Goal: Task Accomplishment & Management: Use online tool/utility

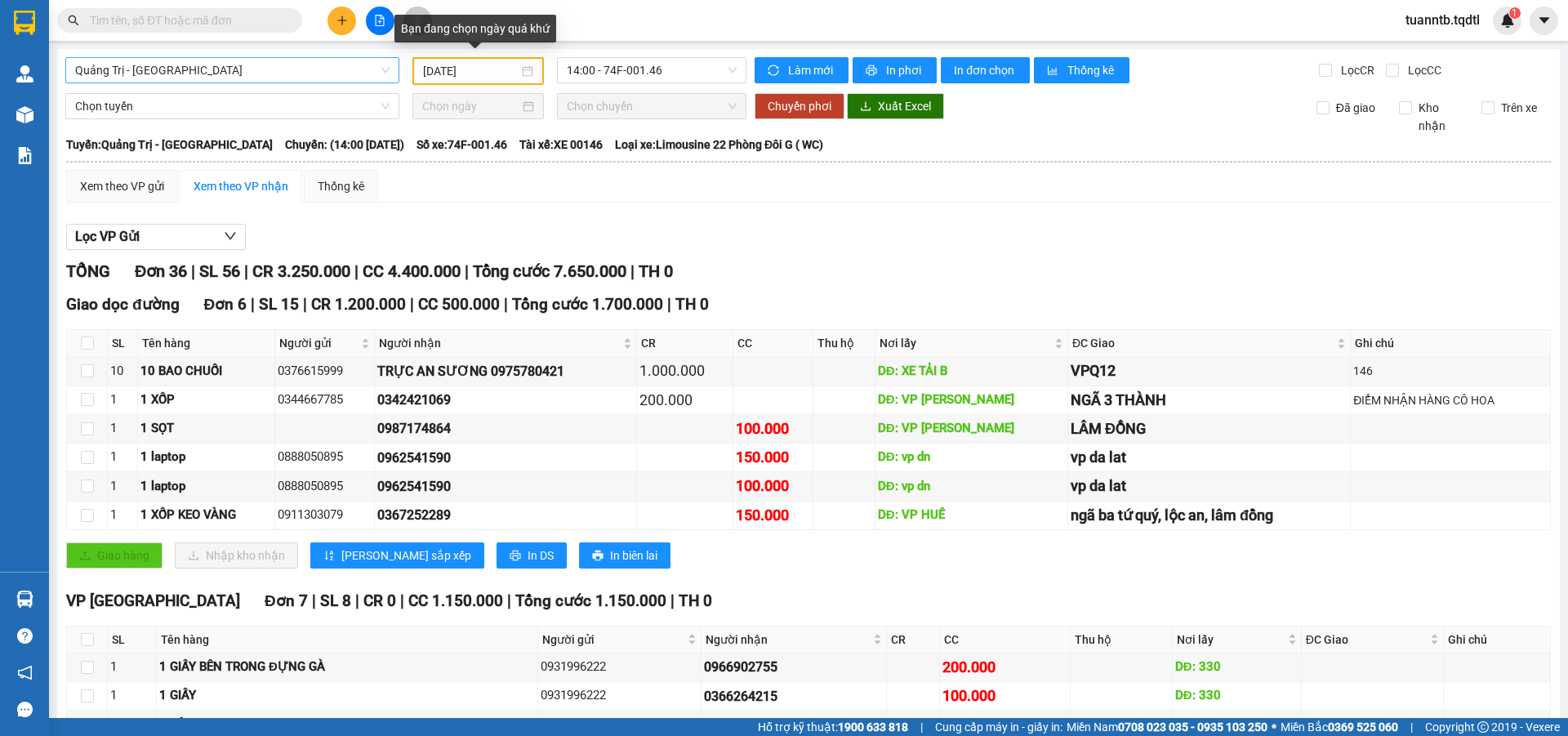
click at [329, 76] on span "Quảng Trị - Đà Lạt" at bounding box center [233, 70] width 315 height 24
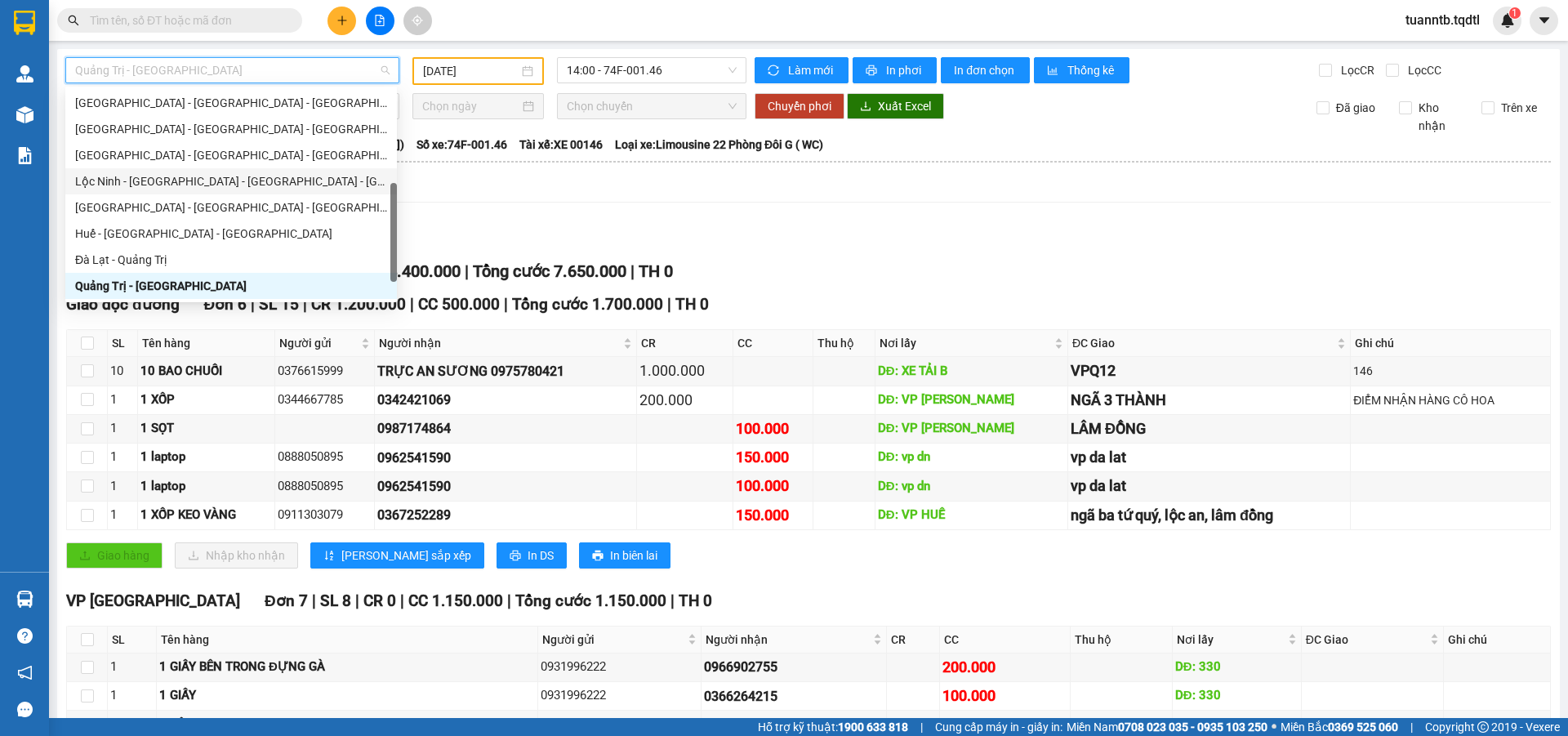
scroll to position [340, 0]
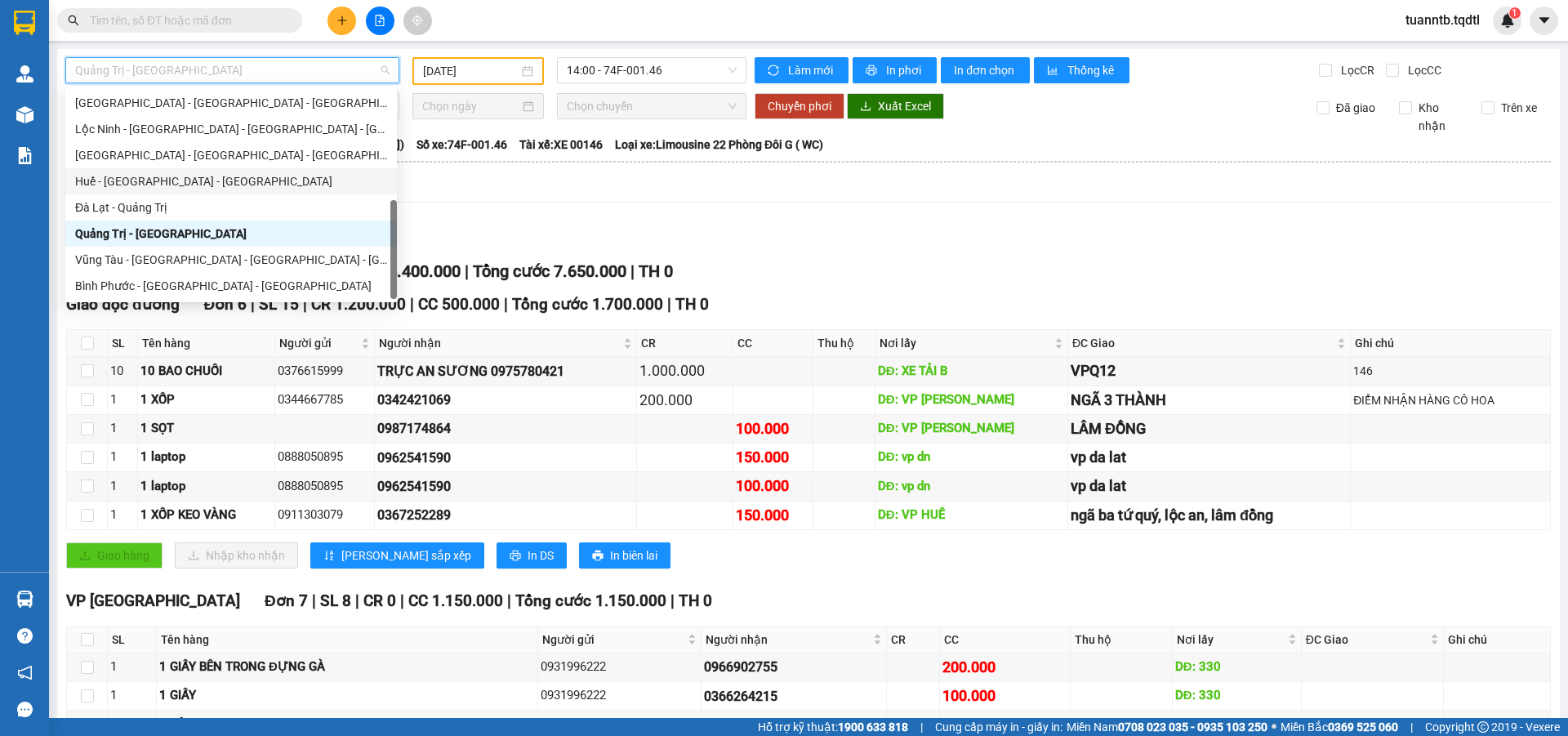
click at [471, 65] on input "[DATE]" at bounding box center [471, 70] width 96 height 18
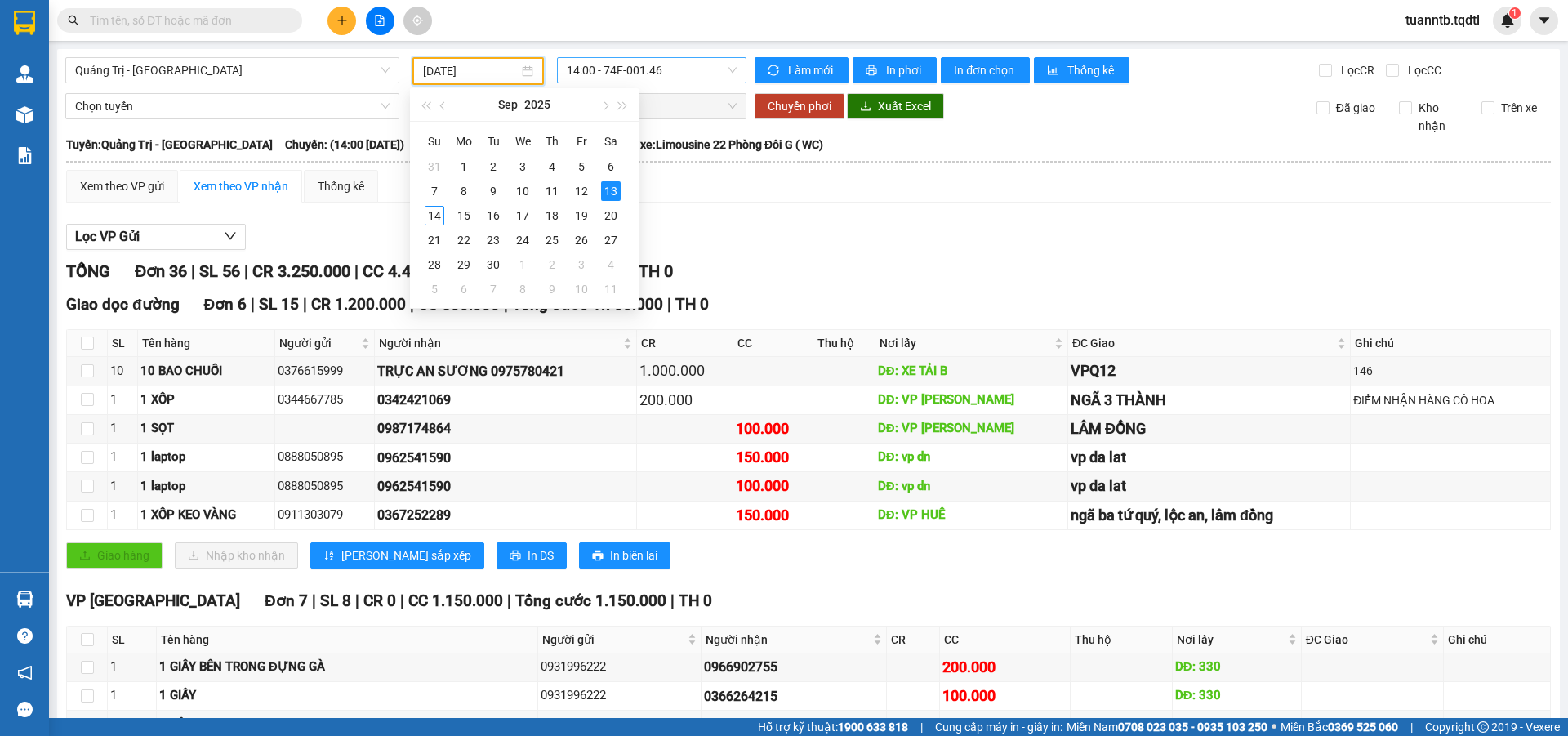
click at [634, 65] on span "14:00 - 74F-001.46" at bounding box center [651, 70] width 170 height 24
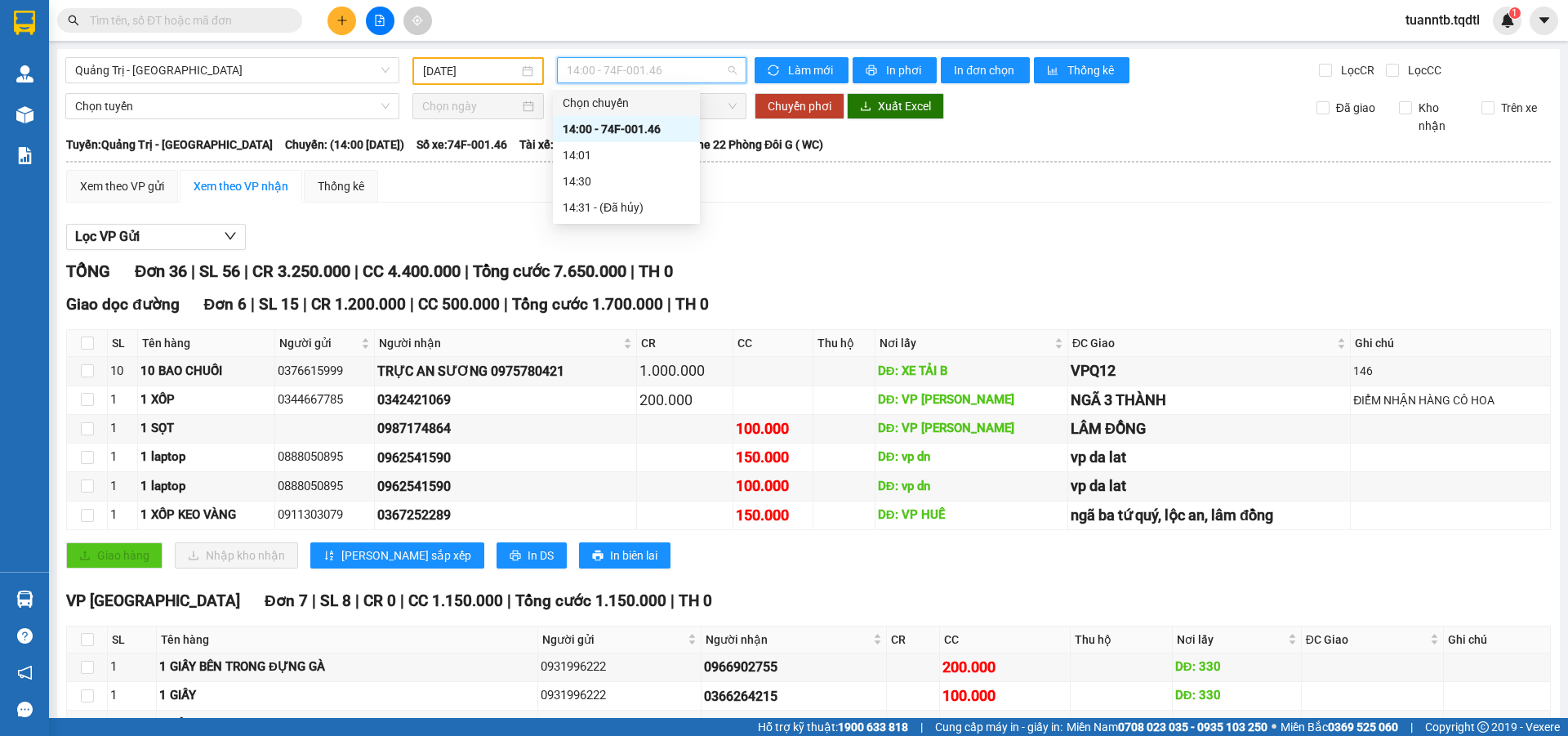
click at [486, 75] on input "[DATE]" at bounding box center [471, 70] width 96 height 18
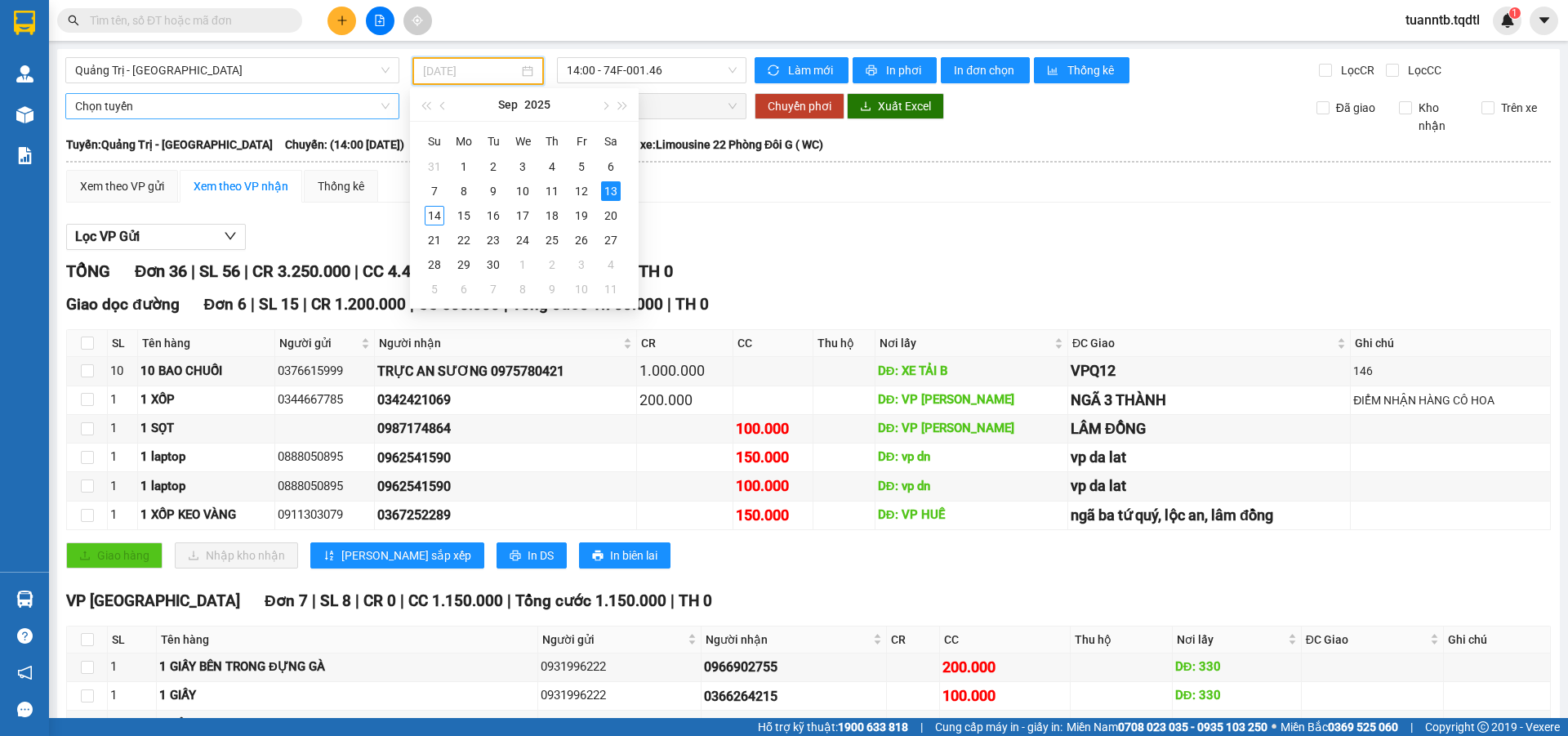
type input "[DATE]"
click at [298, 57] on div "Quảng Trị - Đà Lạt" at bounding box center [233, 70] width 334 height 26
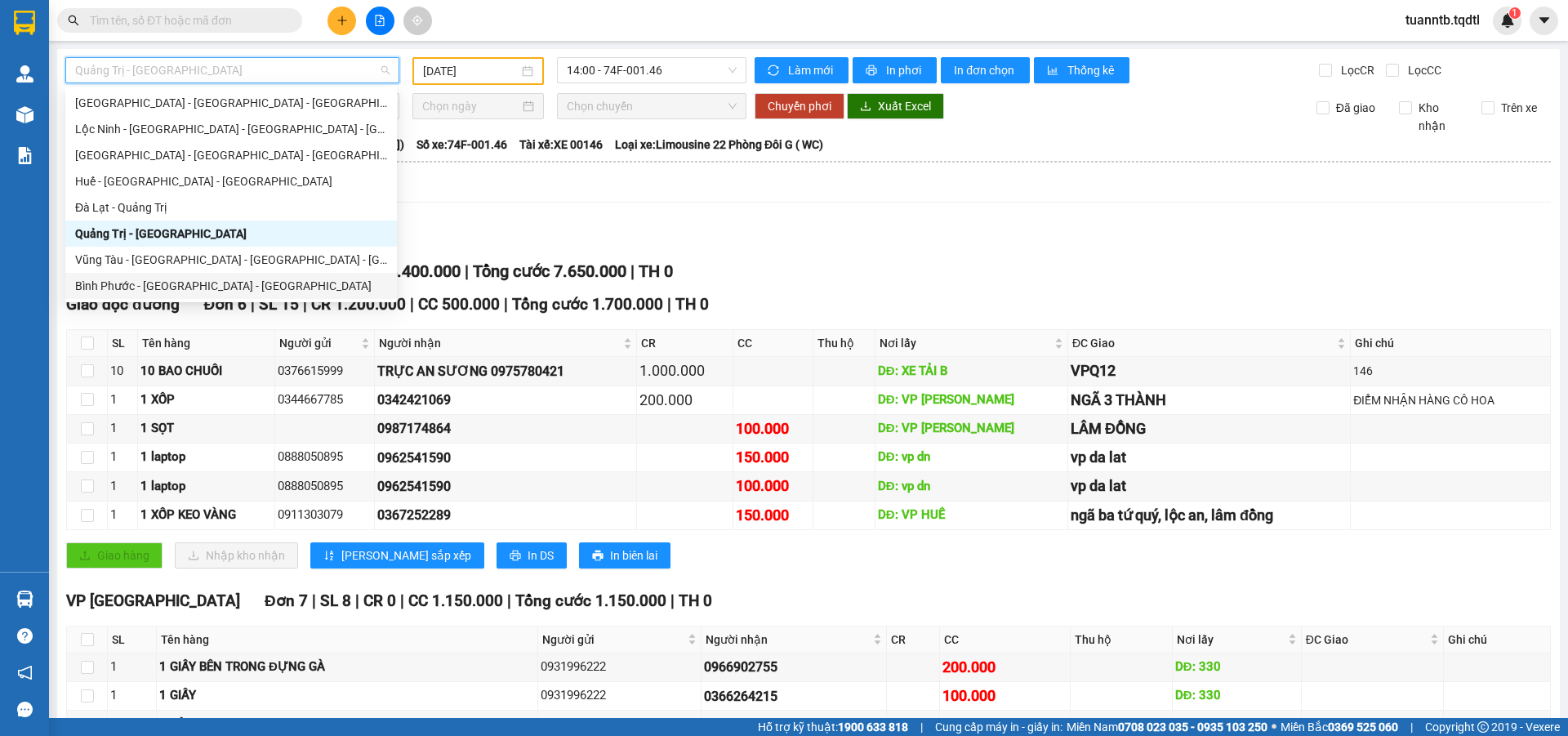
click at [229, 292] on div "Bình Phước - Bình Dương - Quảng Trị" at bounding box center [232, 285] width 312 height 18
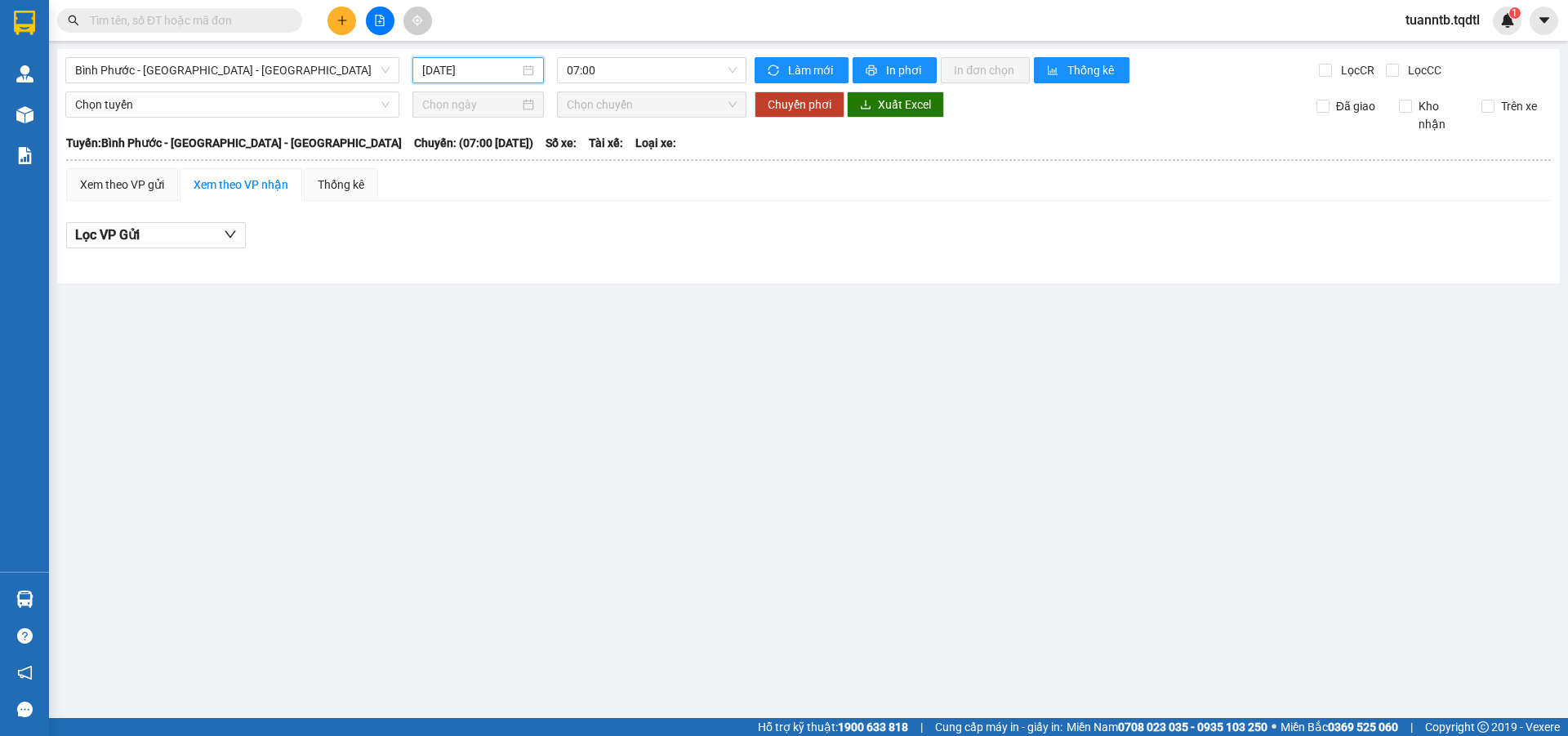
click at [447, 67] on input "[DATE]" at bounding box center [471, 70] width 97 height 18
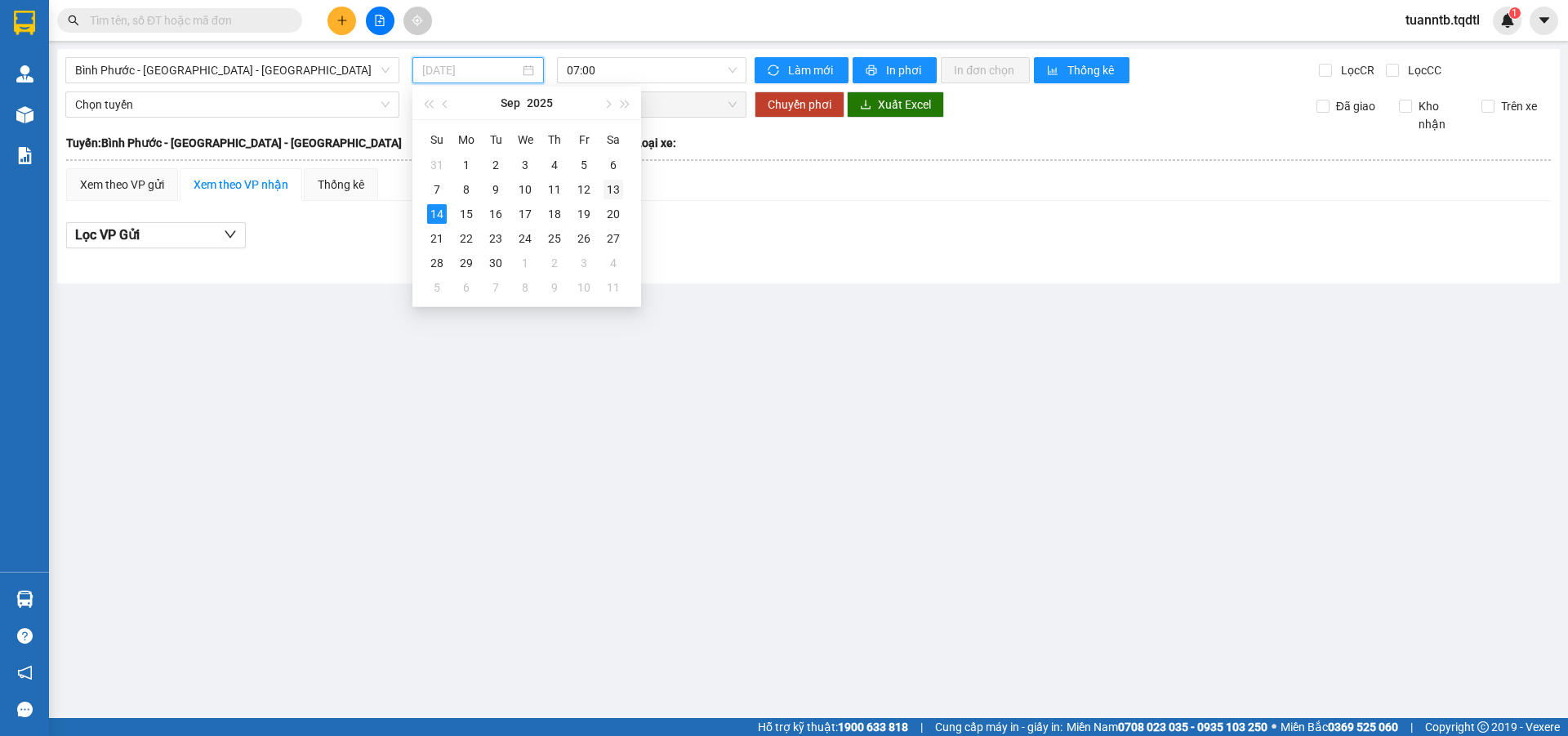
click at [611, 191] on div "13" at bounding box center [613, 189] width 19 height 19
type input "[DATE]"
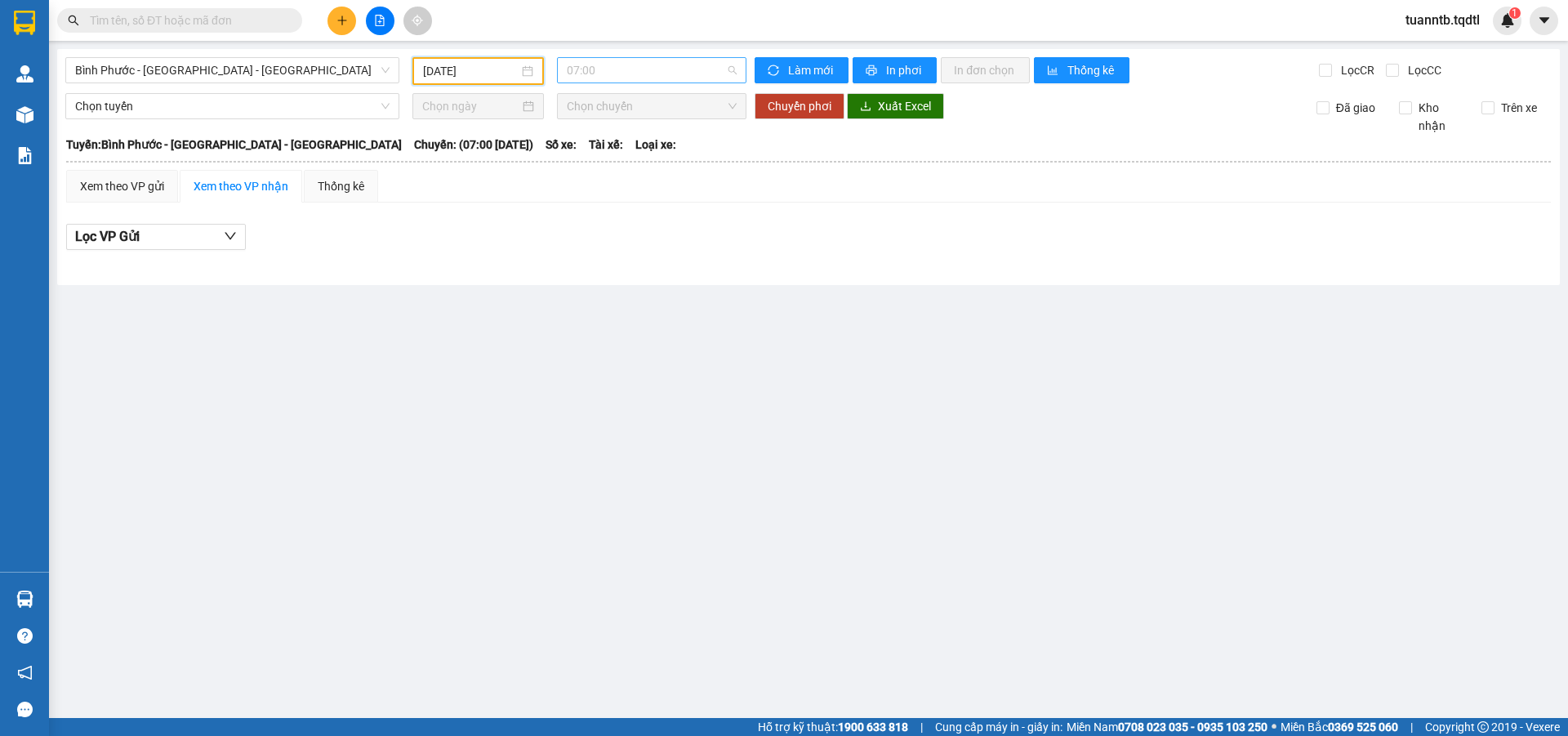
click at [668, 70] on span "07:00" at bounding box center [651, 70] width 170 height 24
click at [637, 185] on div "07:30 - 43H-099.56" at bounding box center [630, 180] width 128 height 18
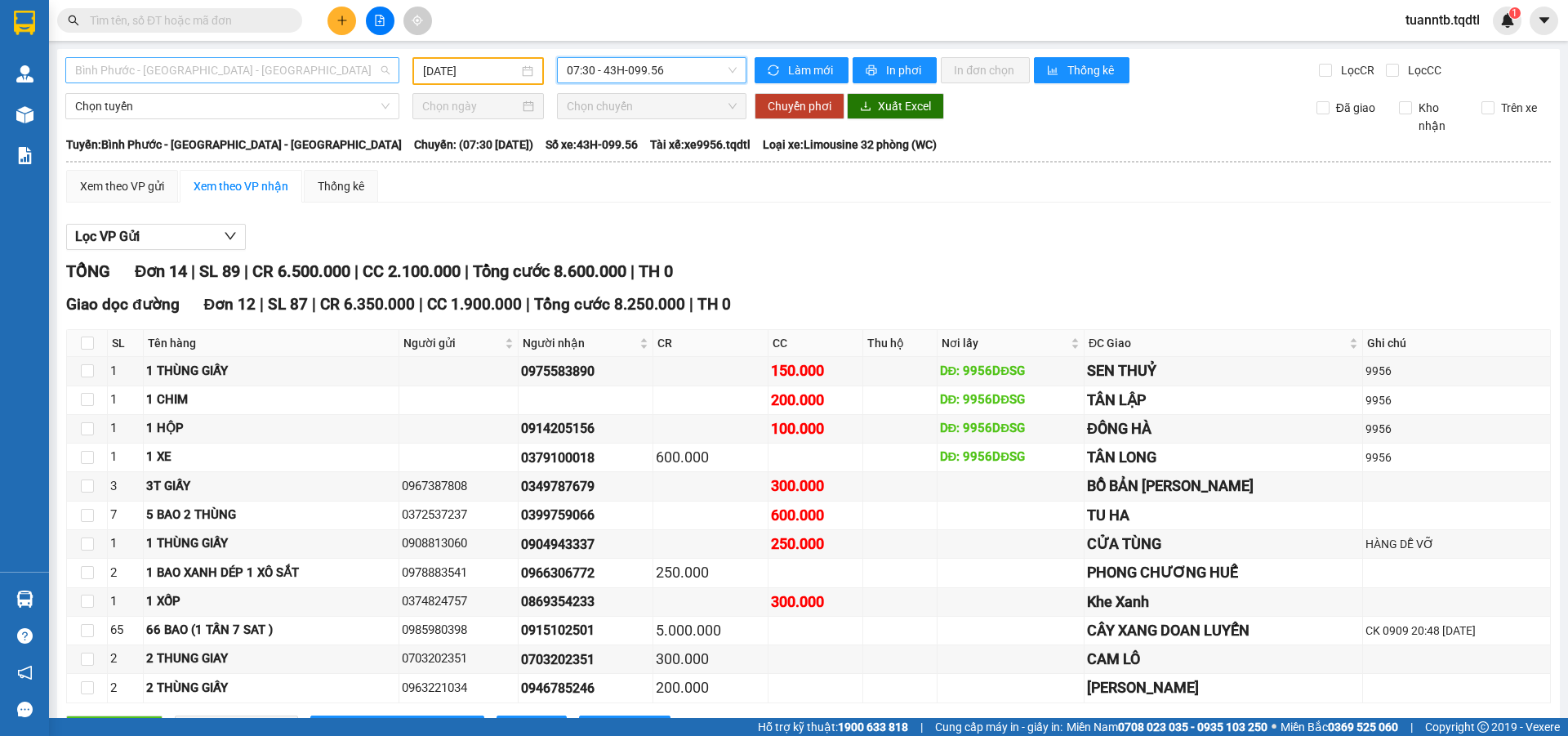
click at [192, 65] on span "Bình Phước - Bình Dương - Quảng Trị" at bounding box center [233, 70] width 315 height 24
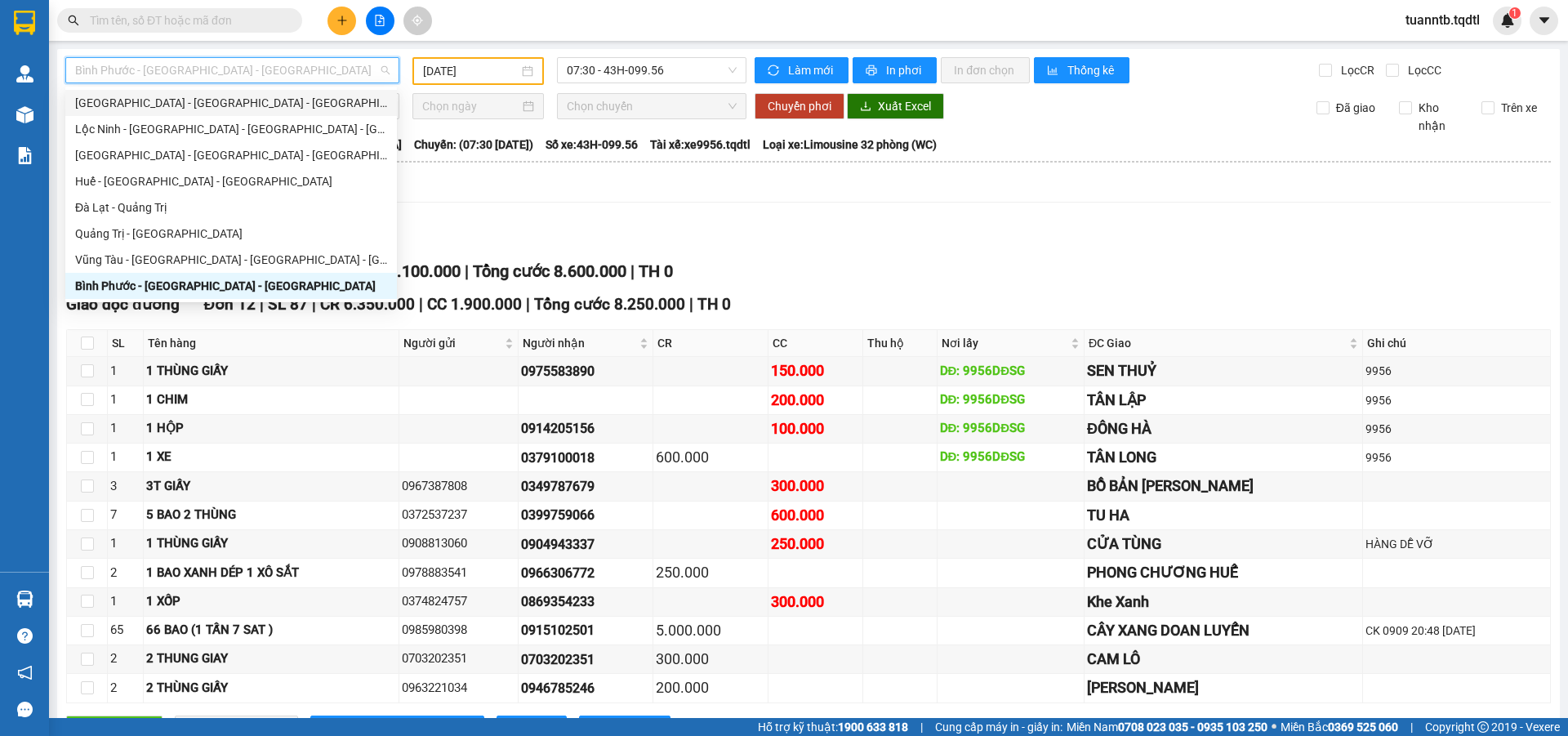
click at [196, 107] on div "Quảng Bình - Quảng Trị - Huế - Lộc Ninh" at bounding box center [232, 102] width 312 height 18
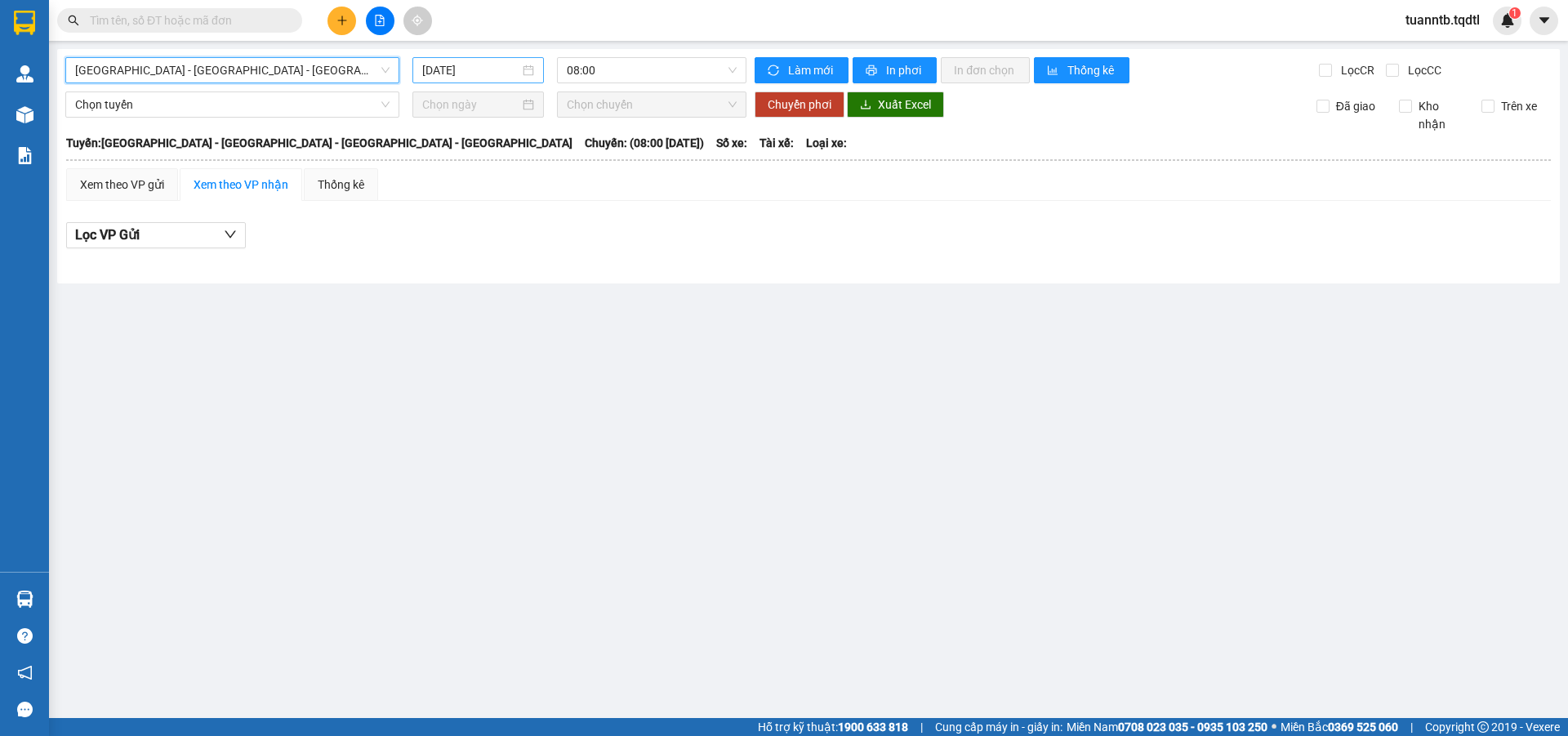
click at [459, 63] on input "[DATE]" at bounding box center [471, 70] width 97 height 18
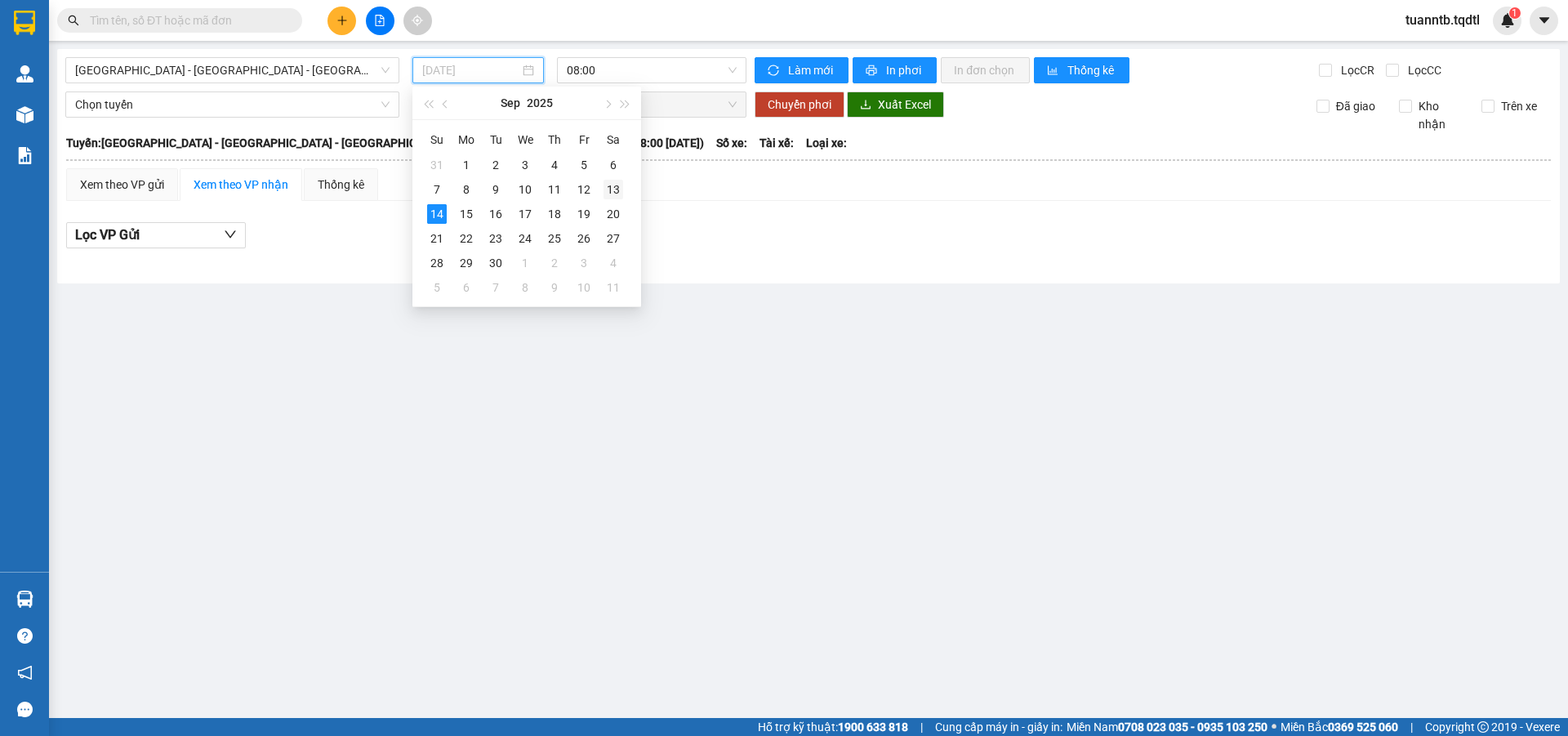
click at [610, 191] on div "13" at bounding box center [613, 189] width 19 height 19
type input "[DATE]"
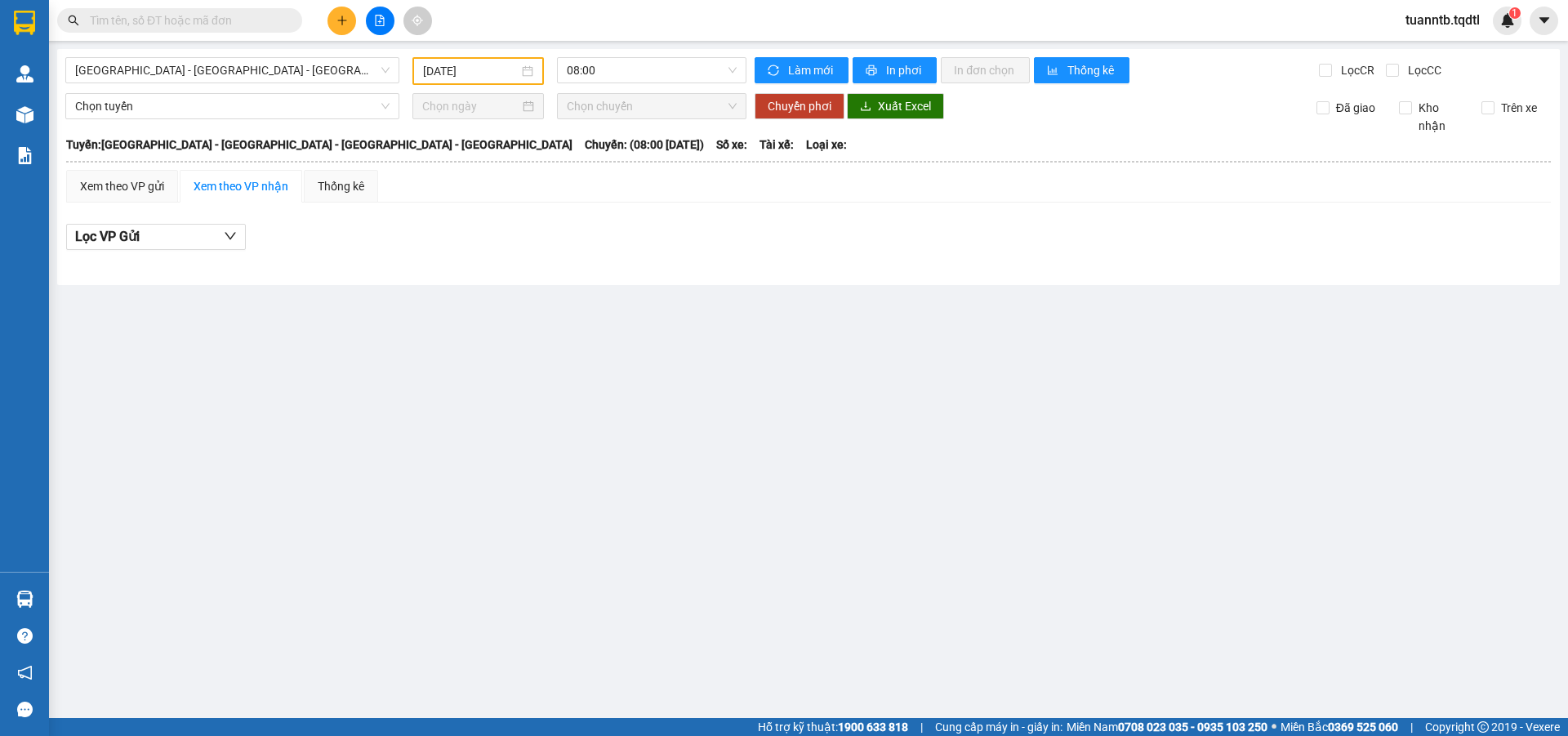
click at [608, 53] on div "Quảng Bình - Quảng Trị - Huế - Lộc Ninh 13/09/2025 08:00 Làm mới In phơi In đơn…" at bounding box center [808, 166] width 1503 height 236
click at [617, 65] on span "08:00" at bounding box center [651, 70] width 170 height 24
click at [301, 44] on main "Quảng Bình - Quảng Trị - Huế - Lộc Ninh 13/09/2025 08:00 Làm mới In phơi In đơn…" at bounding box center [784, 358] width 1568 height 718
click at [301, 60] on span "Quảng Bình - Quảng Trị - Huế - Lộc Ninh" at bounding box center [233, 70] width 315 height 24
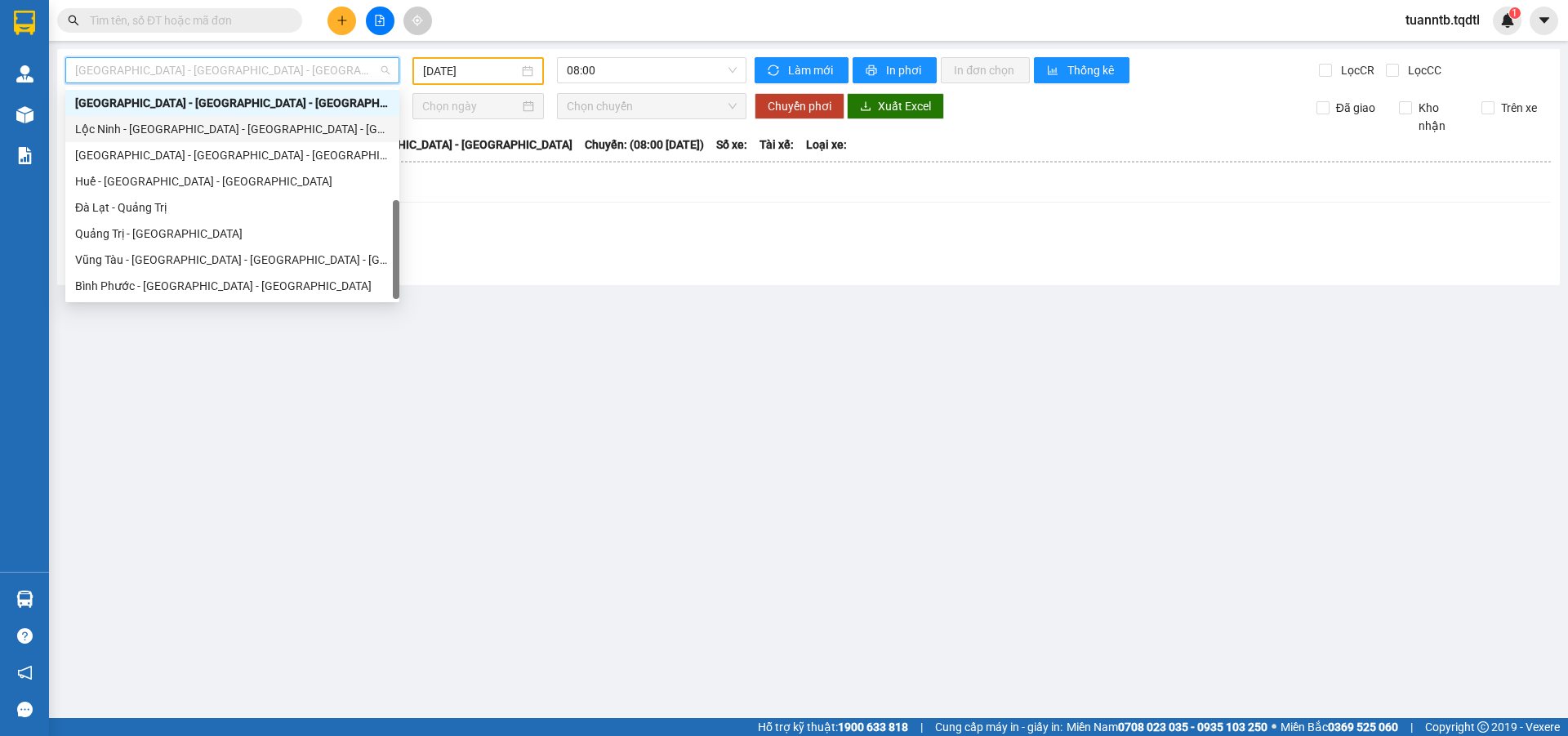
click at [191, 133] on div "Lộc Ninh - Huế - Quảng Trị - Quảng Bình" at bounding box center [233, 128] width 315 height 18
type input "[DATE]"
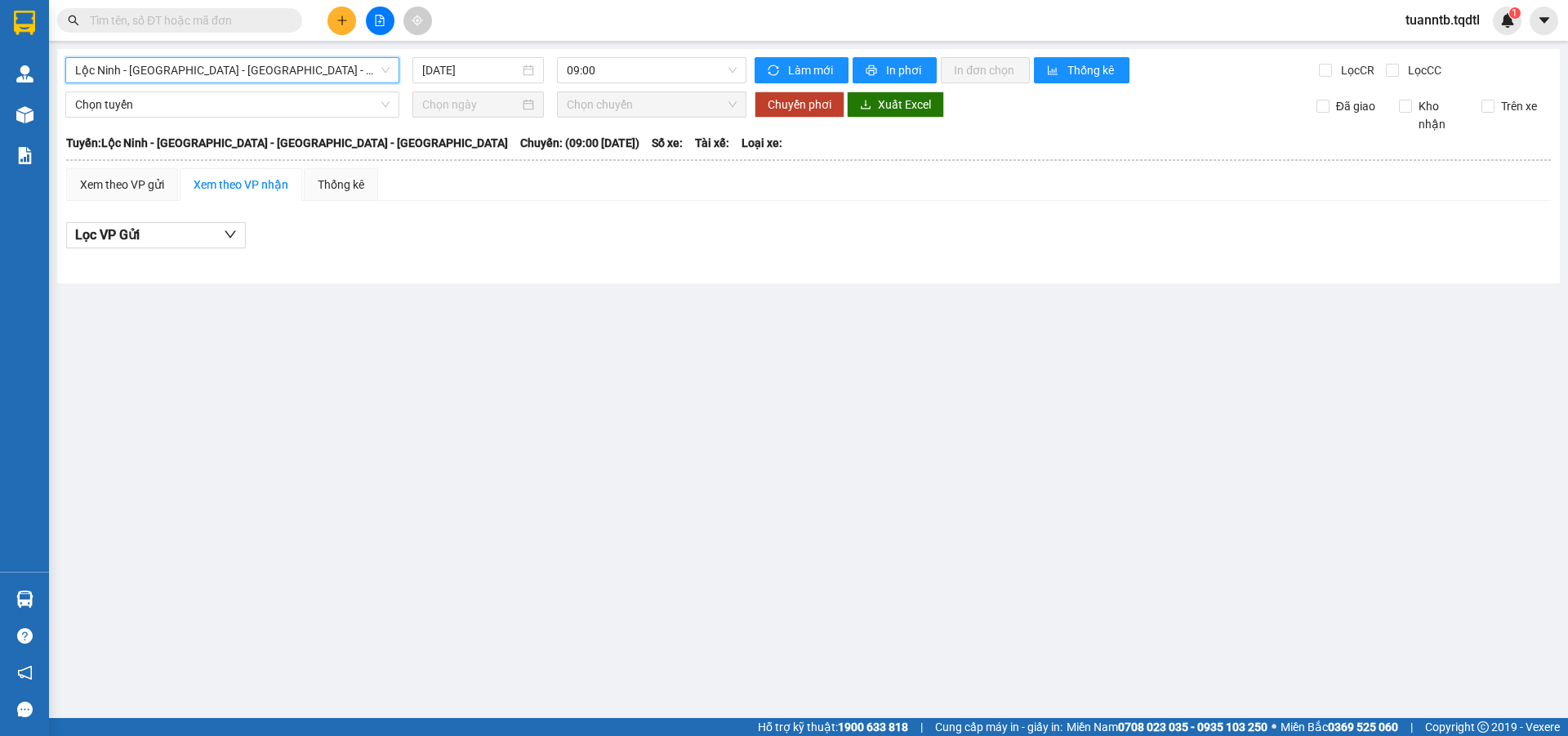
click at [303, 62] on span "Lộc Ninh - Huế - Quảng Trị - Quảng Bình" at bounding box center [233, 70] width 315 height 24
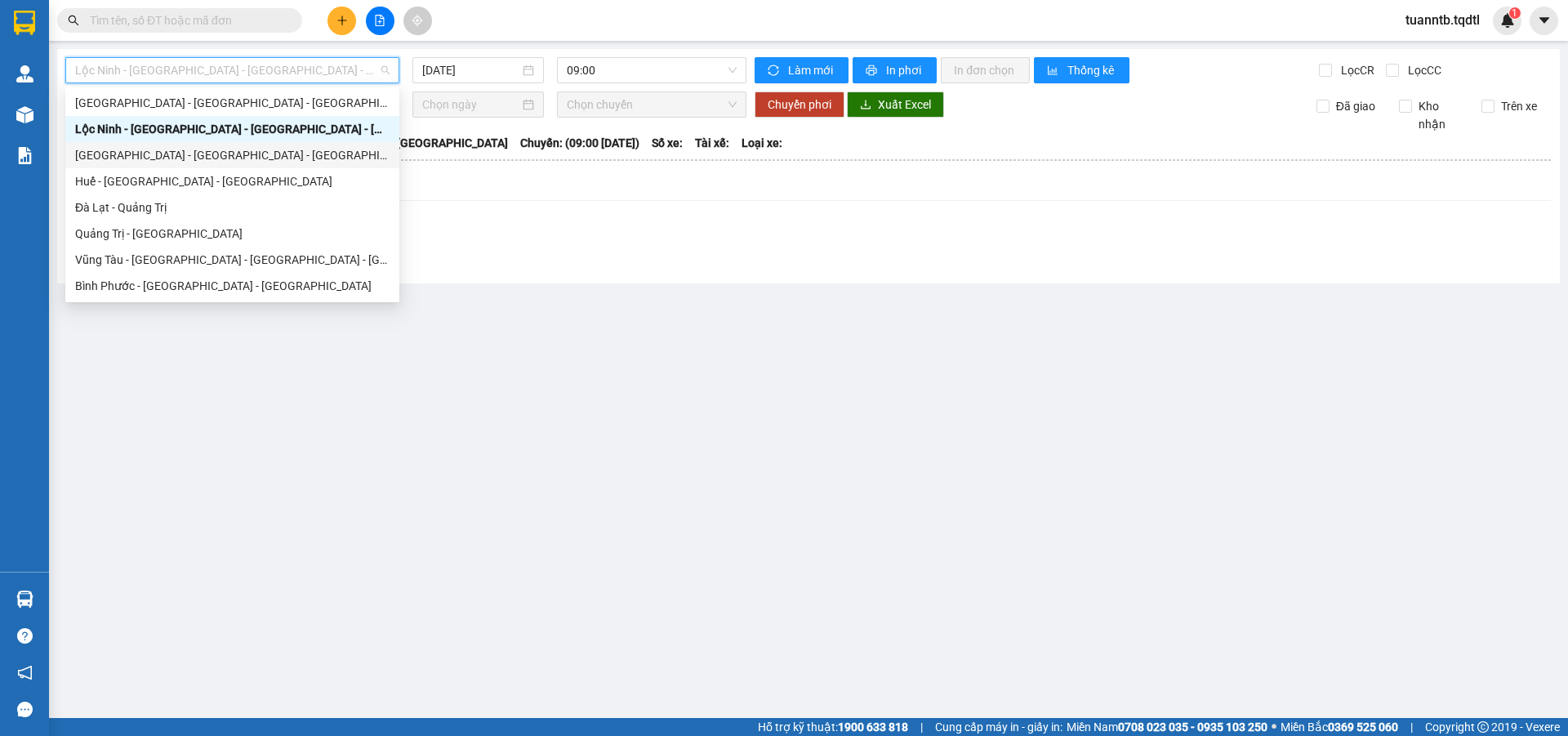
click at [224, 153] on div "Nha Trang - Đà Nẵng - Huế" at bounding box center [233, 154] width 315 height 18
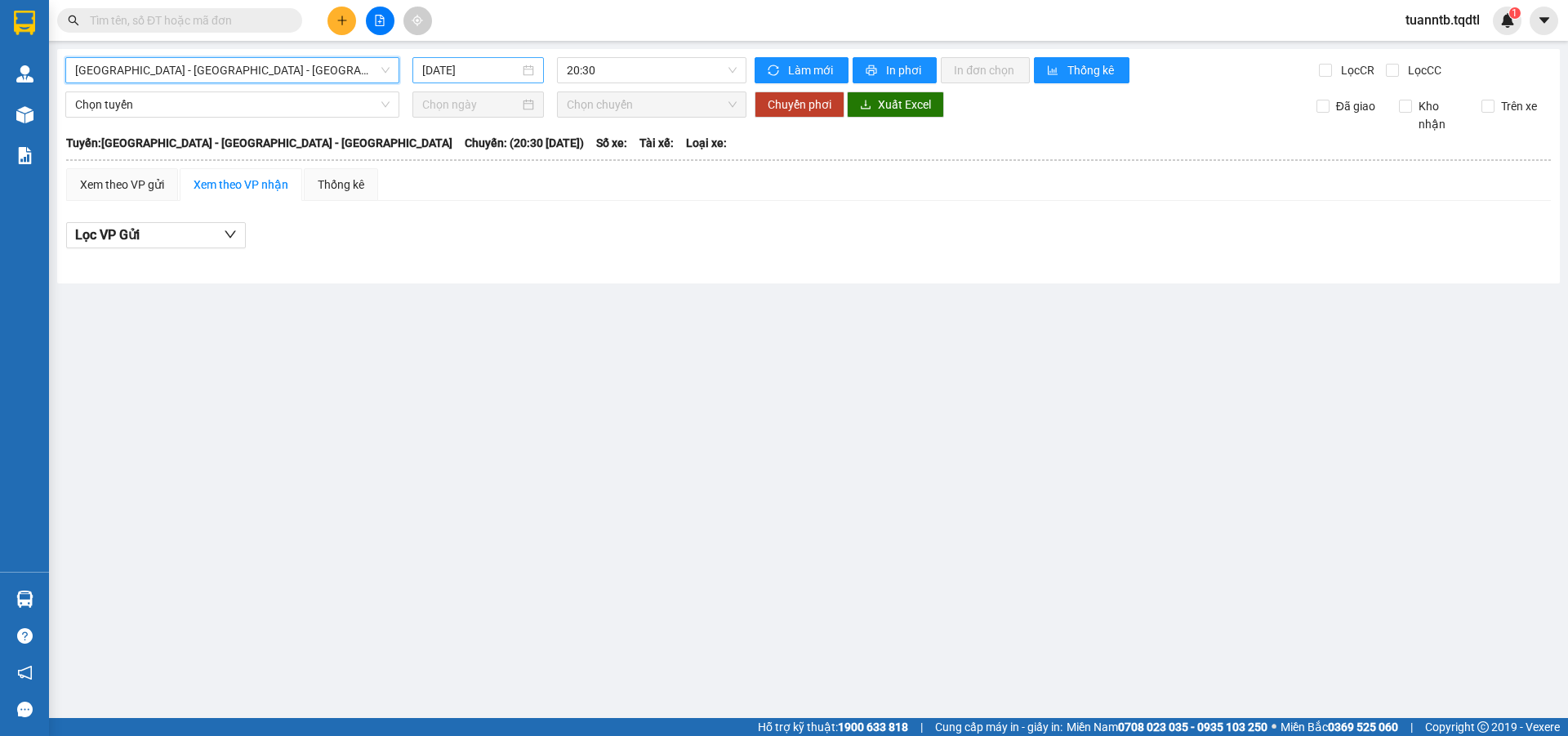
click at [455, 62] on input "[DATE]" at bounding box center [471, 70] width 97 height 18
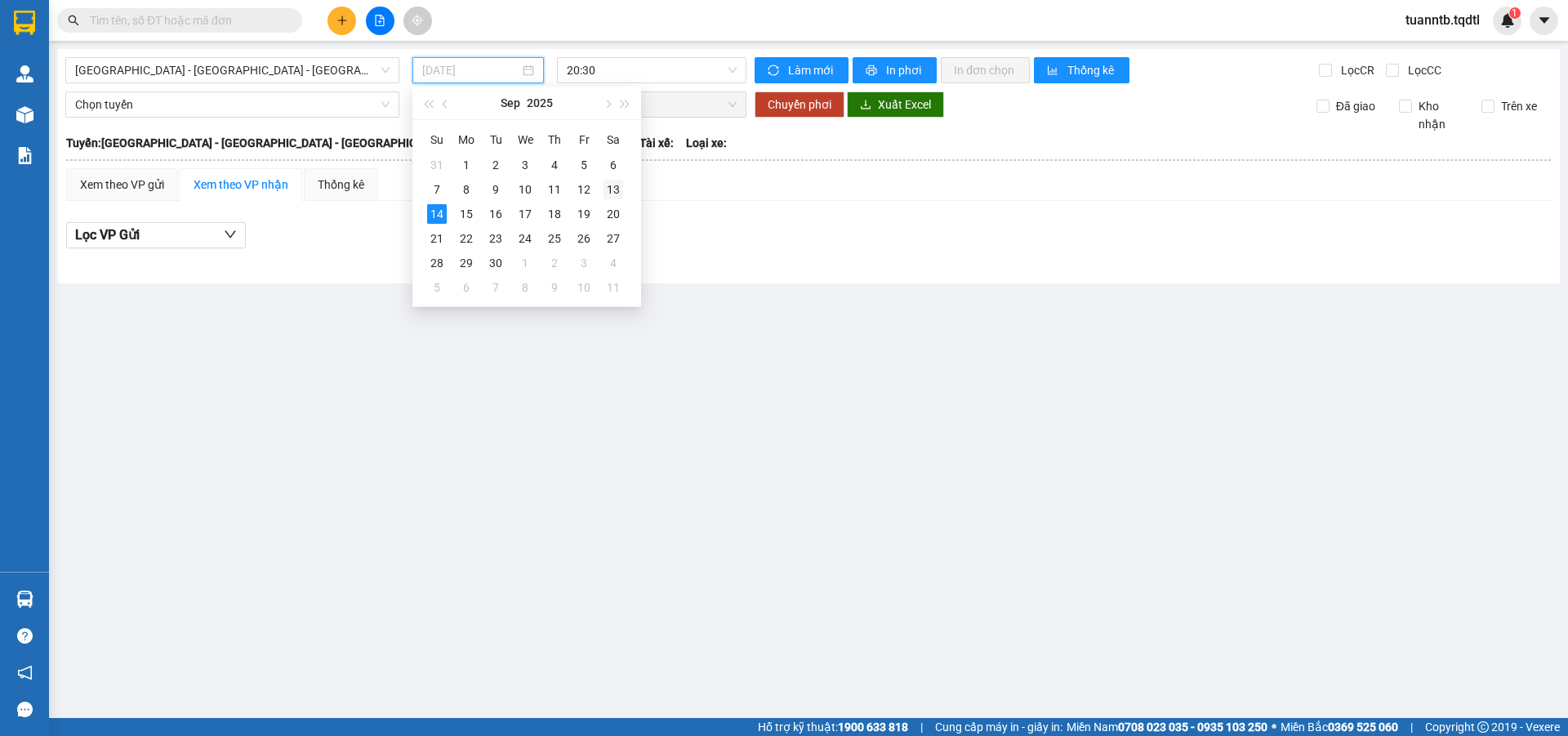
click at [609, 195] on div "13" at bounding box center [613, 189] width 19 height 19
type input "[DATE]"
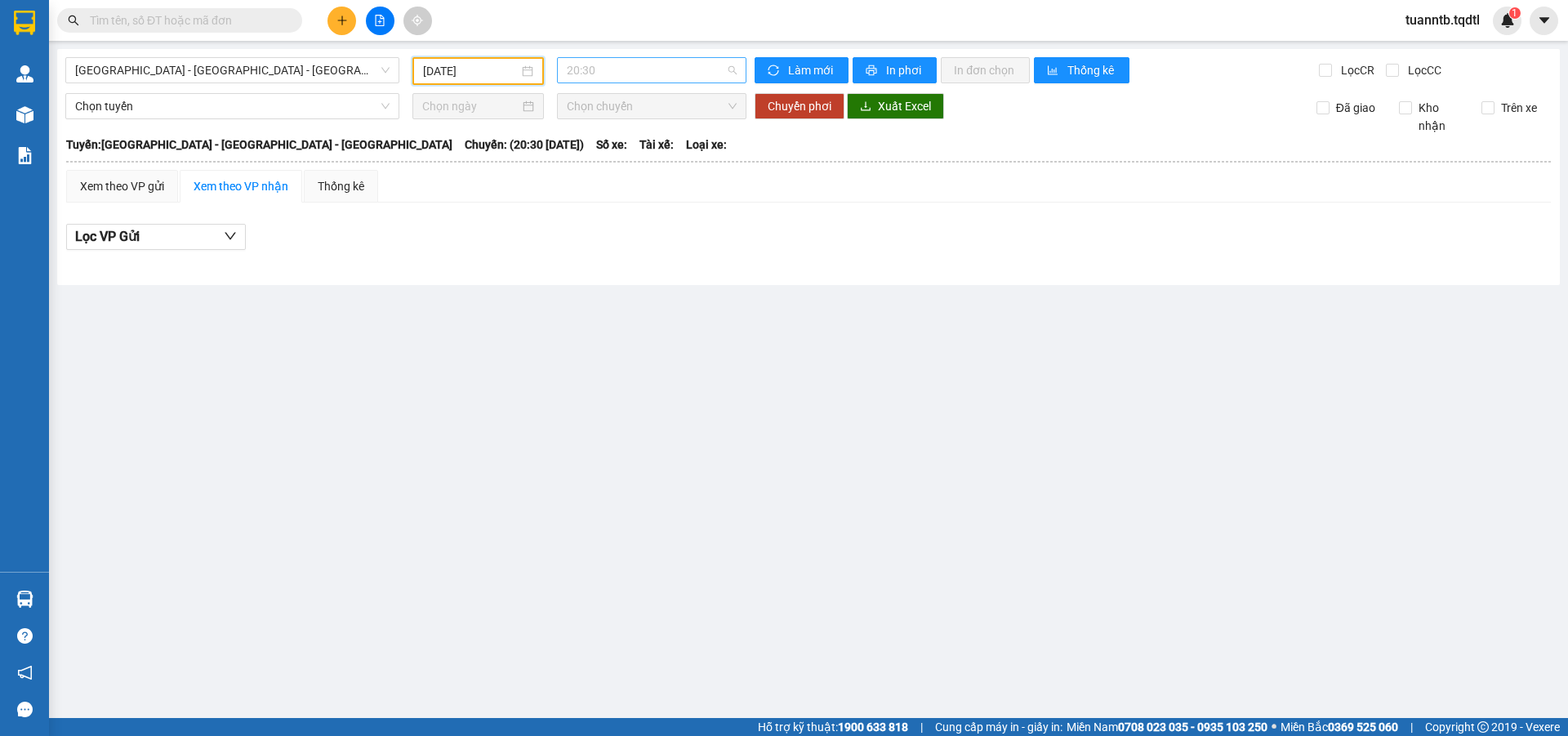
click at [622, 57] on div "20:30" at bounding box center [652, 70] width 190 height 26
click at [611, 206] on div "Xem theo VP gửi Xem theo VP nhận Thống kê Lọc VP Gửi" at bounding box center [808, 218] width 1485 height 98
click at [239, 62] on span "Nha Trang - Đà Nẵng - Huế" at bounding box center [233, 70] width 315 height 24
click at [295, 72] on span "Nha Trang - Đà Nẵng - Huế" at bounding box center [233, 70] width 315 height 24
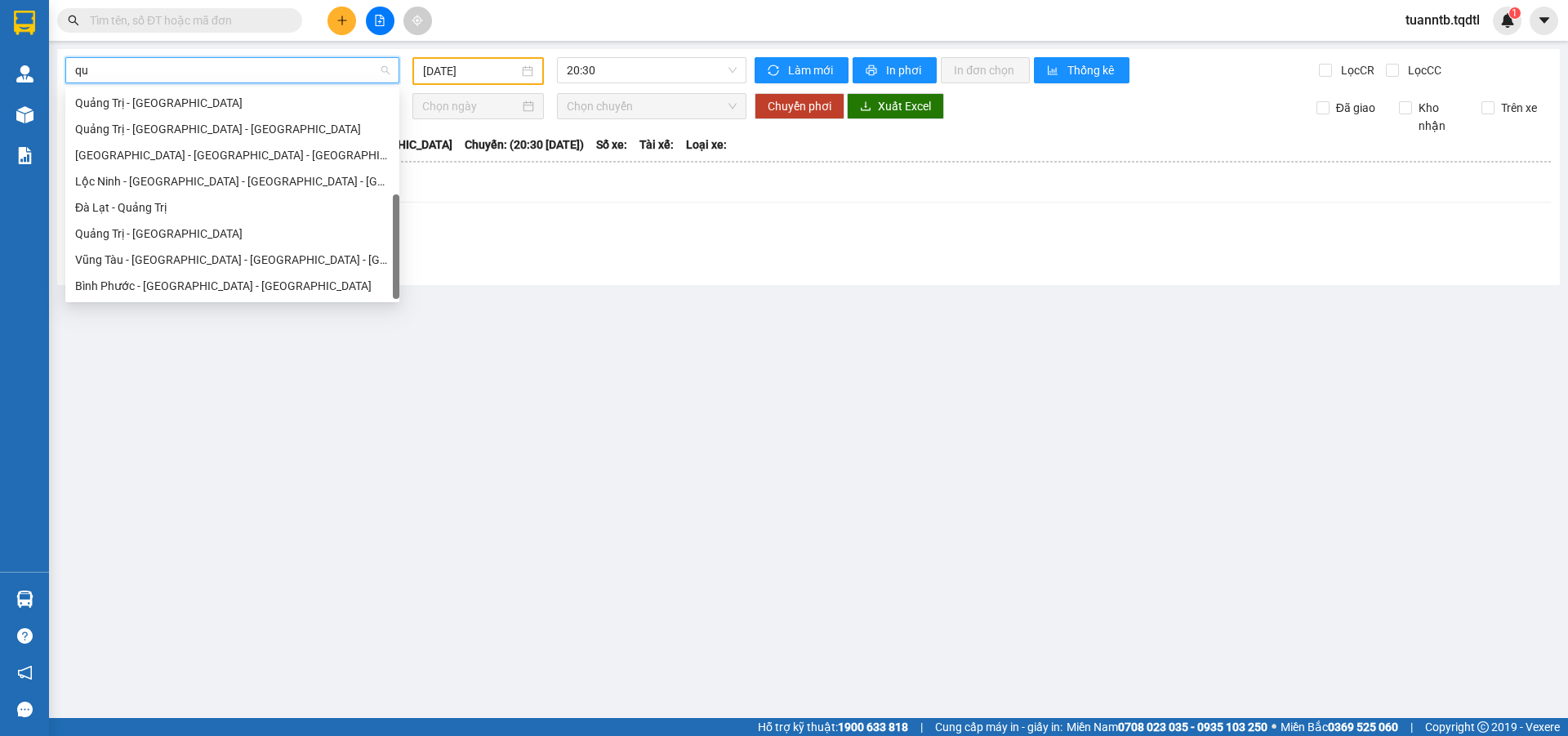
scroll to position [105, 0]
type input "qua"
click at [166, 234] on div "Quảng Trị - Đà Lạt" at bounding box center [233, 233] width 315 height 18
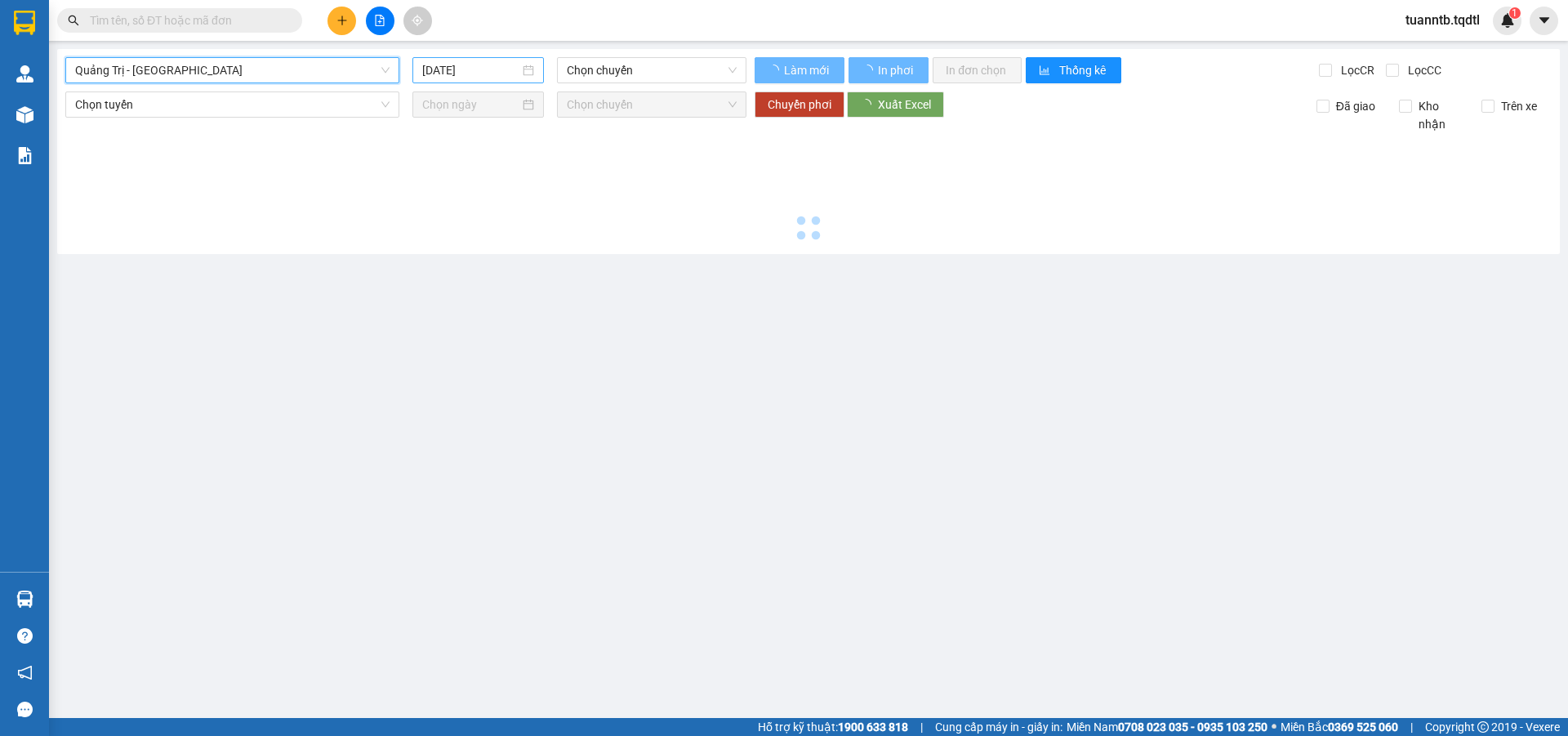
click at [450, 76] on input "[DATE]" at bounding box center [471, 70] width 97 height 18
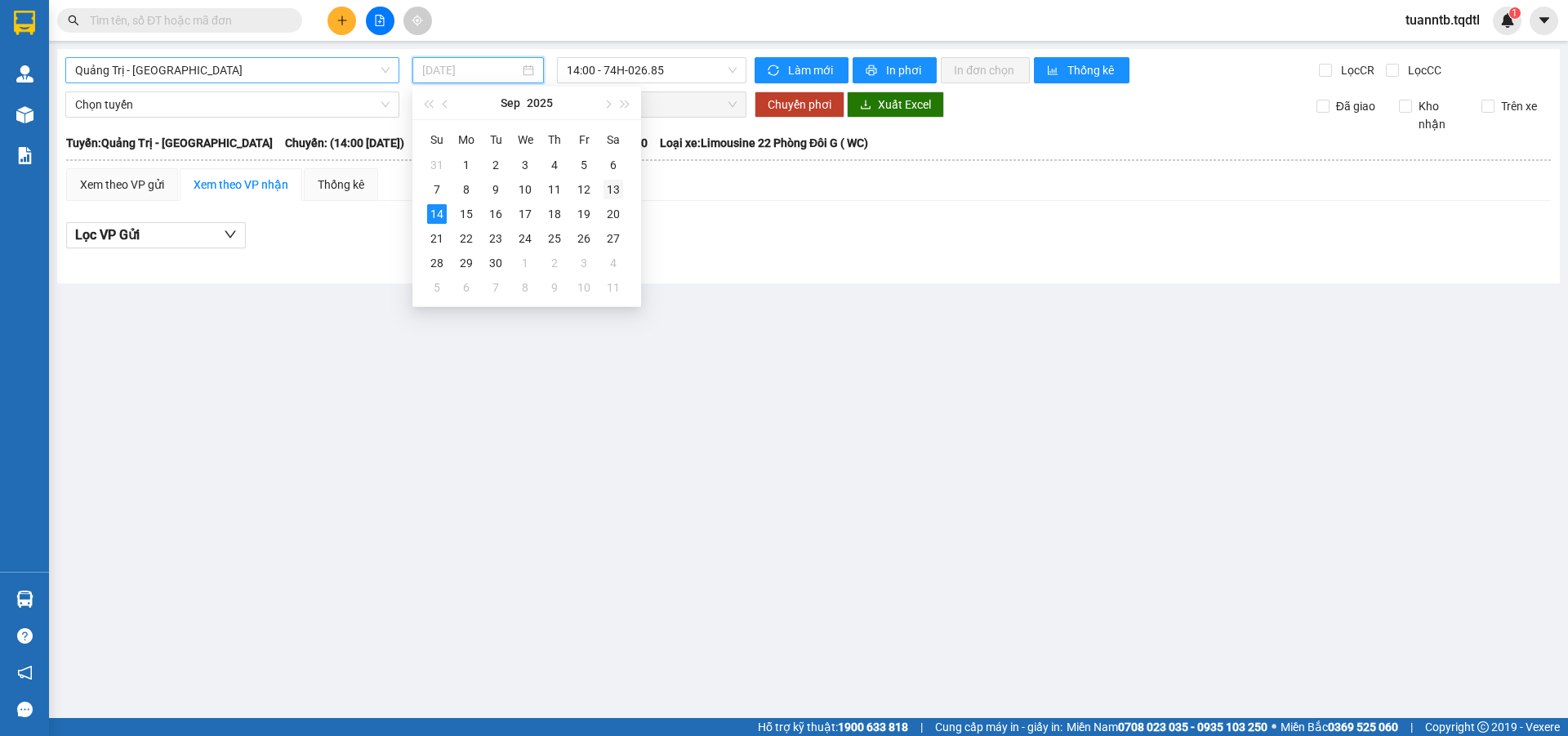
click at [610, 190] on div "13" at bounding box center [613, 189] width 19 height 19
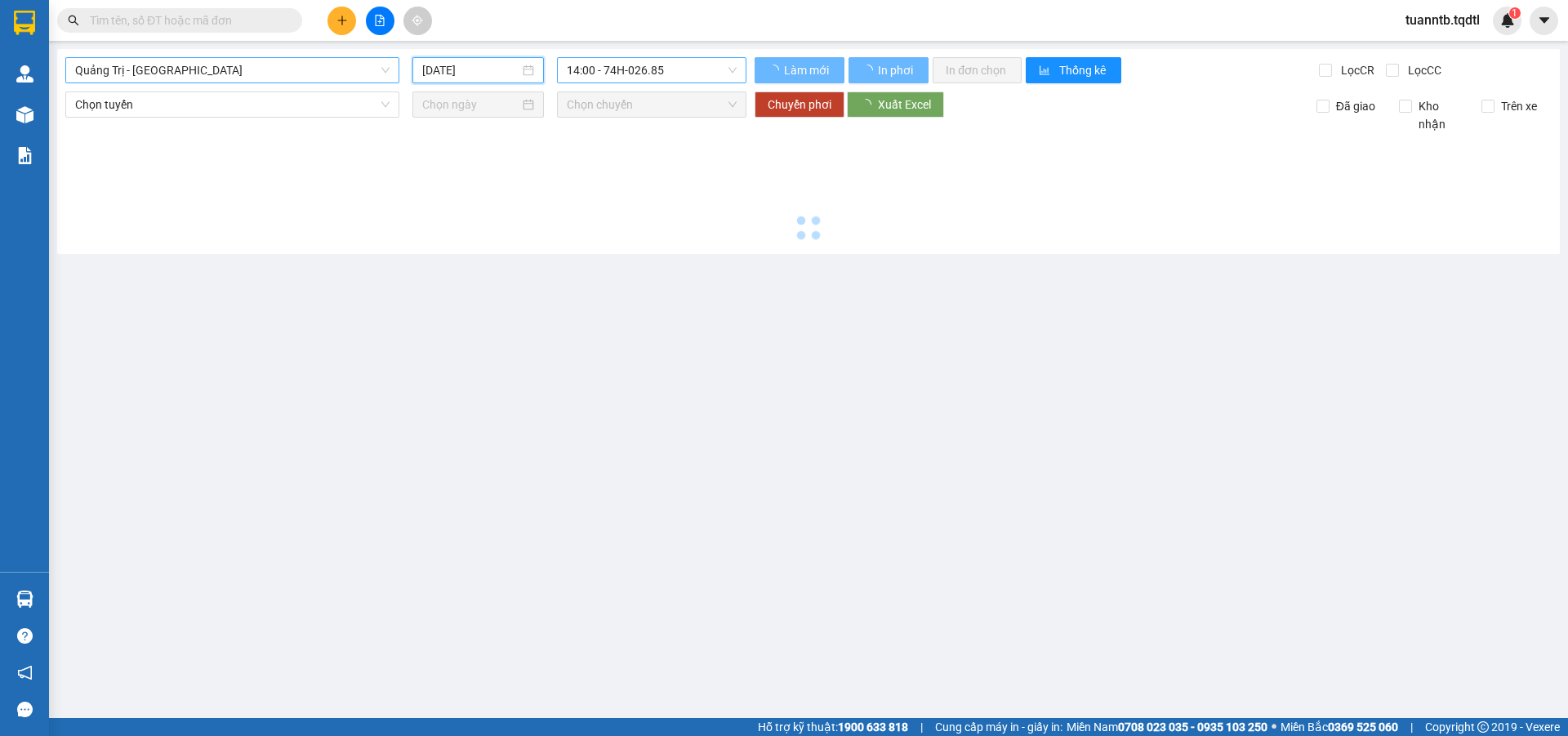
type input "[DATE]"
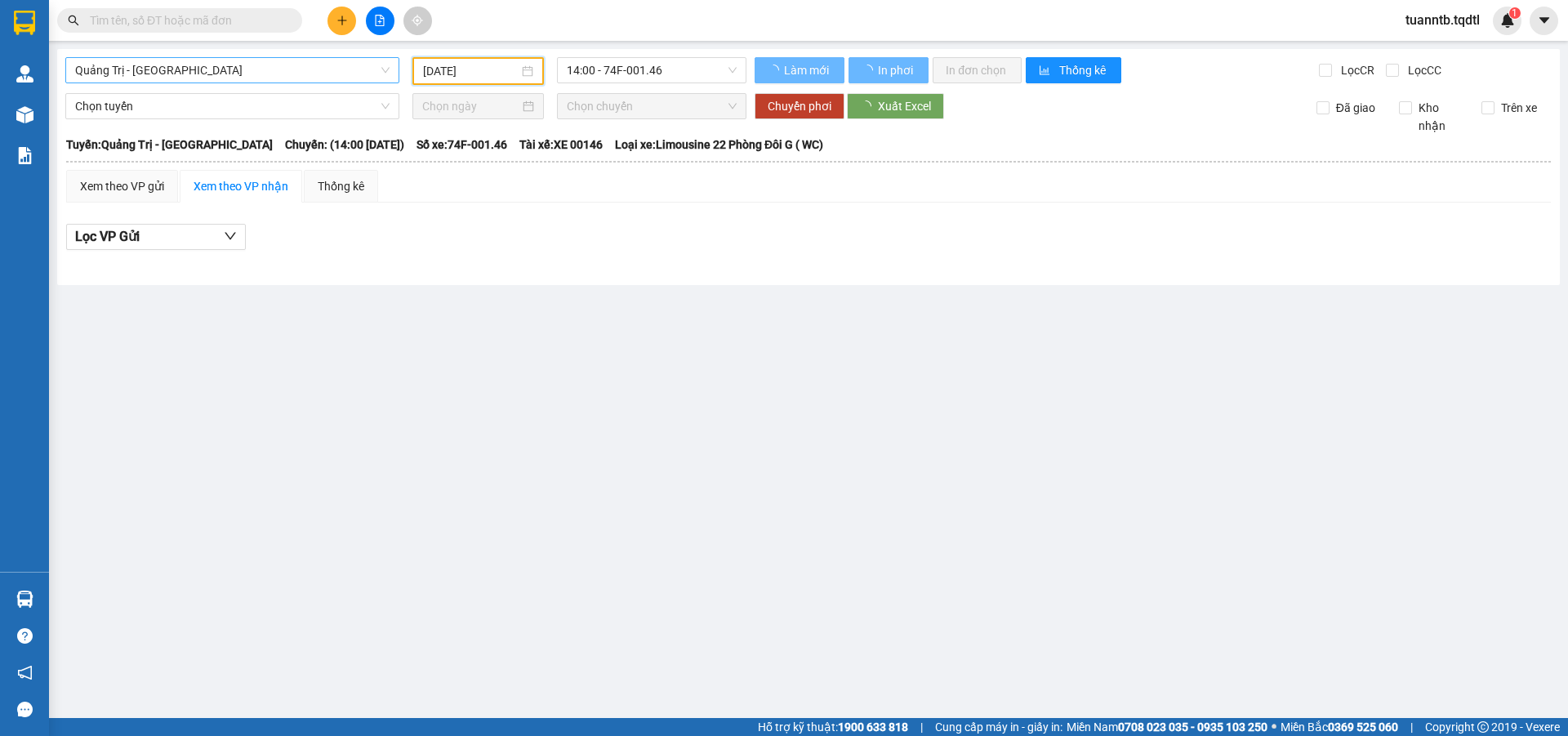
click at [653, 56] on div "Quảng Trị - Đà Lạt 13/09/2025 14:00 - 74F-001.46 Làm mới In phơi In đơn chọn Th…" at bounding box center [808, 166] width 1503 height 236
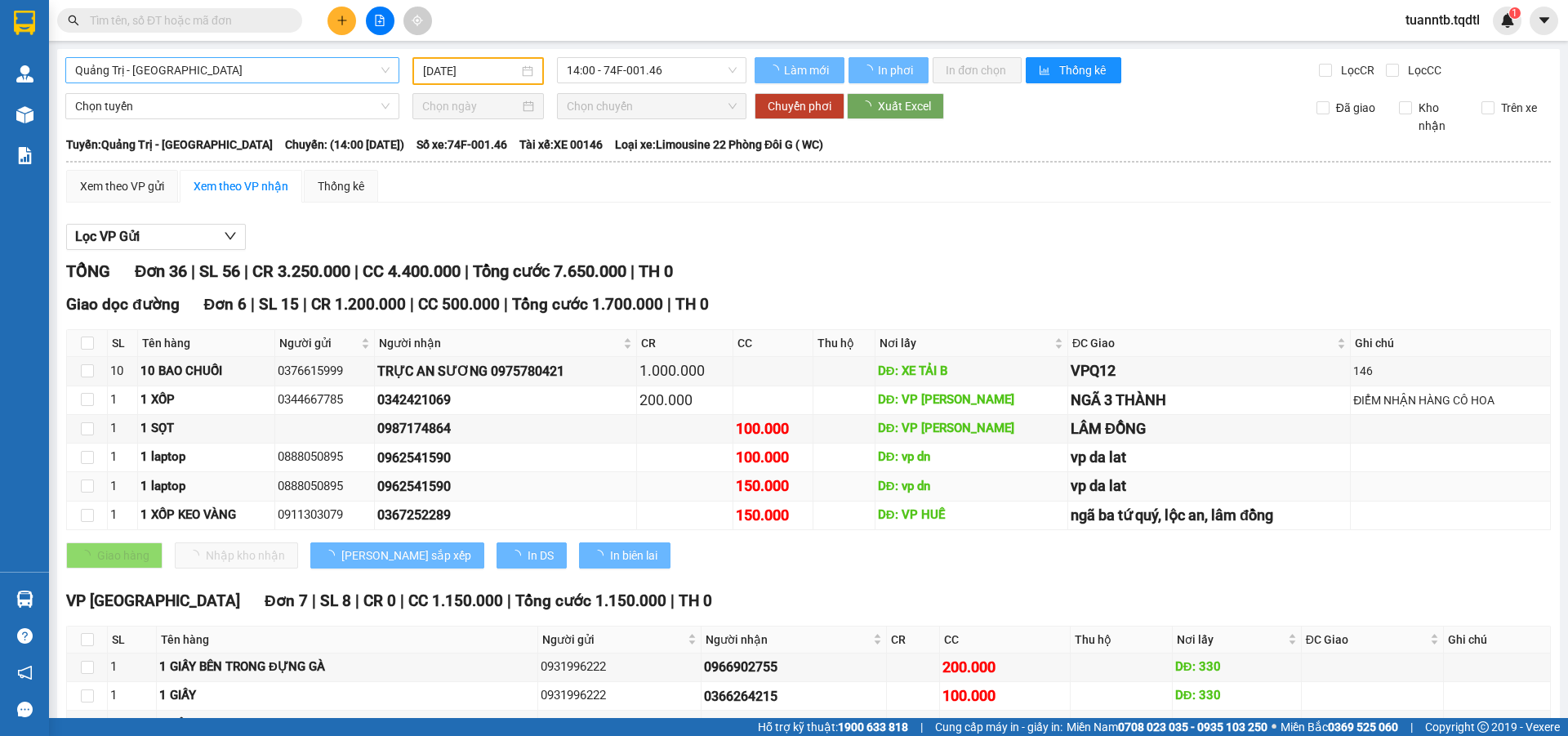
click at [605, 352] on div "Người nhận" at bounding box center [506, 342] width 253 height 18
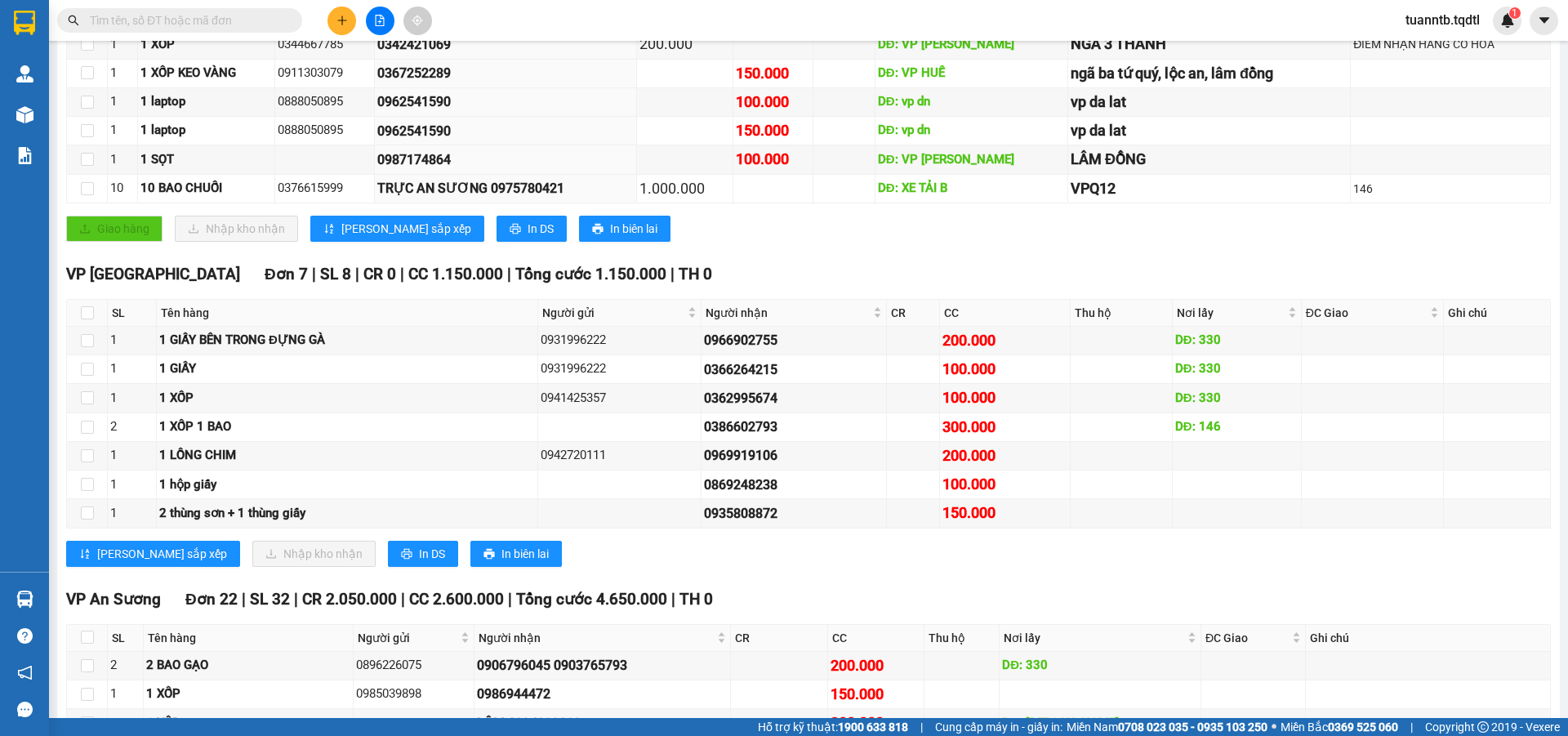
scroll to position [735, 0]
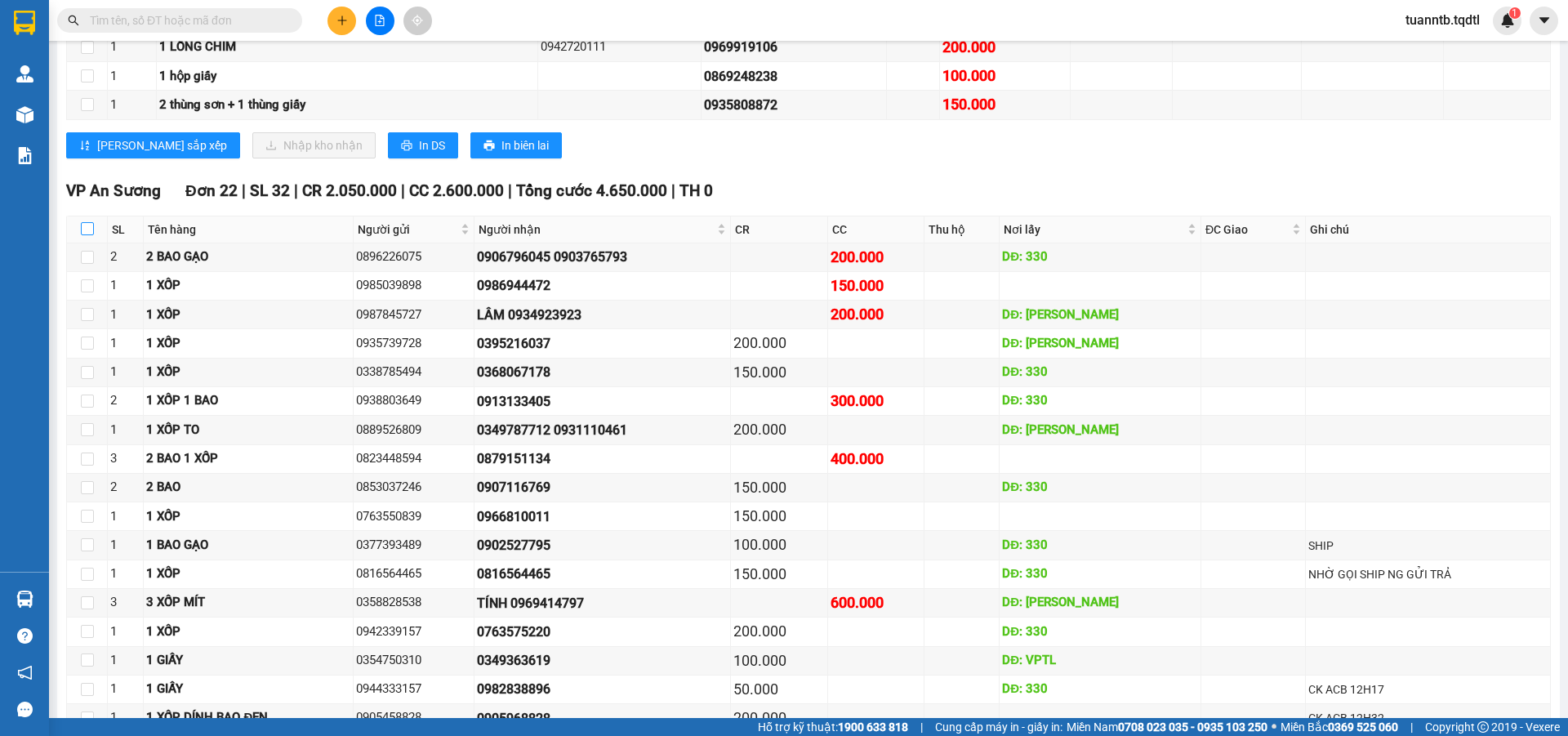
click at [91, 224] on input "checkbox" at bounding box center [87, 229] width 13 height 13
checkbox input "true"
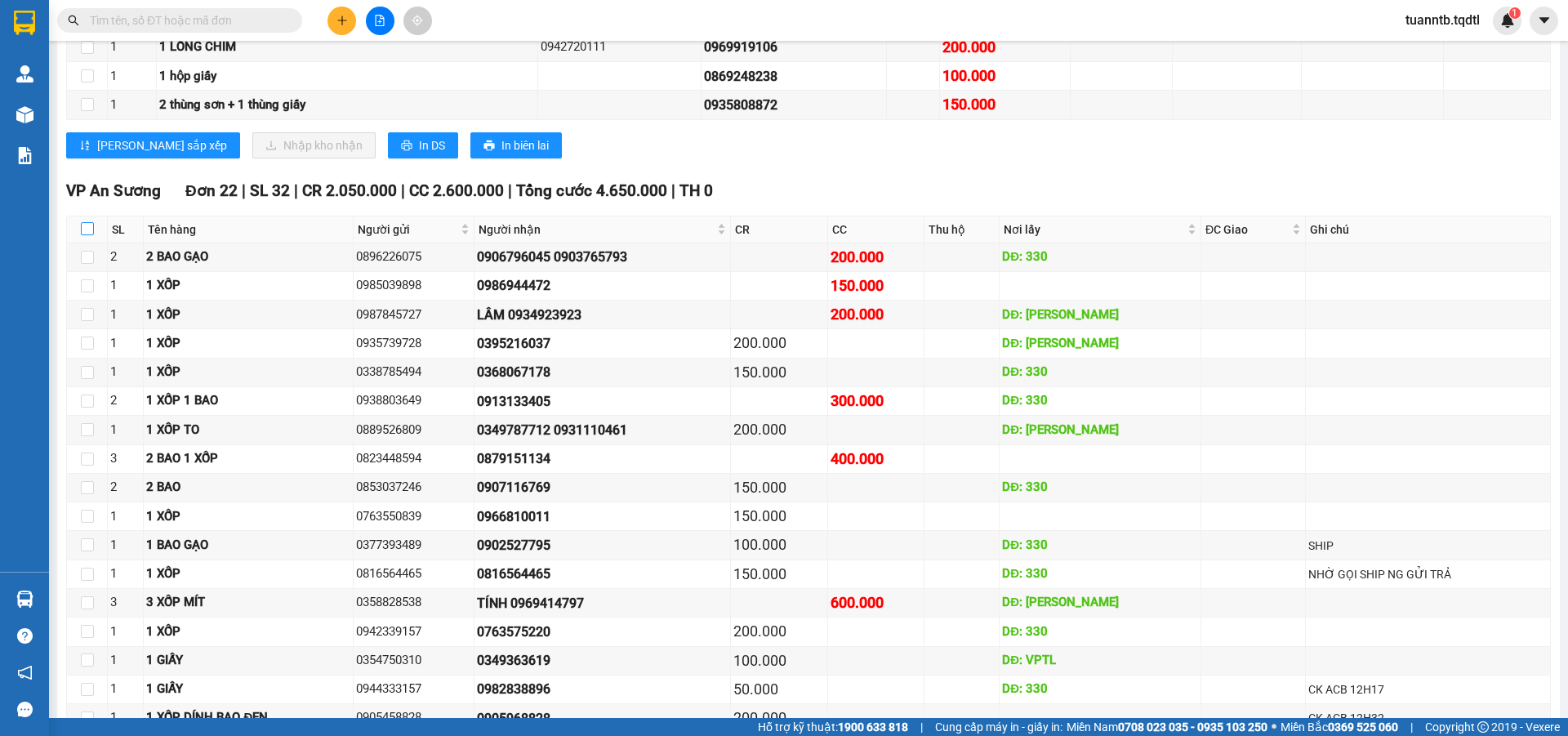
checkbox input "true"
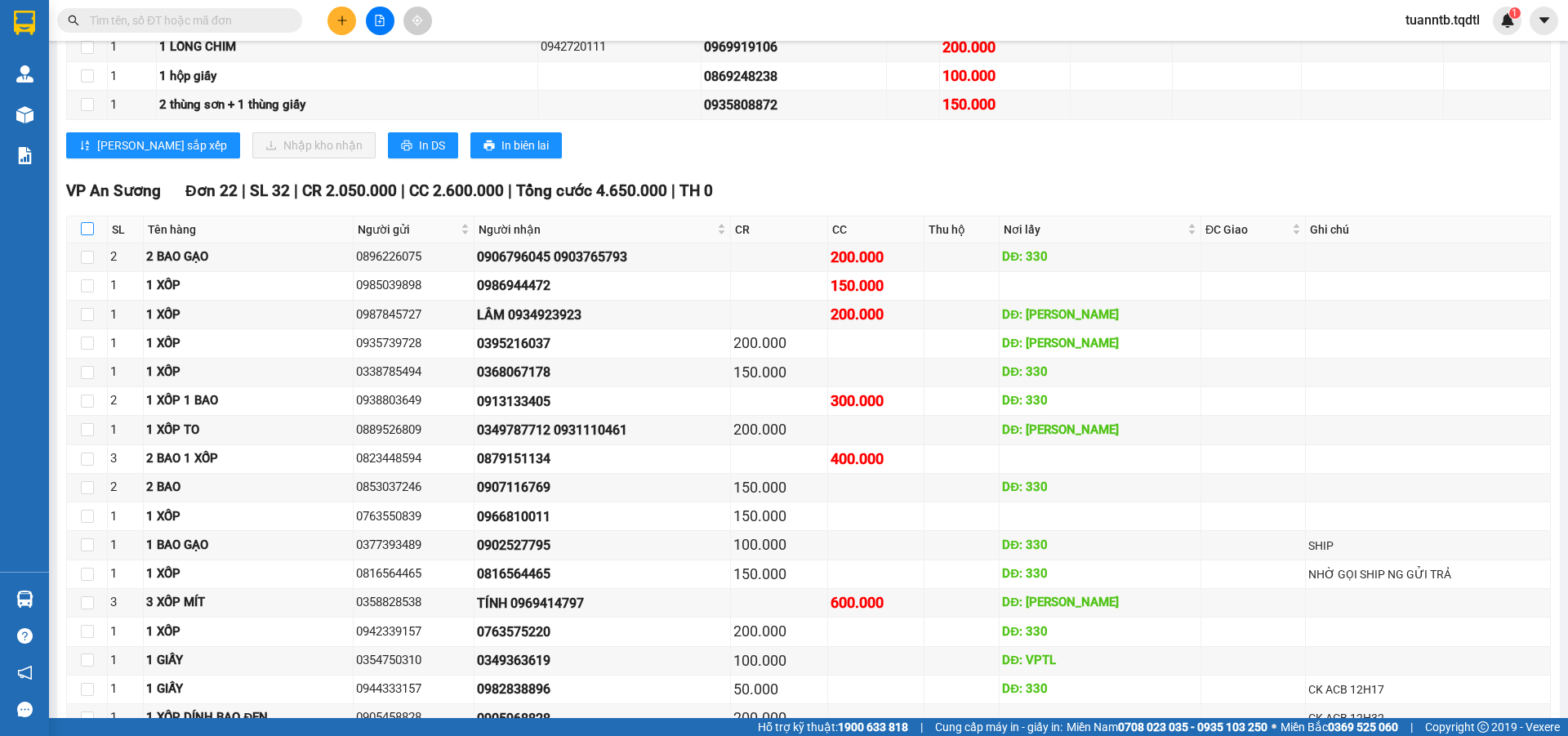
checkbox input "true"
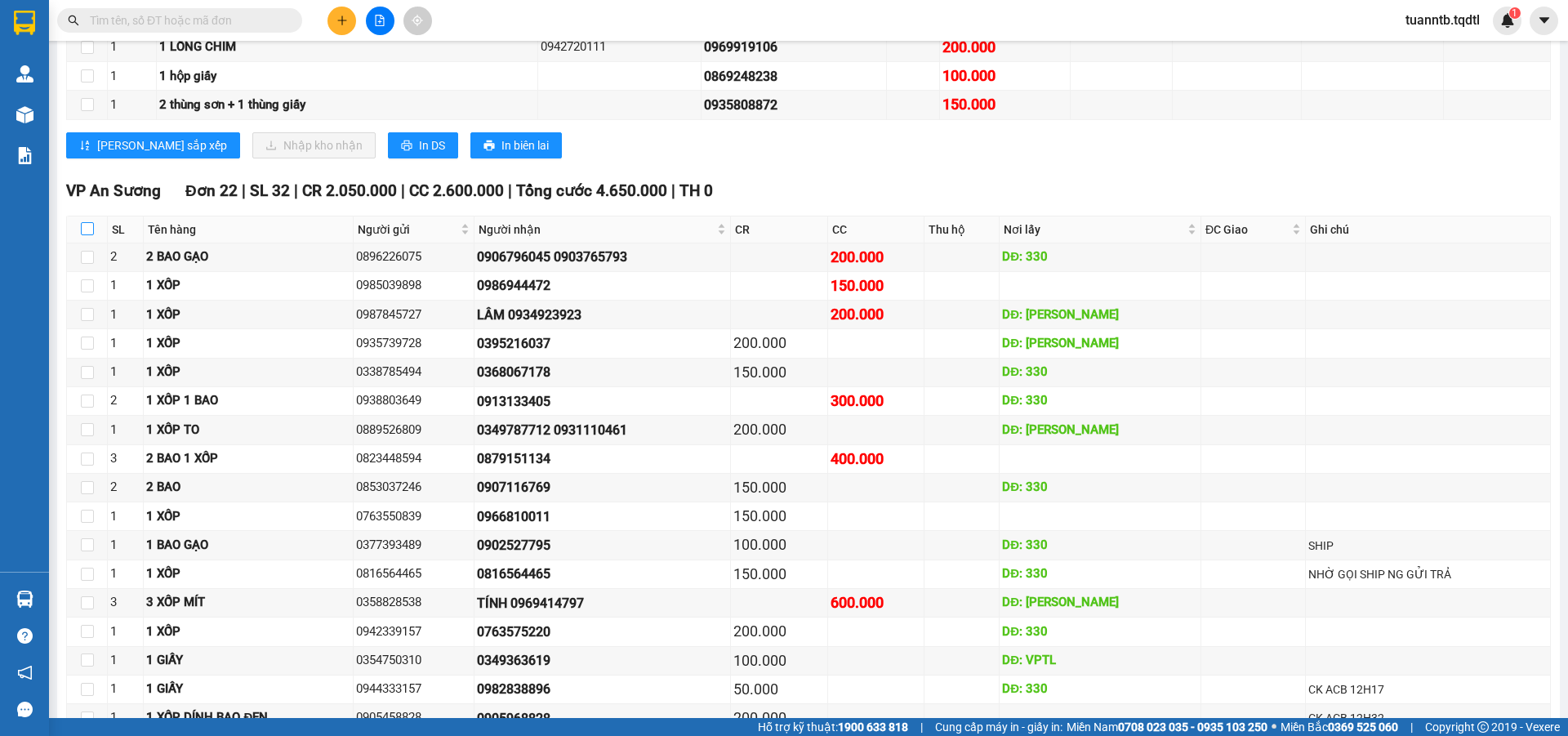
checkbox input "true"
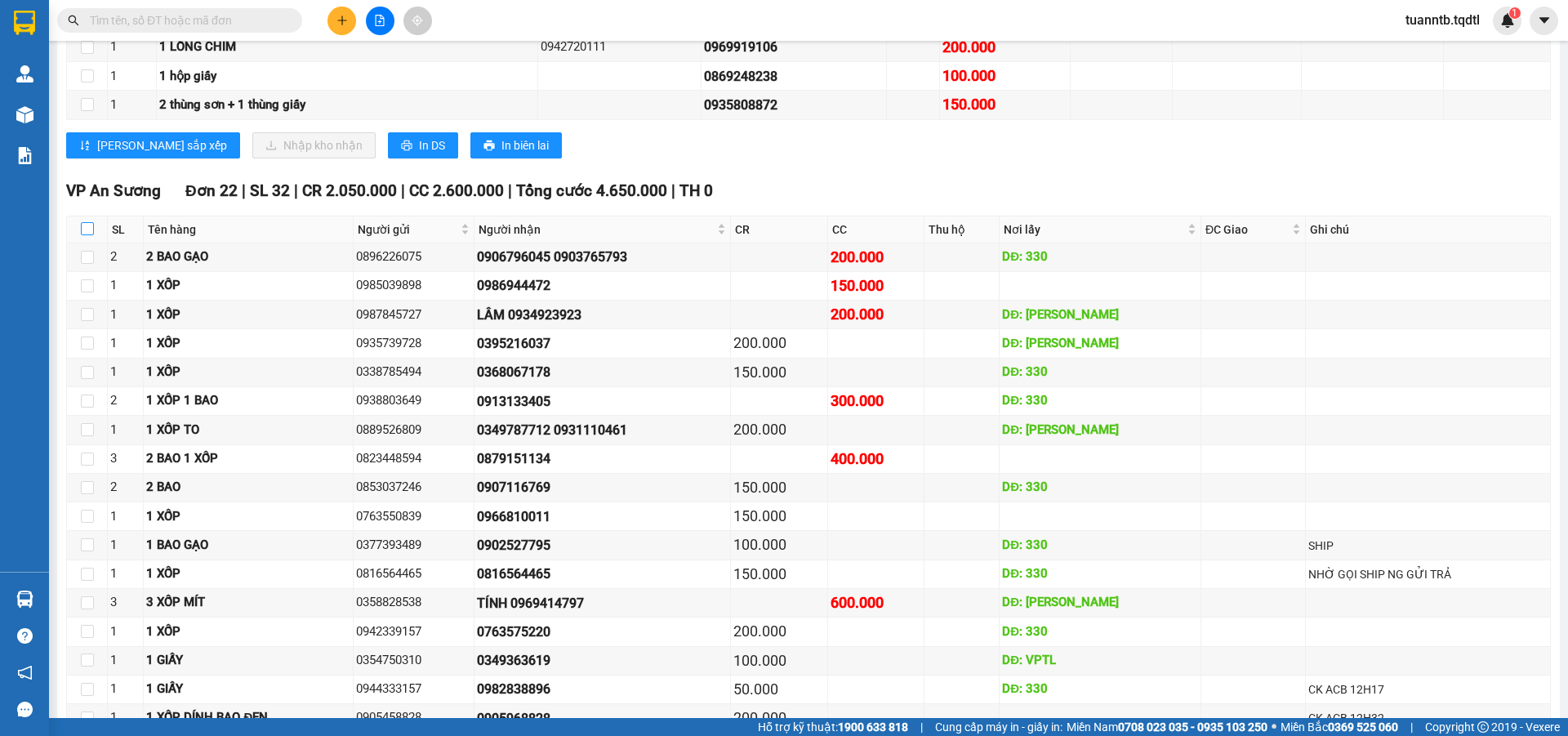
checkbox input "true"
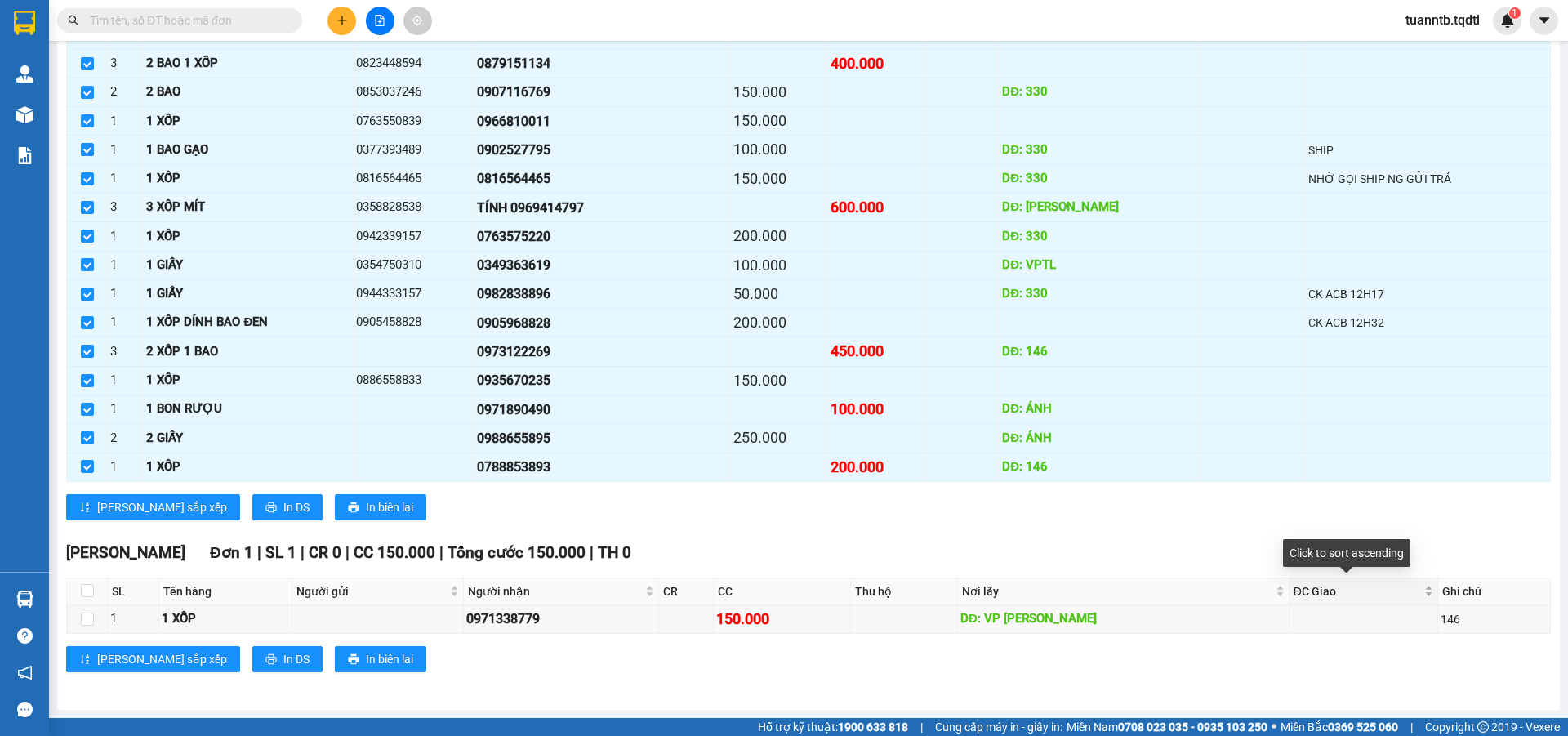
scroll to position [395, 0]
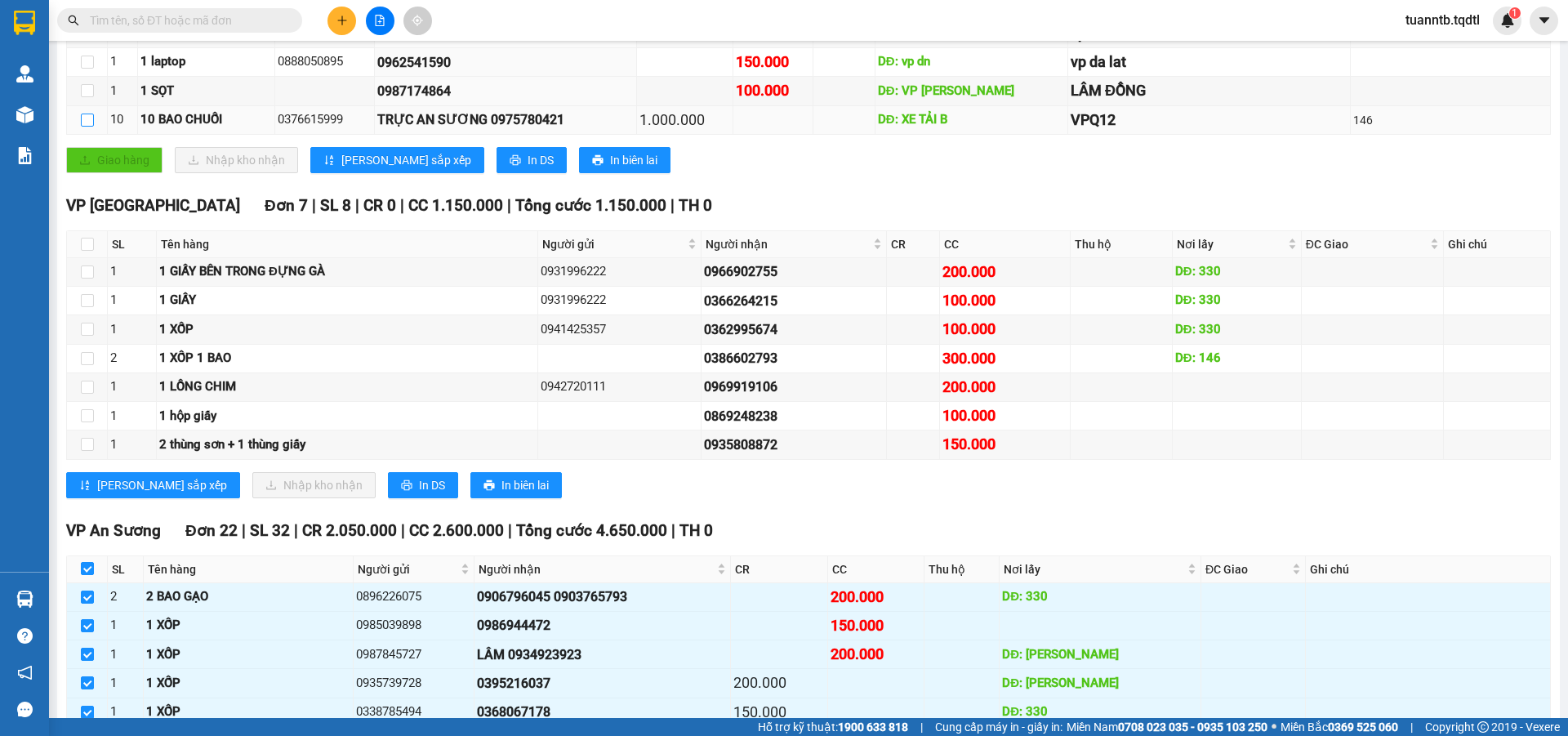
click at [83, 122] on input "checkbox" at bounding box center [87, 120] width 13 height 13
checkbox input "true"
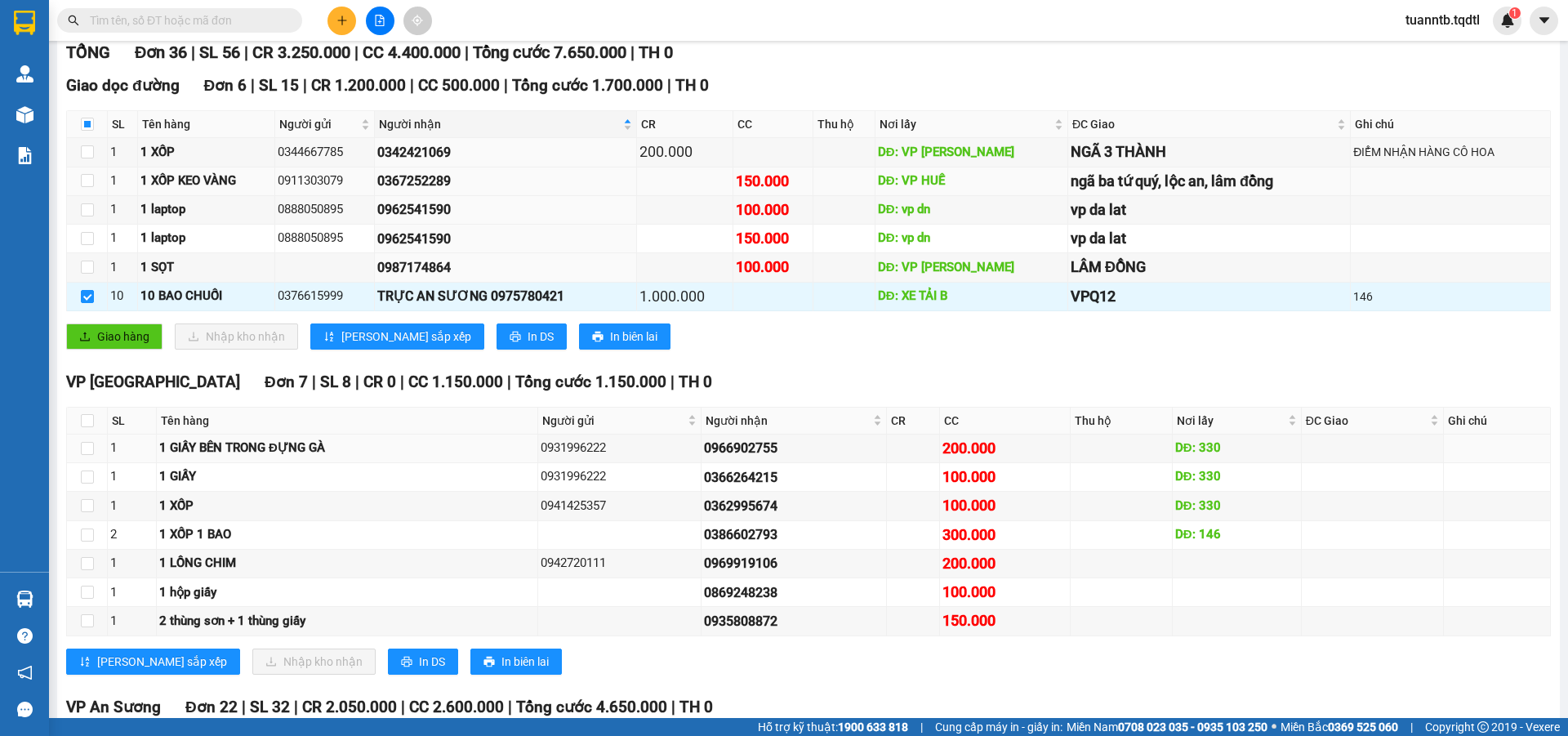
scroll to position [0, 0]
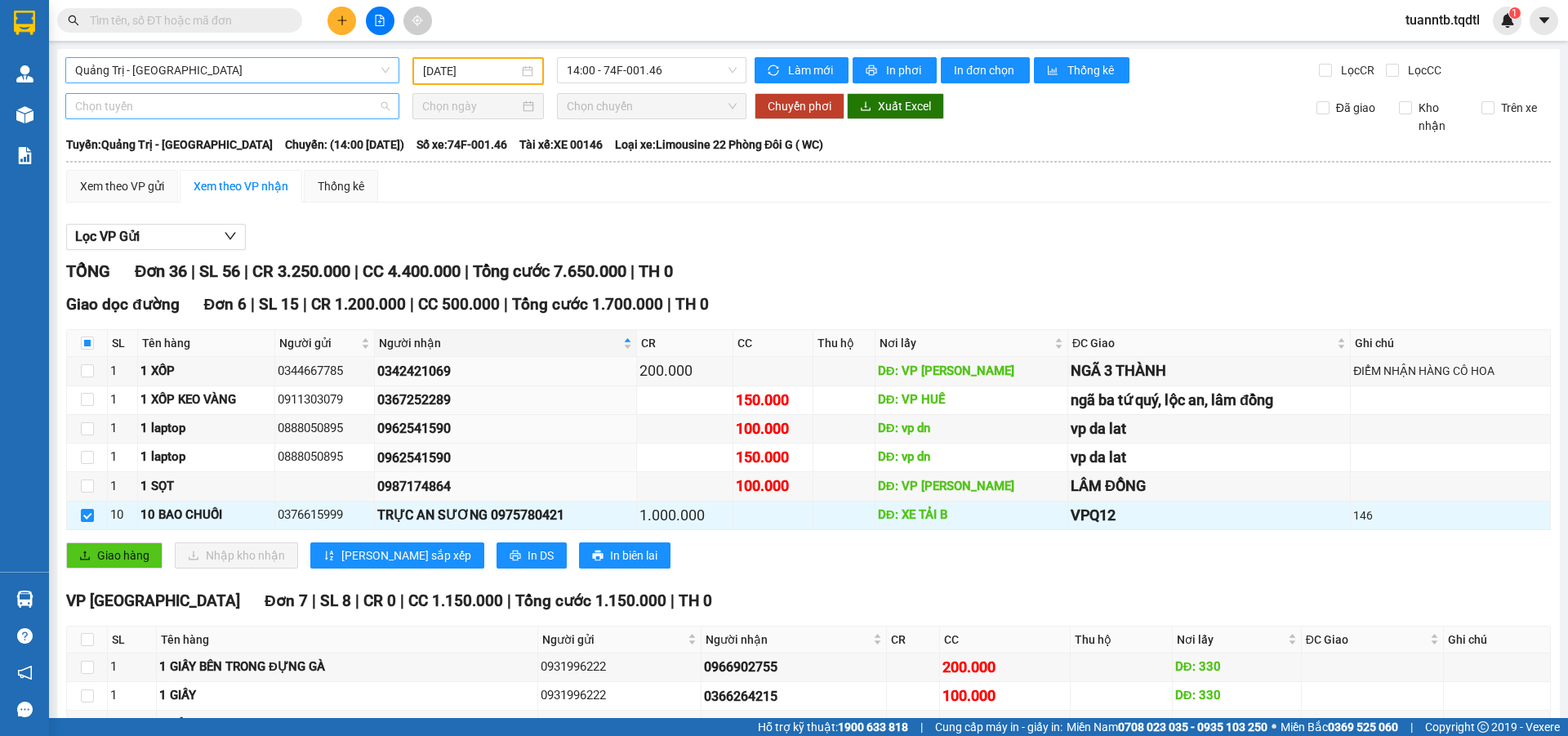
click at [156, 93] on div "Chọn tuyến" at bounding box center [233, 106] width 334 height 26
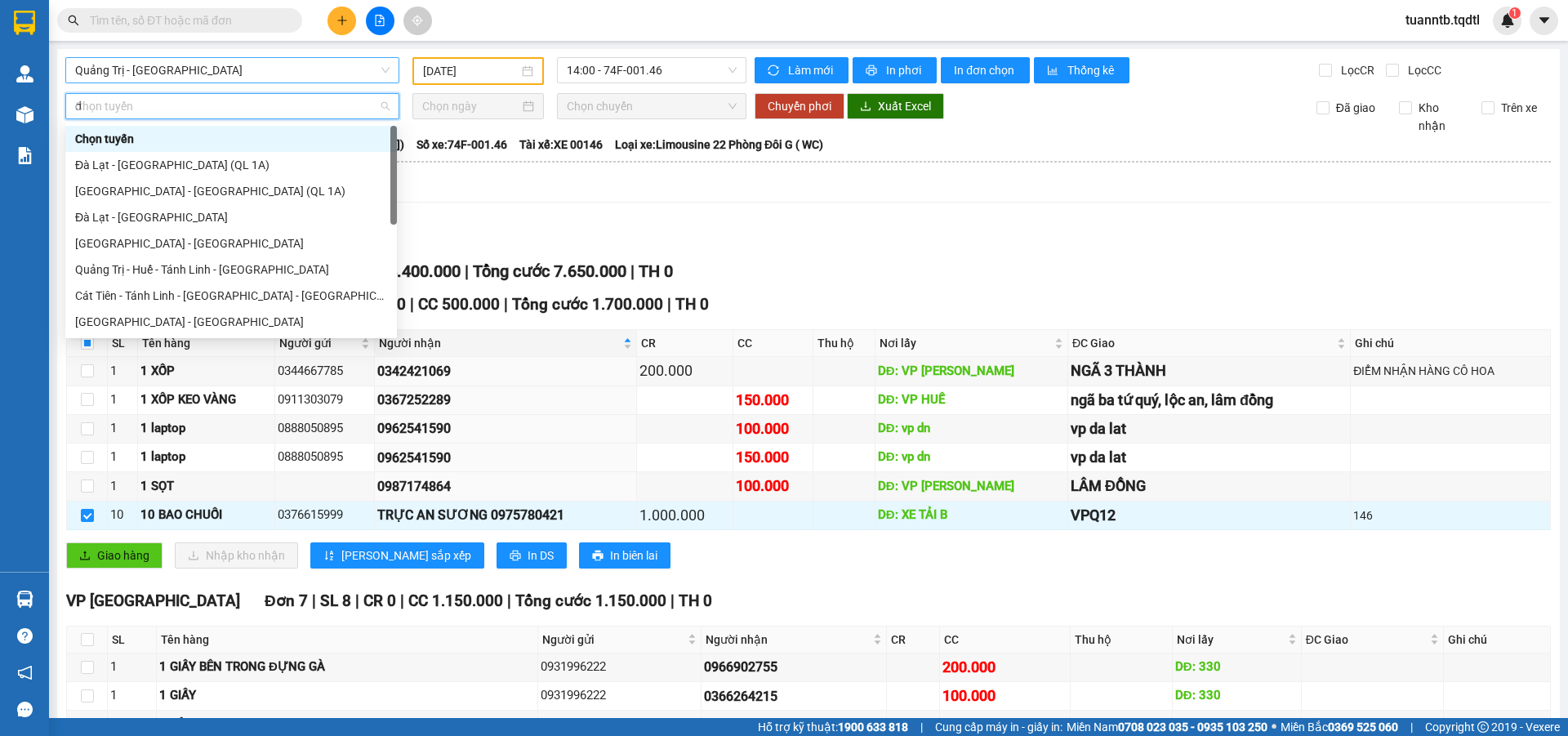
type input "da"
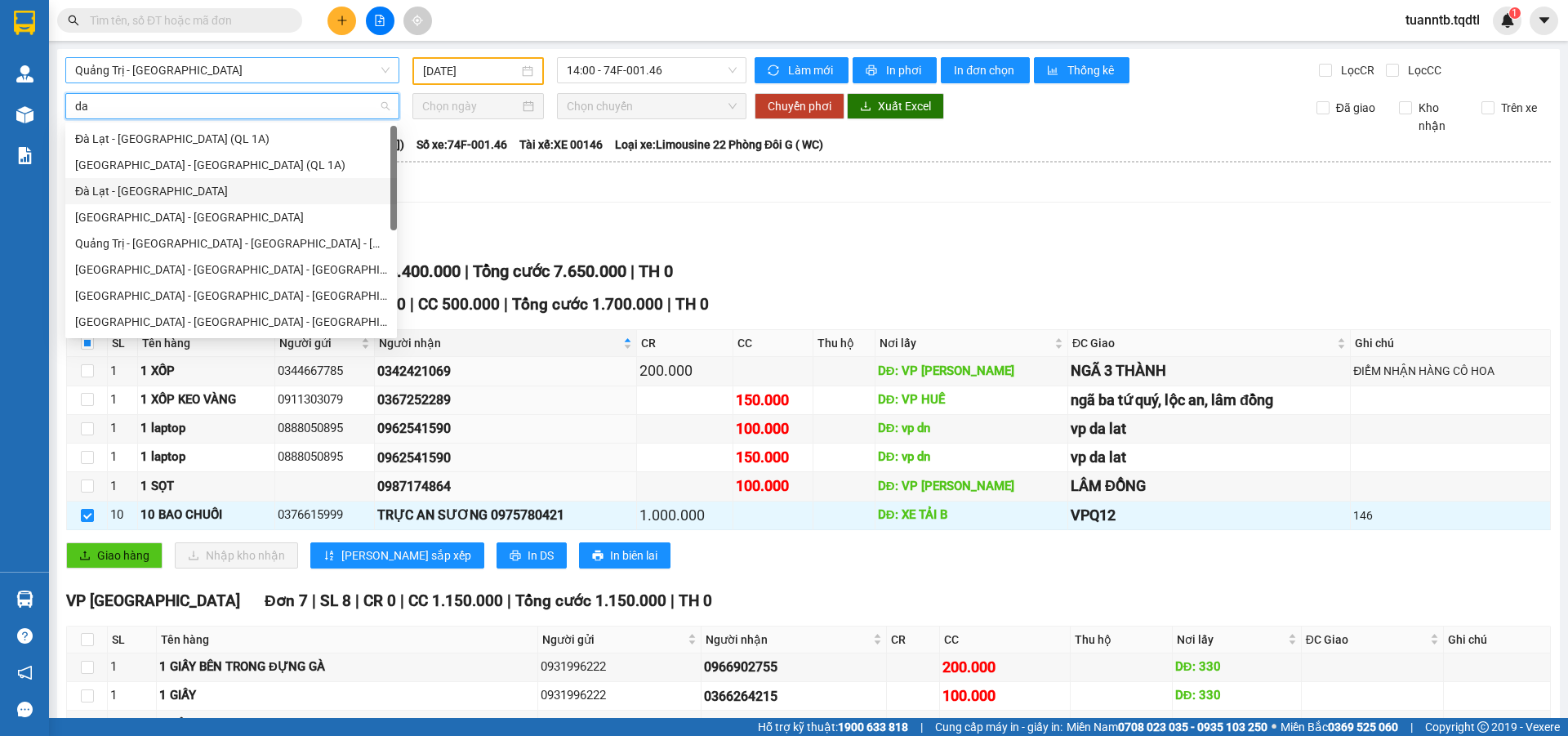
click at [145, 189] on div "Đà Lạt - [GEOGRAPHIC_DATA]" at bounding box center [232, 191] width 312 height 18
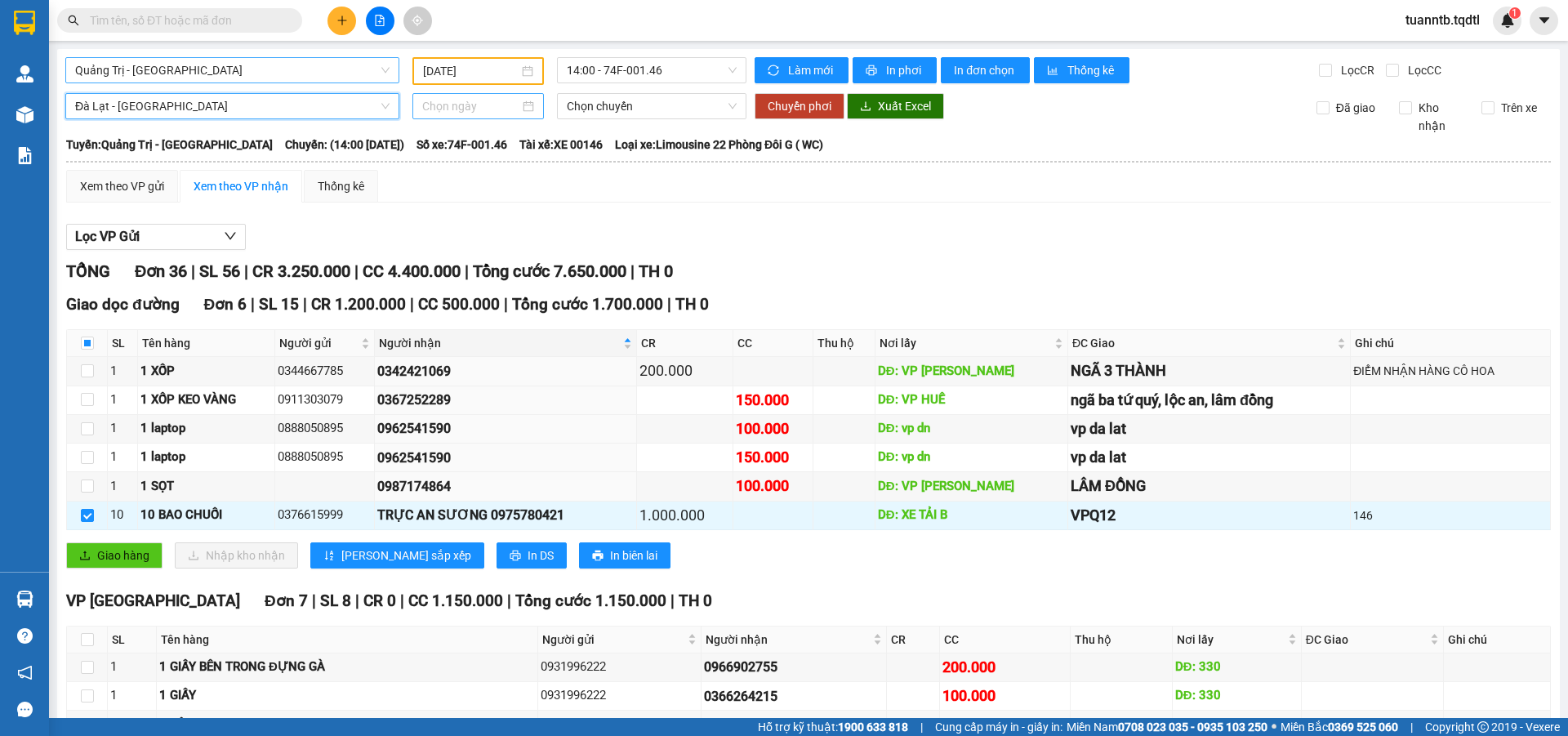
click at [429, 107] on input at bounding box center [471, 106] width 97 height 18
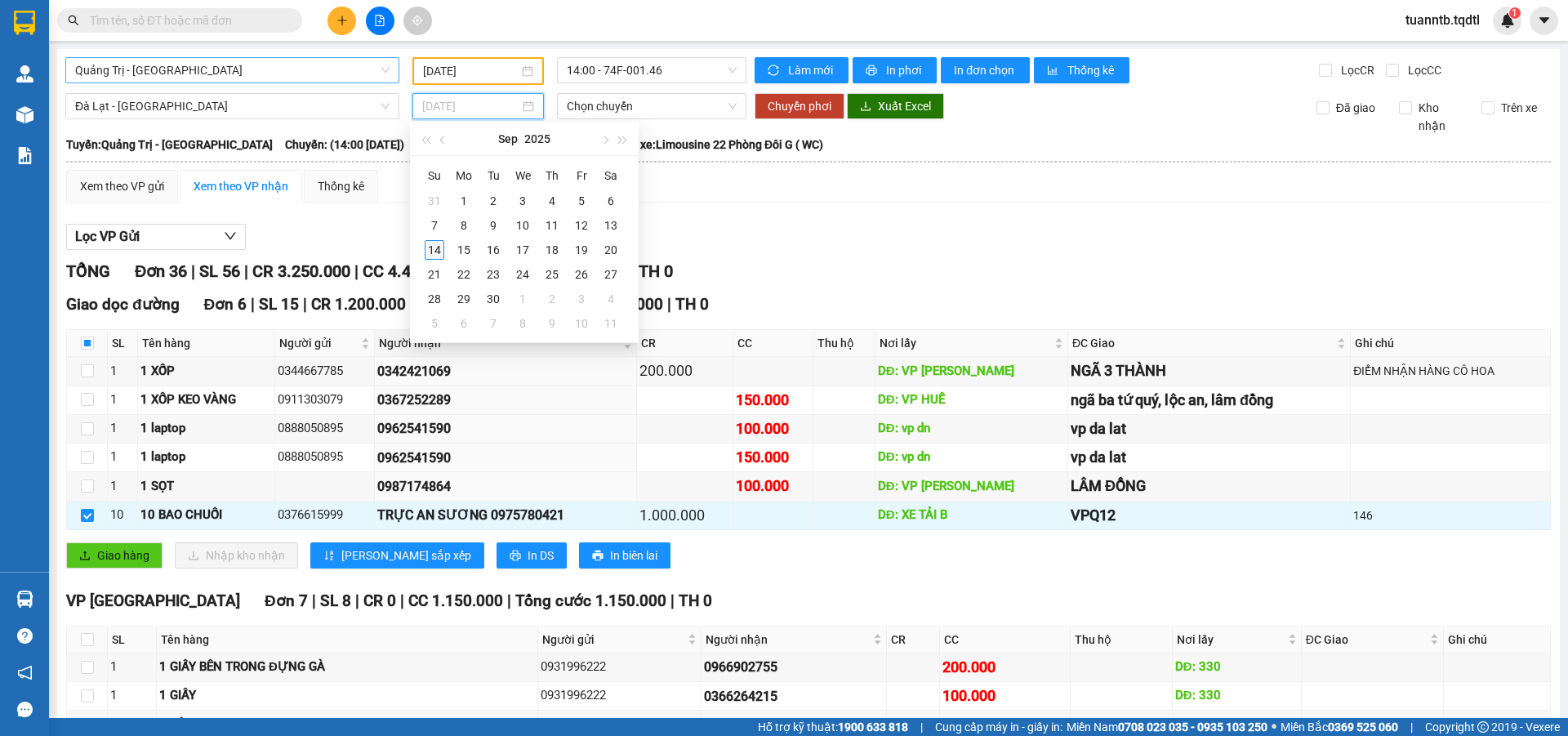
type input "[DATE]"
click at [437, 252] on div "14" at bounding box center [434, 249] width 19 height 19
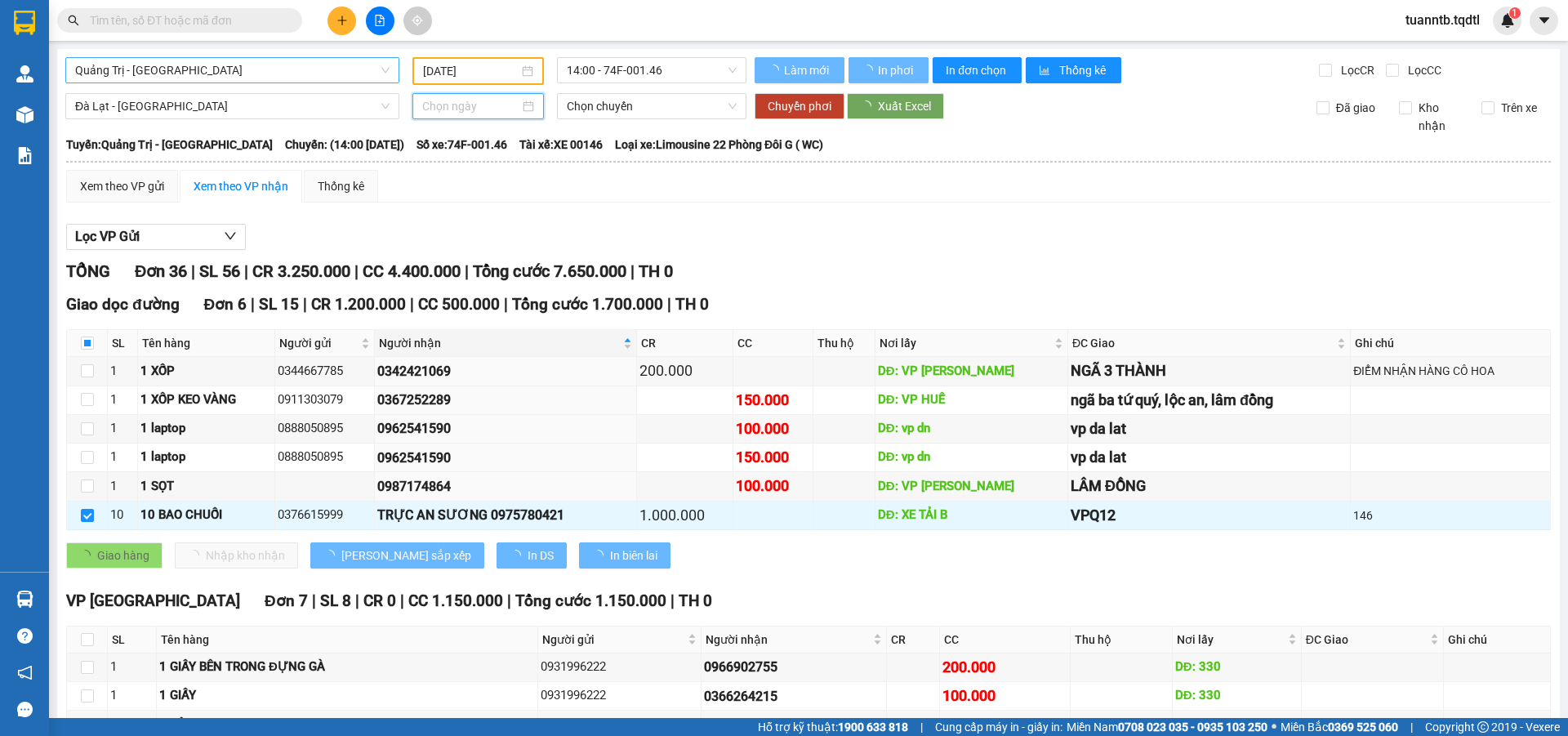
type input "[DATE]"
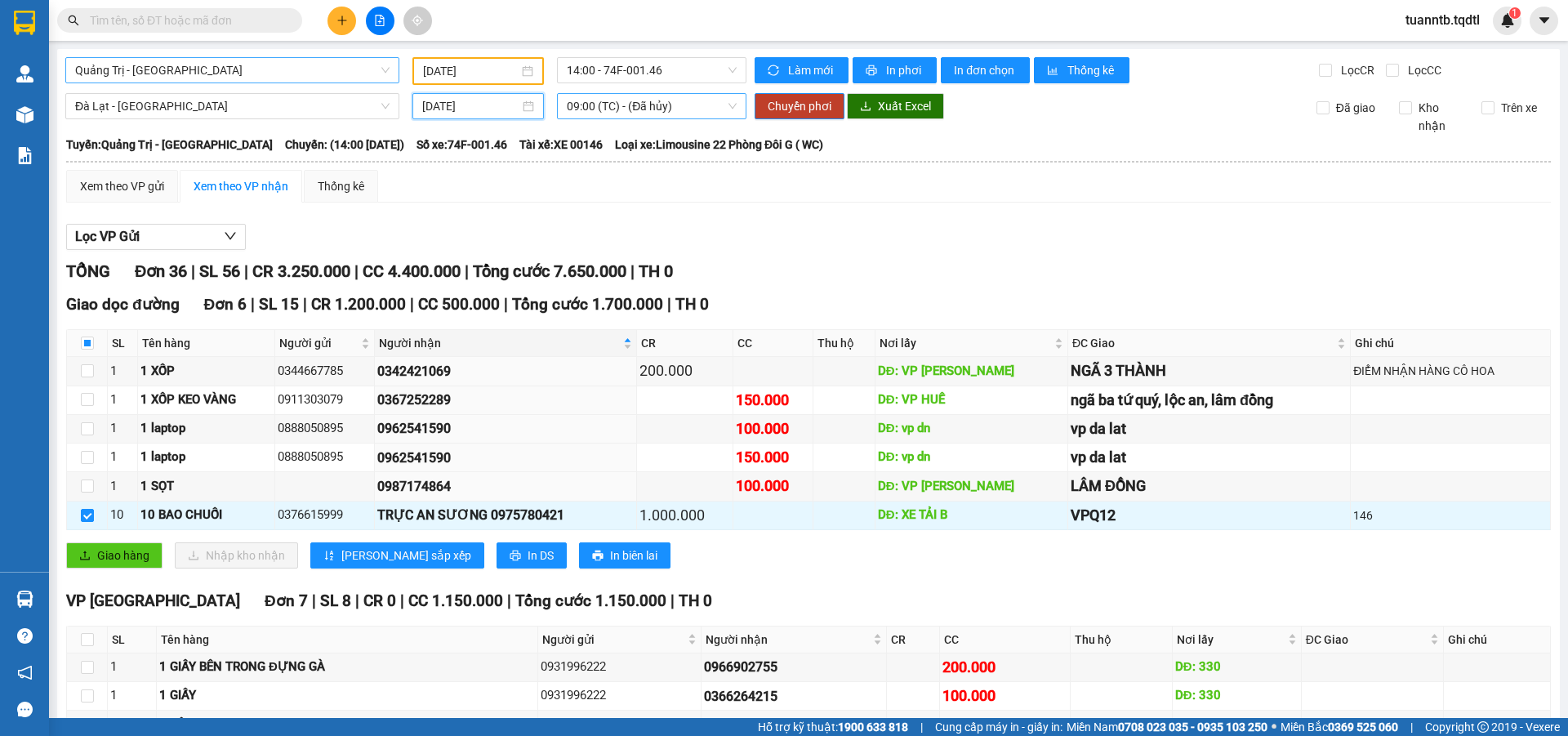
click at [663, 113] on span "09:00 (TC) - (Đã hủy)" at bounding box center [651, 106] width 170 height 24
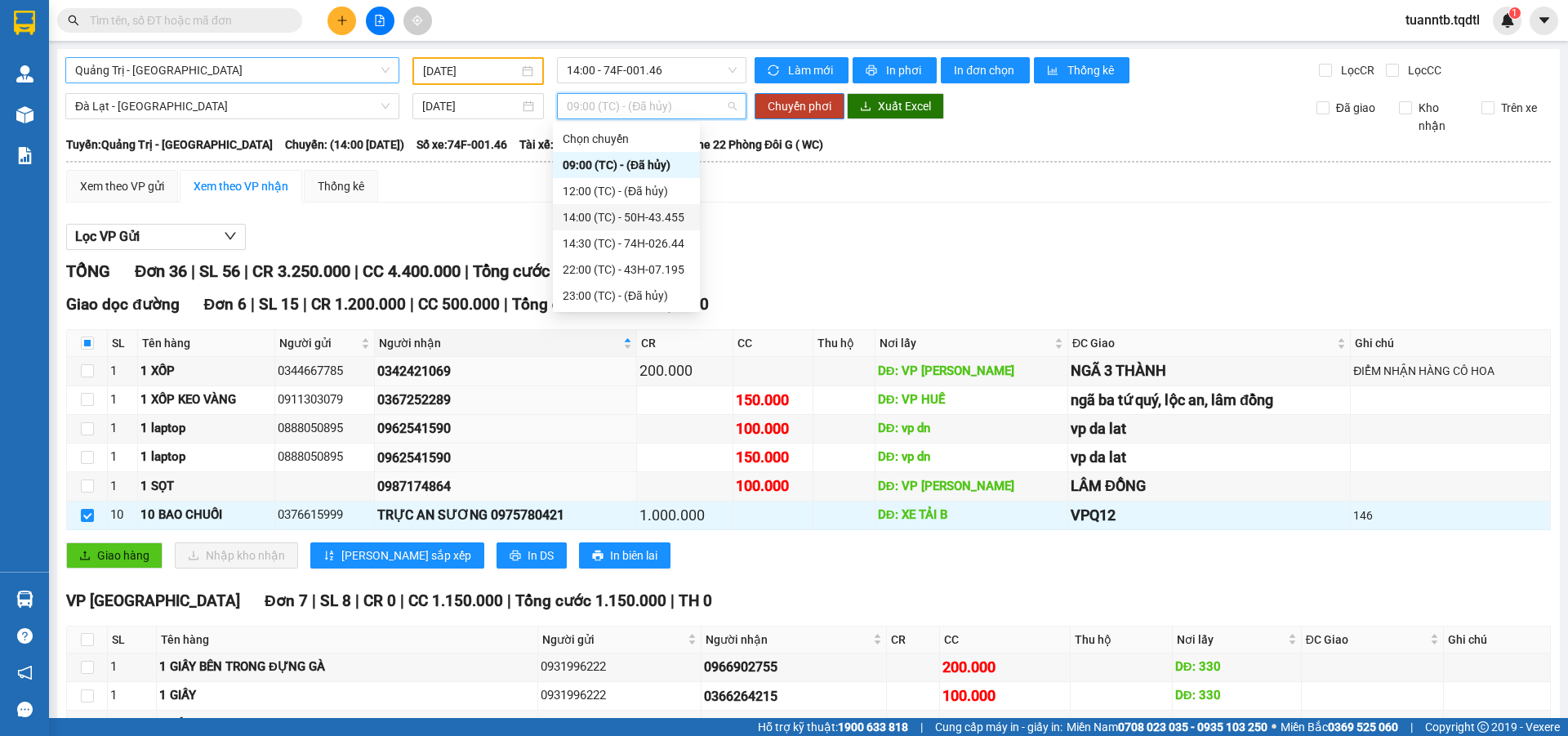
click at [672, 213] on div "14:00 (TC) - 50H-43.455" at bounding box center [626, 217] width 128 height 18
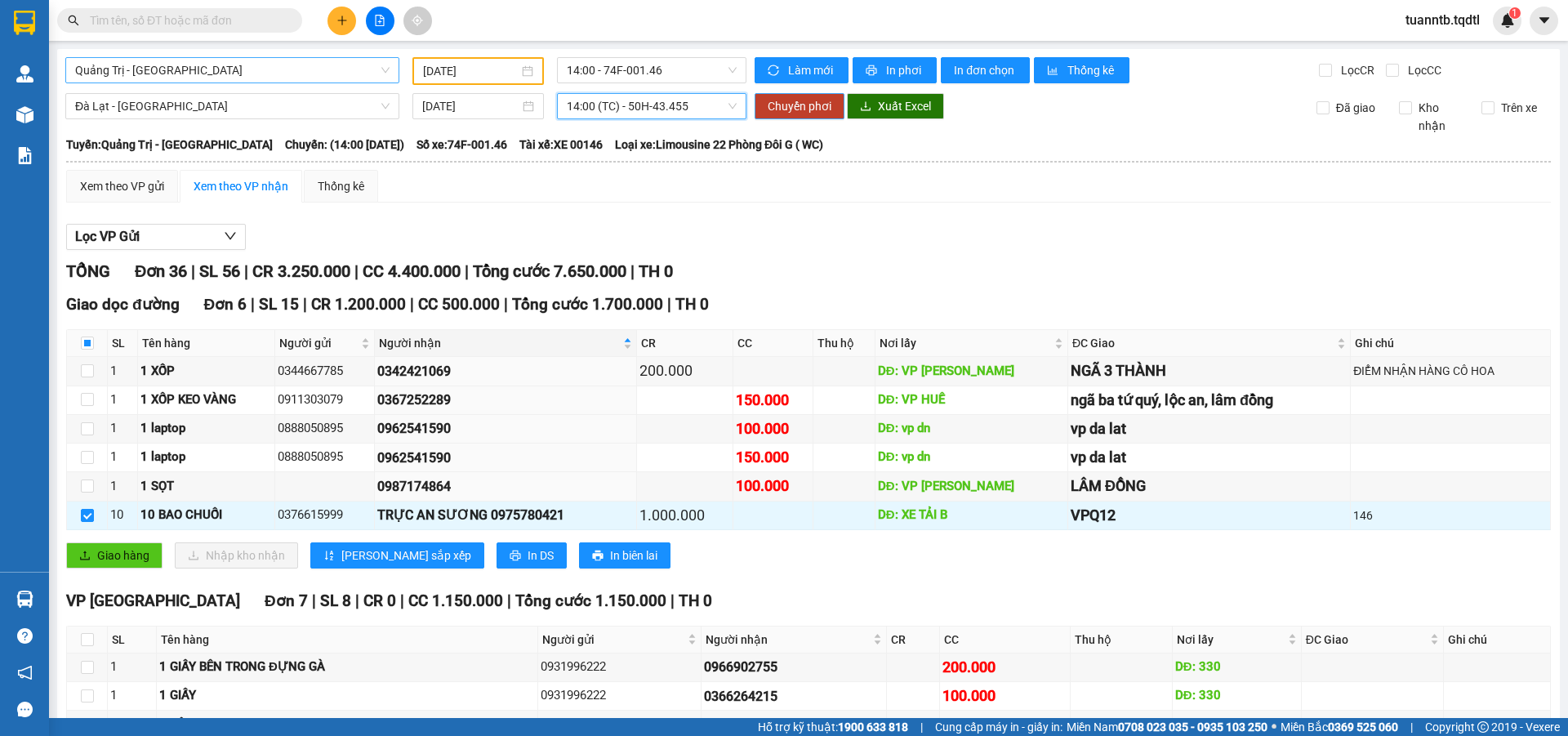
click at [775, 101] on span "Chuyển phơi" at bounding box center [800, 106] width 64 height 18
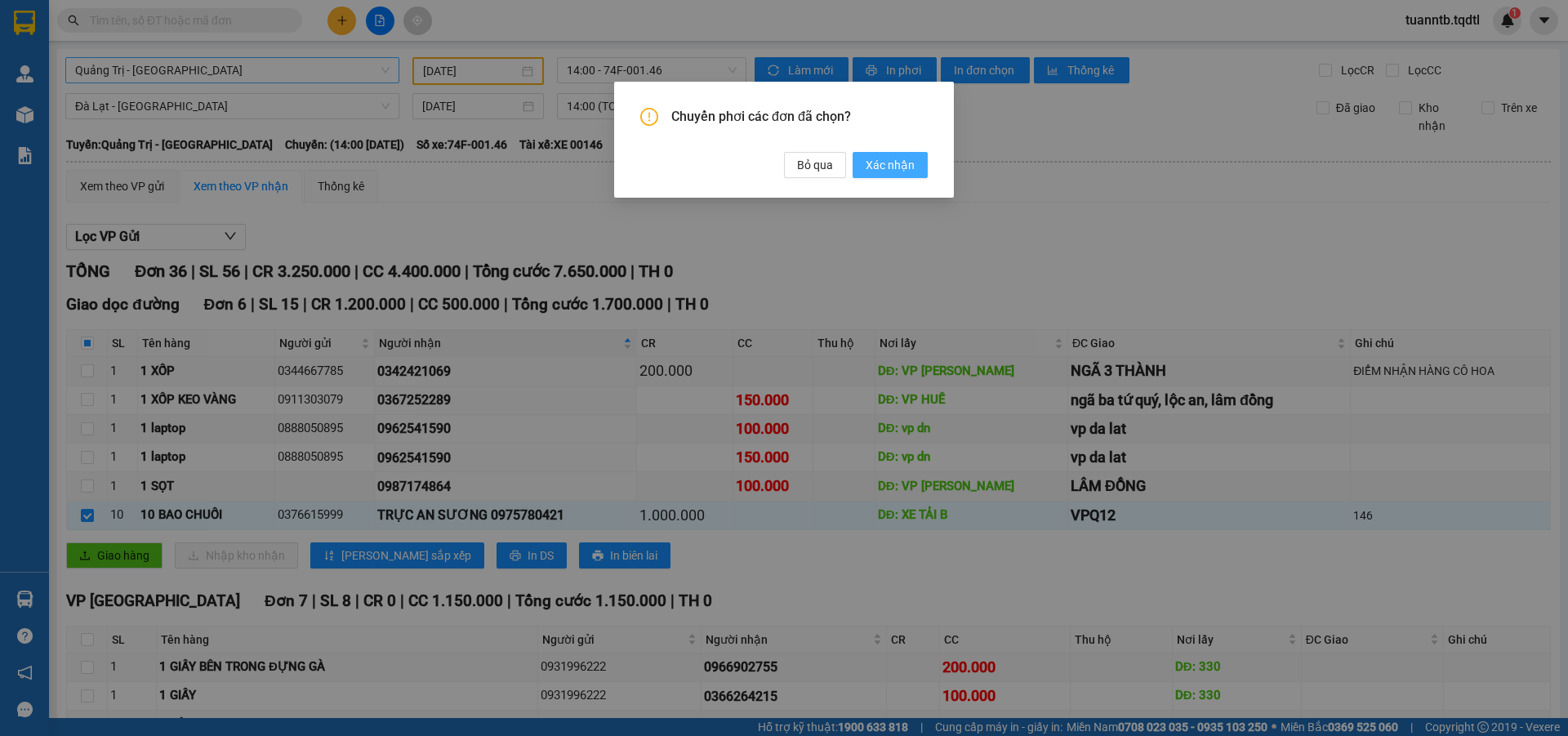
click at [902, 175] on button "Xác nhận" at bounding box center [891, 164] width 76 height 26
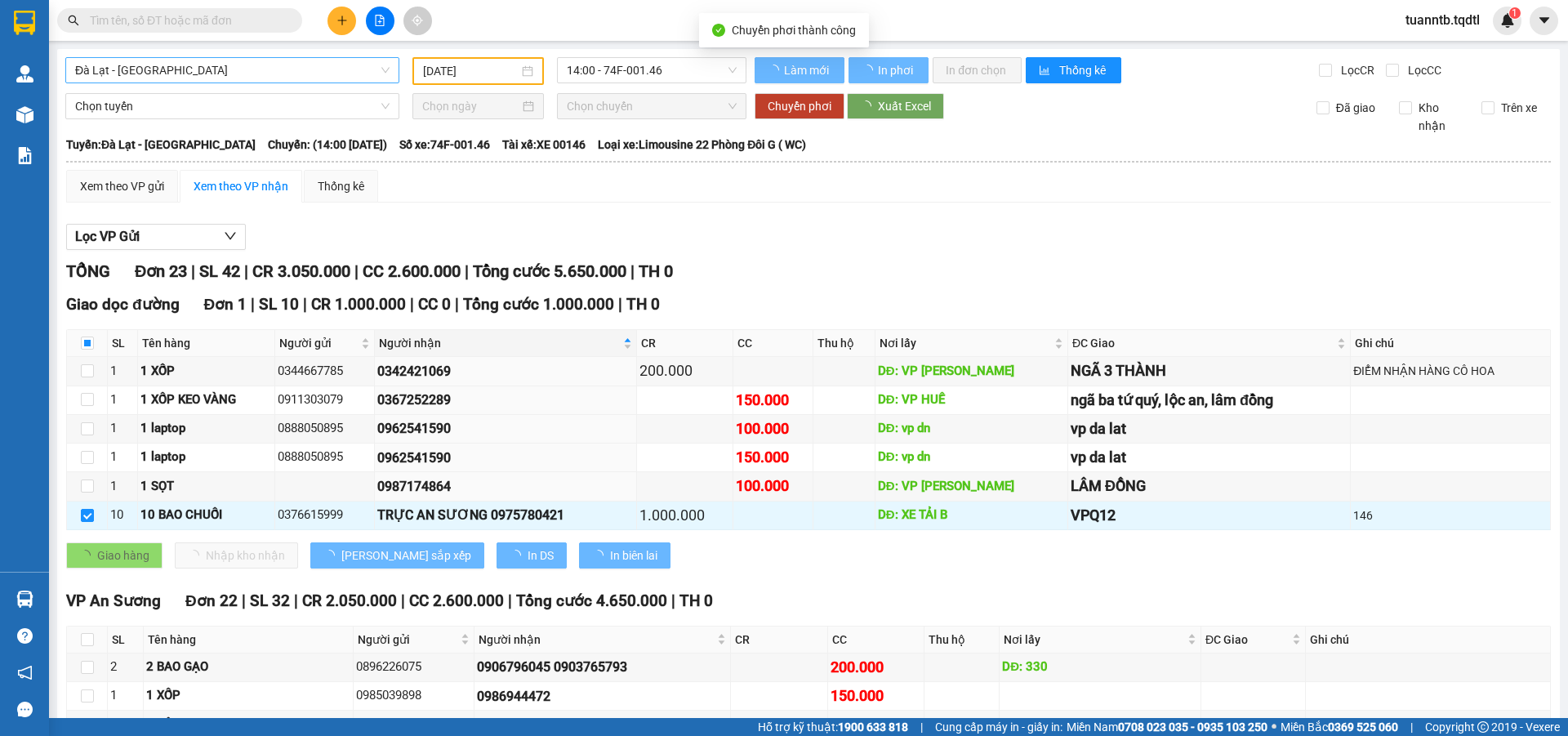
checkbox input "false"
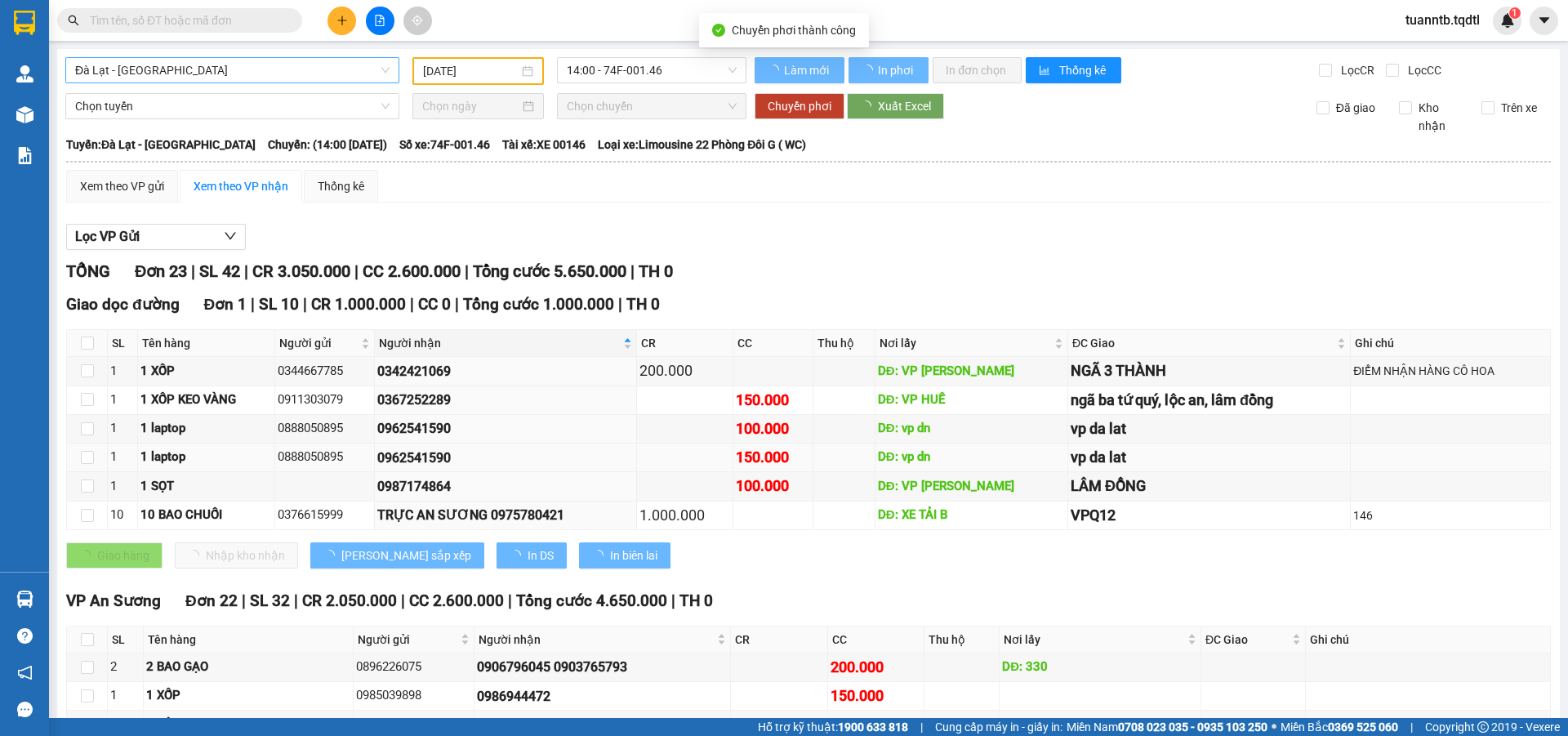
type input "[DATE]"
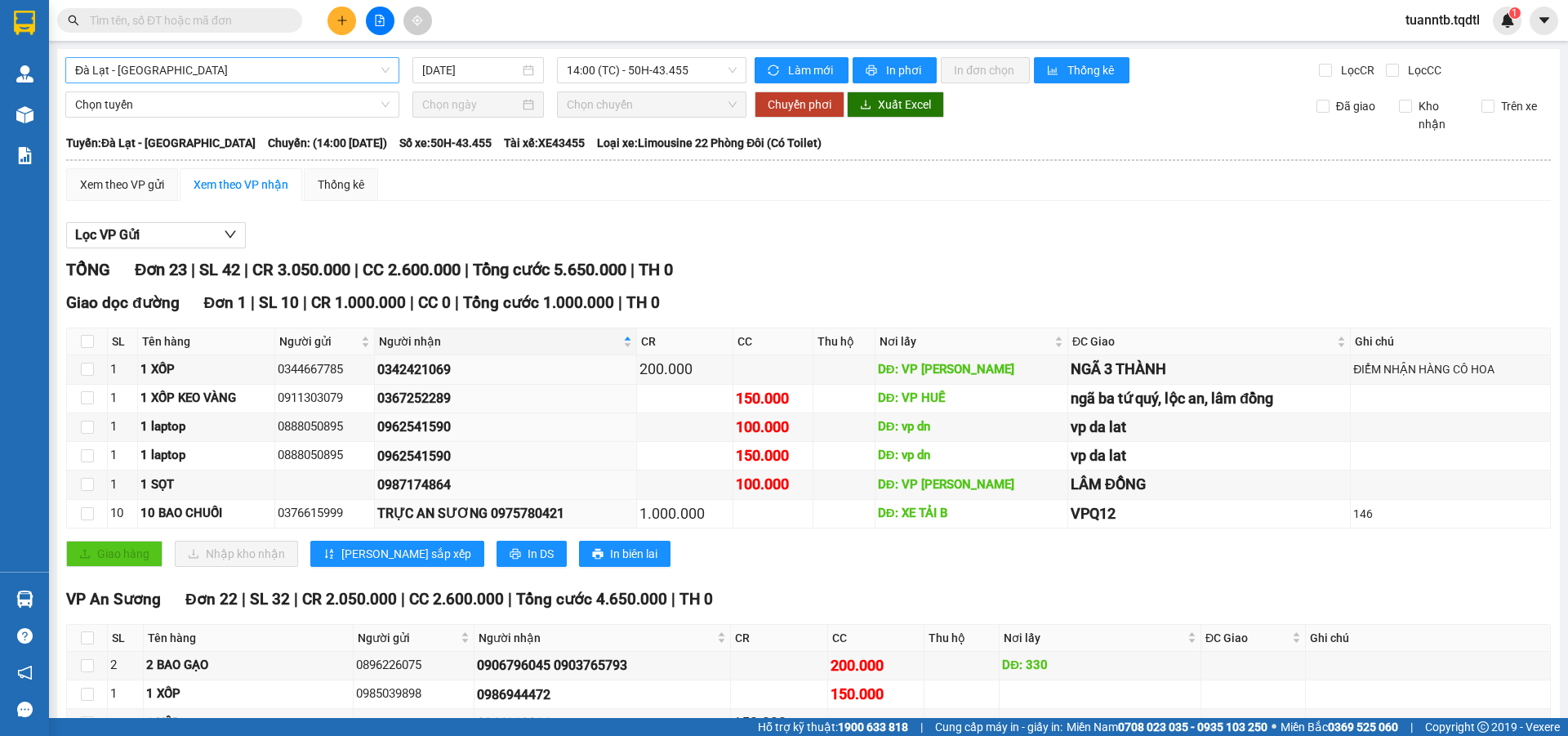
click at [135, 69] on span "Đà Lạt - [GEOGRAPHIC_DATA]" at bounding box center [233, 70] width 315 height 24
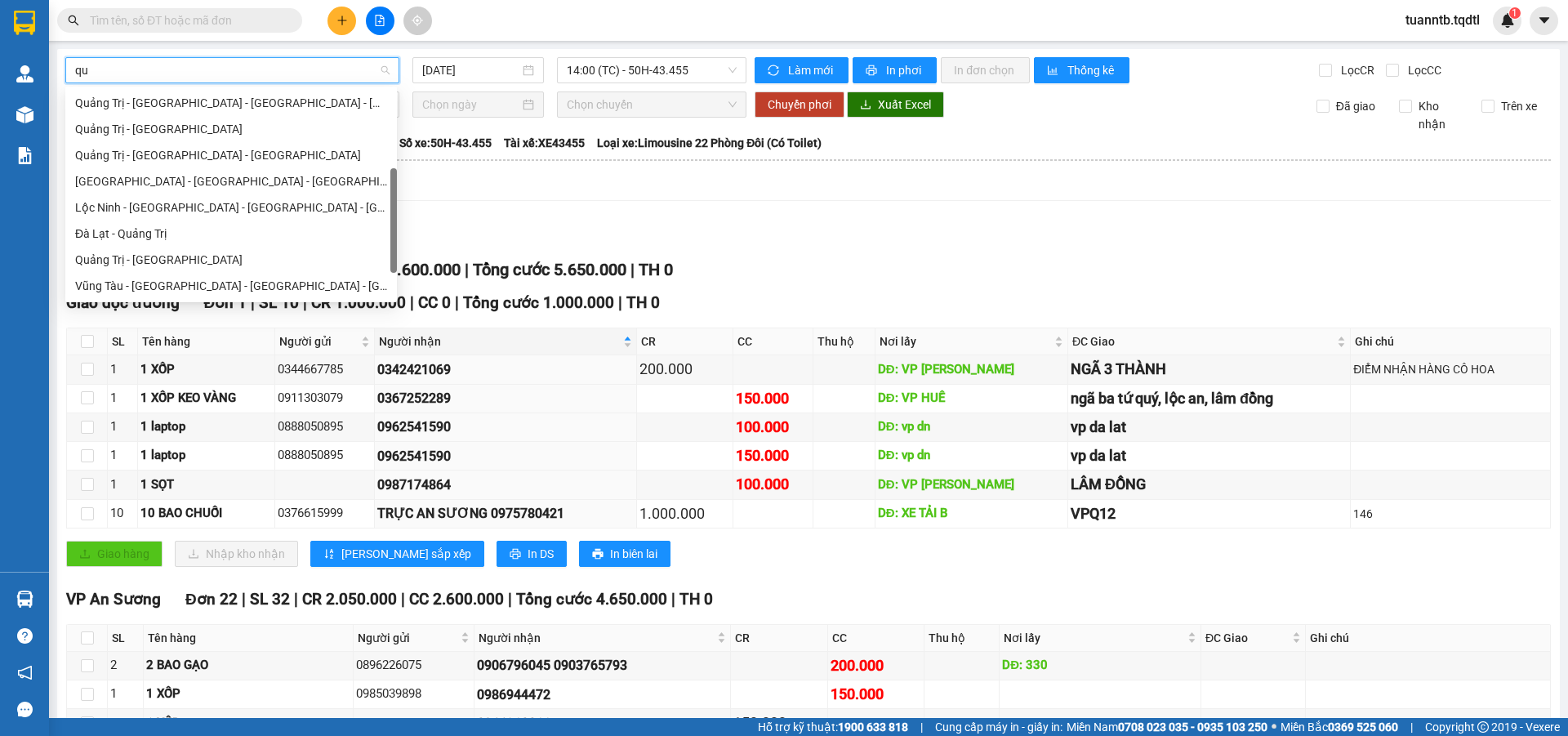
type input "qua"
click at [132, 255] on div "Quảng Trị - Đà Lạt" at bounding box center [232, 259] width 312 height 18
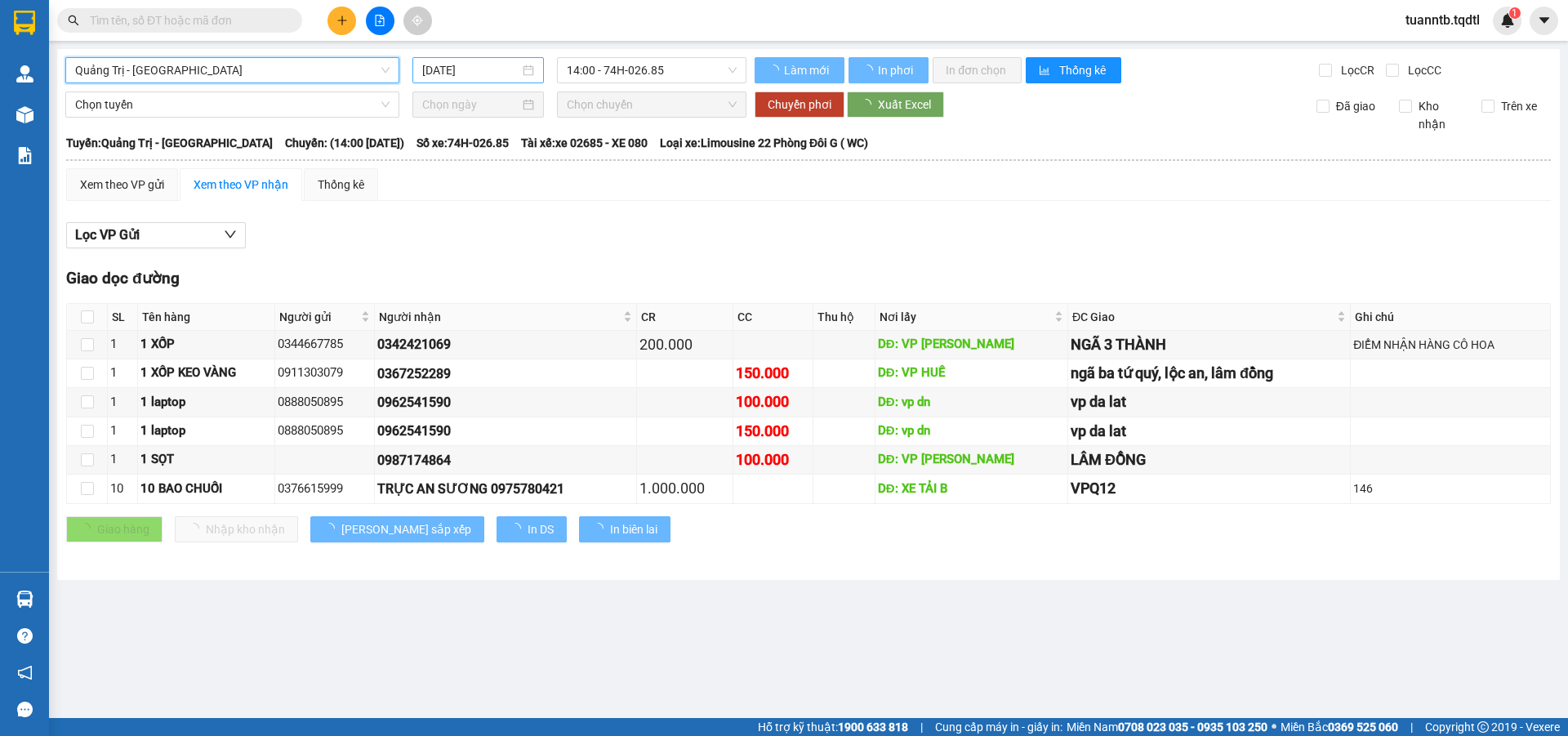
click at [506, 70] on input "[DATE]" at bounding box center [471, 70] width 97 height 18
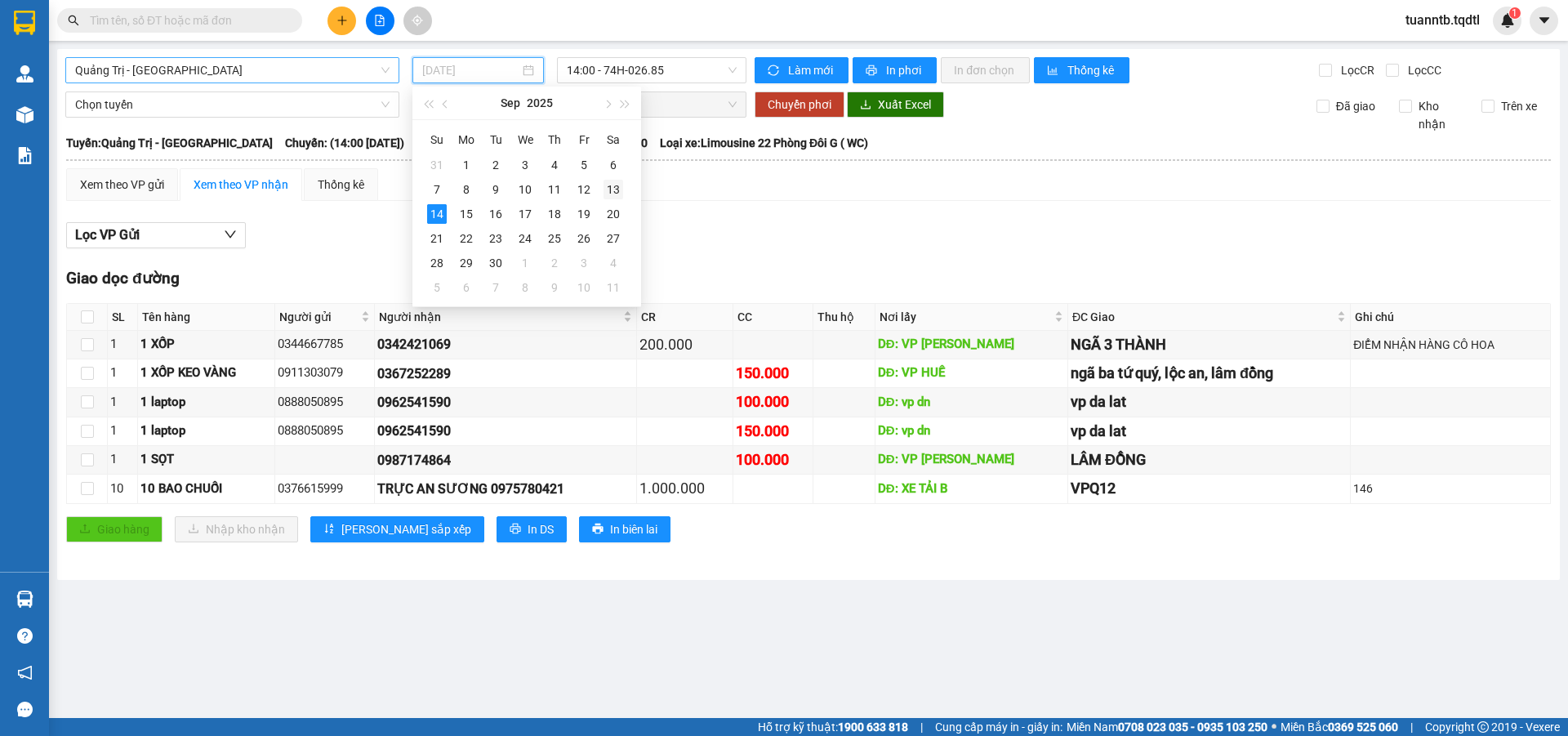
click at [613, 187] on div "13" at bounding box center [613, 189] width 19 height 19
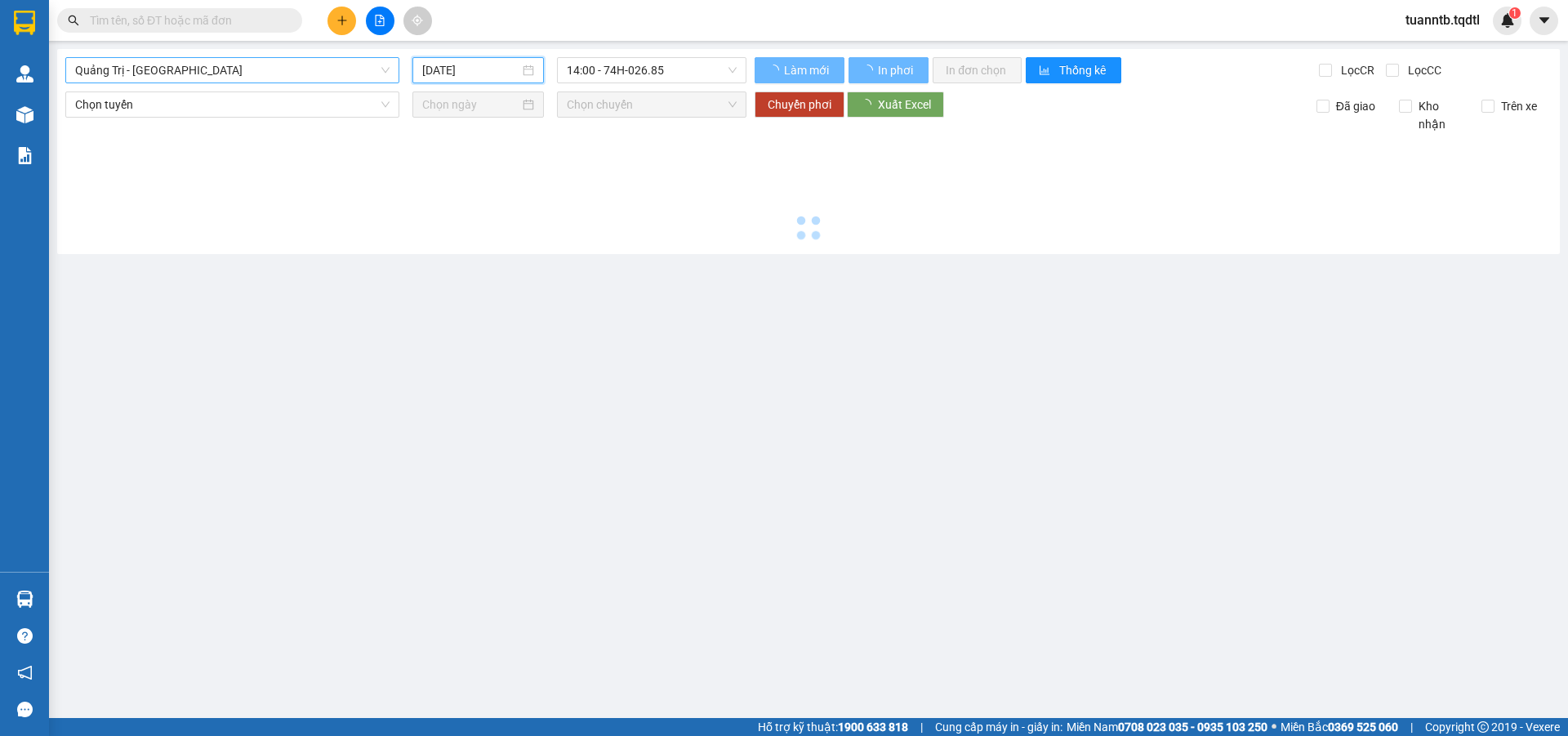
type input "[DATE]"
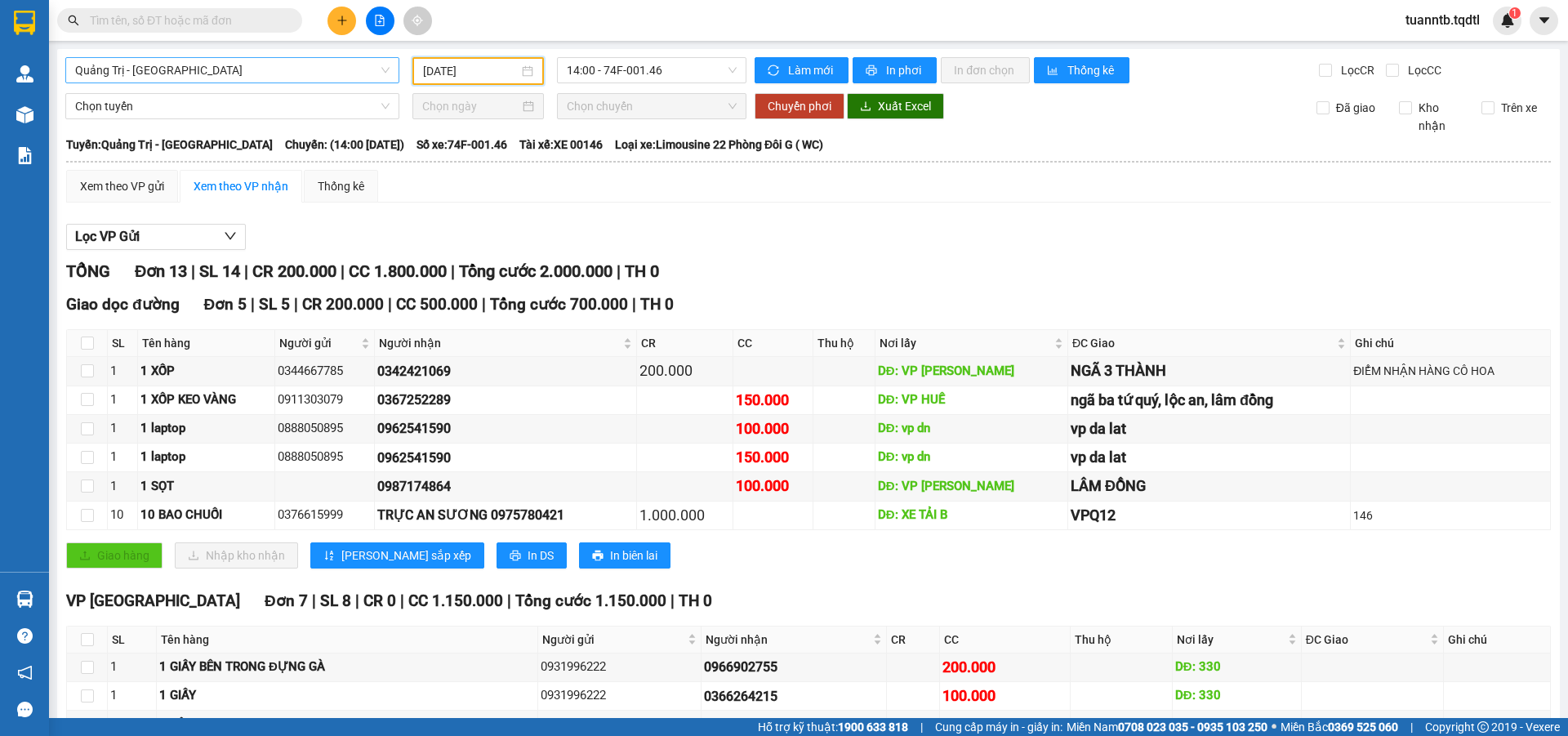
click at [231, 77] on span "Quảng Trị - Đà Lạt" at bounding box center [233, 70] width 315 height 24
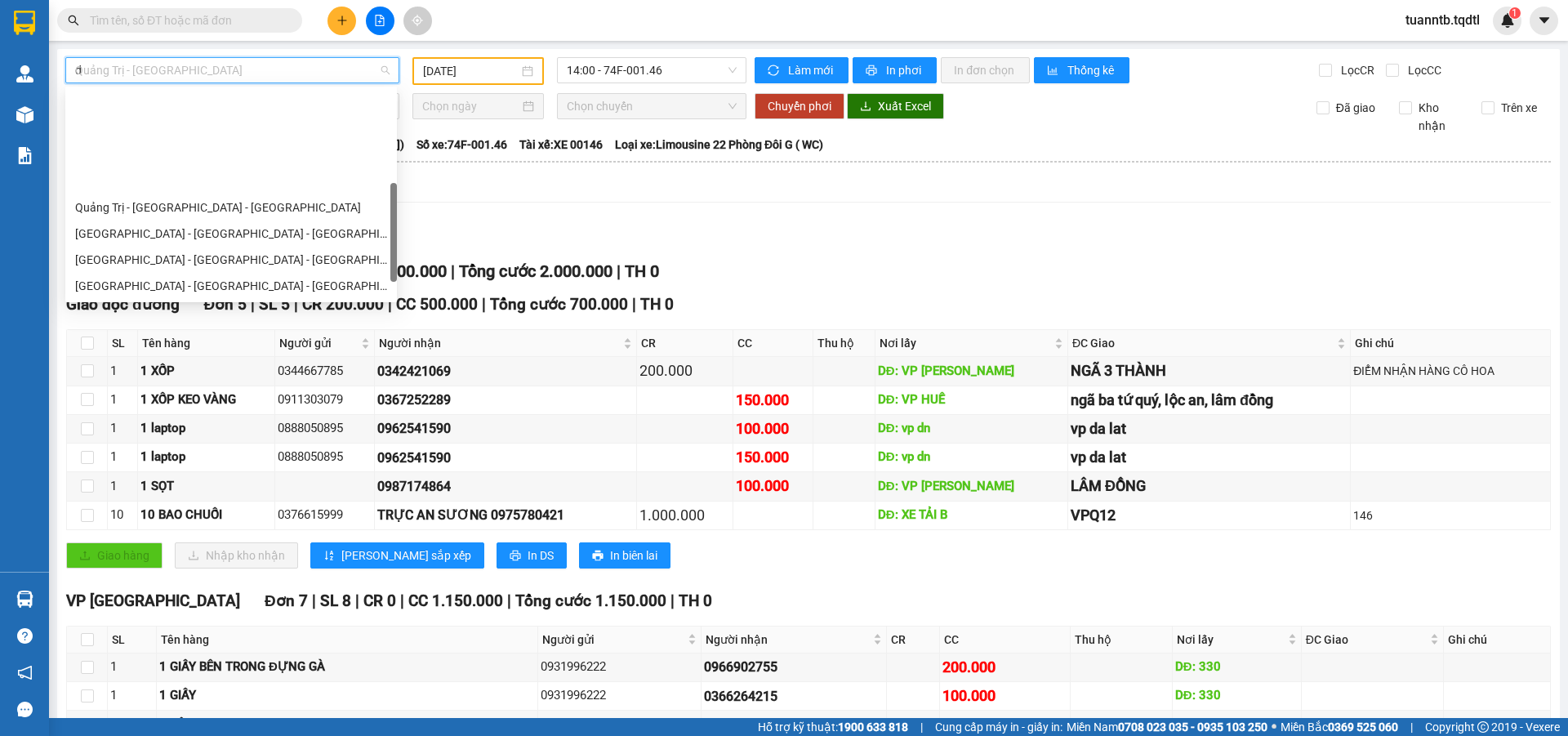
type input "da"
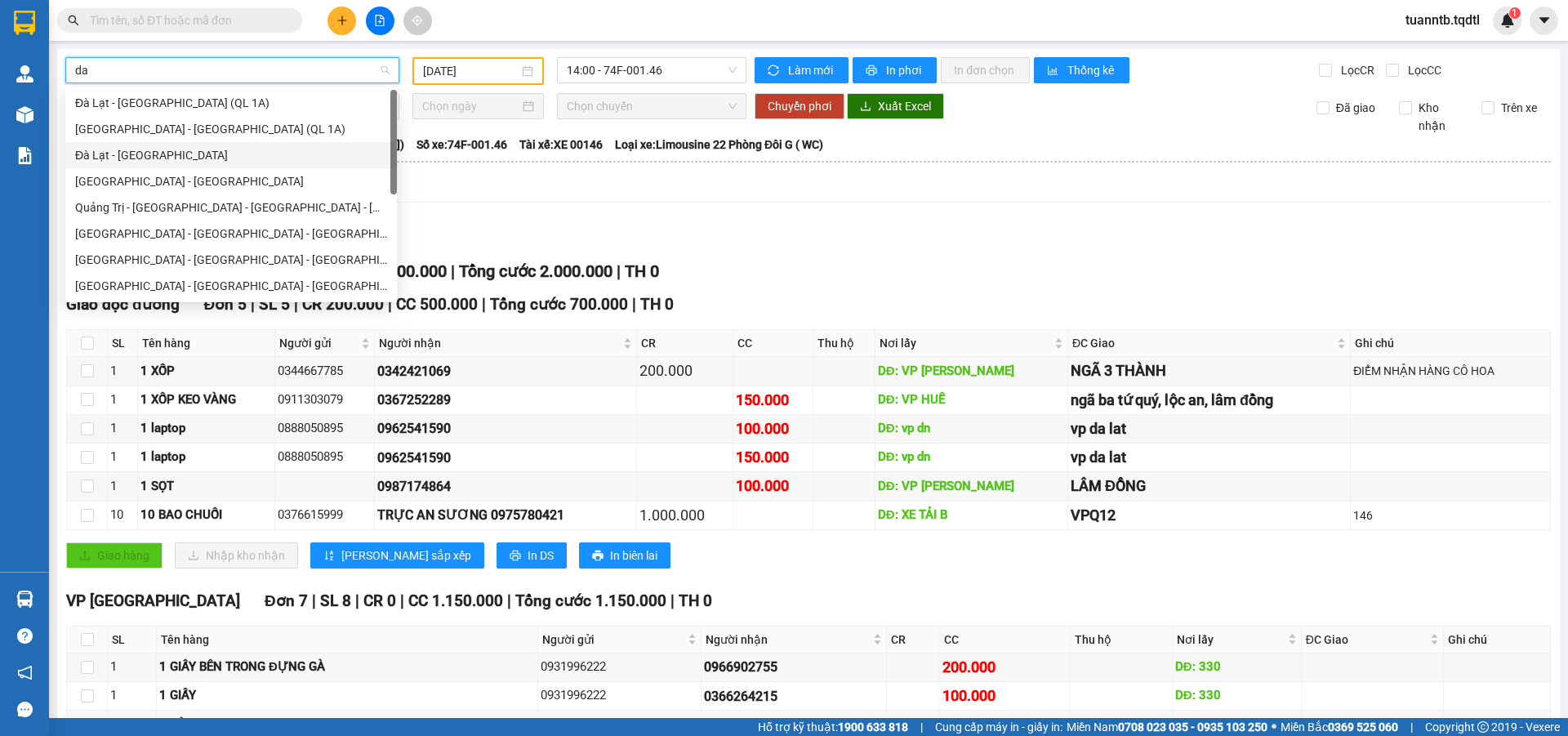
click at [145, 159] on div "Đà Lạt - [GEOGRAPHIC_DATA]" at bounding box center [232, 154] width 312 height 18
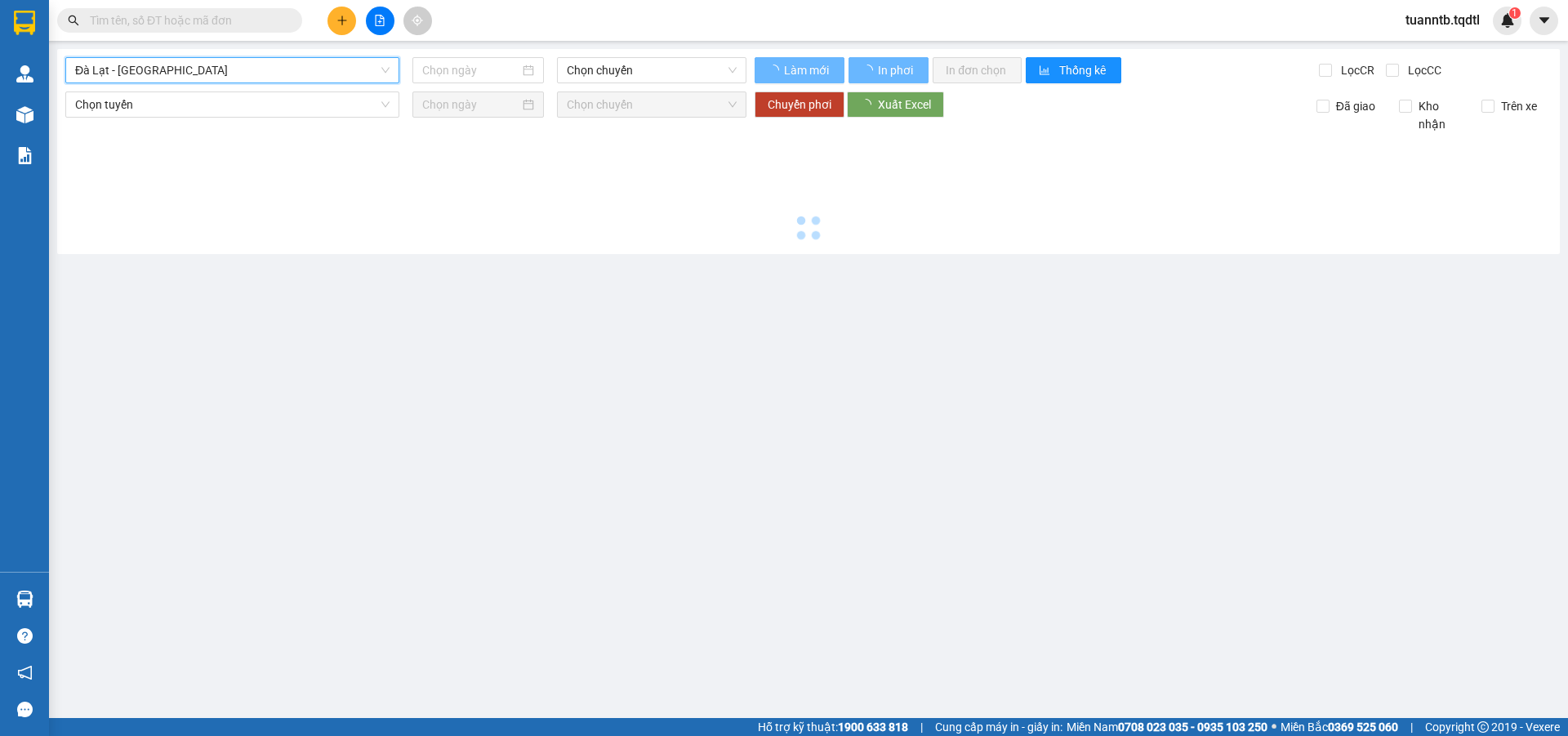
type input "[DATE]"
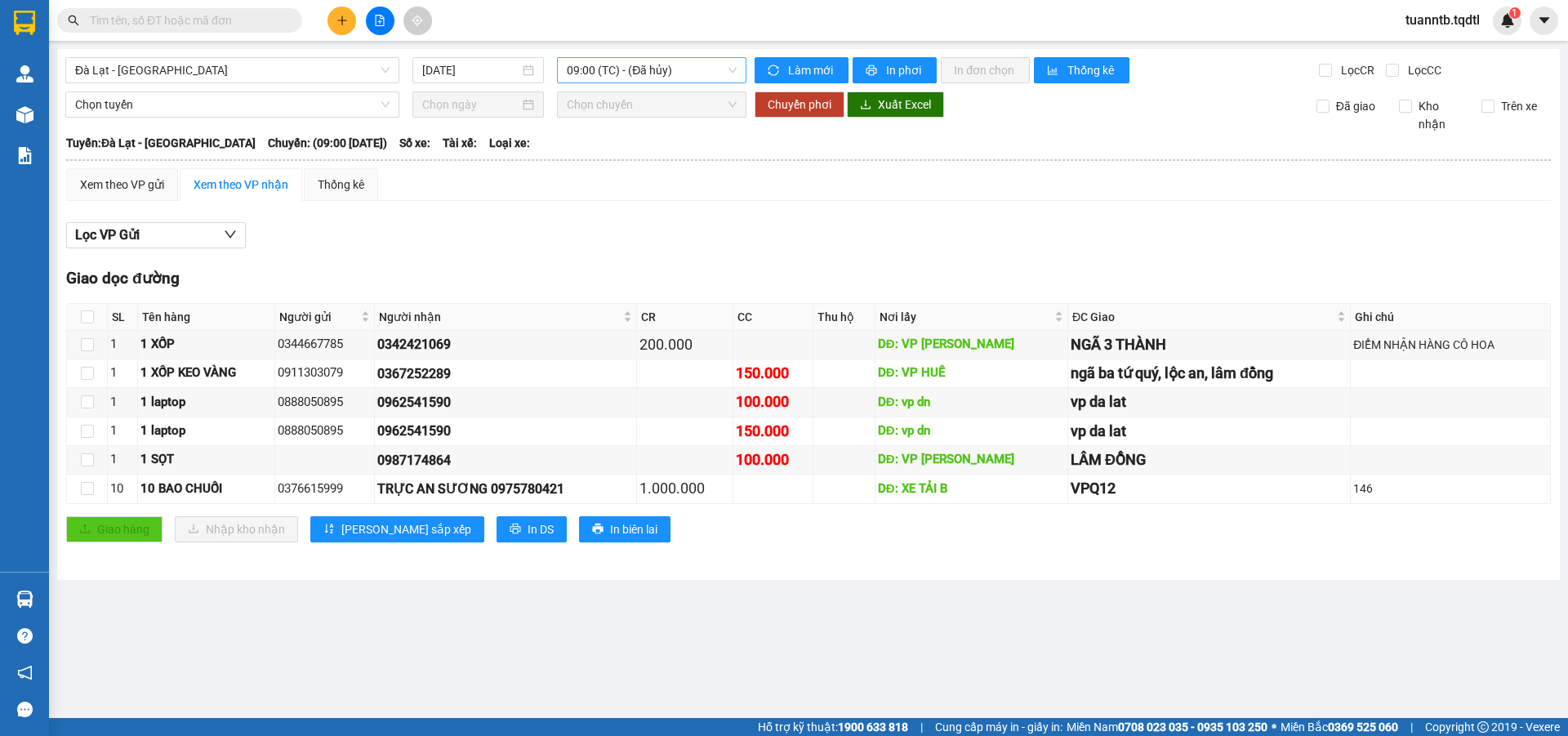
click at [680, 76] on span "09:00 (TC) - (Đã hủy)" at bounding box center [651, 70] width 170 height 24
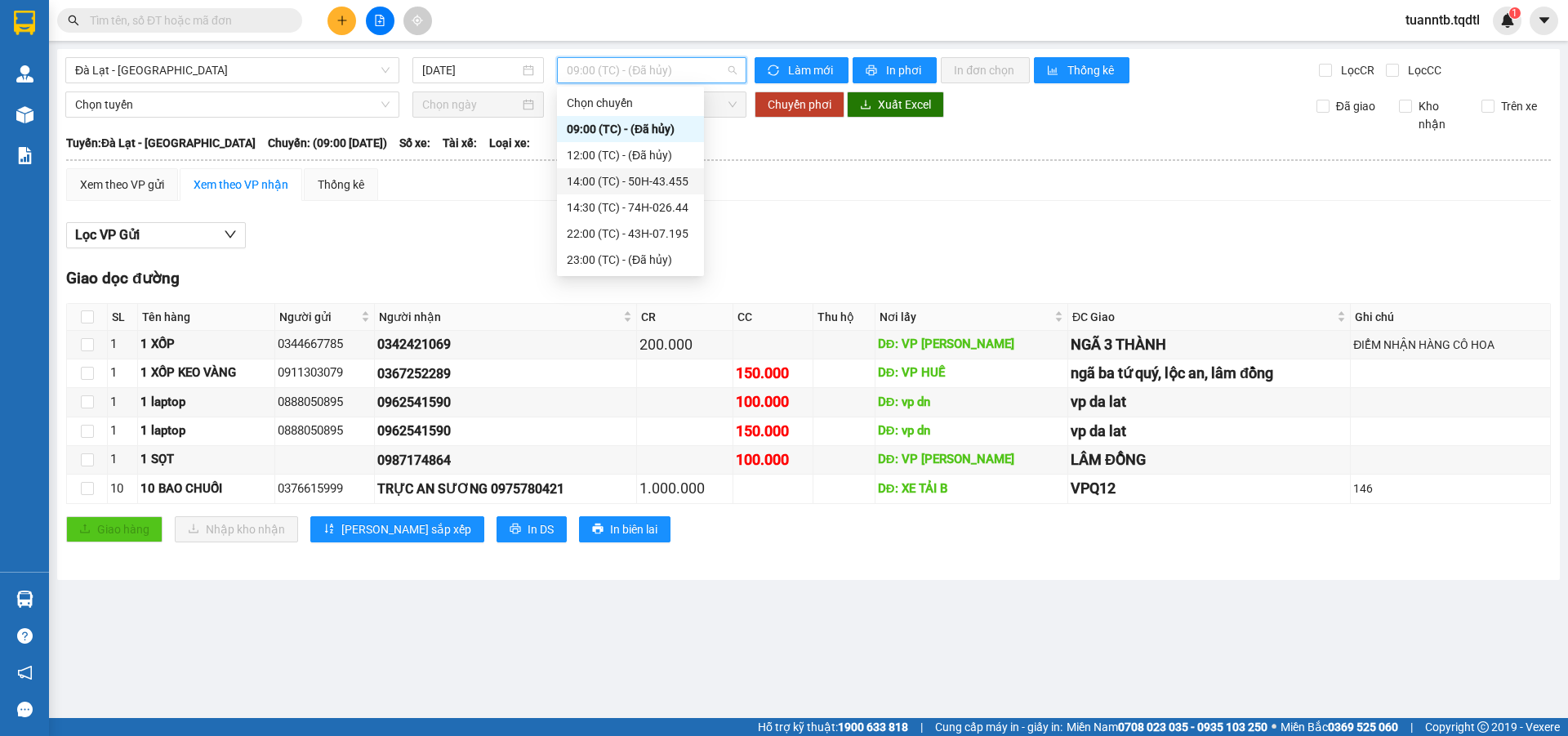
click at [674, 186] on div "14:00 (TC) - 50H-43.455" at bounding box center [630, 180] width 128 height 18
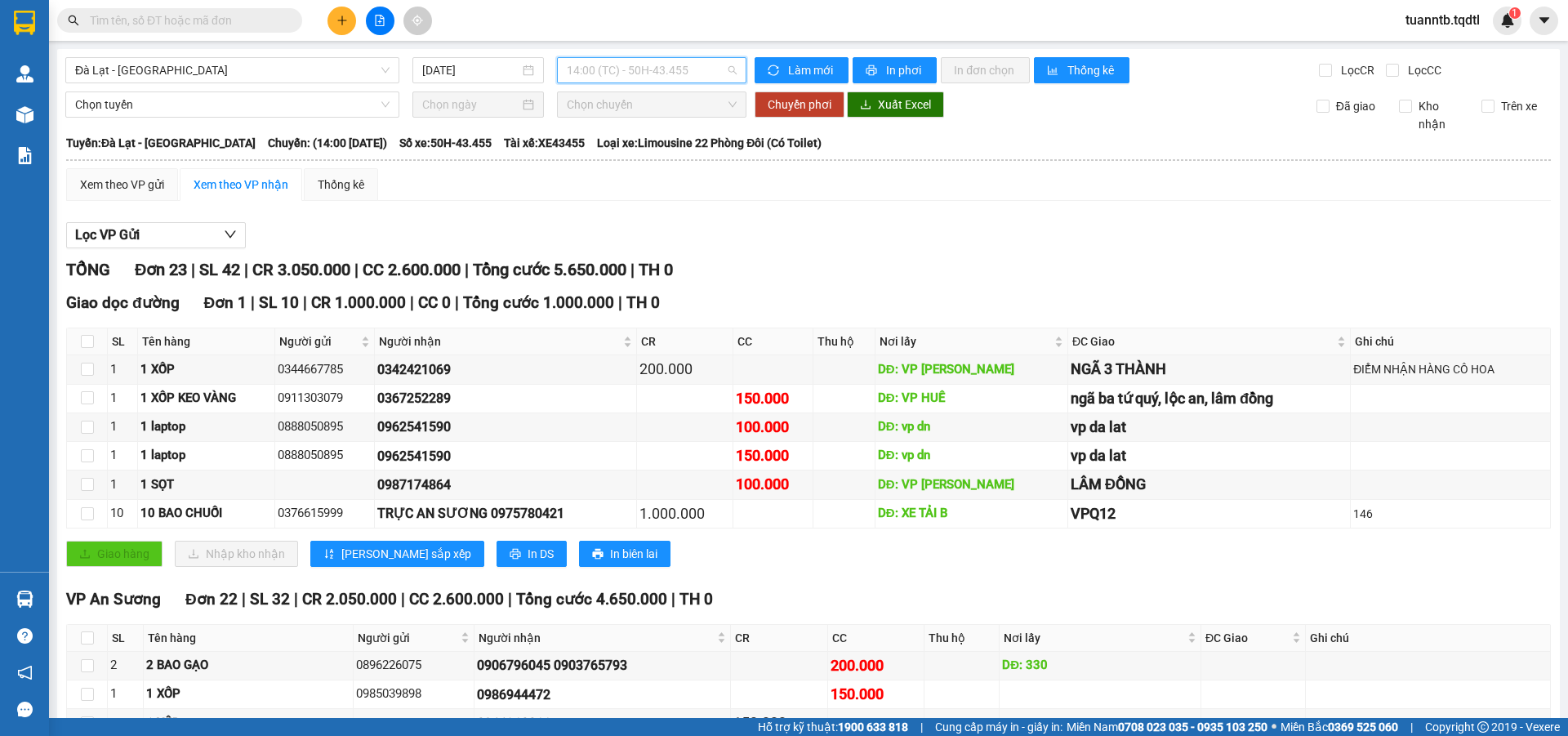
click at [622, 69] on span "14:00 (TC) - 50H-43.455" at bounding box center [651, 70] width 170 height 24
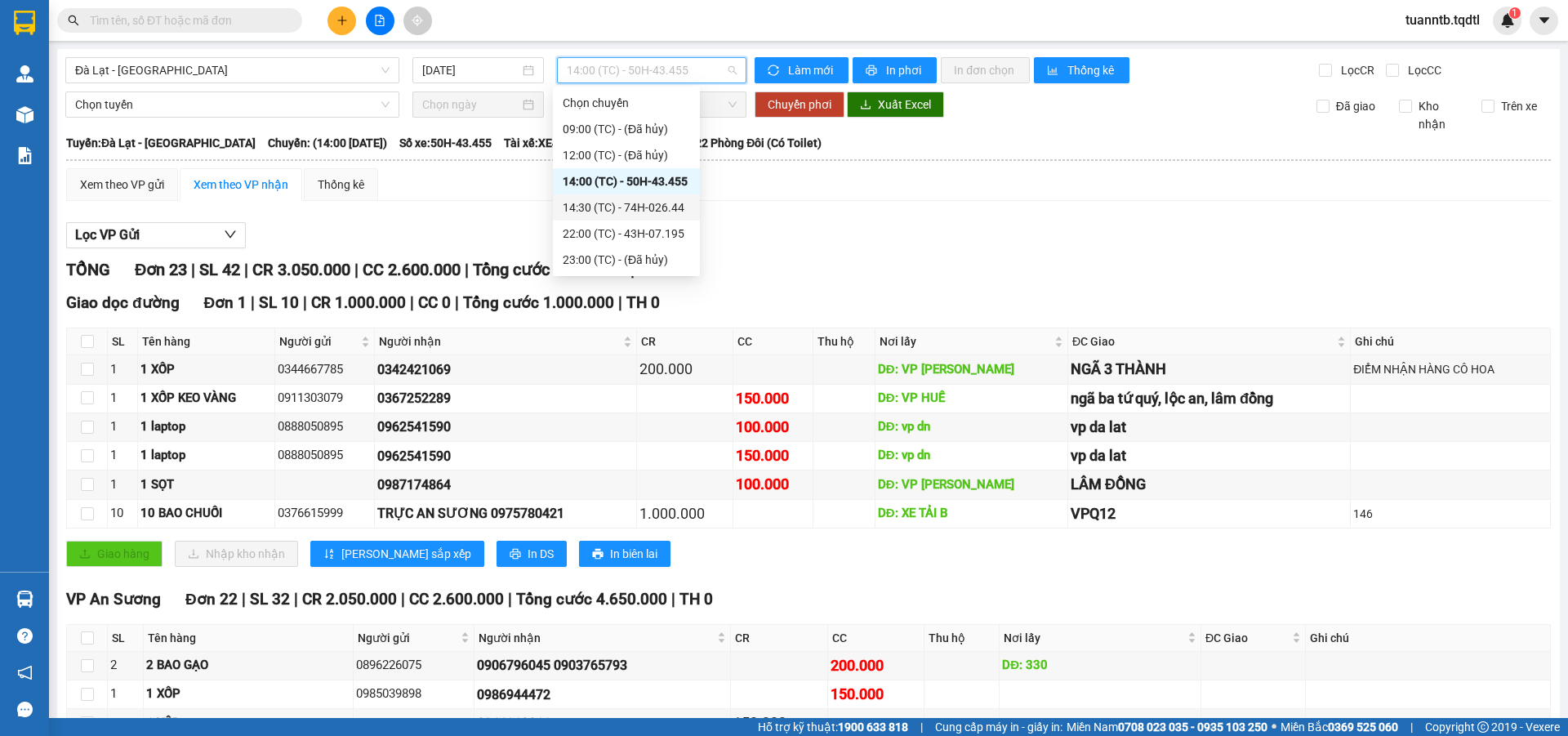
drag, startPoint x: 652, startPoint y: 203, endPoint x: 642, endPoint y: 210, distance: 12.2
drag, startPoint x: 642, startPoint y: 210, endPoint x: 902, endPoint y: 172, distance: 262.8
click at [902, 172] on div "Xem theo VP gửi Xem theo VP nhận Thống kê" at bounding box center [808, 184] width 1485 height 33
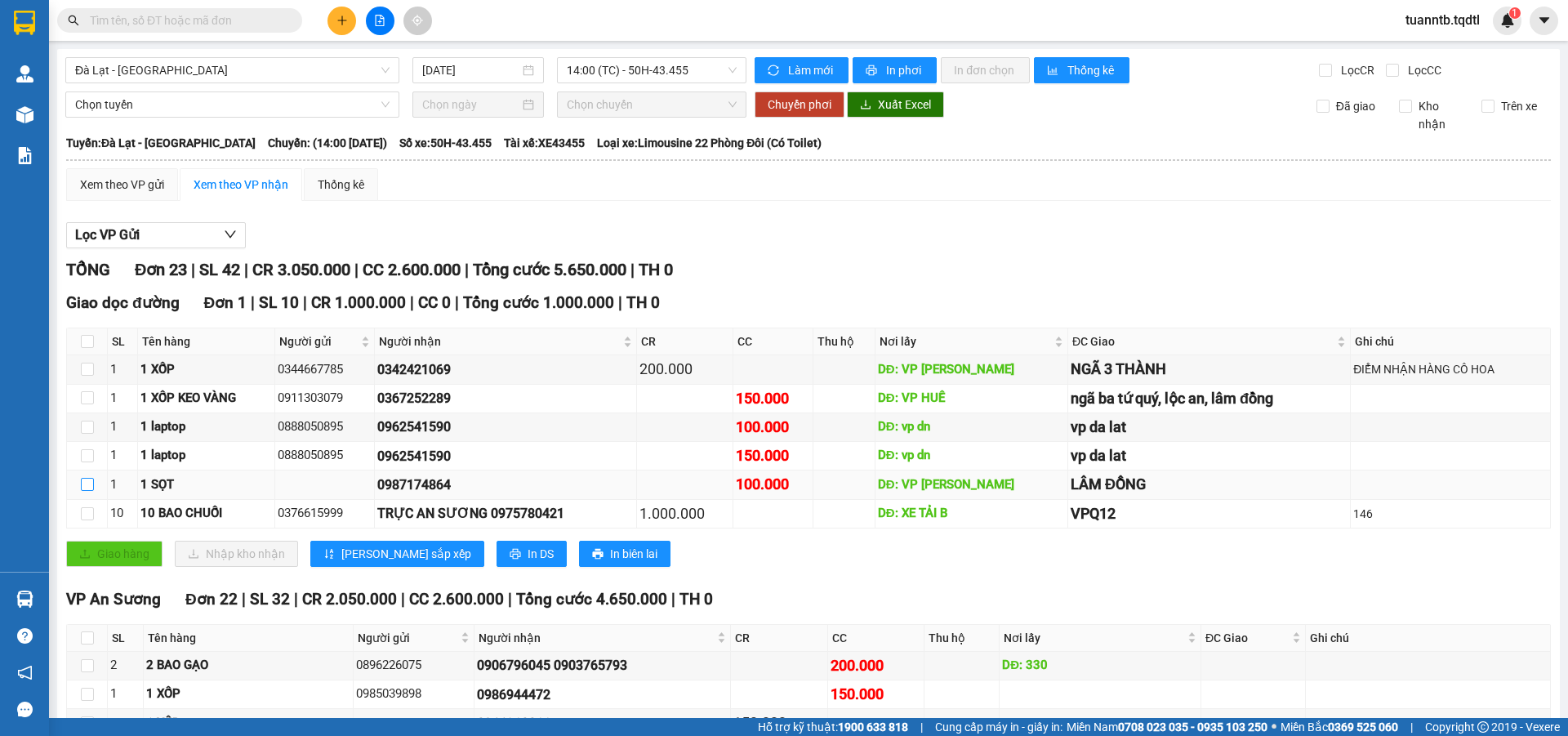
click at [85, 484] on input "checkbox" at bounding box center [87, 484] width 13 height 13
checkbox input "true"
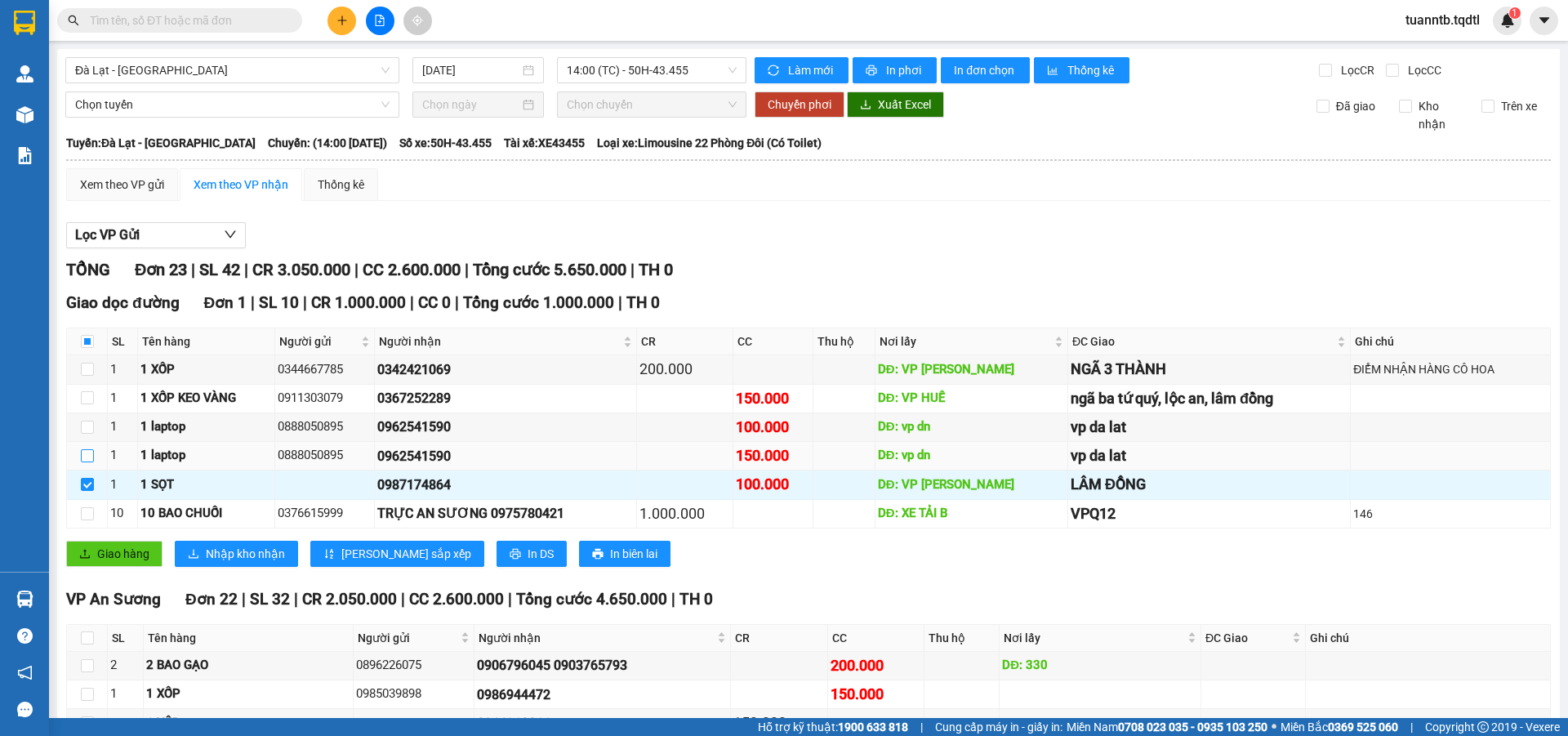
click at [85, 457] on input "checkbox" at bounding box center [87, 456] width 13 height 13
checkbox input "true"
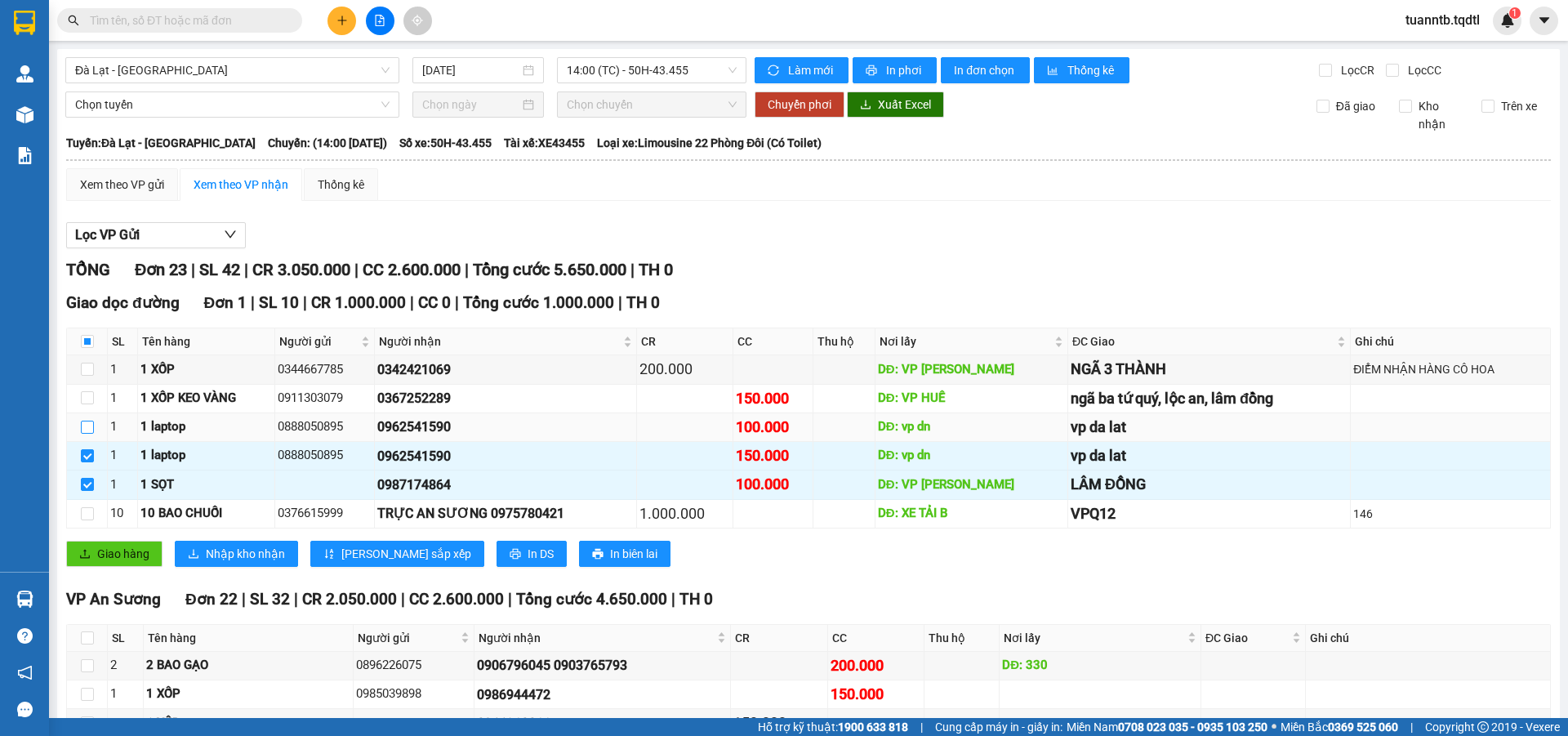
click at [86, 424] on input "checkbox" at bounding box center [87, 427] width 13 height 13
checkbox input "true"
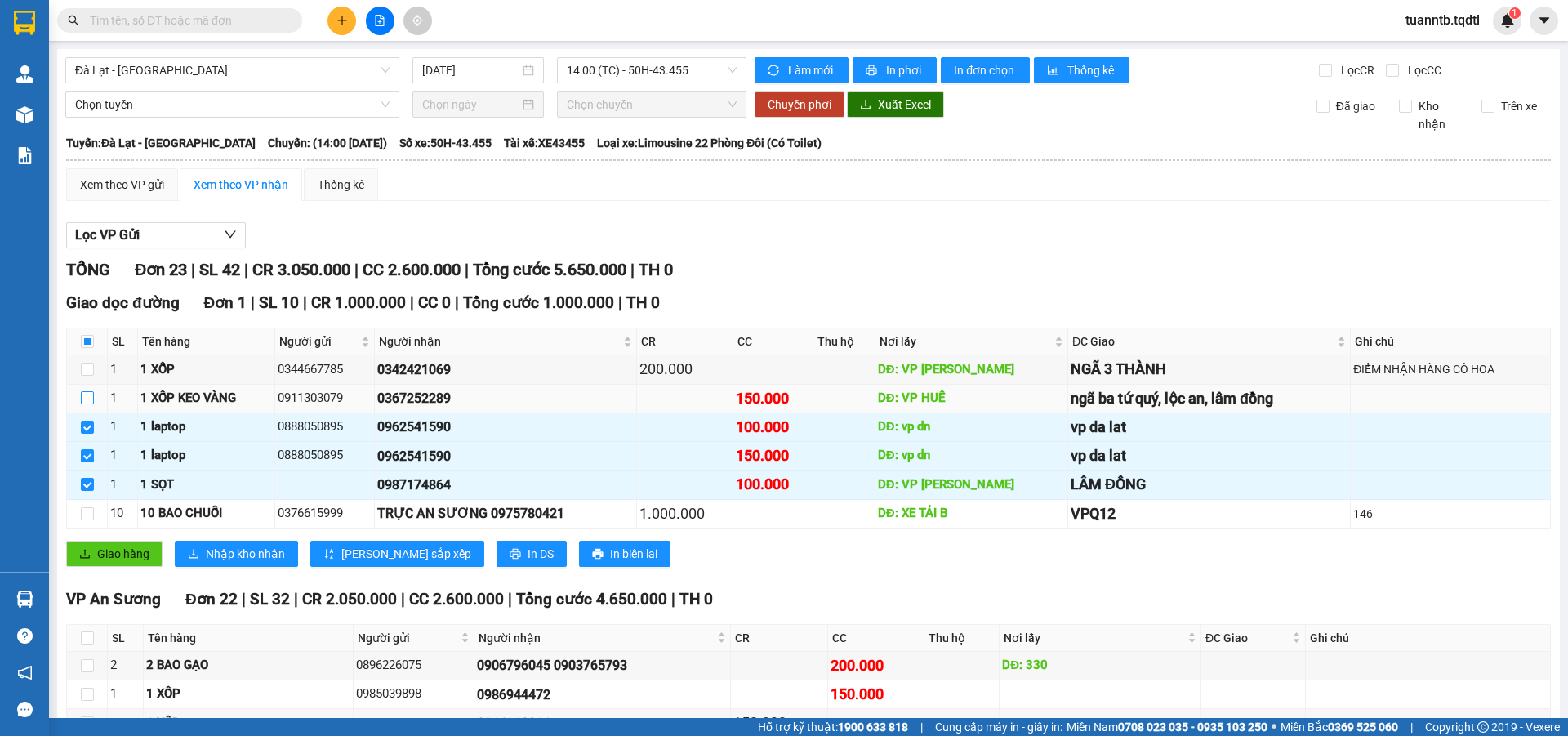
click at [86, 399] on input "checkbox" at bounding box center [87, 398] width 13 height 13
checkbox input "true"
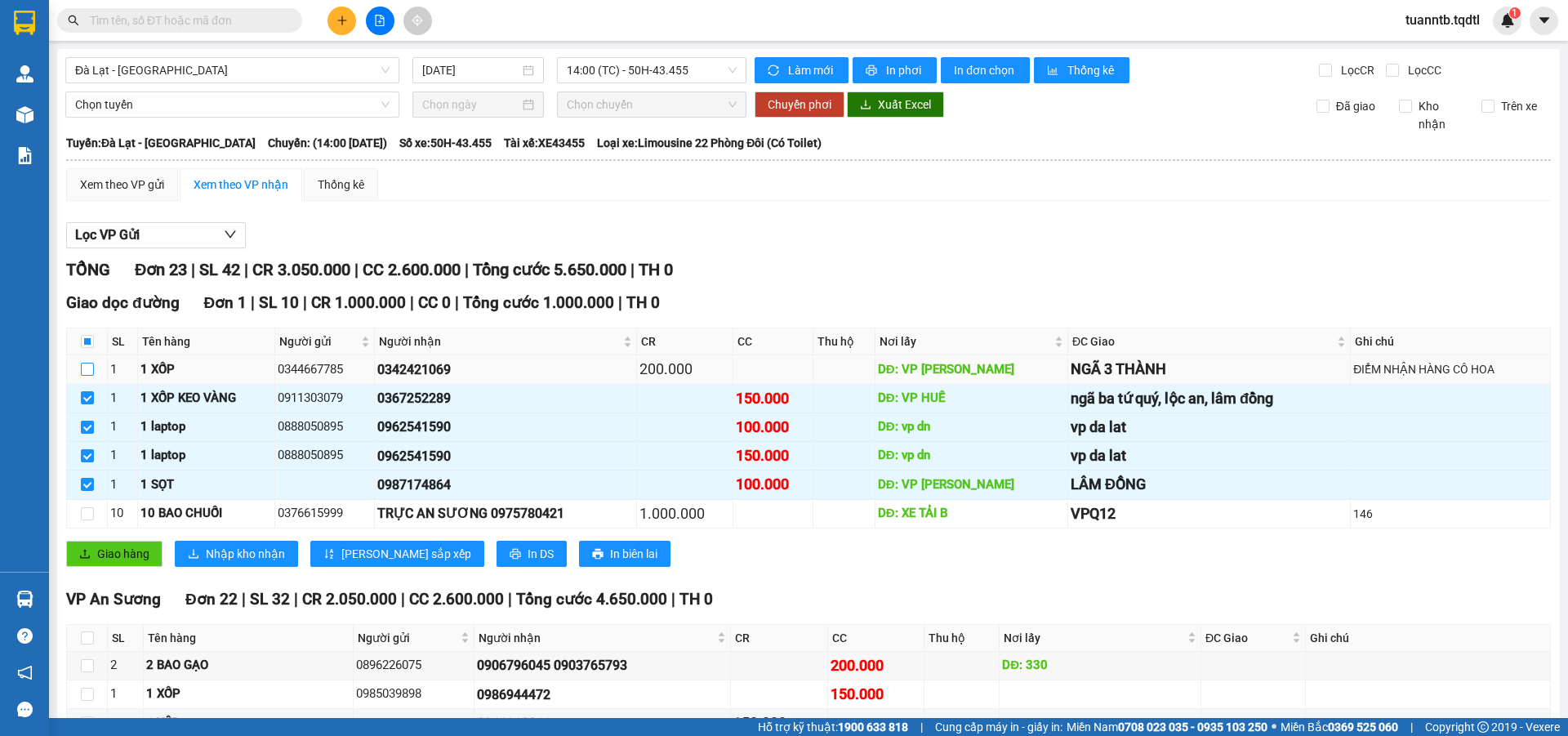
click at [87, 361] on label at bounding box center [87, 368] width 13 height 18
click at [87, 363] on input "checkbox" at bounding box center [87, 369] width 13 height 13
checkbox input "true"
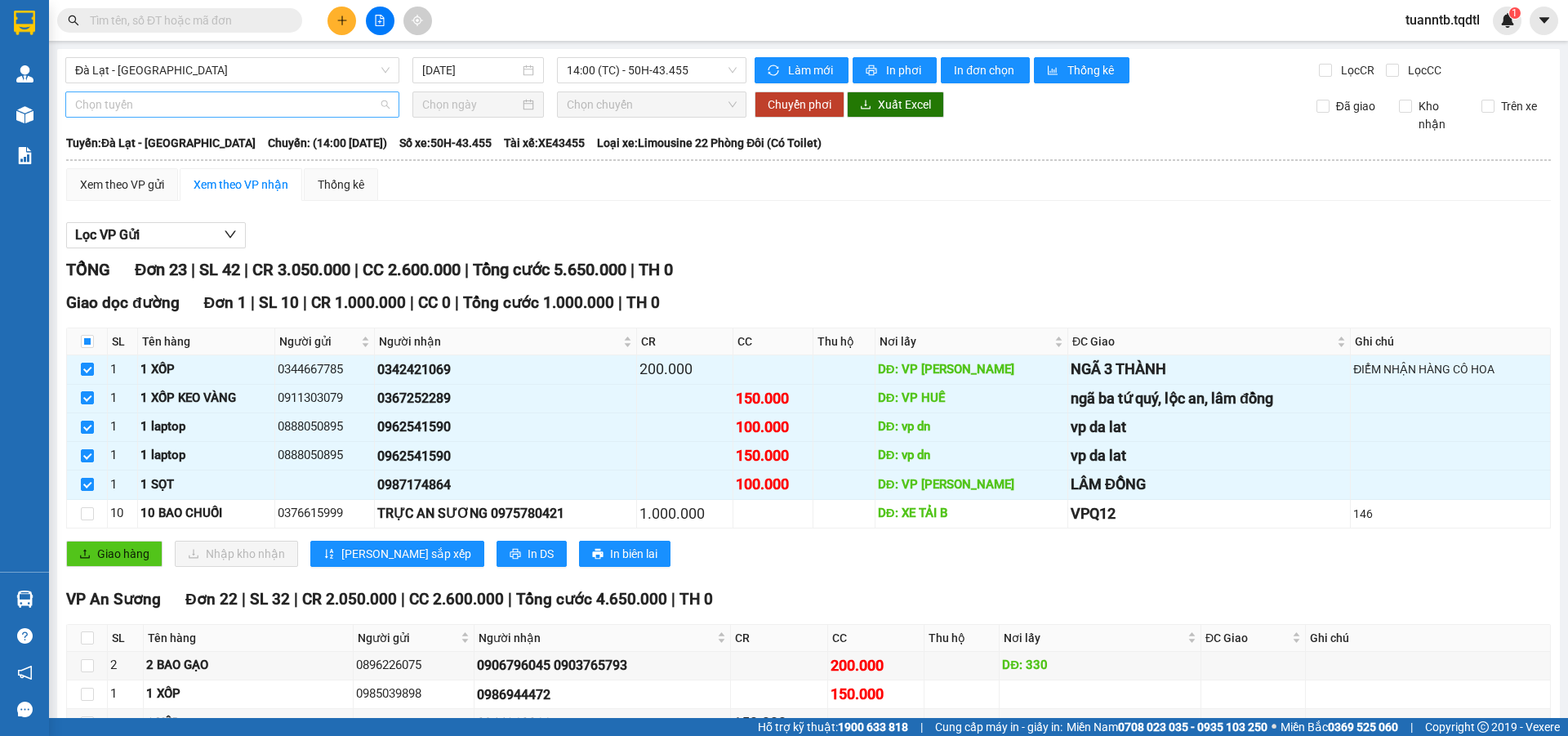
click at [154, 107] on span "Chọn tuyến" at bounding box center [233, 104] width 315 height 24
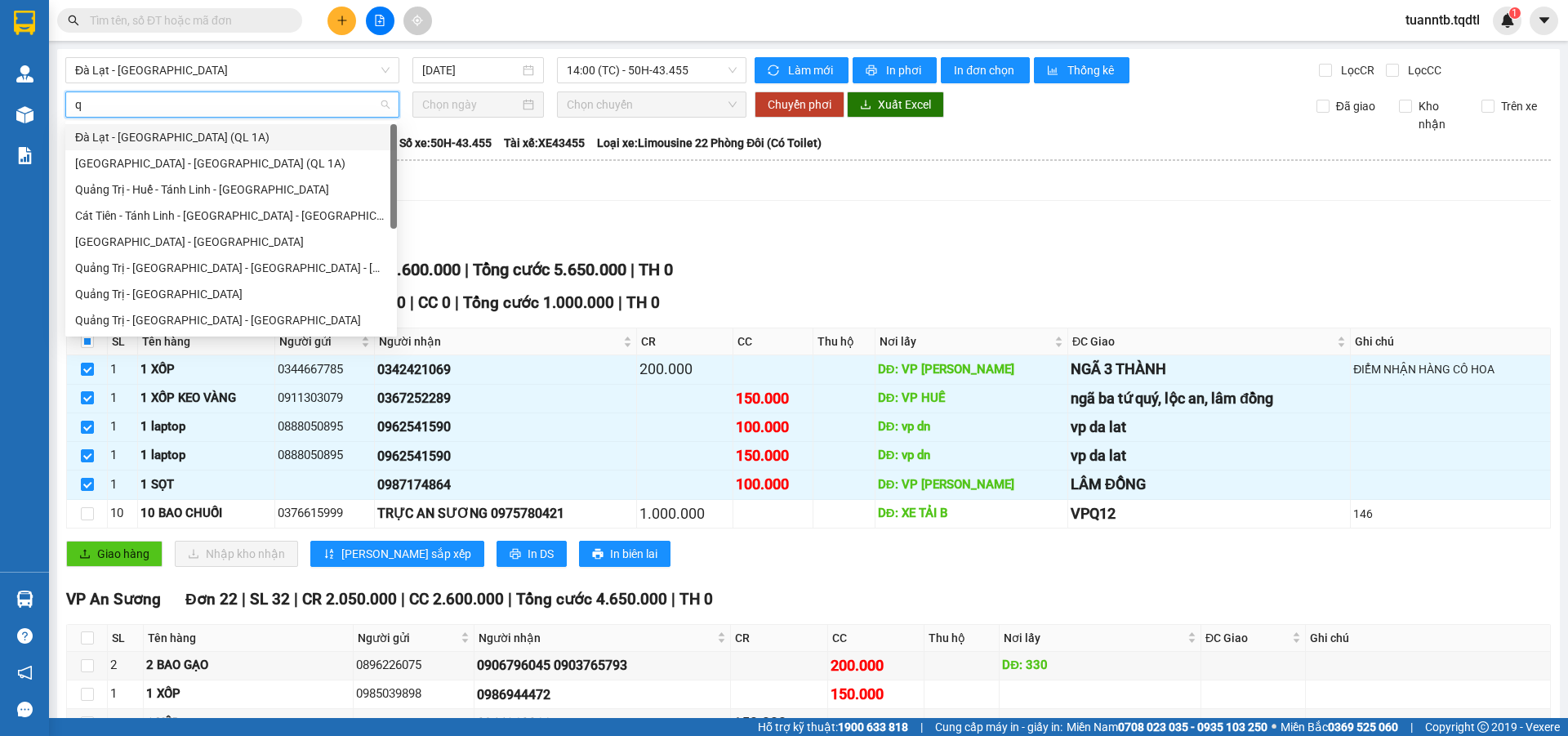
type input "qu"
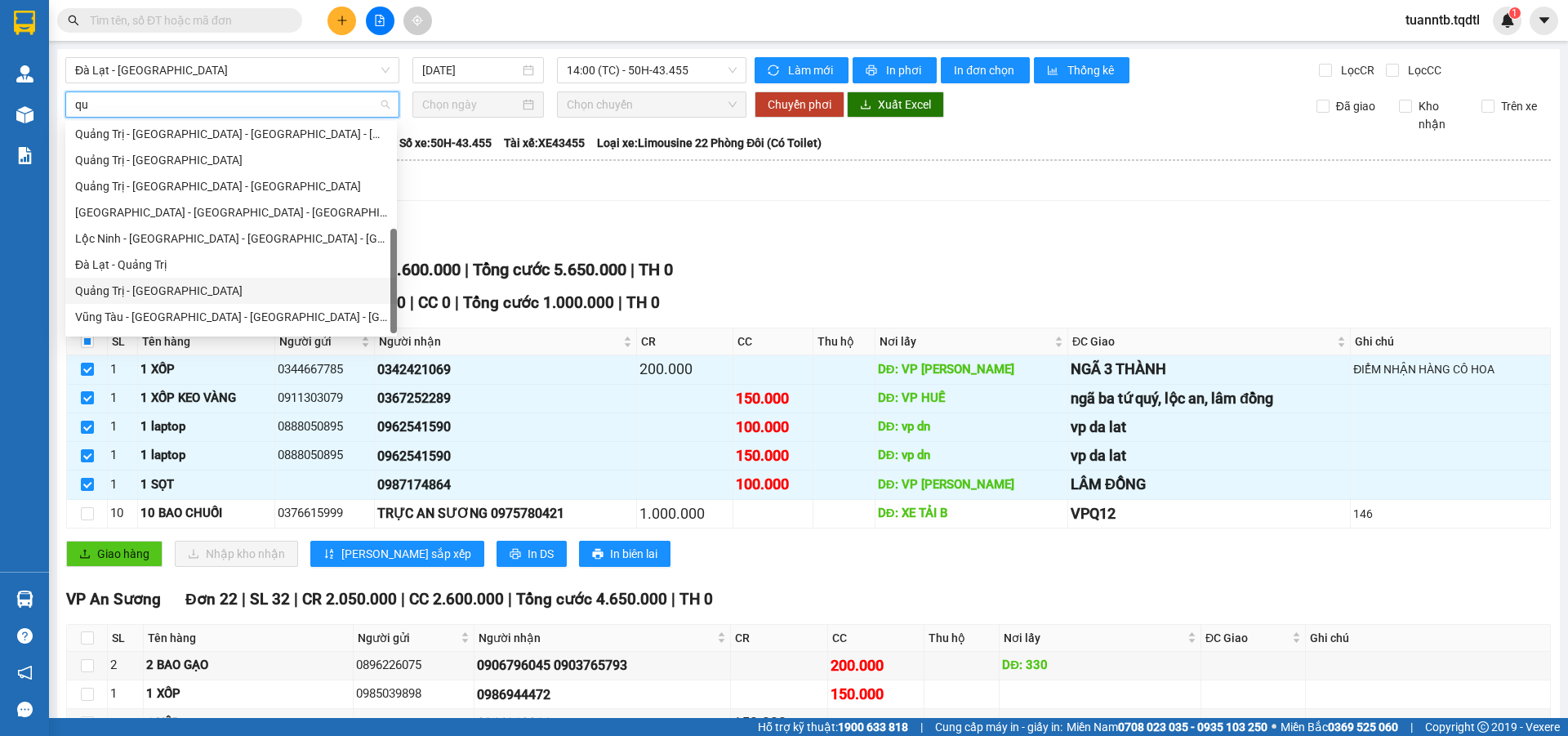
scroll to position [105, 0]
click at [158, 262] on div "Quảng Trị - Đà Lạt" at bounding box center [232, 267] width 312 height 18
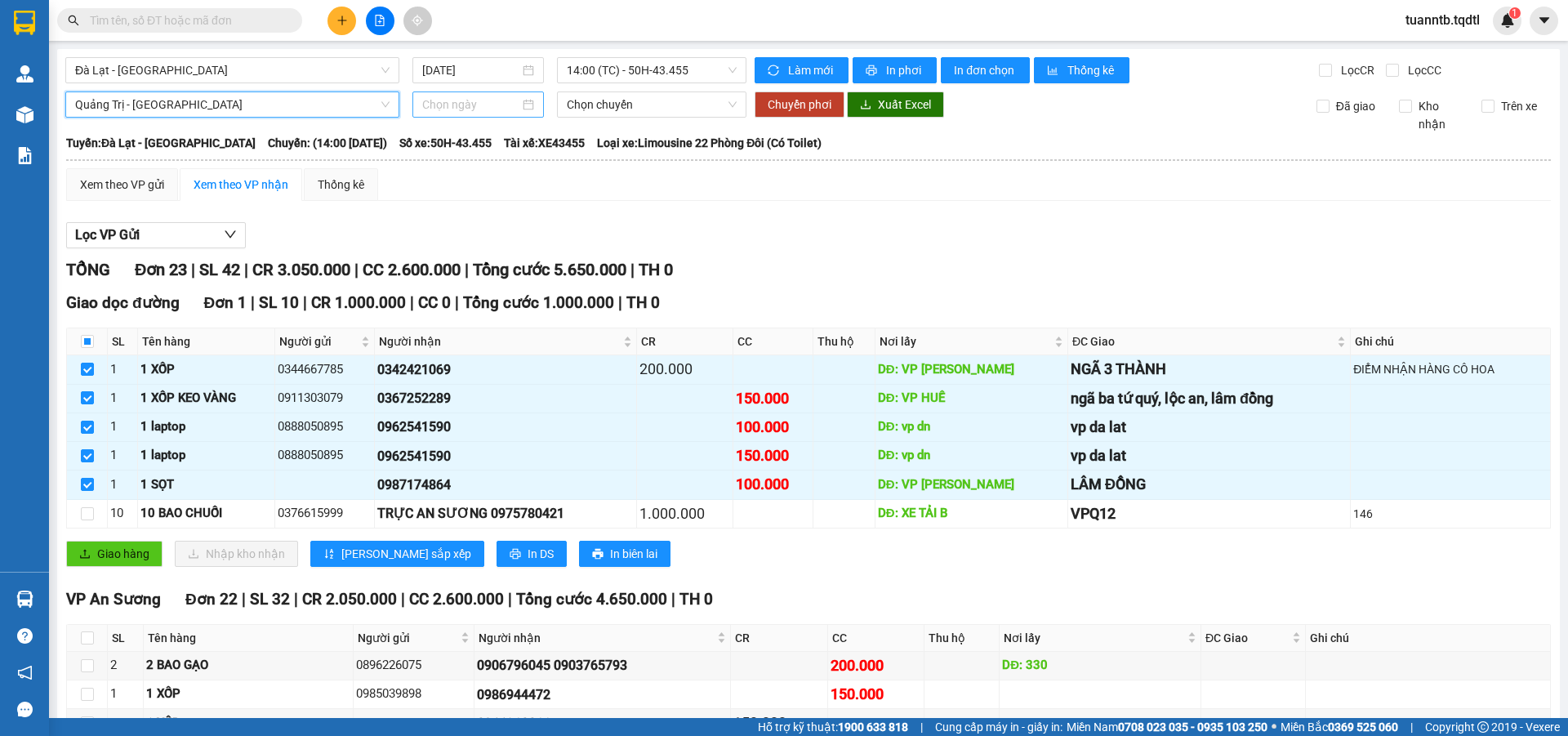
click at [426, 102] on input at bounding box center [471, 104] width 97 height 18
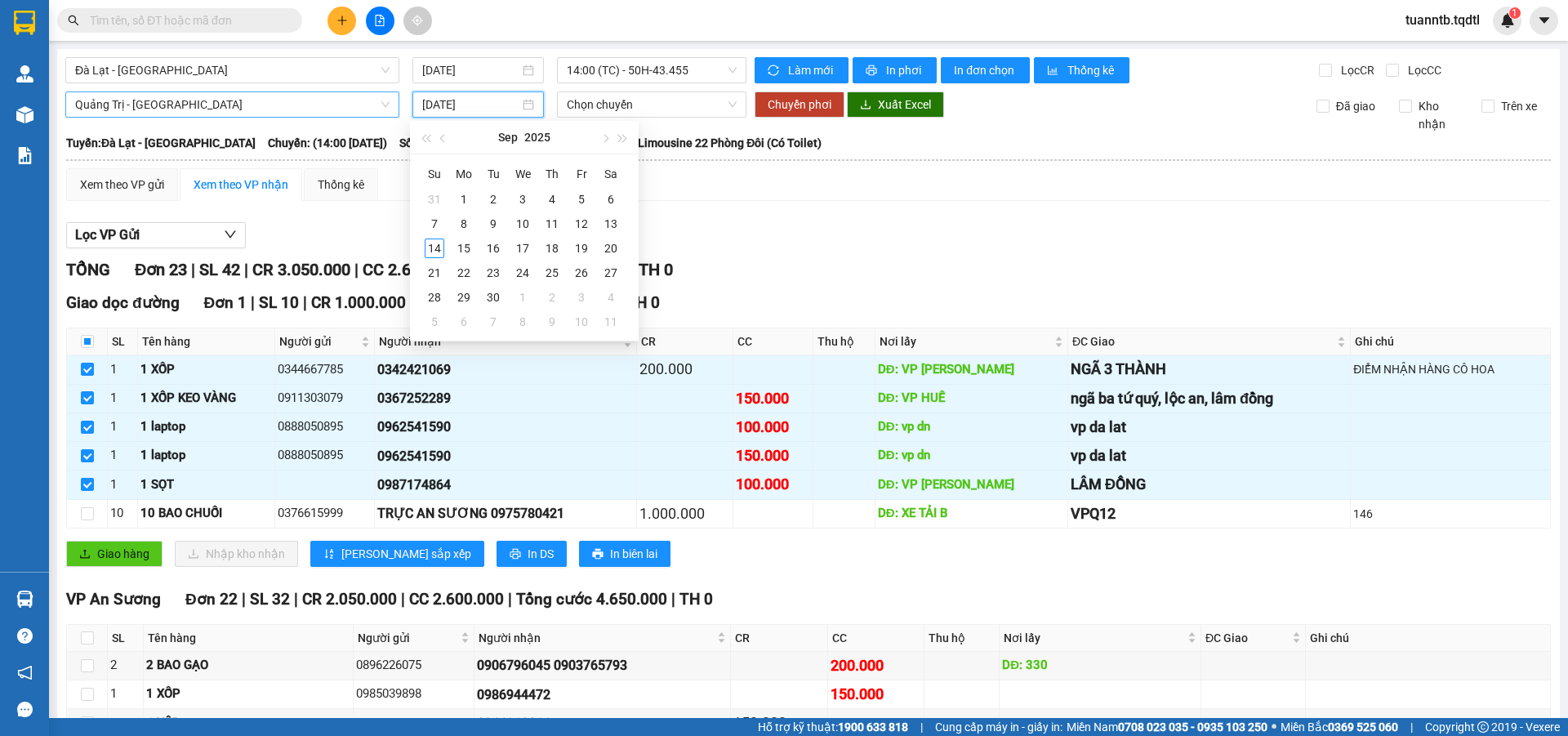
type input "[DATE]"
click at [610, 218] on div "13" at bounding box center [610, 223] width 19 height 19
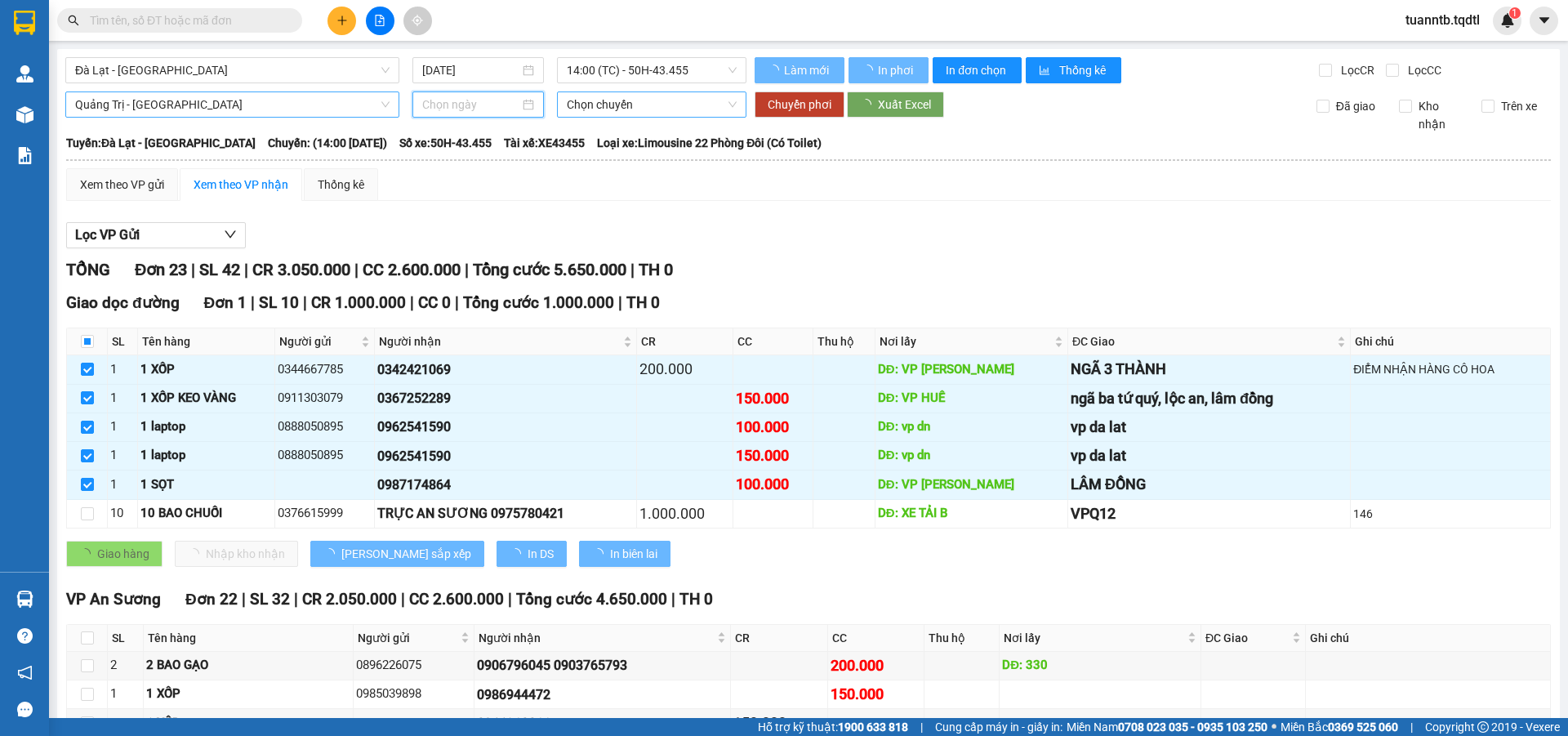
type input "[DATE]"
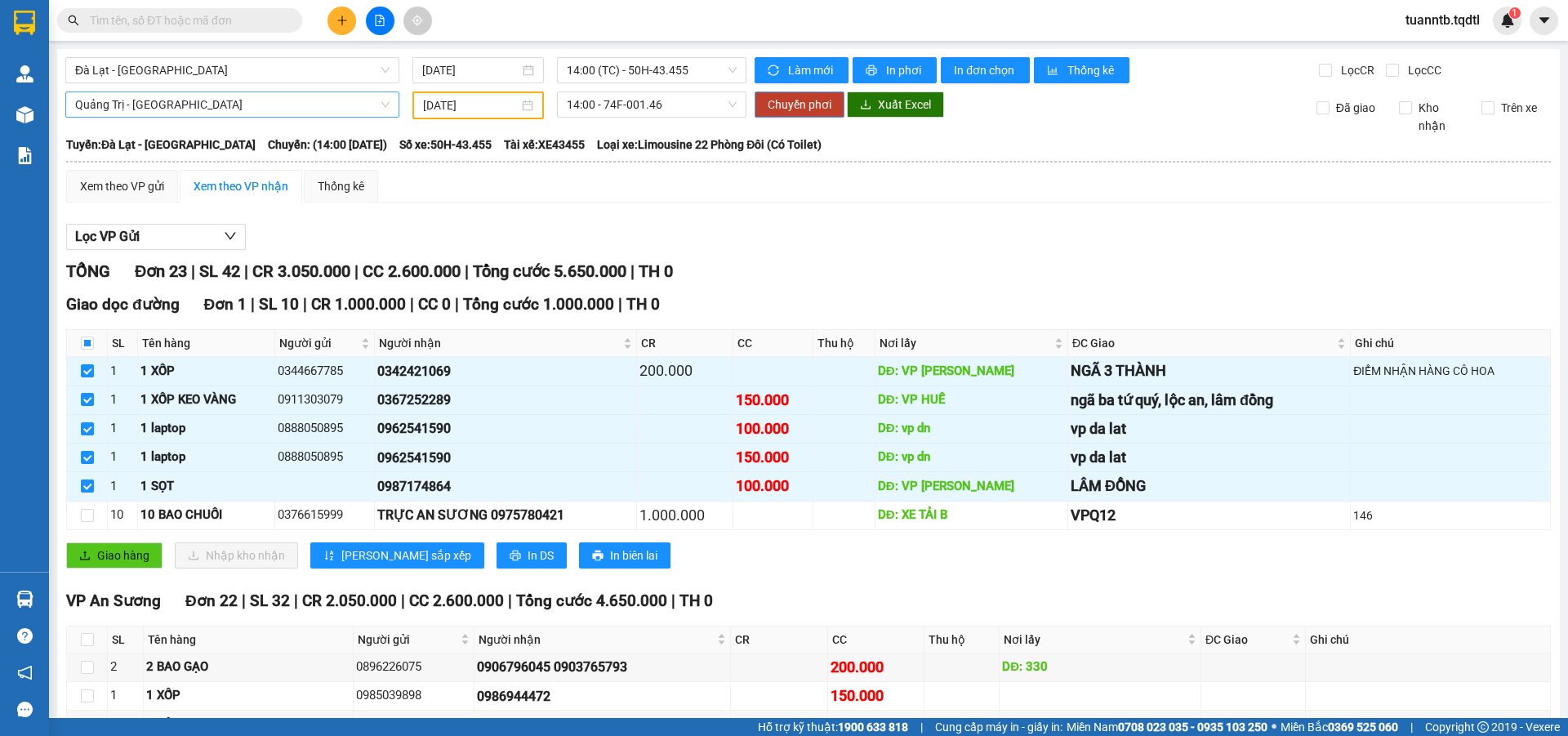
click at [790, 115] on button "Chuyển phơi" at bounding box center [799, 104] width 90 height 26
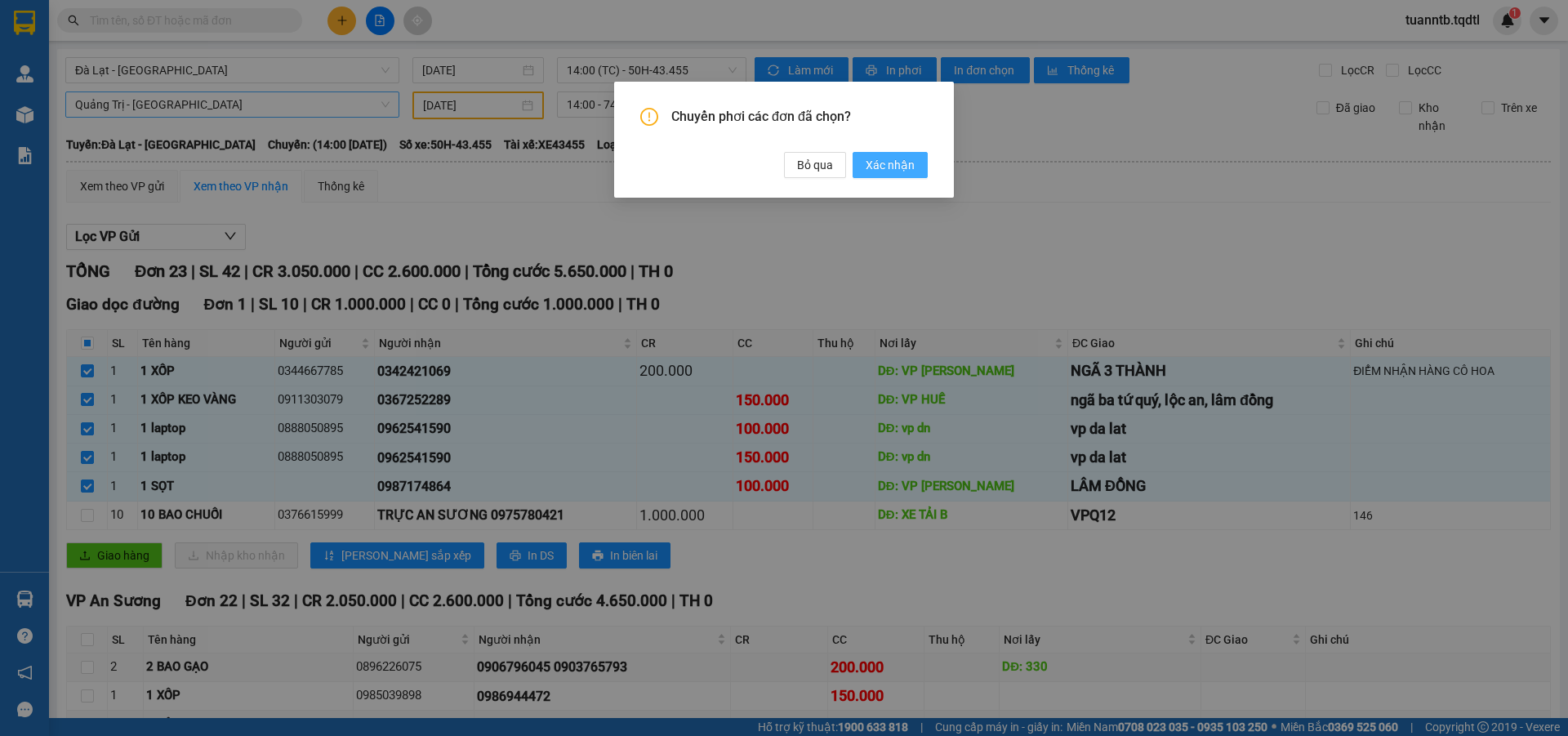
click at [863, 166] on button "Xác nhận" at bounding box center [891, 164] width 76 height 26
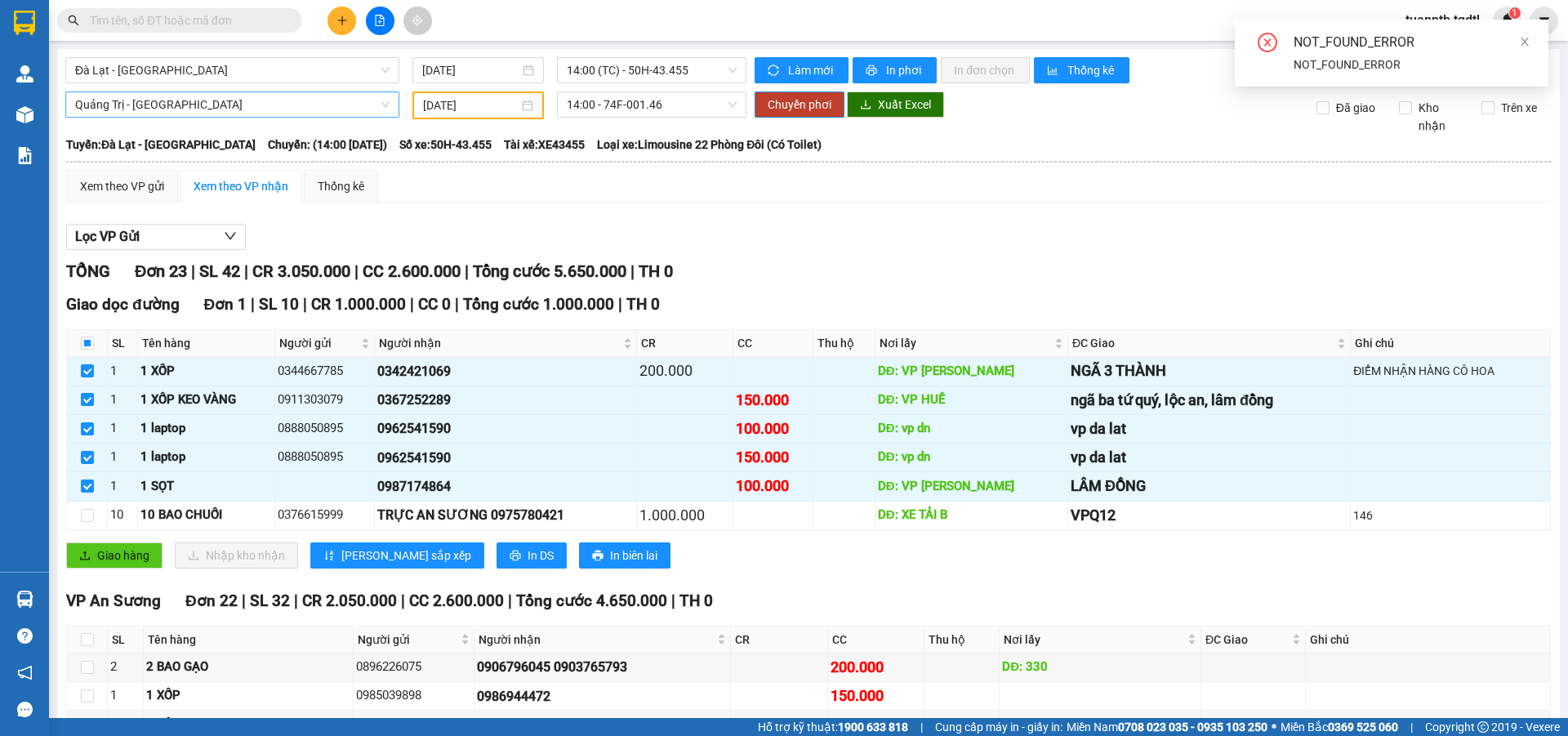
checkbox input "false"
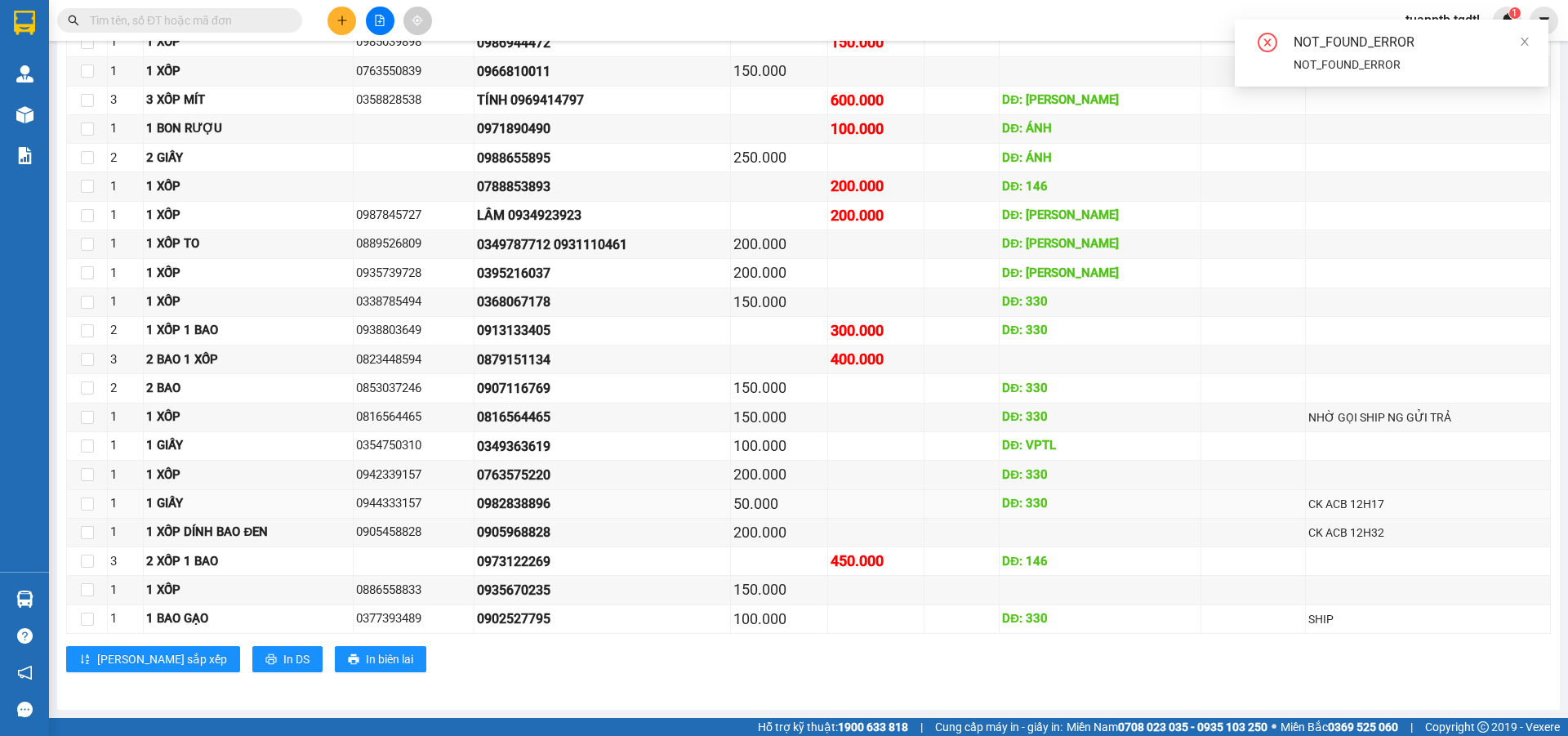
scroll to position [0, 0]
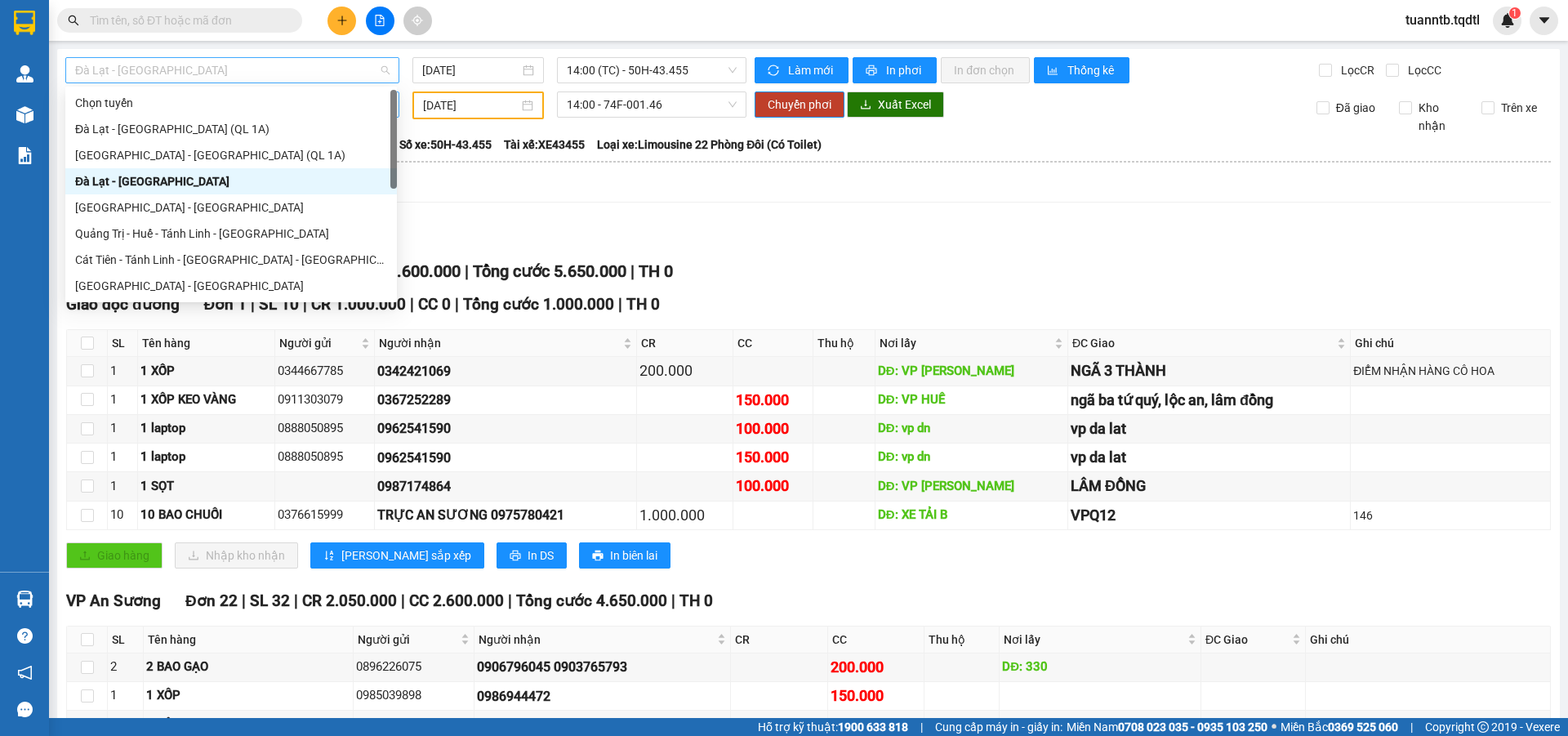
click at [198, 78] on span "Đà Lạt - [GEOGRAPHIC_DATA]" at bounding box center [233, 70] width 315 height 24
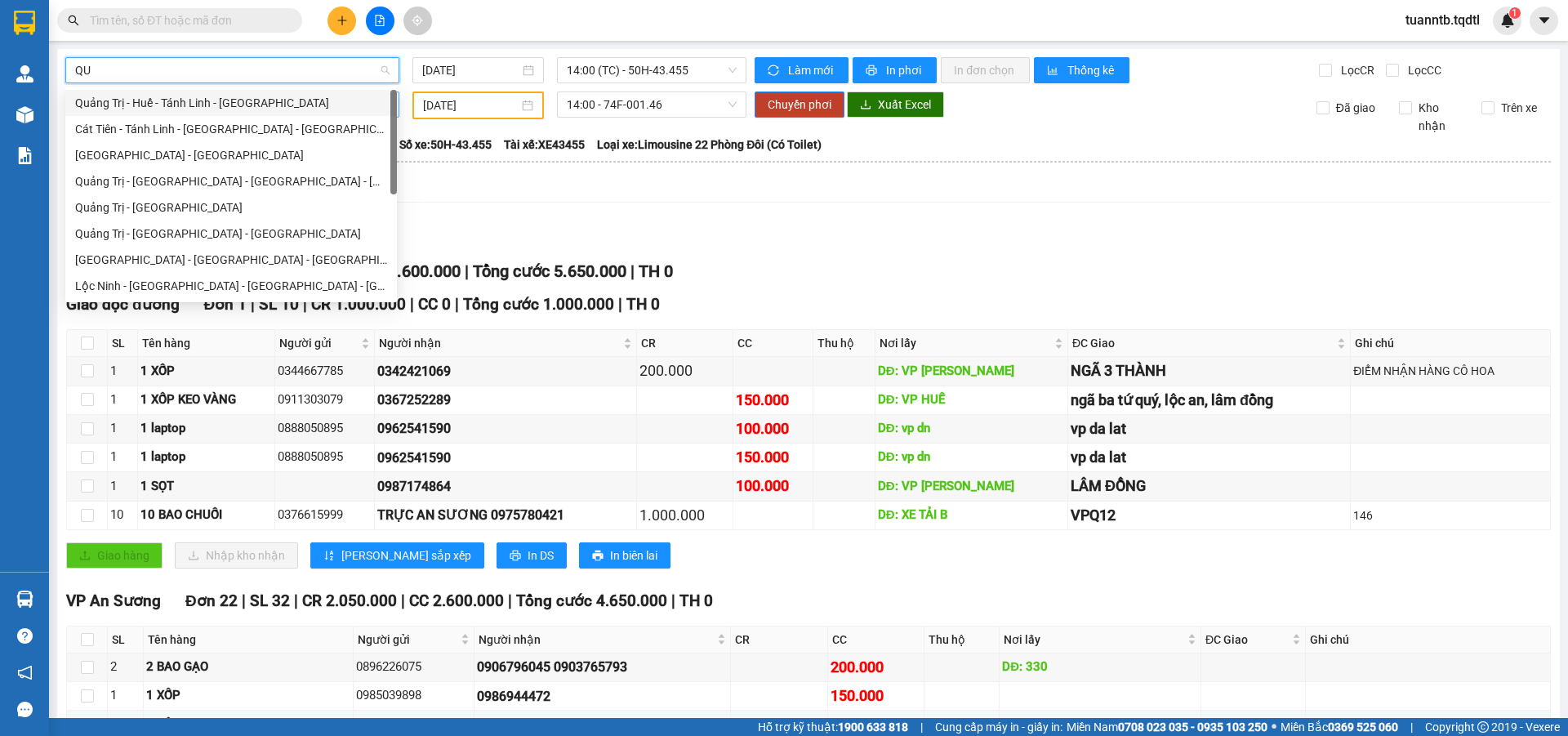
type input "QUA"
click at [128, 234] on div "Quảng Trị - Đà Lạt" at bounding box center [232, 233] width 312 height 18
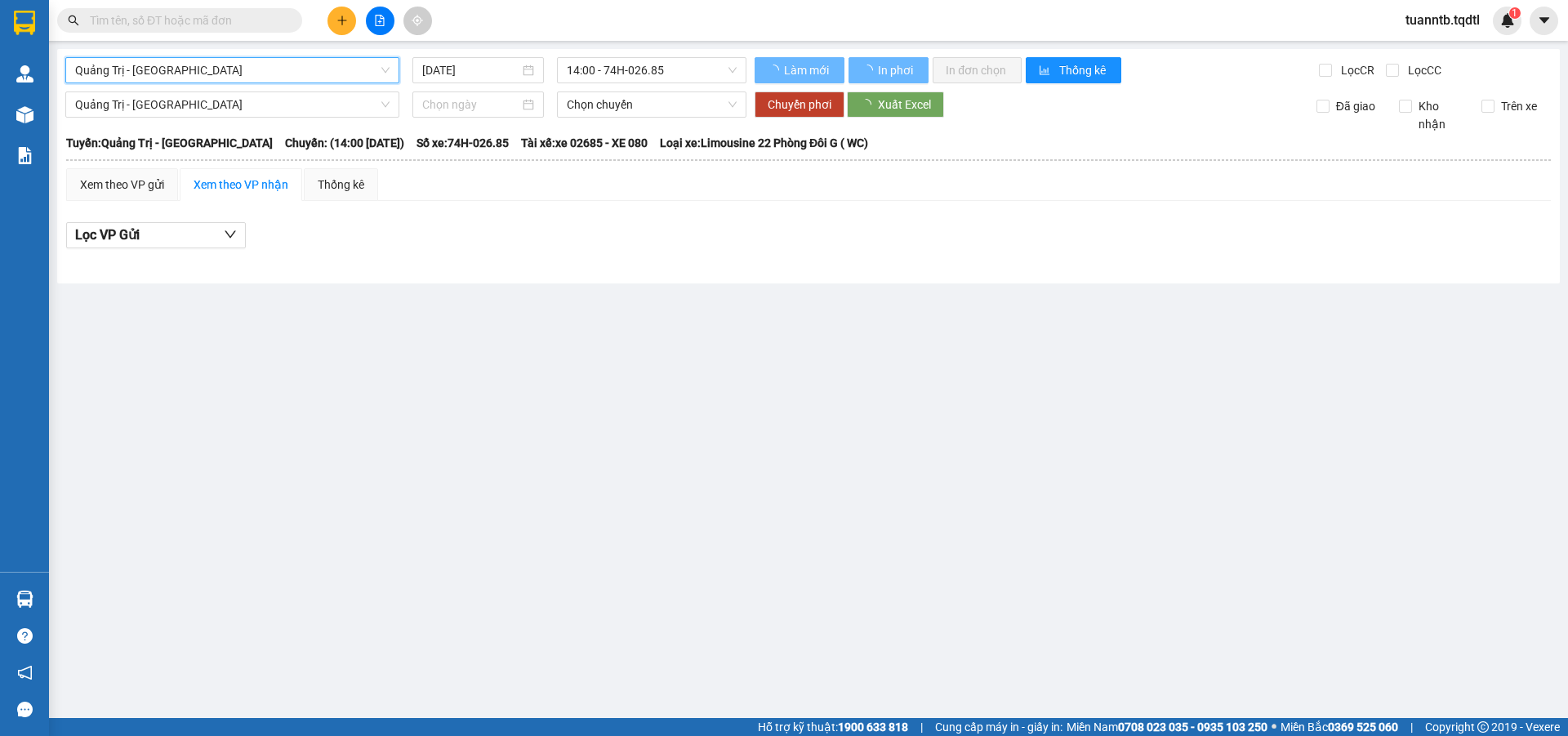
click at [448, 68] on input "[DATE]" at bounding box center [471, 70] width 97 height 18
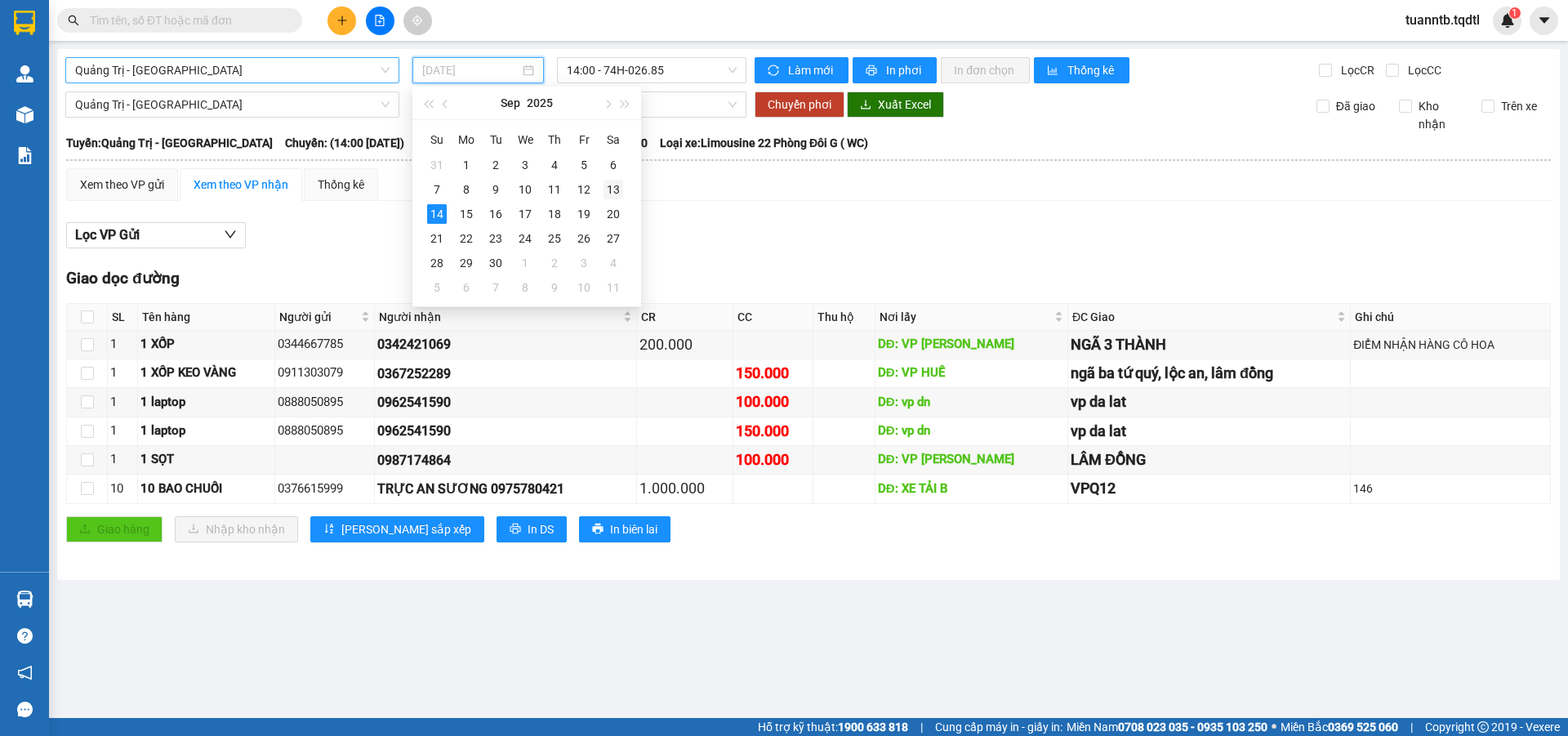
click at [608, 191] on div "13" at bounding box center [613, 189] width 19 height 19
type input "[DATE]"
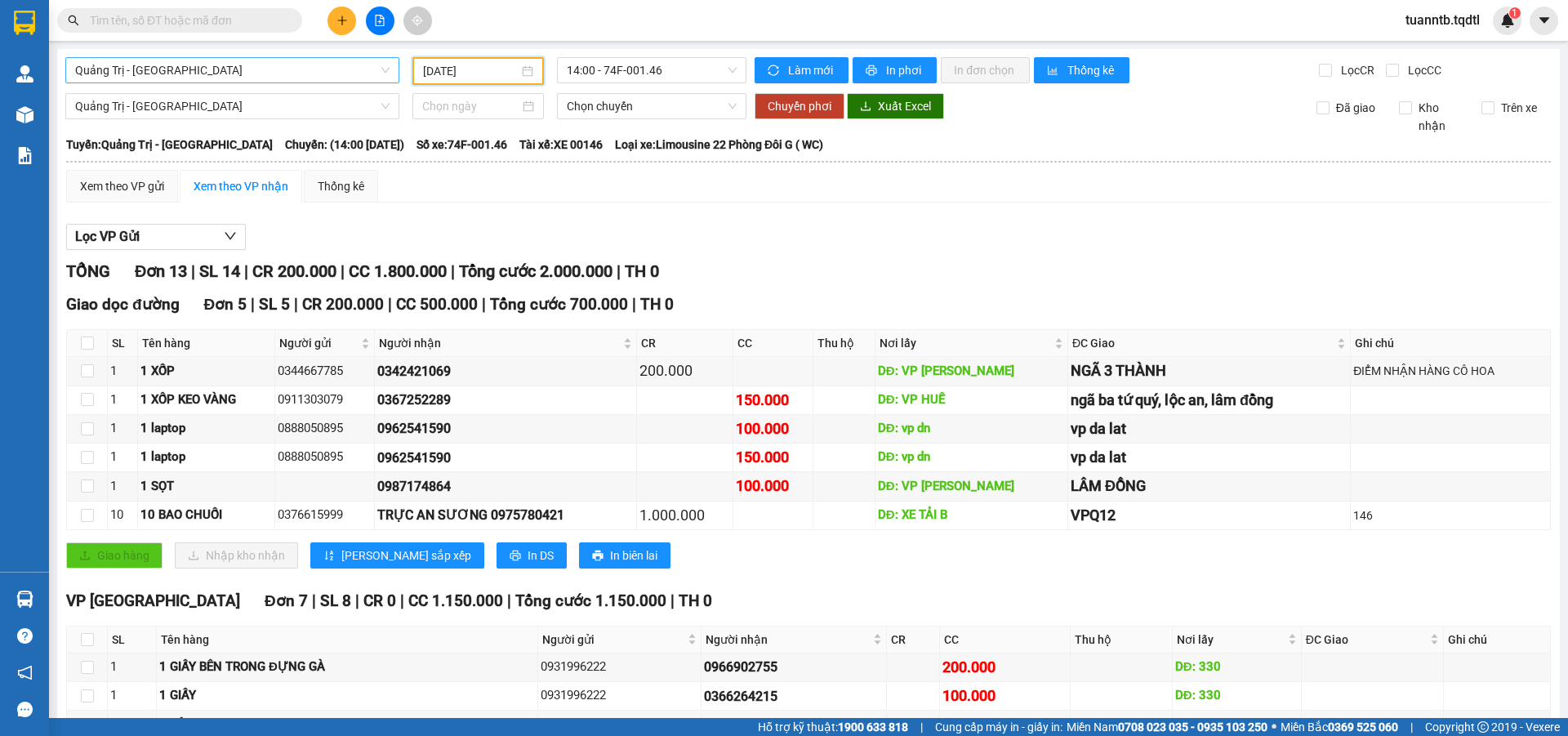
click at [304, 56] on div "Quảng Trị - Đà Lạt 13/09/2025 14:00 - 74F-001.46 Làm mới In phơi In đơn chọn Th…" at bounding box center [808, 566] width 1503 height 1034
click at [308, 60] on span "Quảng Trị - Đà Lạt" at bounding box center [233, 70] width 315 height 24
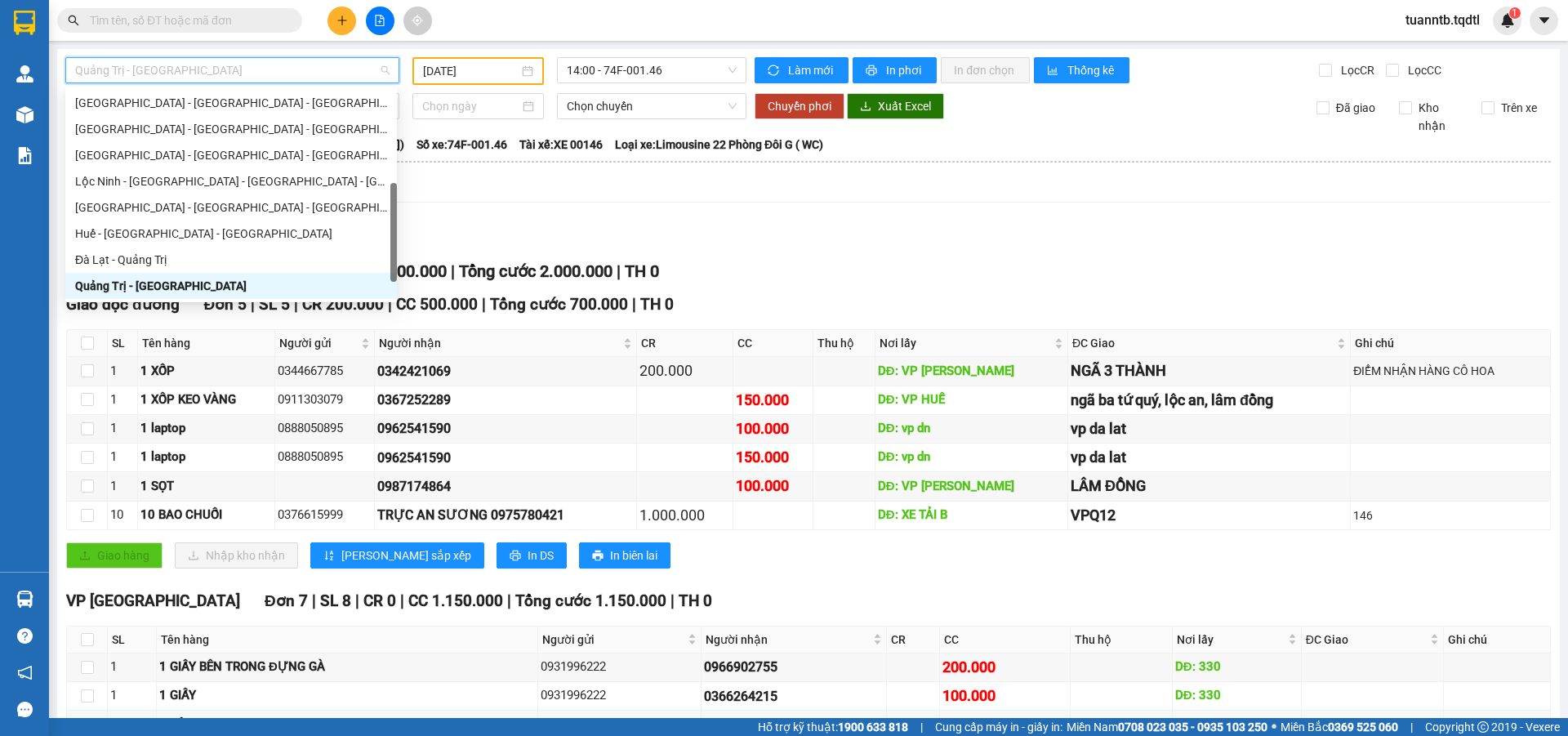
click at [309, 63] on span "Quảng Trị - Đà Lạt" at bounding box center [233, 70] width 315 height 24
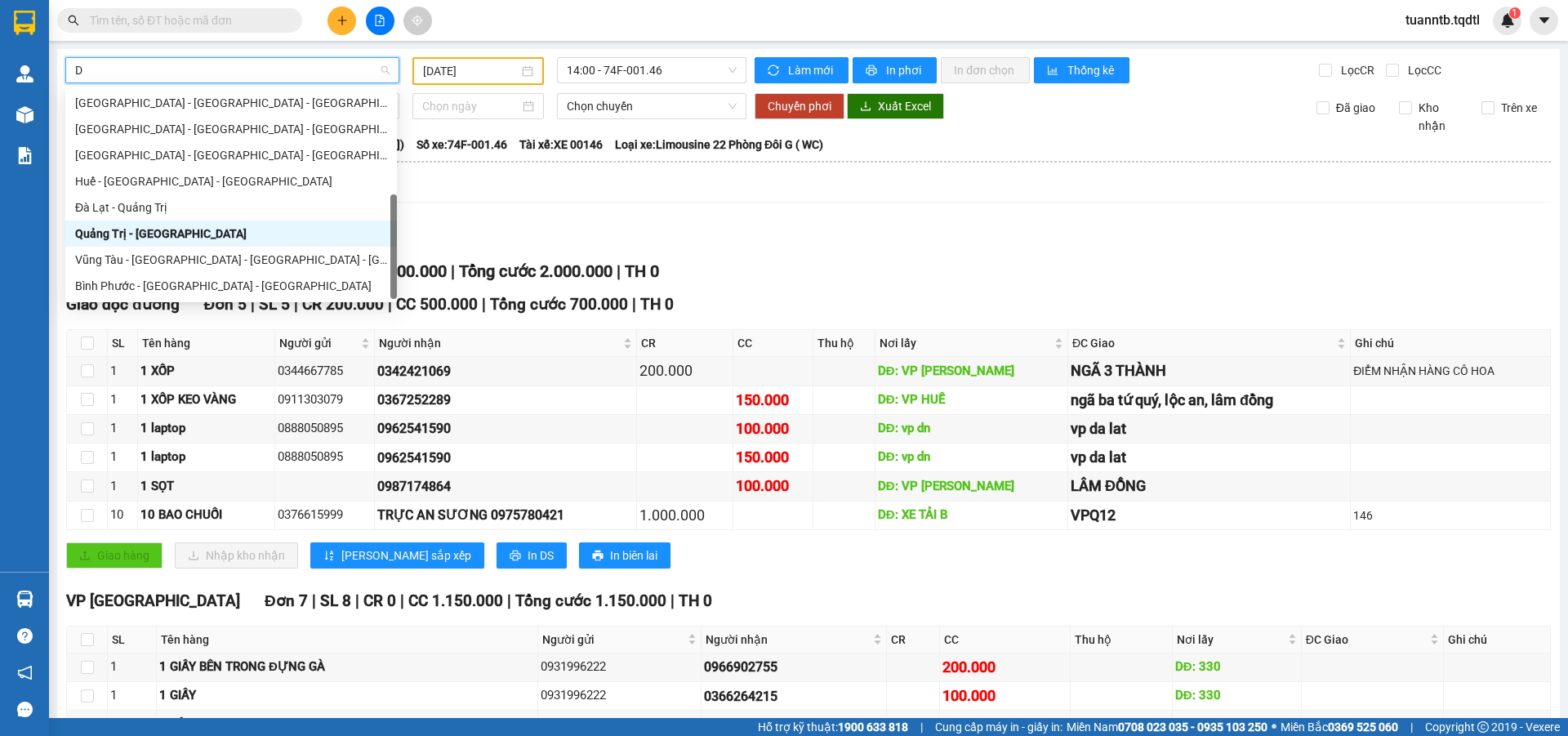
type input "DA"
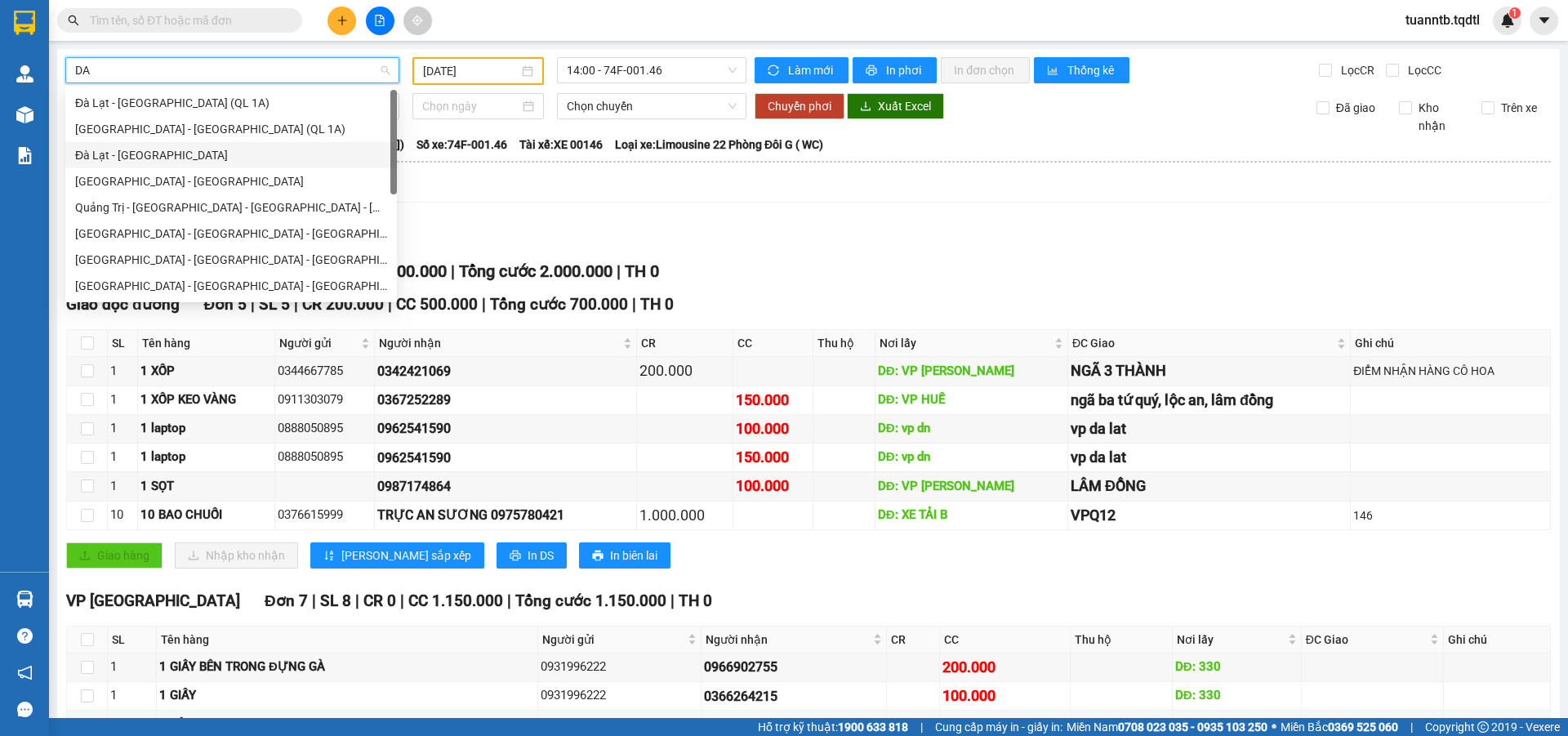
click at [124, 156] on div "Đà Lạt - [GEOGRAPHIC_DATA]" at bounding box center [232, 154] width 312 height 18
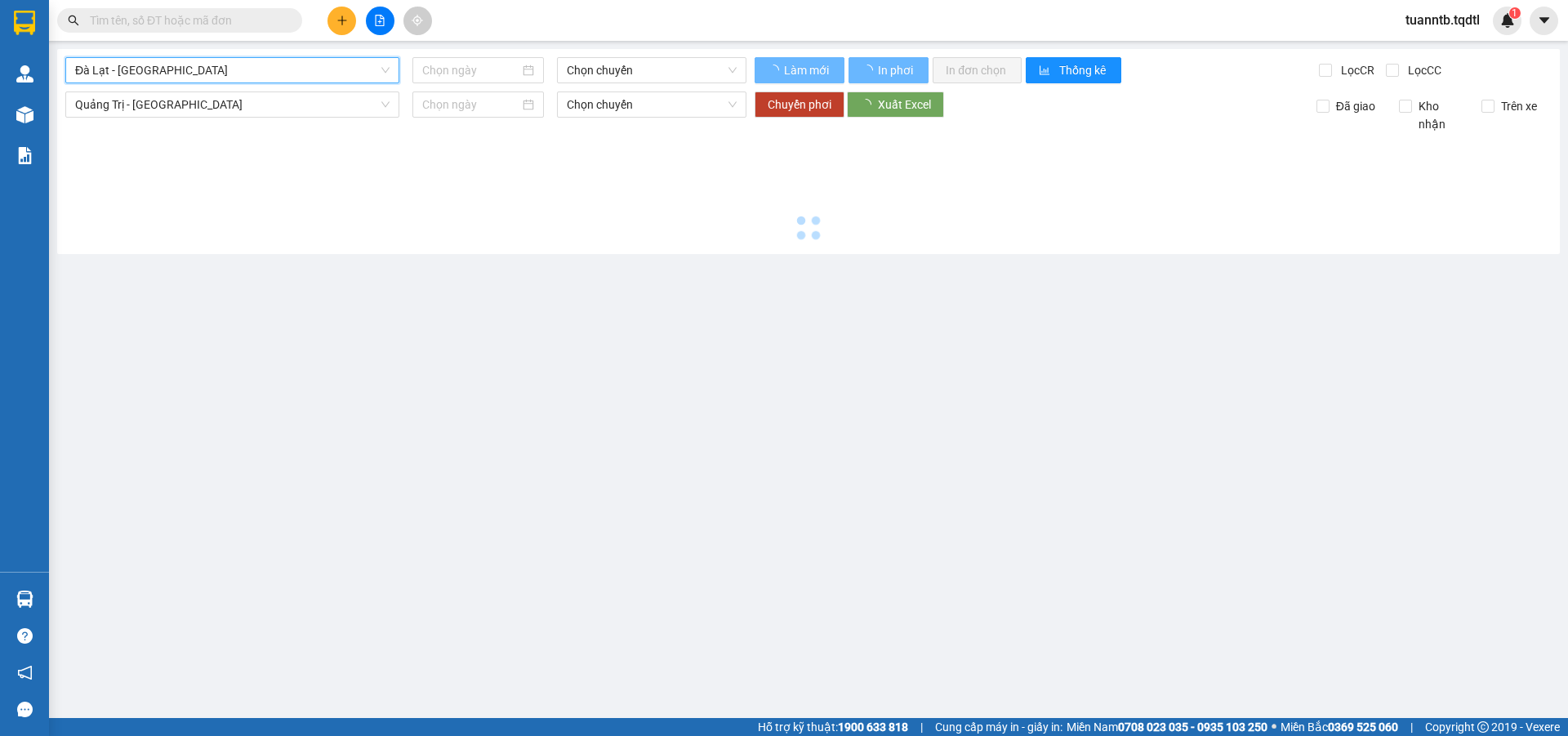
type input "[DATE]"
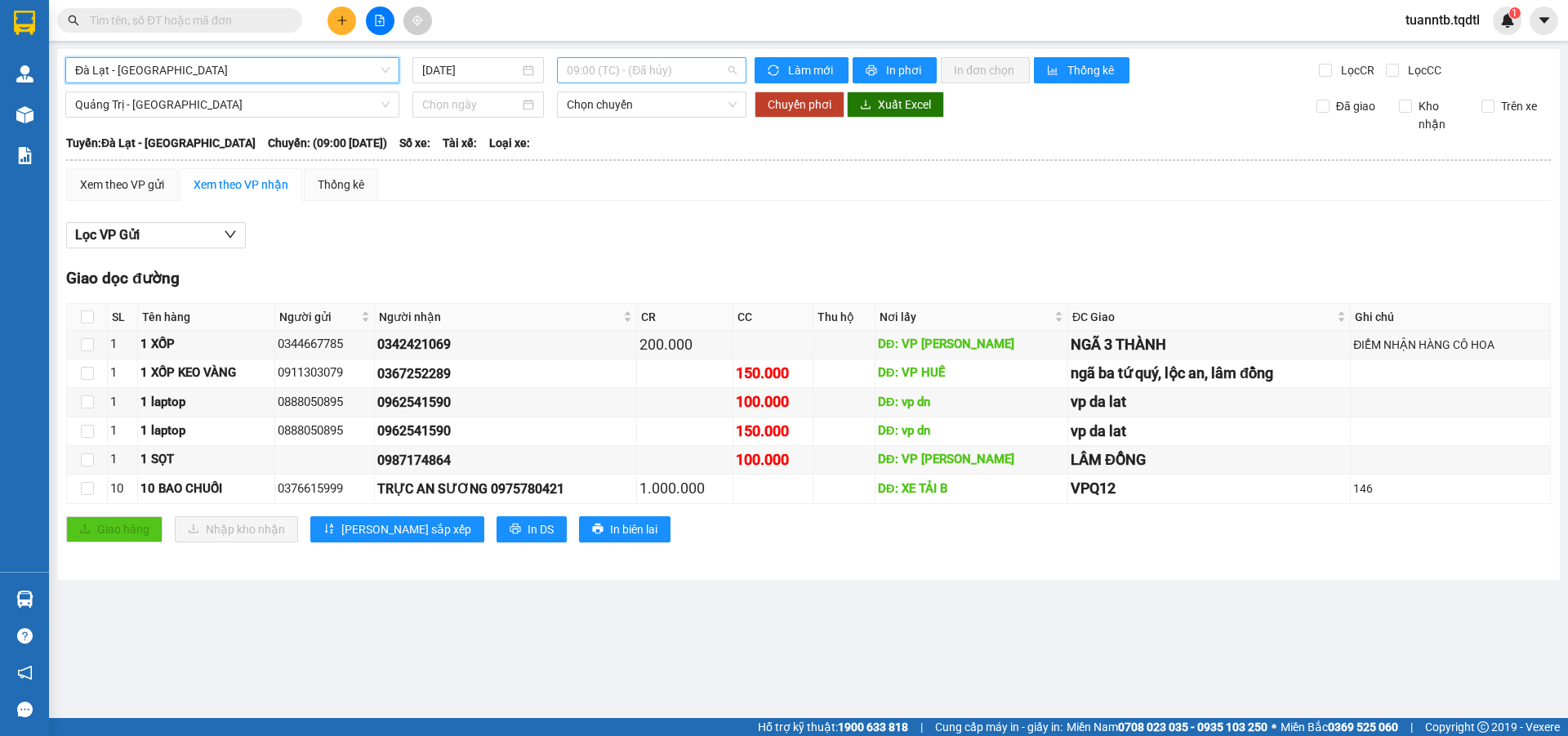
click at [677, 78] on span "09:00 (TC) - (Đã hủy)" at bounding box center [651, 70] width 170 height 24
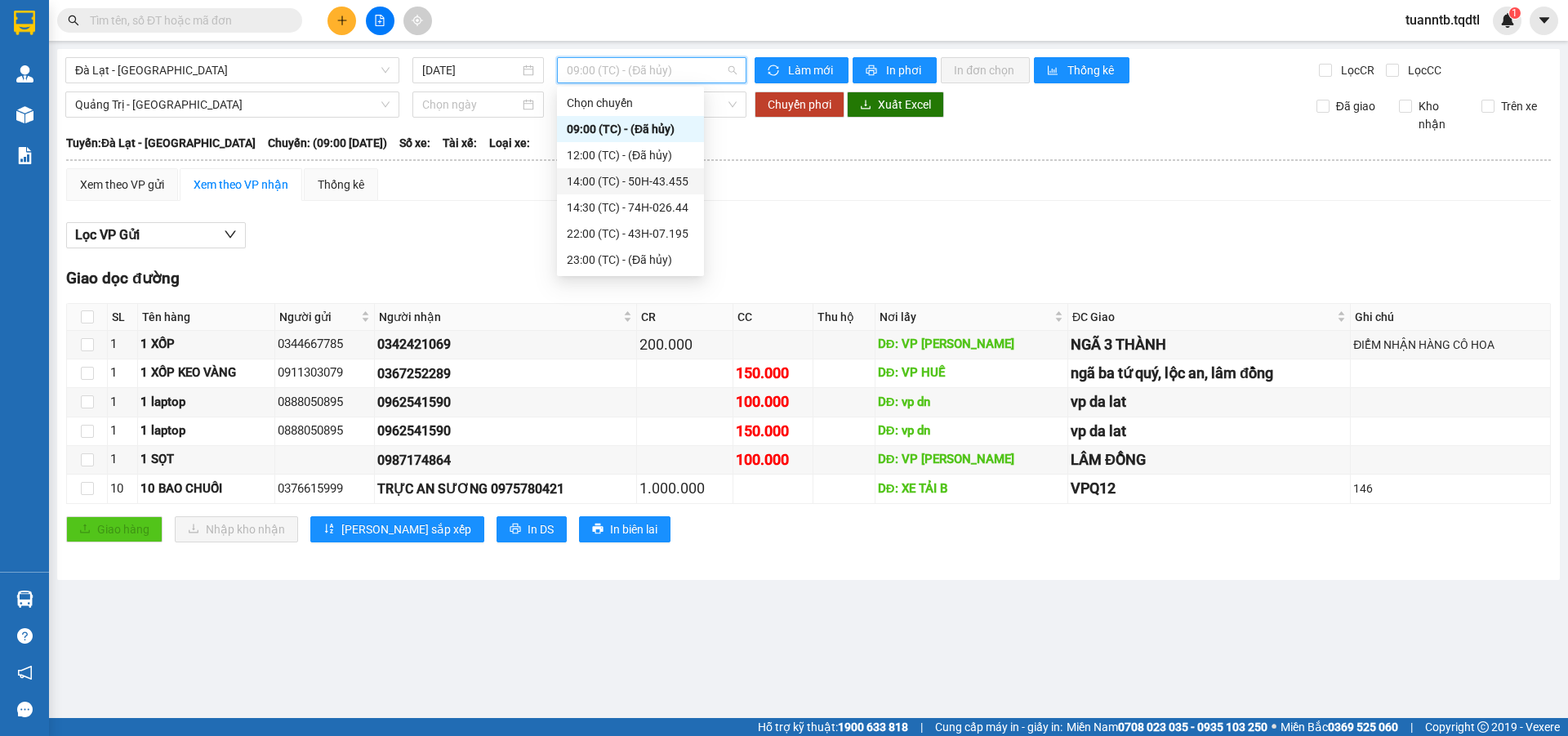
click at [677, 175] on div "14:00 (TC) - 50H-43.455" at bounding box center [630, 180] width 128 height 18
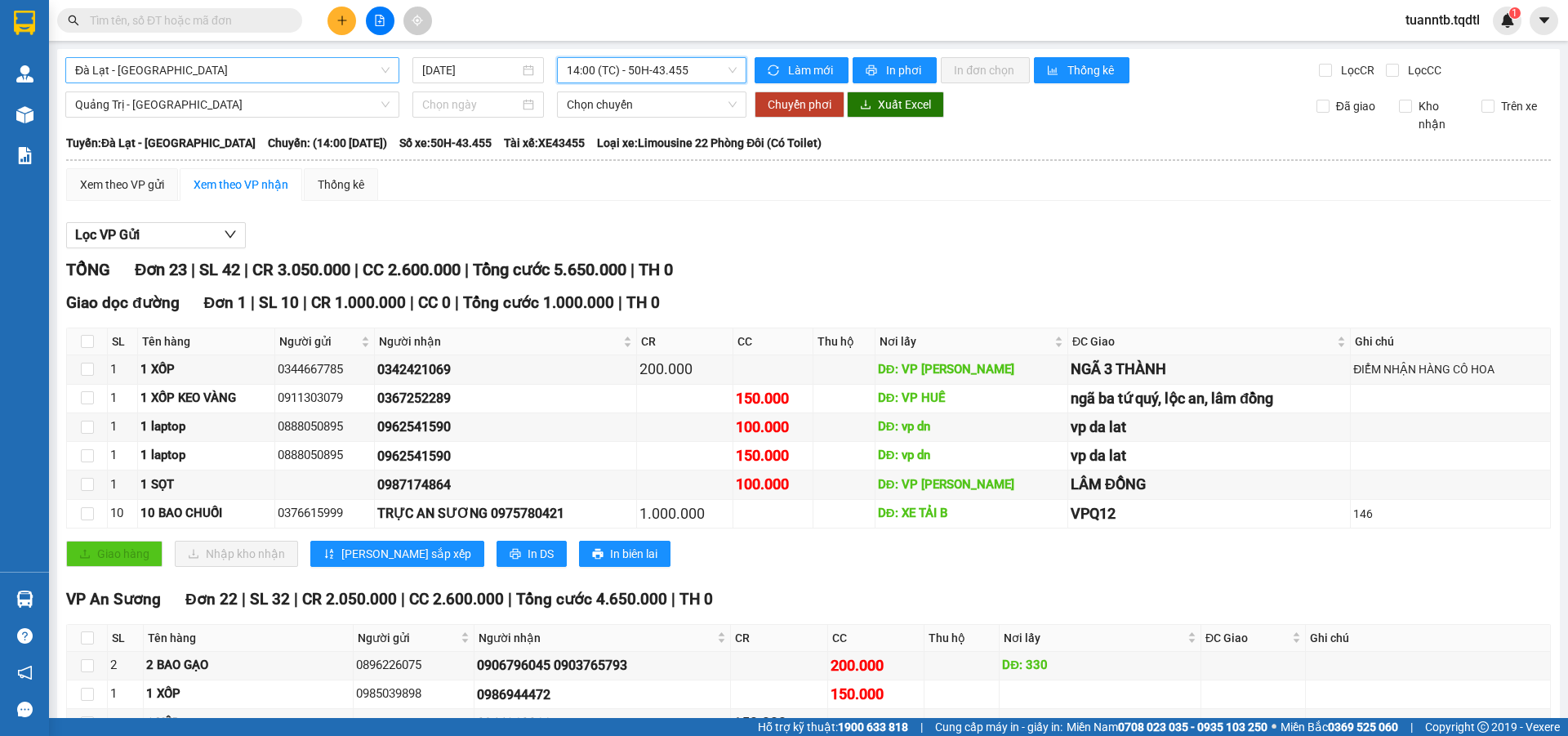
click at [222, 70] on span "Đà Lạt - [GEOGRAPHIC_DATA]" at bounding box center [233, 70] width 315 height 24
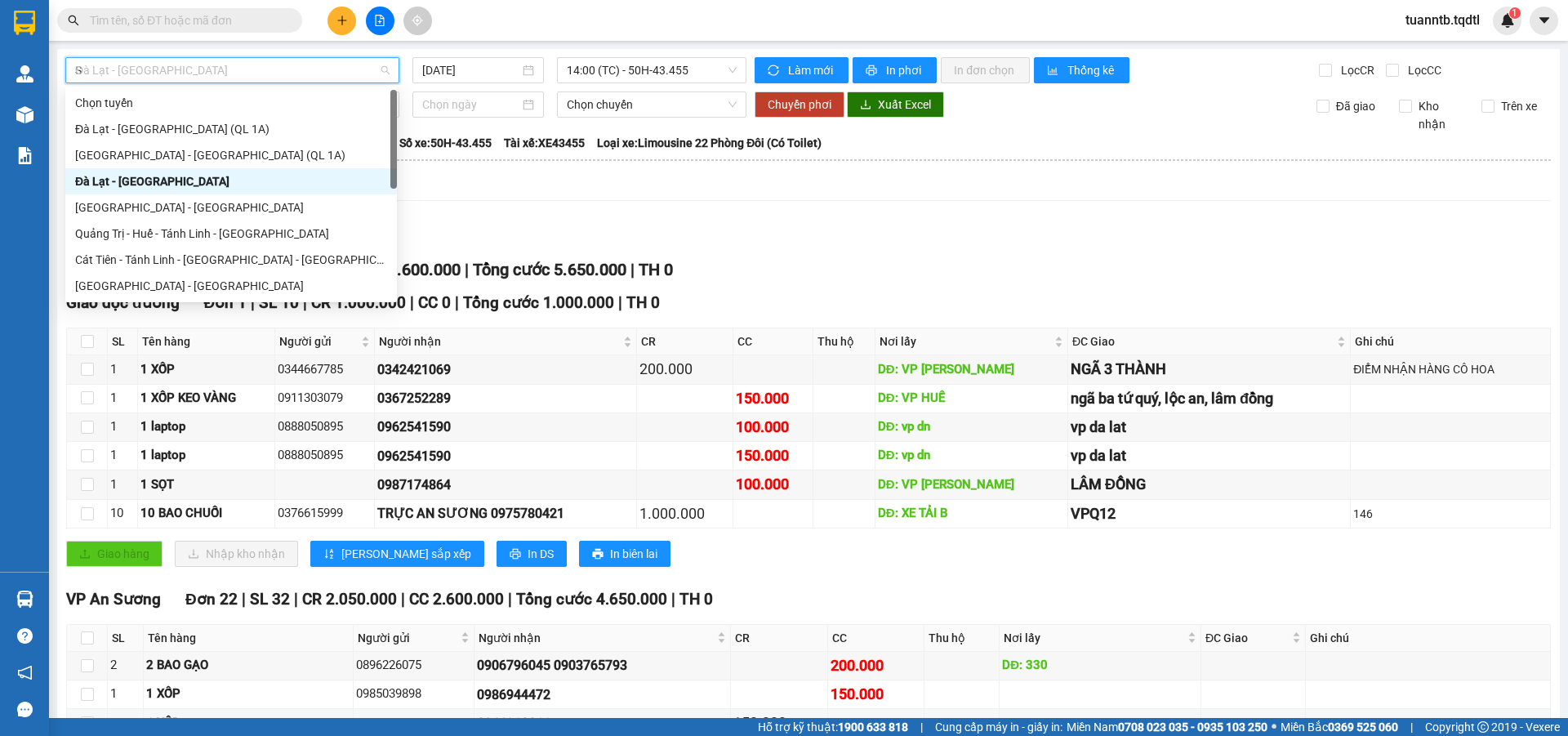
type input "SA"
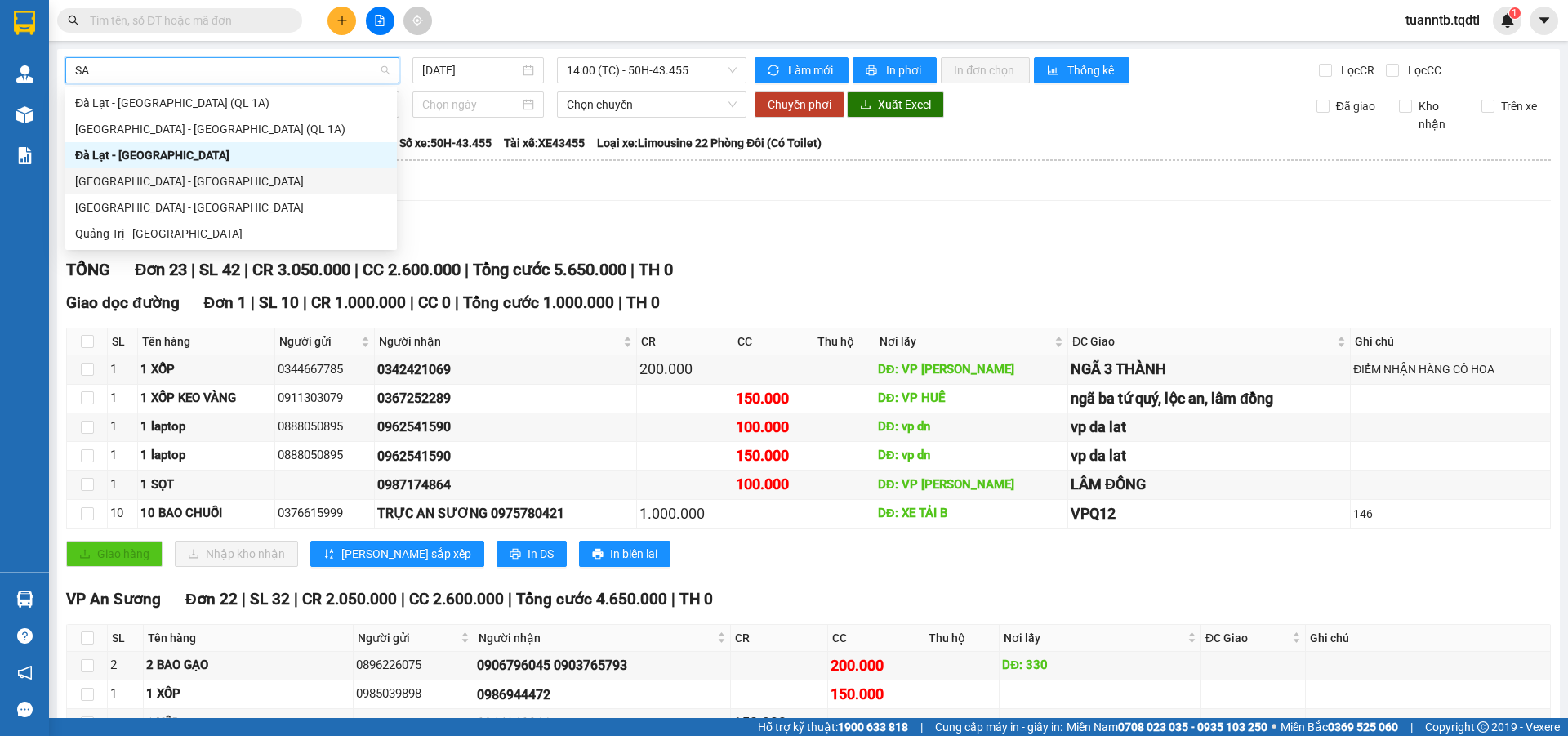
click at [138, 177] on div "[GEOGRAPHIC_DATA] - [GEOGRAPHIC_DATA]" at bounding box center [232, 180] width 312 height 18
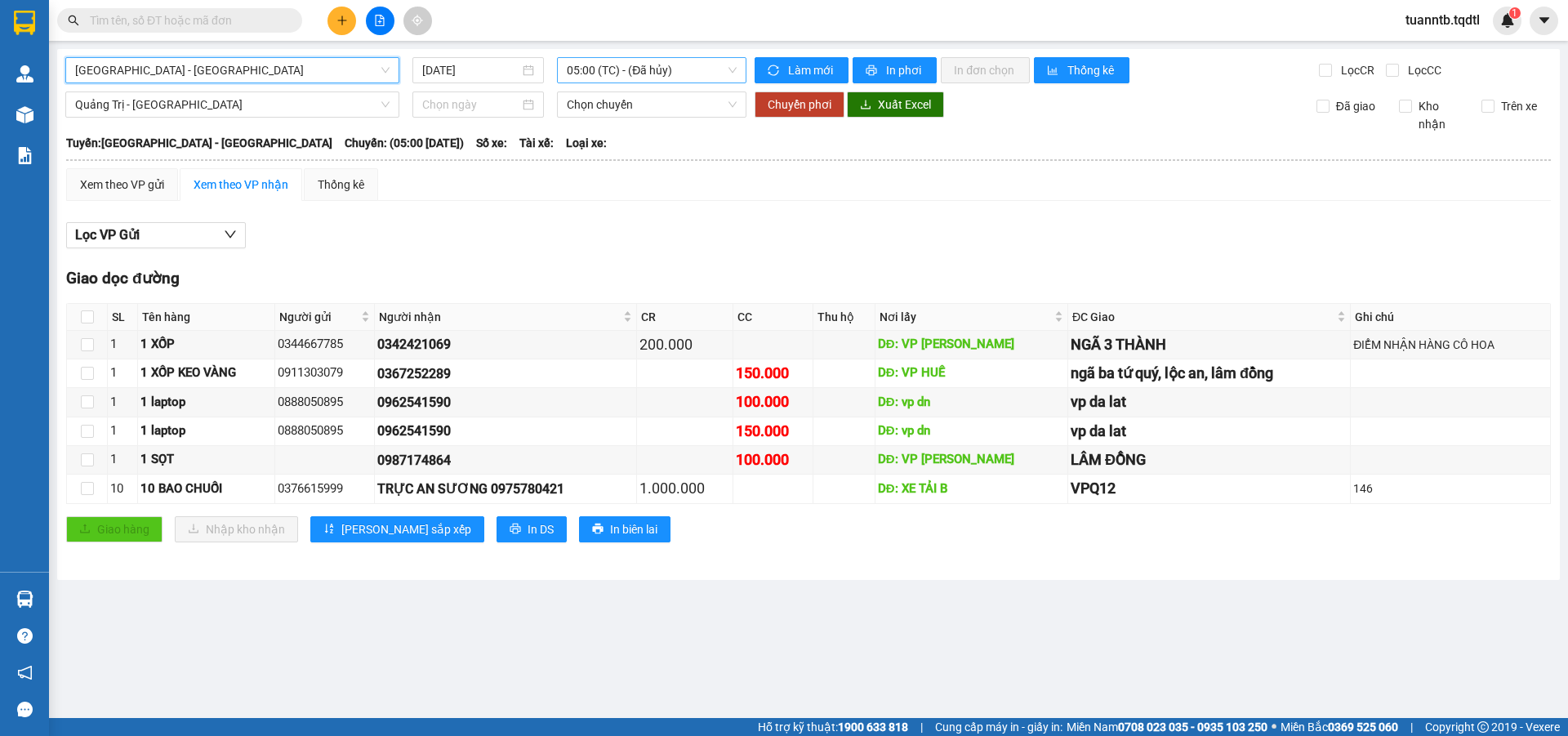
click at [619, 74] on span "05:00 (TC) - (Đã hủy)" at bounding box center [651, 70] width 170 height 24
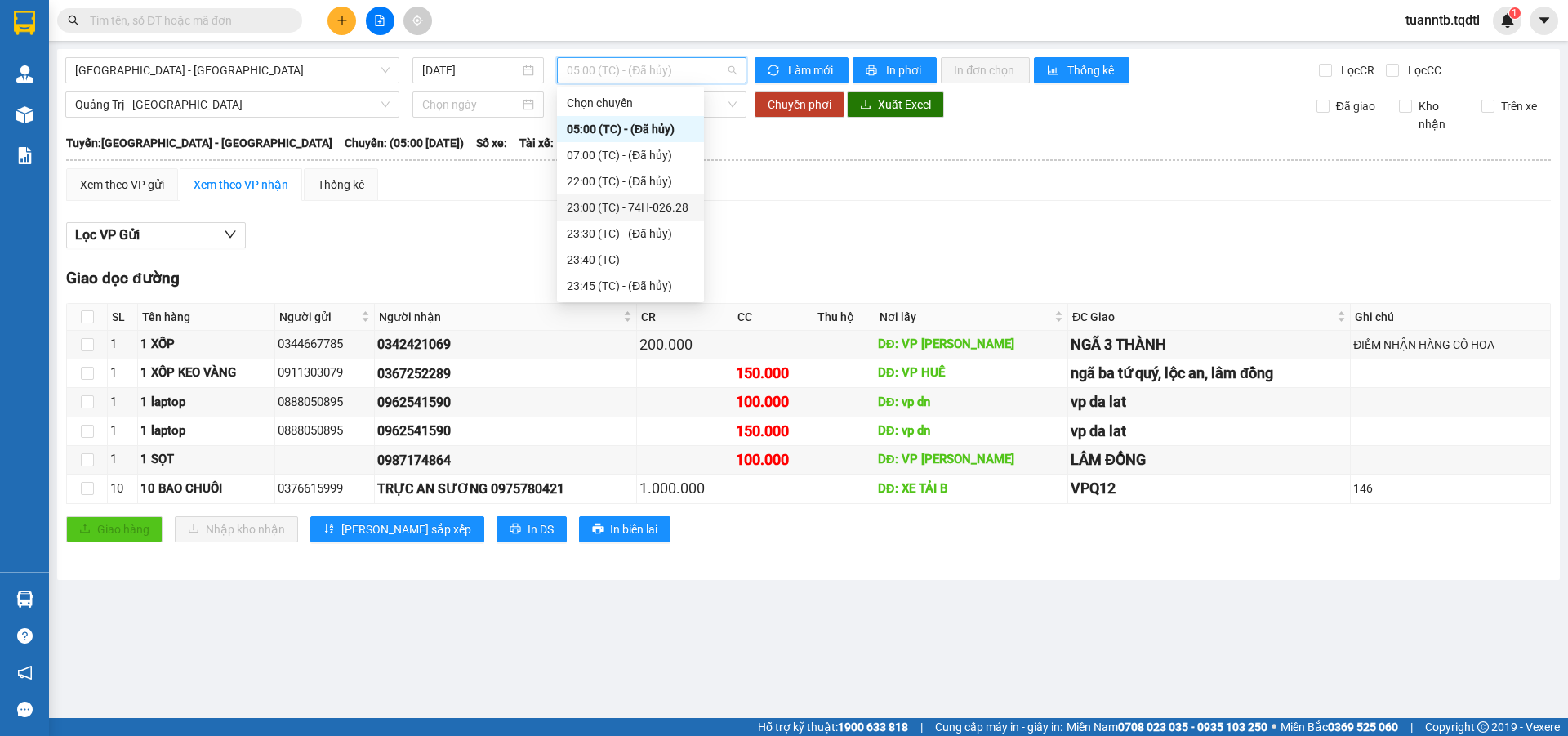
click at [654, 209] on div "23:00 (TC) - 74H-026.28" at bounding box center [630, 206] width 128 height 18
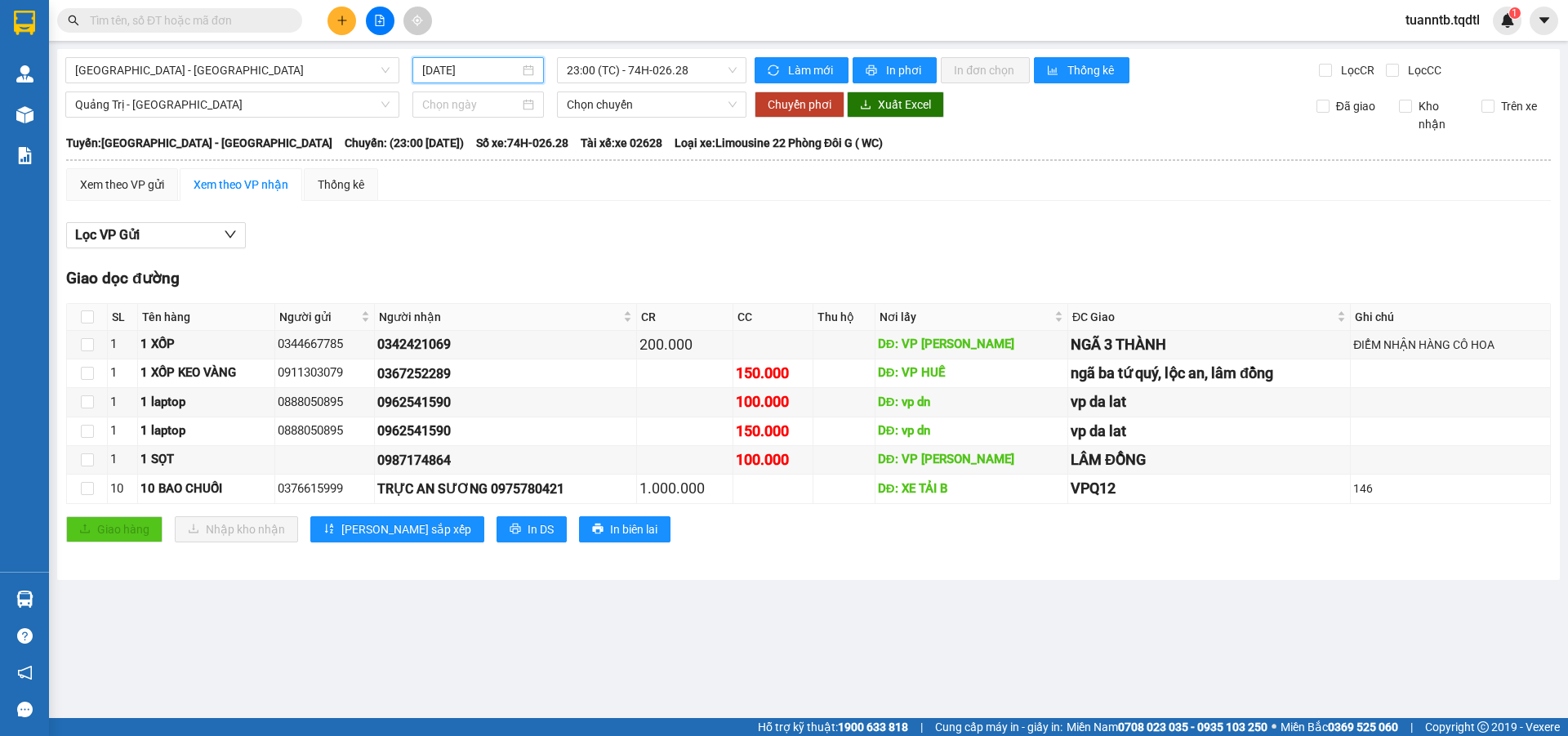
drag, startPoint x: 463, startPoint y: 74, endPoint x: 575, endPoint y: 216, distance: 180.9
click at [465, 74] on input "[DATE]" at bounding box center [471, 70] width 97 height 18
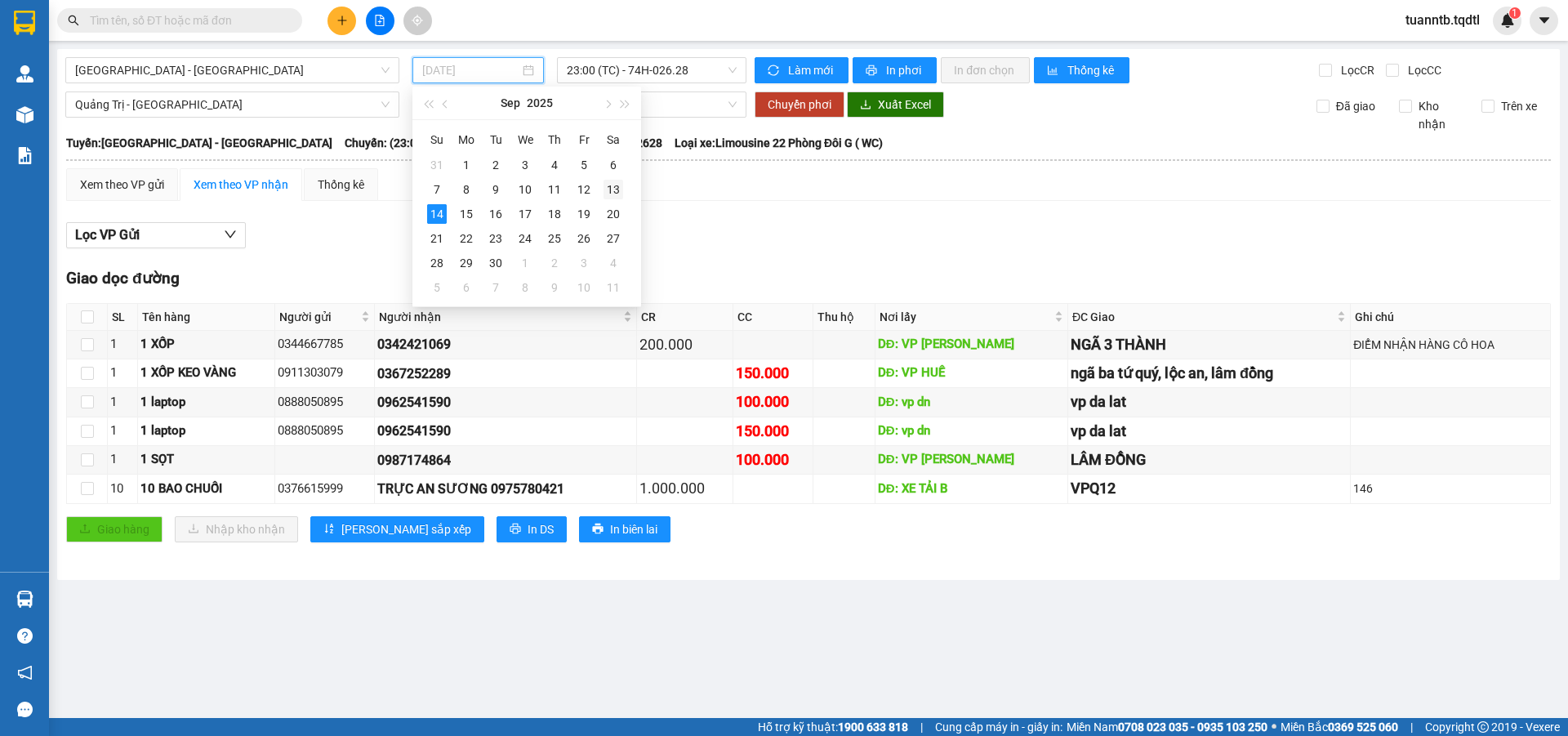
click at [612, 192] on div "13" at bounding box center [613, 189] width 19 height 19
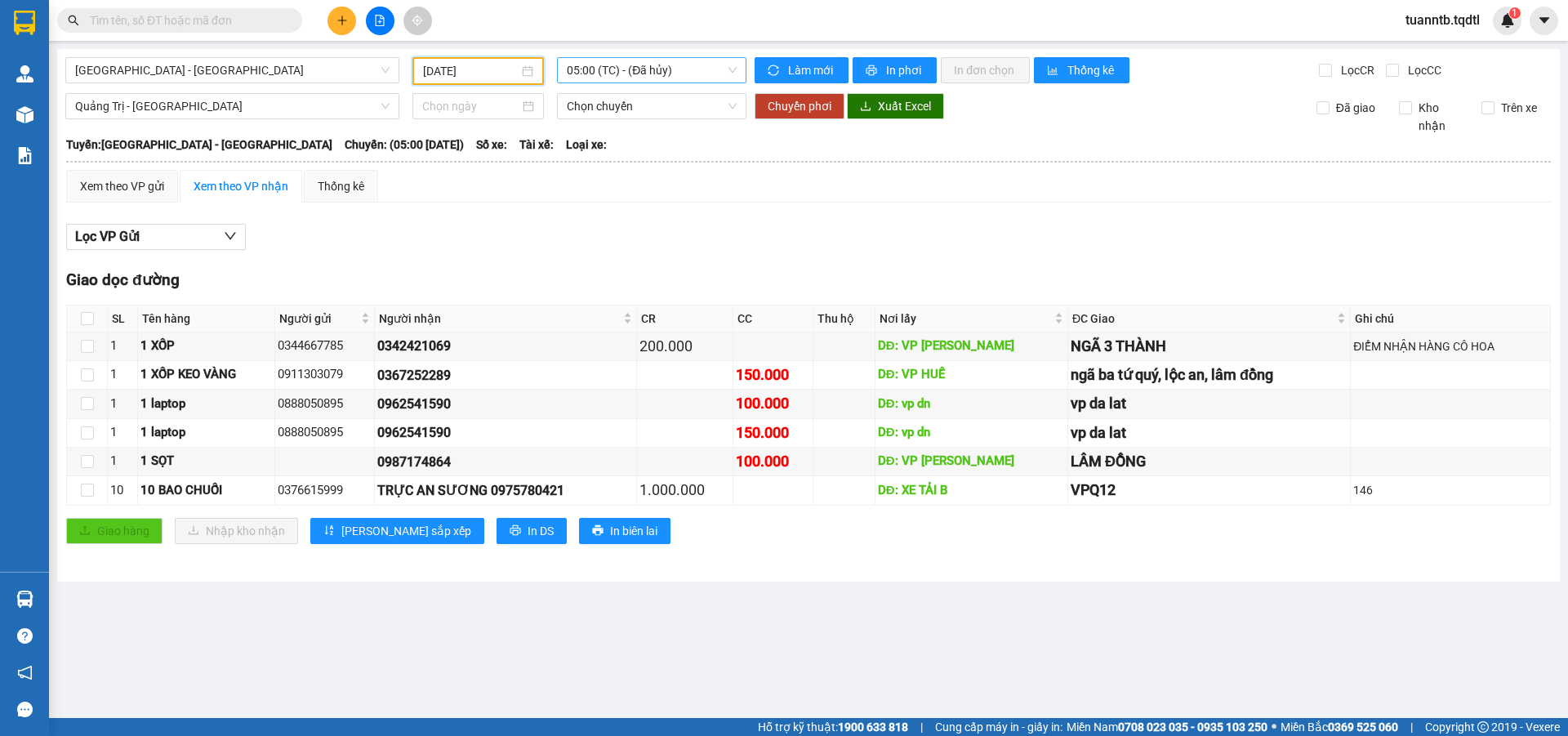
click at [692, 65] on span "05:00 (TC) - (Đã hủy)" at bounding box center [651, 70] width 170 height 24
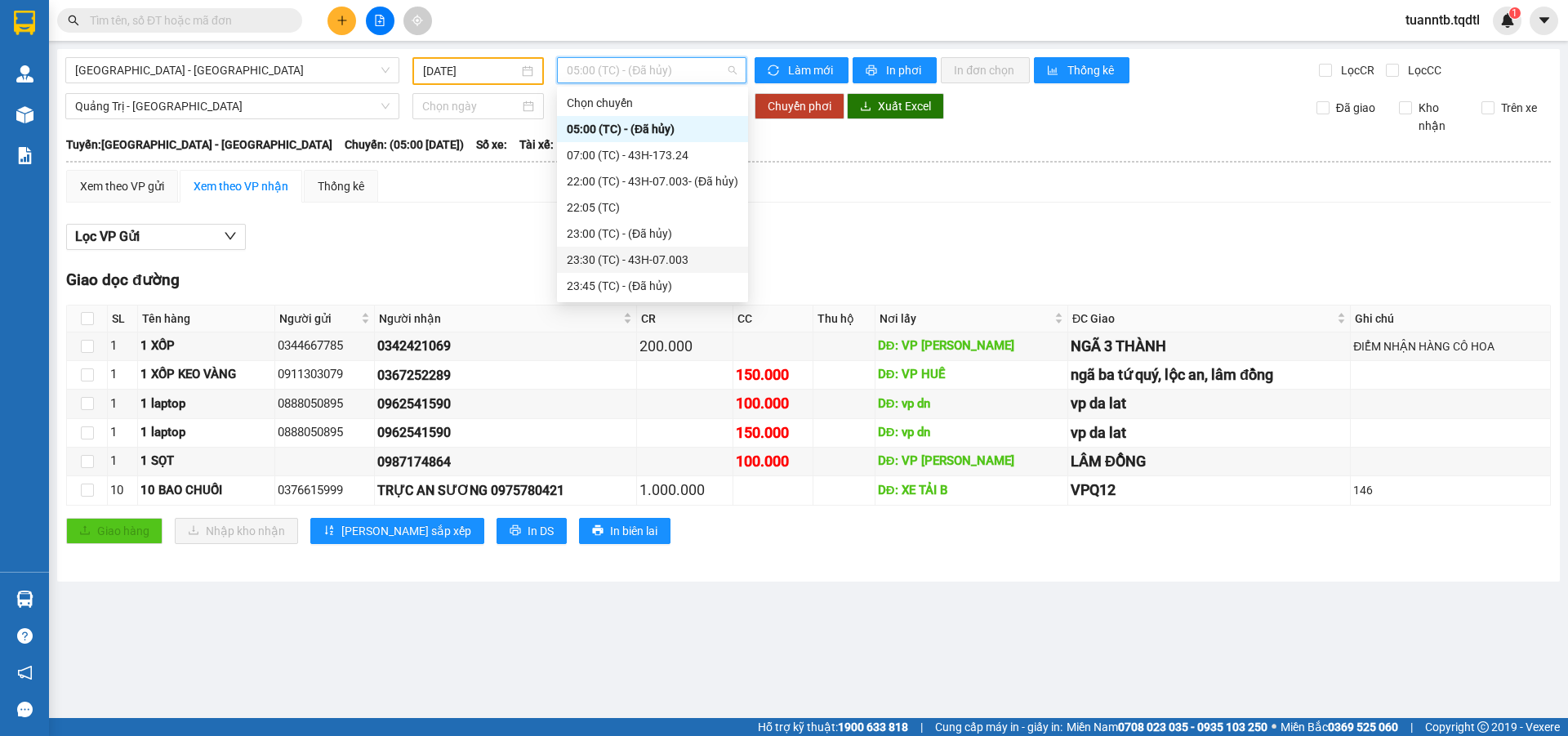
click at [693, 251] on div "23:30 (TC) - 43H-07.003" at bounding box center [652, 259] width 171 height 18
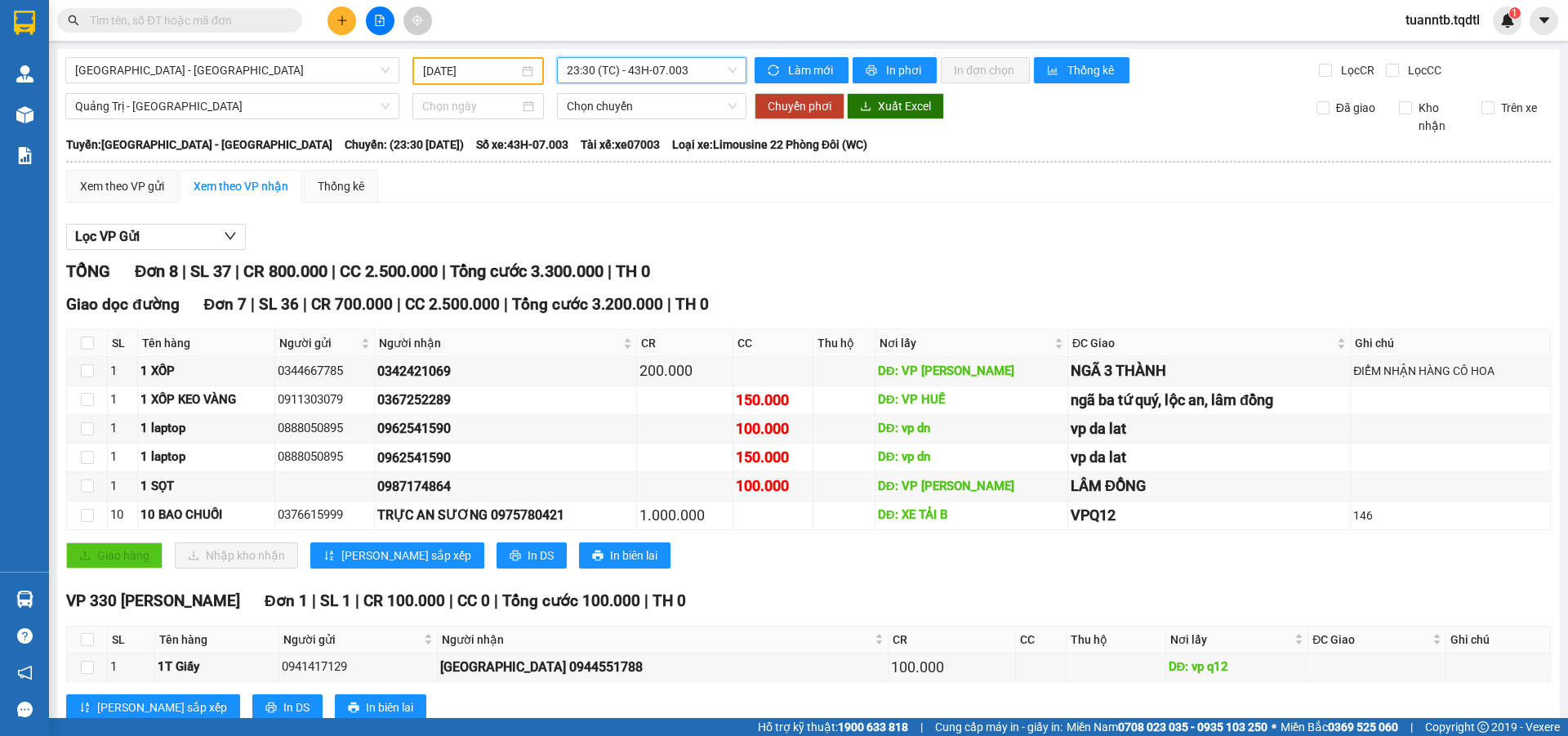
drag, startPoint x: 693, startPoint y: 251, endPoint x: 648, endPoint y: 561, distance: 313.2
click at [648, 561] on div "Giao hàng Nhập kho nhận Lưu sắp xếp In DS In biên lai" at bounding box center [808, 555] width 1485 height 26
click at [618, 74] on span "23:30 (TC) - 43H-07.003" at bounding box center [651, 70] width 170 height 24
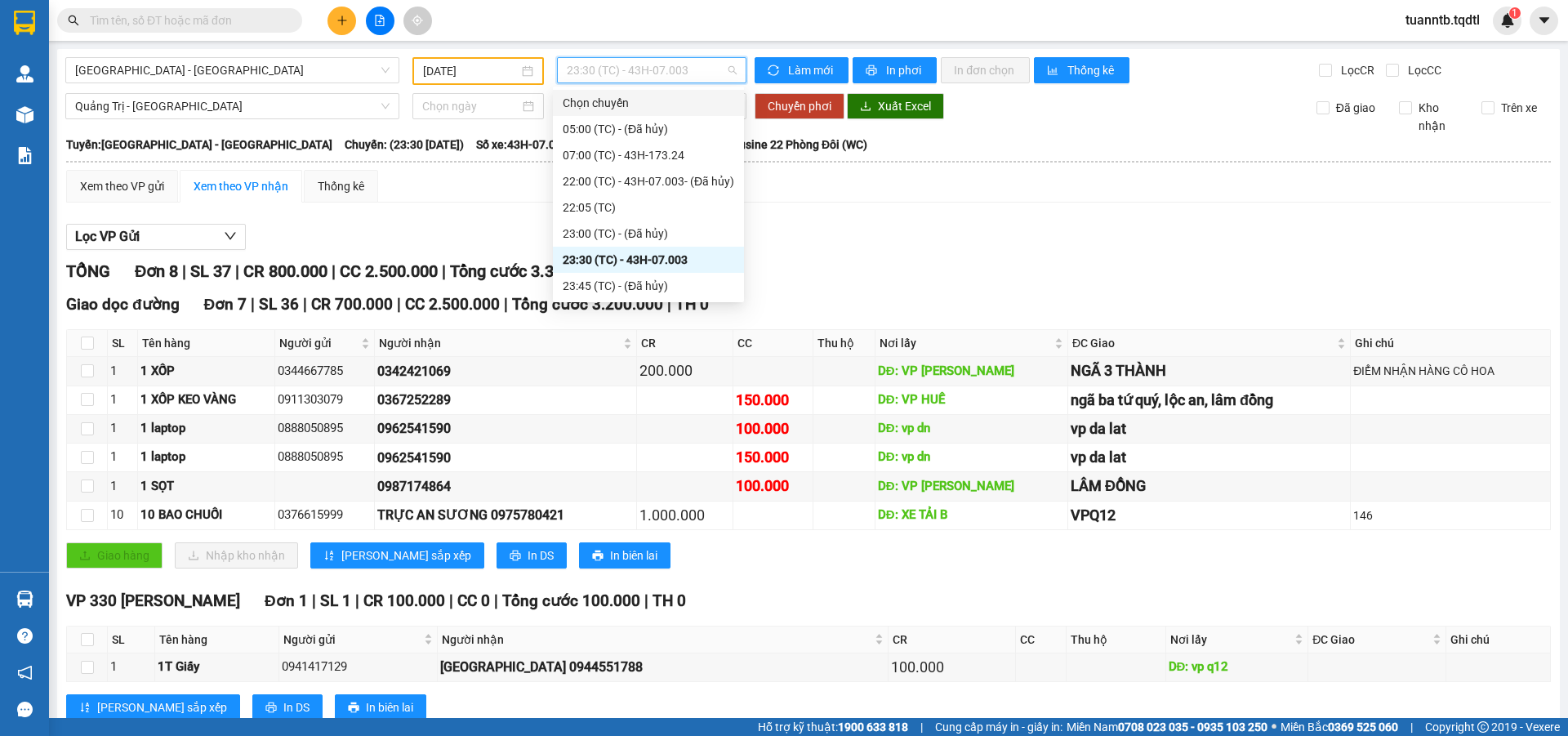
click at [468, 71] on input "[DATE]" at bounding box center [471, 70] width 96 height 18
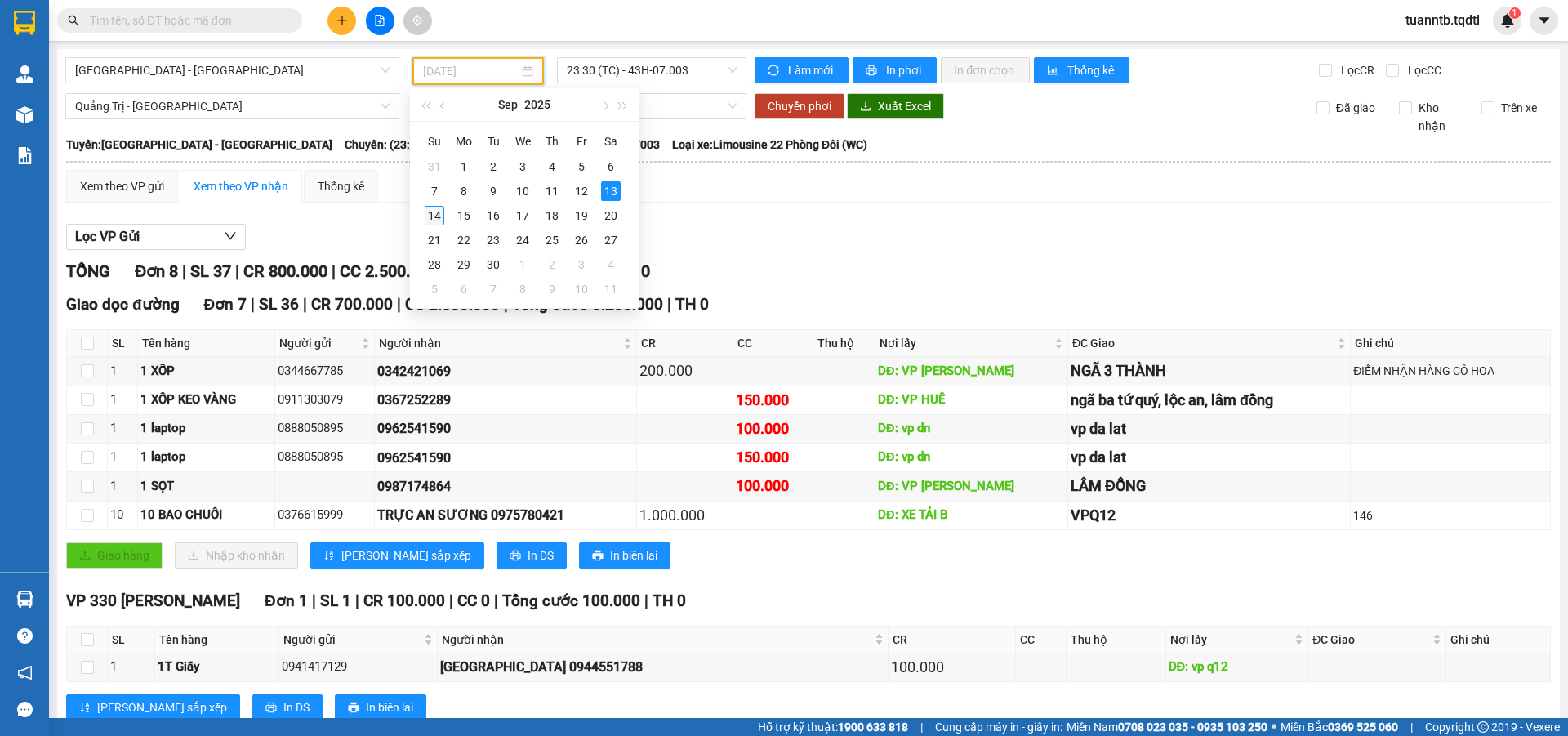
click at [431, 215] on div "14" at bounding box center [434, 215] width 19 height 19
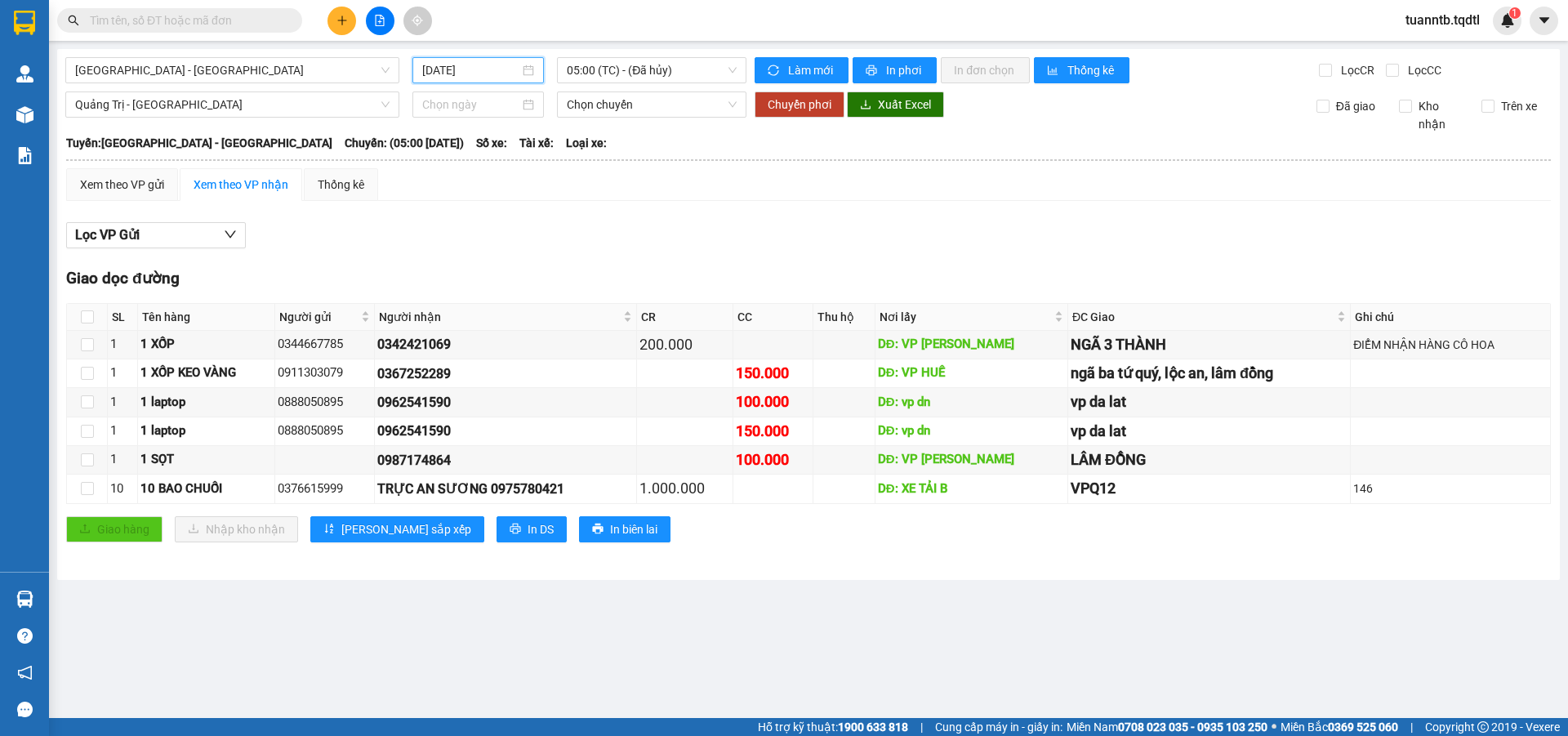
click at [658, 53] on div "Sài Gòn - Đà Lạt 14/09/2025 05:00 (TC) - (Đã hủy) Làm mới In phơi In đơn chọn T…" at bounding box center [808, 314] width 1503 height 531
click at [654, 71] on span "05:00 (TC) - (Đã hủy)" at bounding box center [651, 70] width 170 height 24
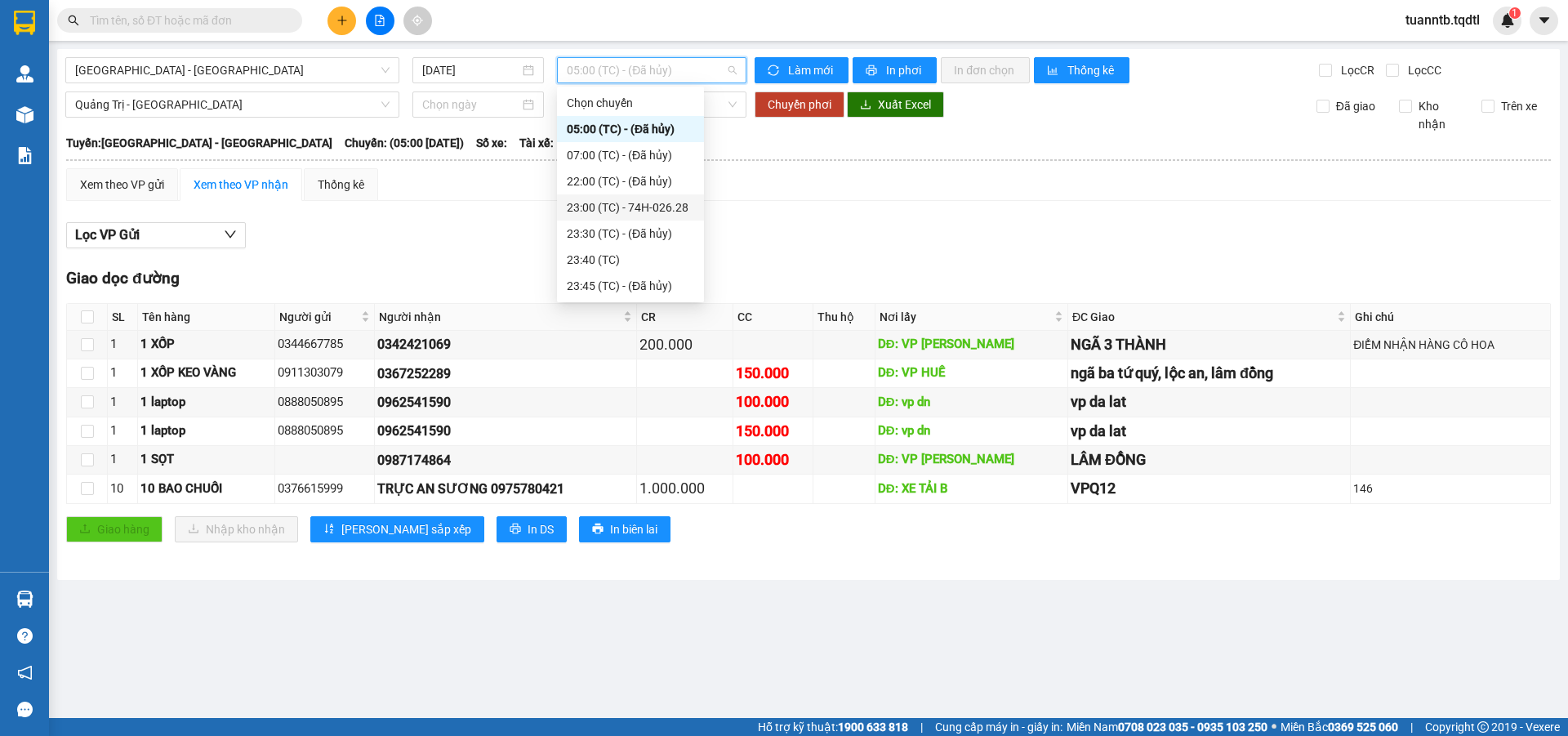
click at [677, 202] on div "23:00 (TC) - 74H-026.28" at bounding box center [630, 206] width 128 height 18
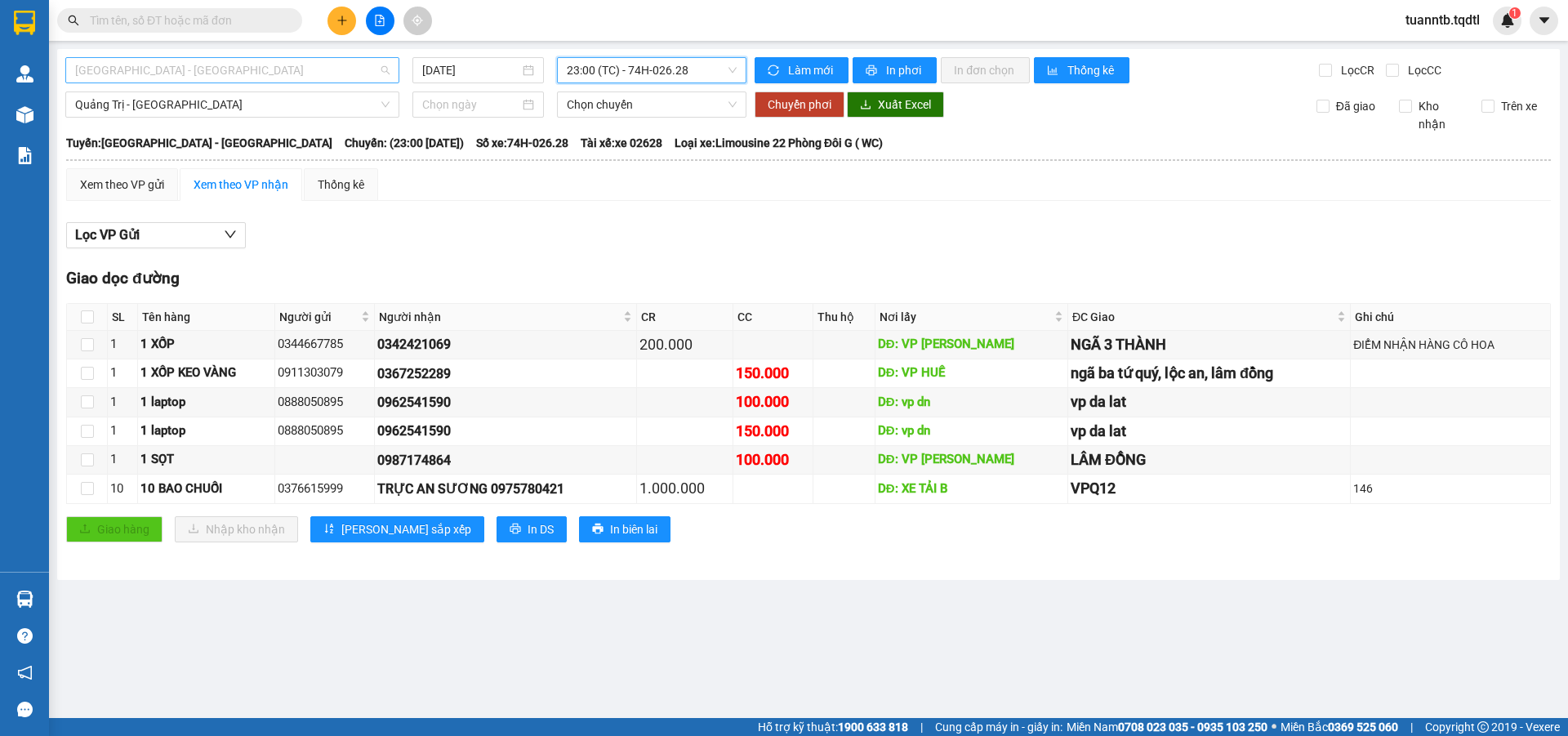
click at [244, 69] on span "[GEOGRAPHIC_DATA] - [GEOGRAPHIC_DATA]" at bounding box center [233, 70] width 315 height 24
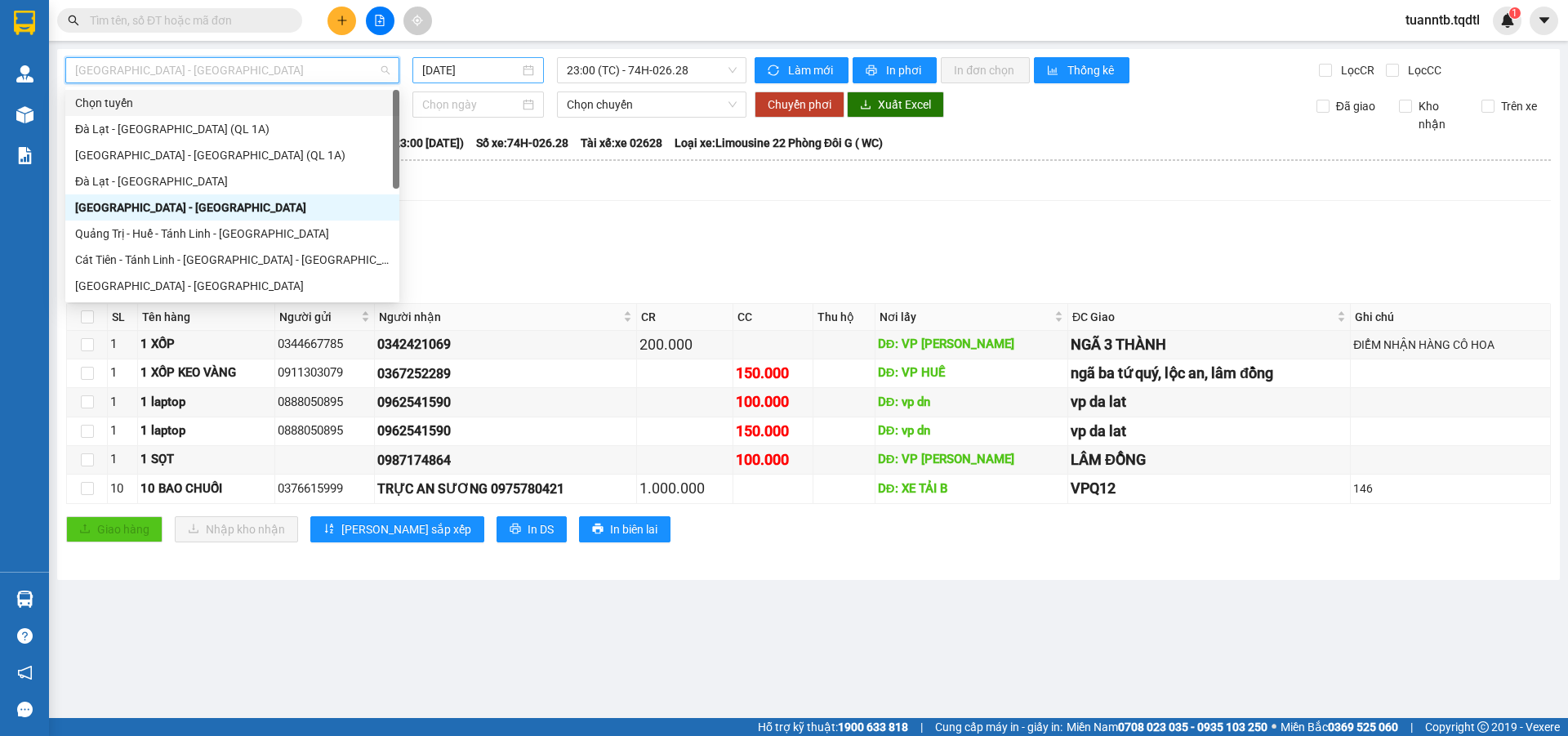
click at [459, 74] on input "[DATE]" at bounding box center [471, 70] width 97 height 18
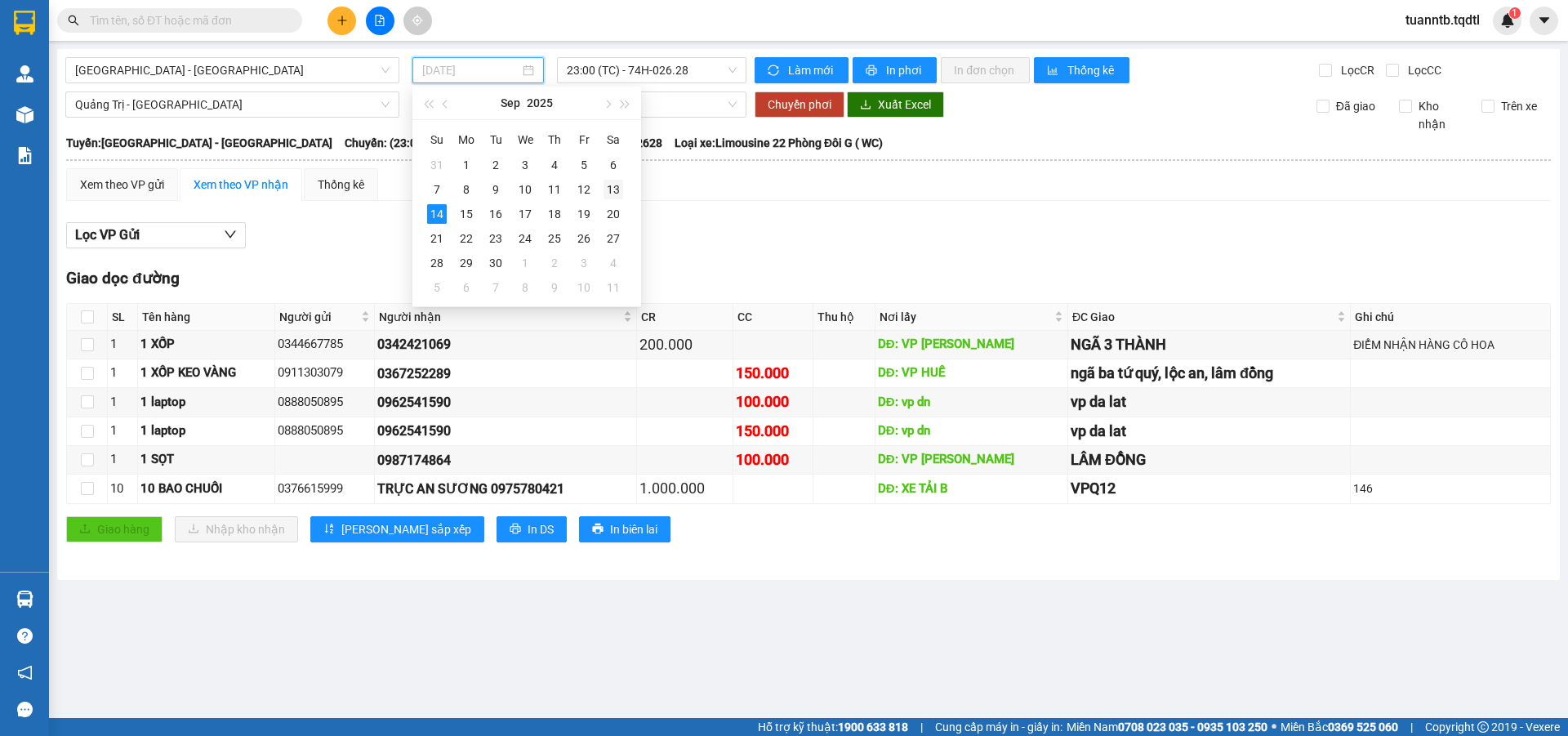
click at [611, 191] on div "13" at bounding box center [613, 189] width 19 height 19
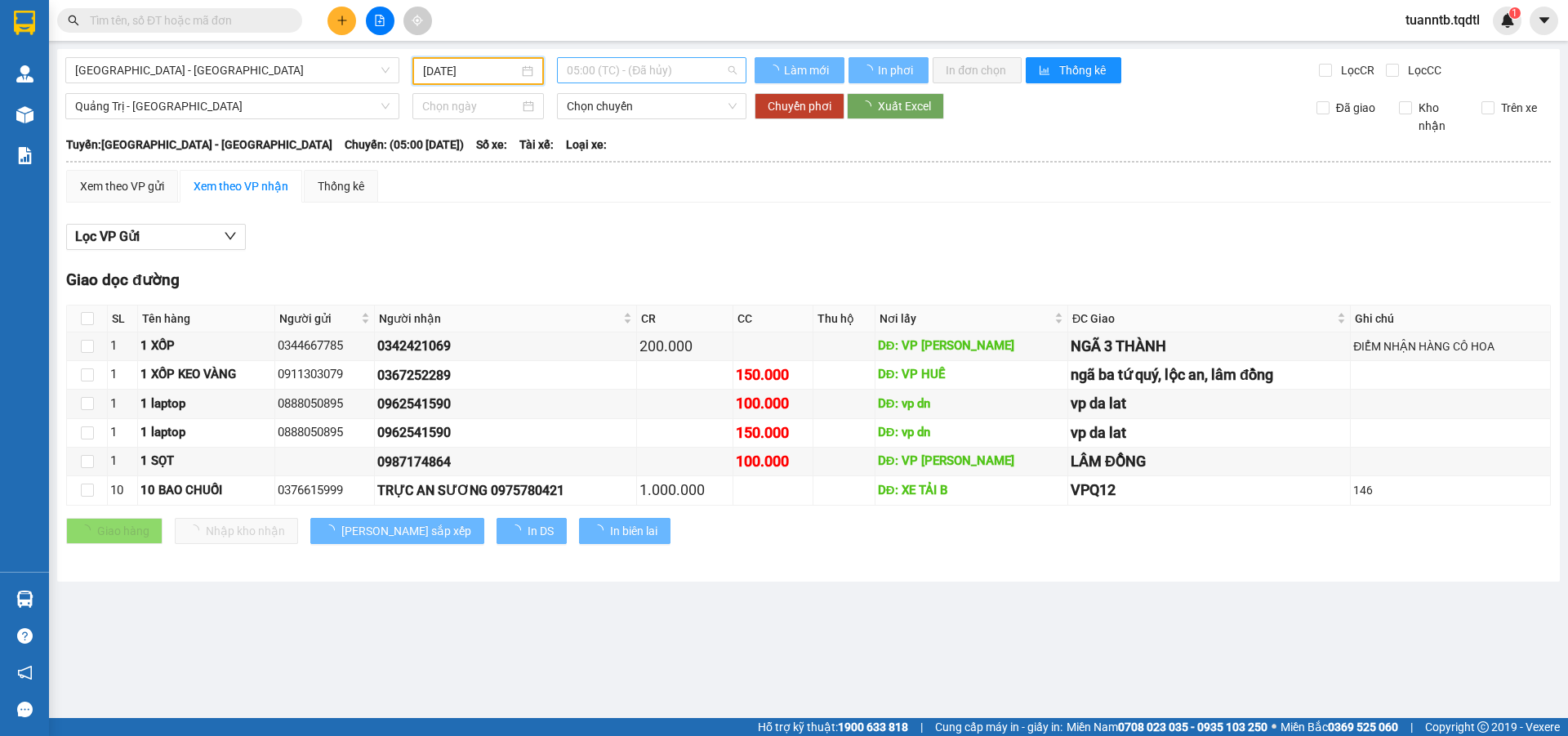
click at [651, 62] on span "05:00 (TC) - (Đã hủy)" at bounding box center [651, 70] width 170 height 24
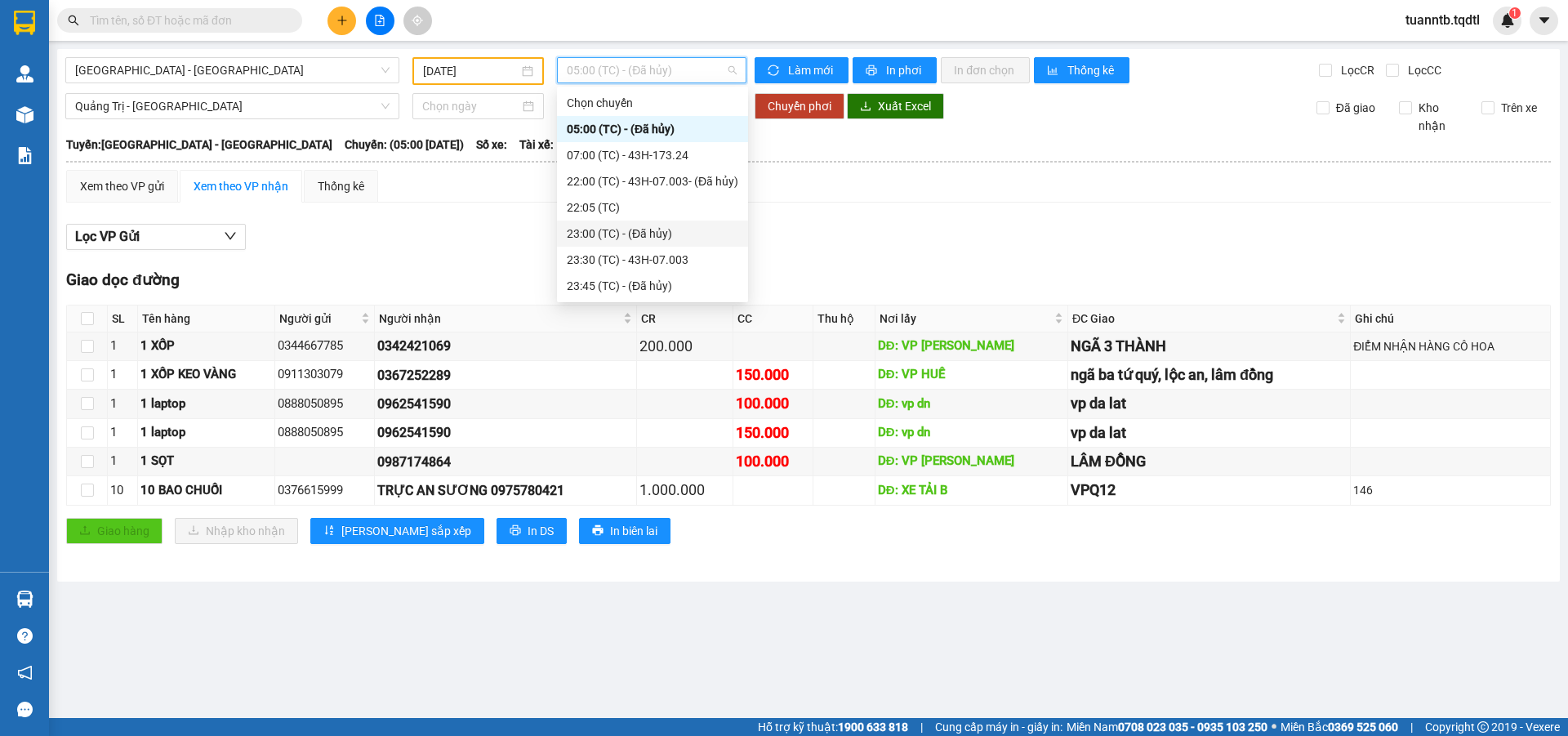
click at [678, 255] on div "23:30 (TC) - 43H-07.003" at bounding box center [652, 259] width 171 height 18
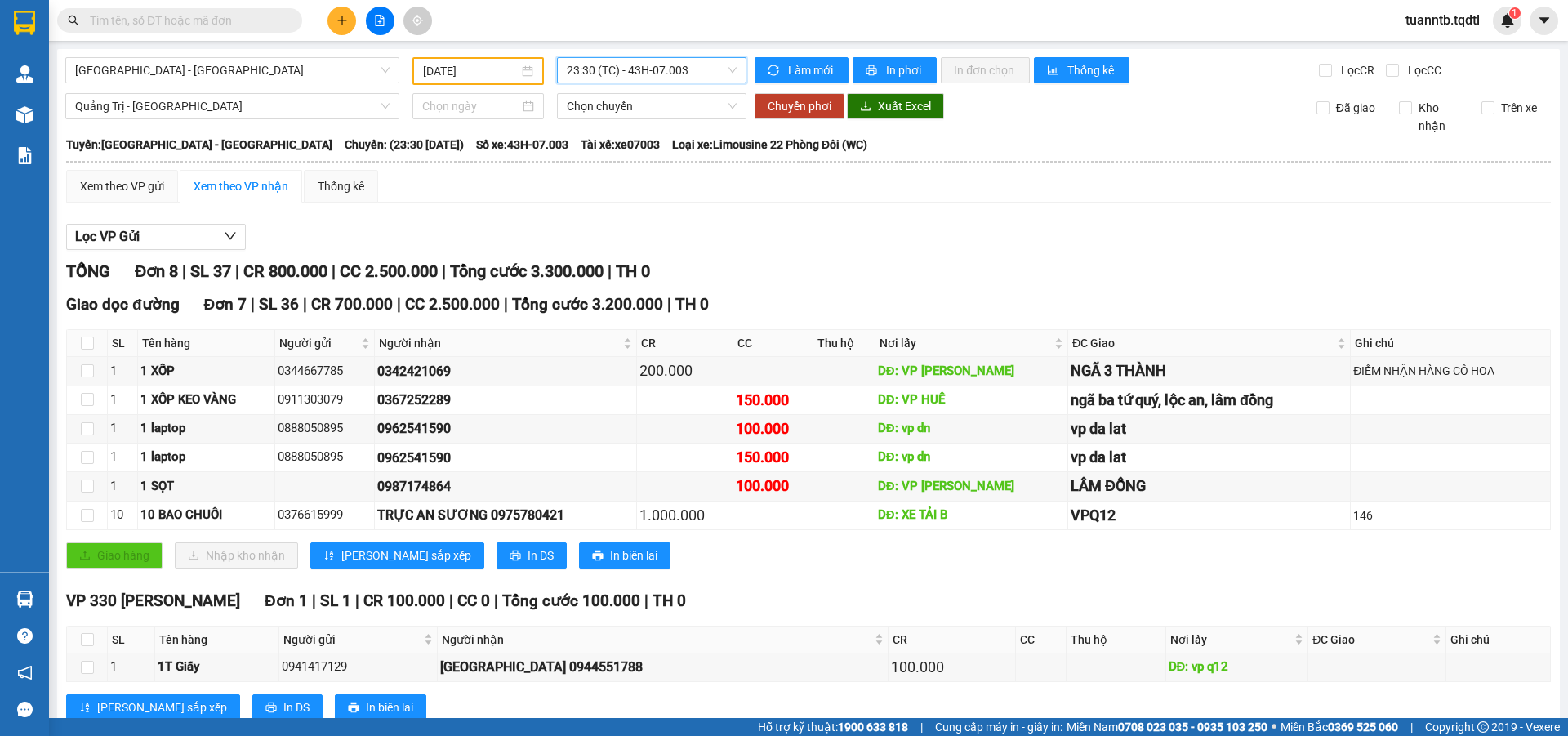
click at [651, 61] on span "23:30 (TC) - 43H-07.003" at bounding box center [651, 70] width 170 height 24
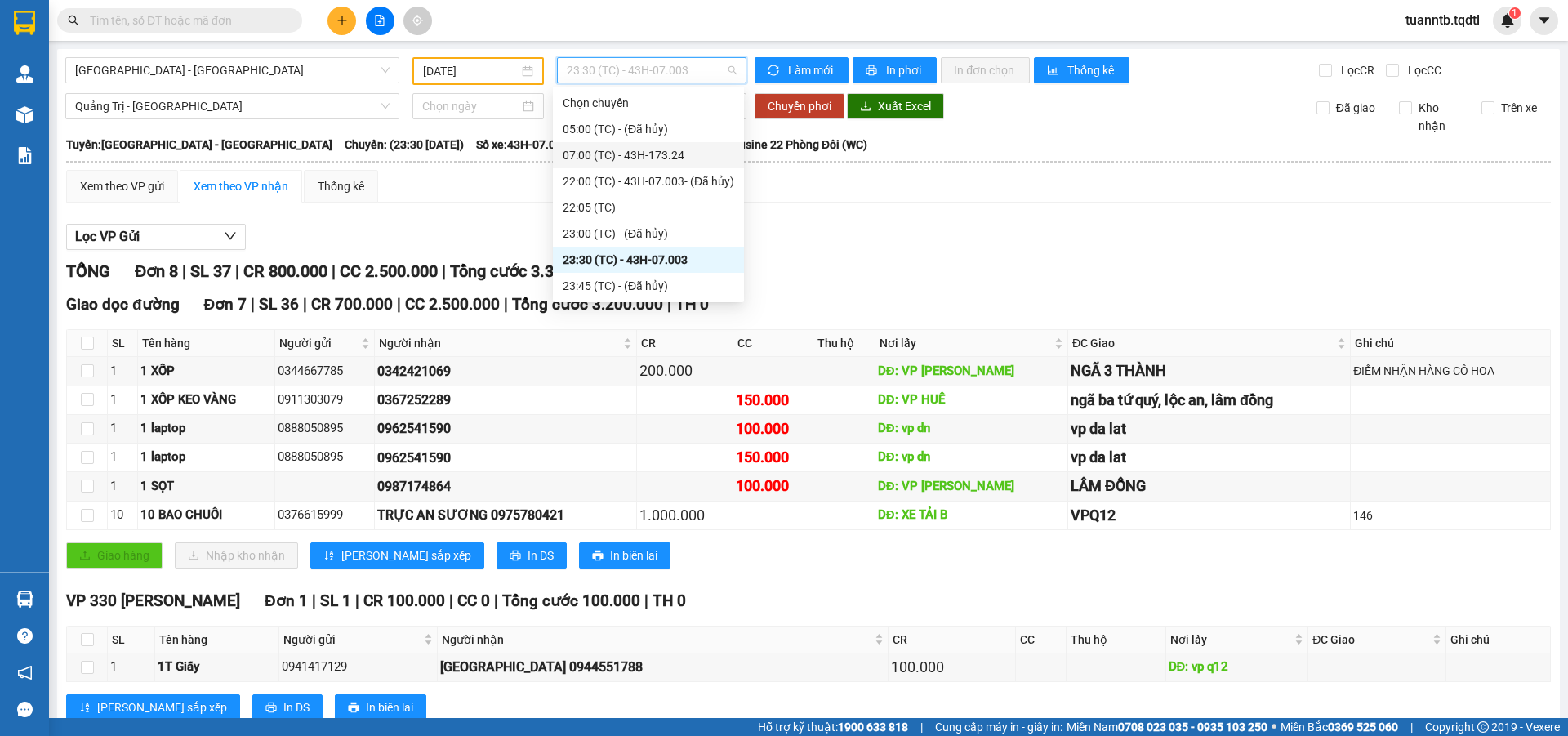
click at [639, 154] on div "07:00 (TC) - 43H-173.24" at bounding box center [648, 154] width 171 height 18
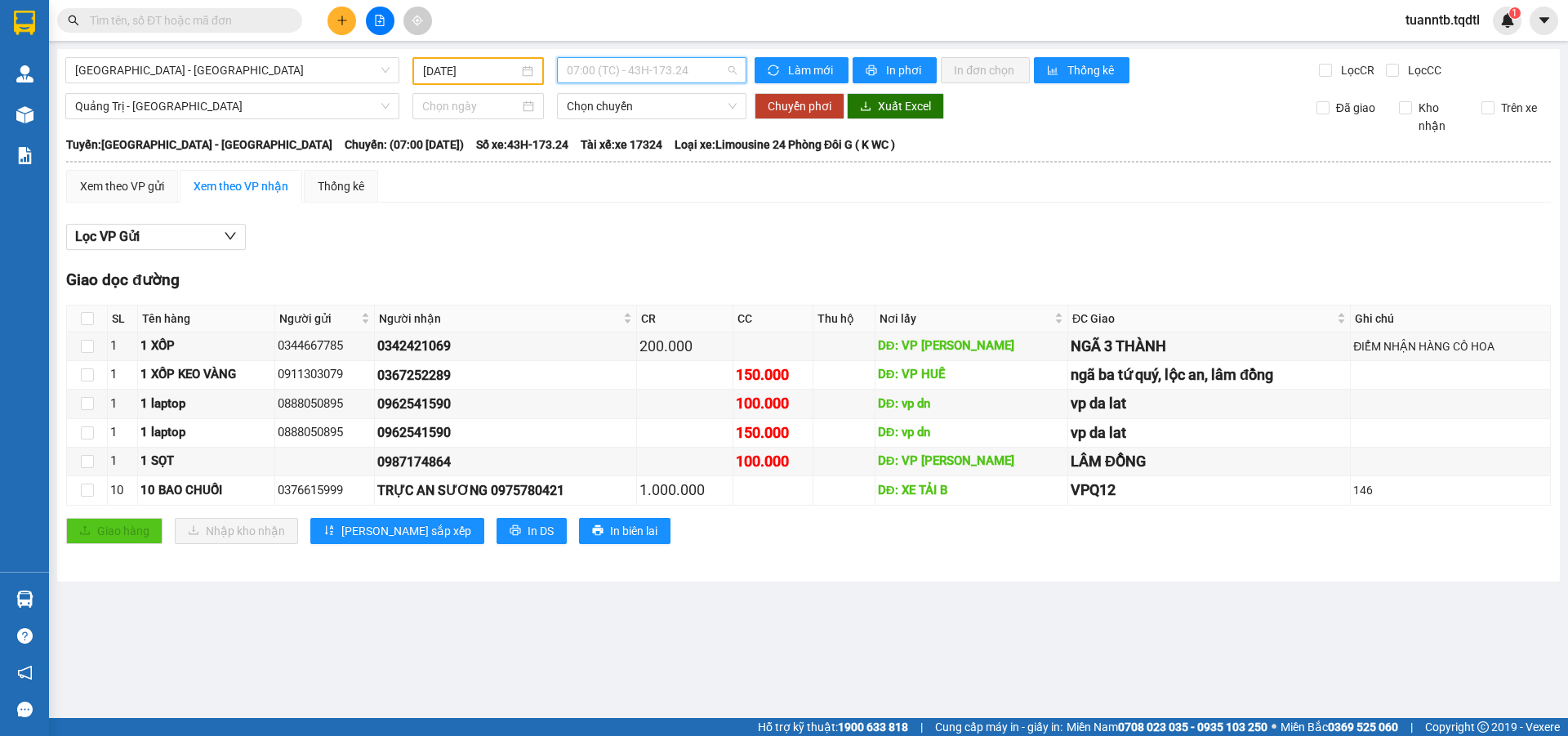
click at [624, 76] on span "07:00 (TC) - 43H-173.24" at bounding box center [651, 70] width 170 height 24
drag, startPoint x: 258, startPoint y: 164, endPoint x: 447, endPoint y: 72, distance: 210.2
click at [447, 72] on input "[DATE]" at bounding box center [471, 70] width 96 height 18
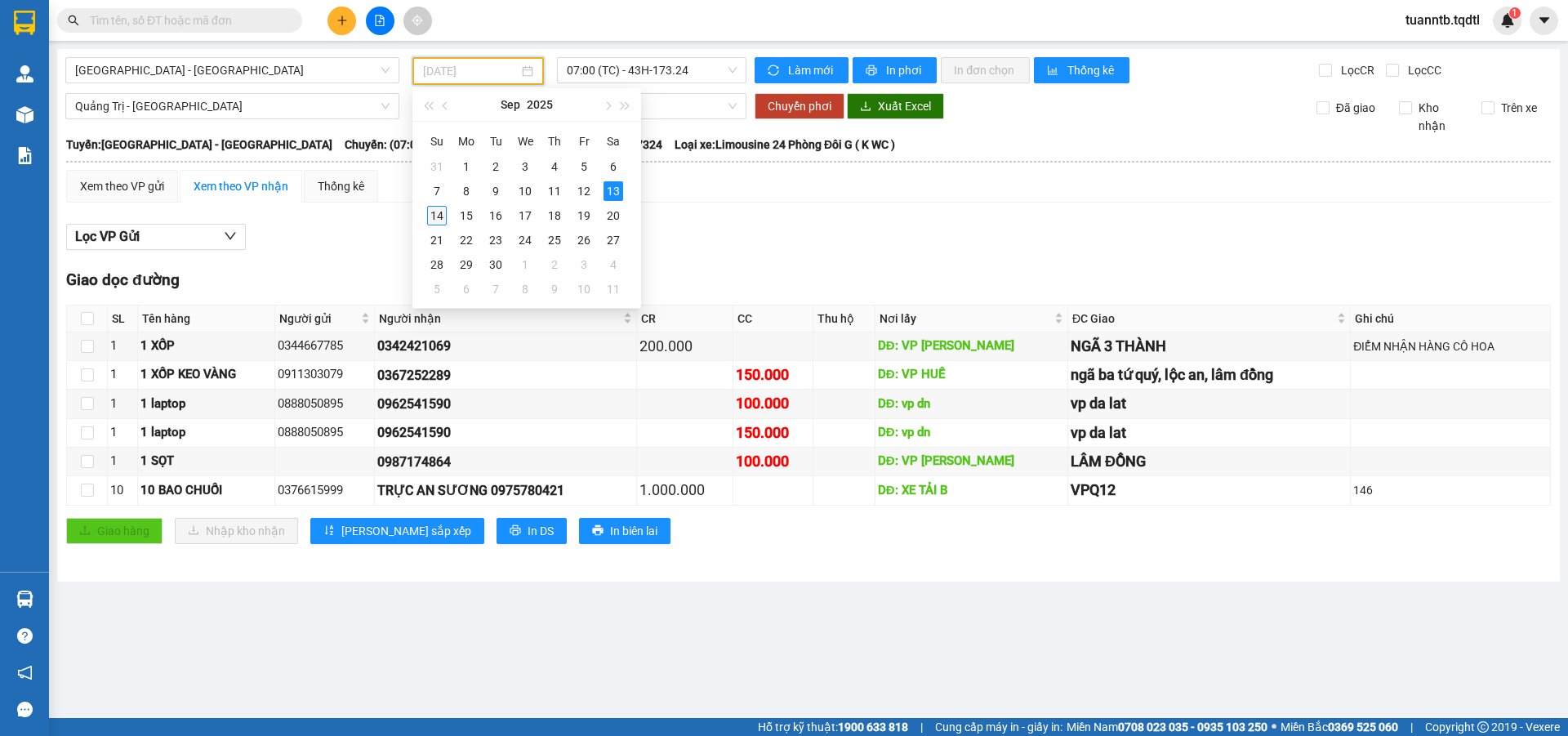
click at [443, 213] on div "14" at bounding box center [436, 215] width 19 height 19
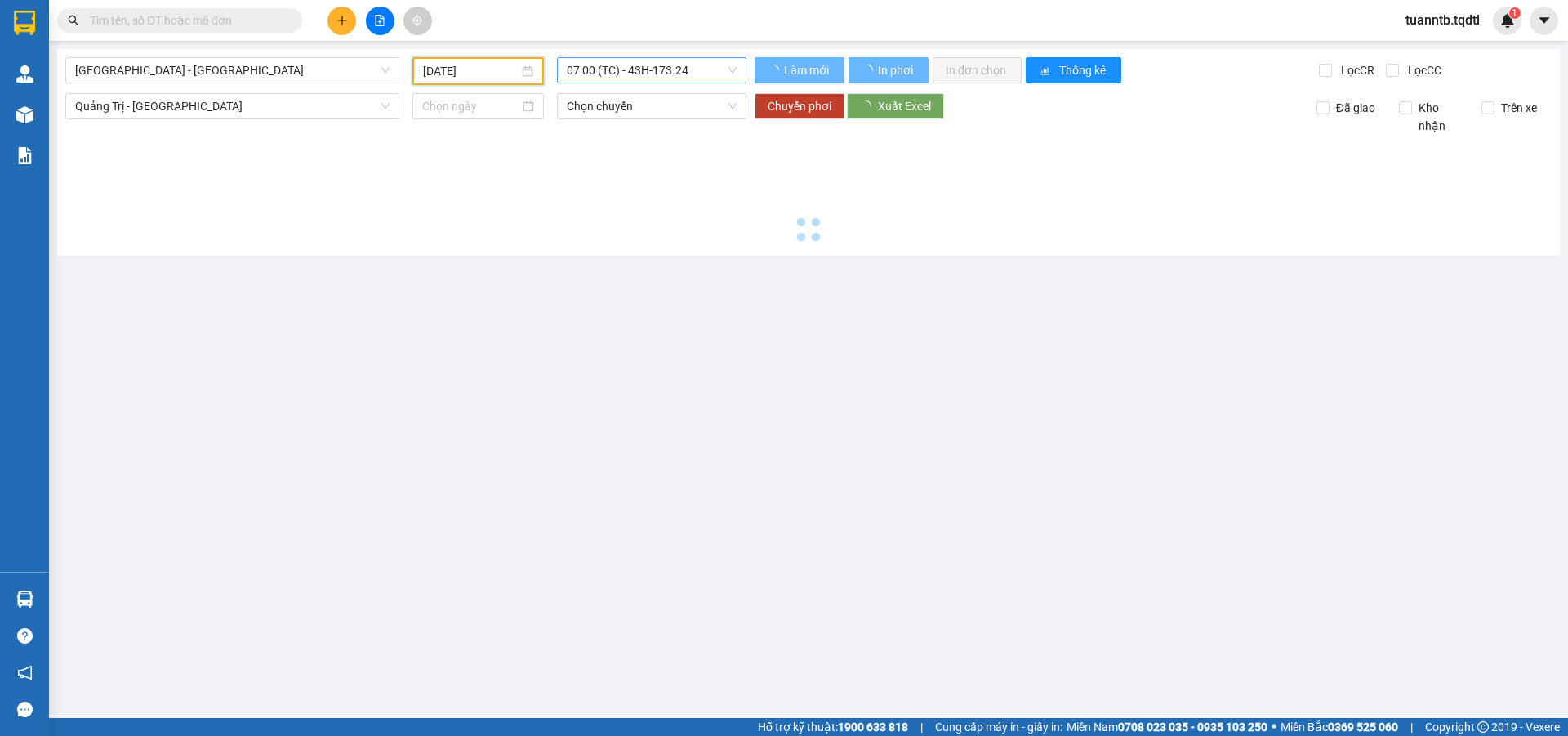
type input "[DATE]"
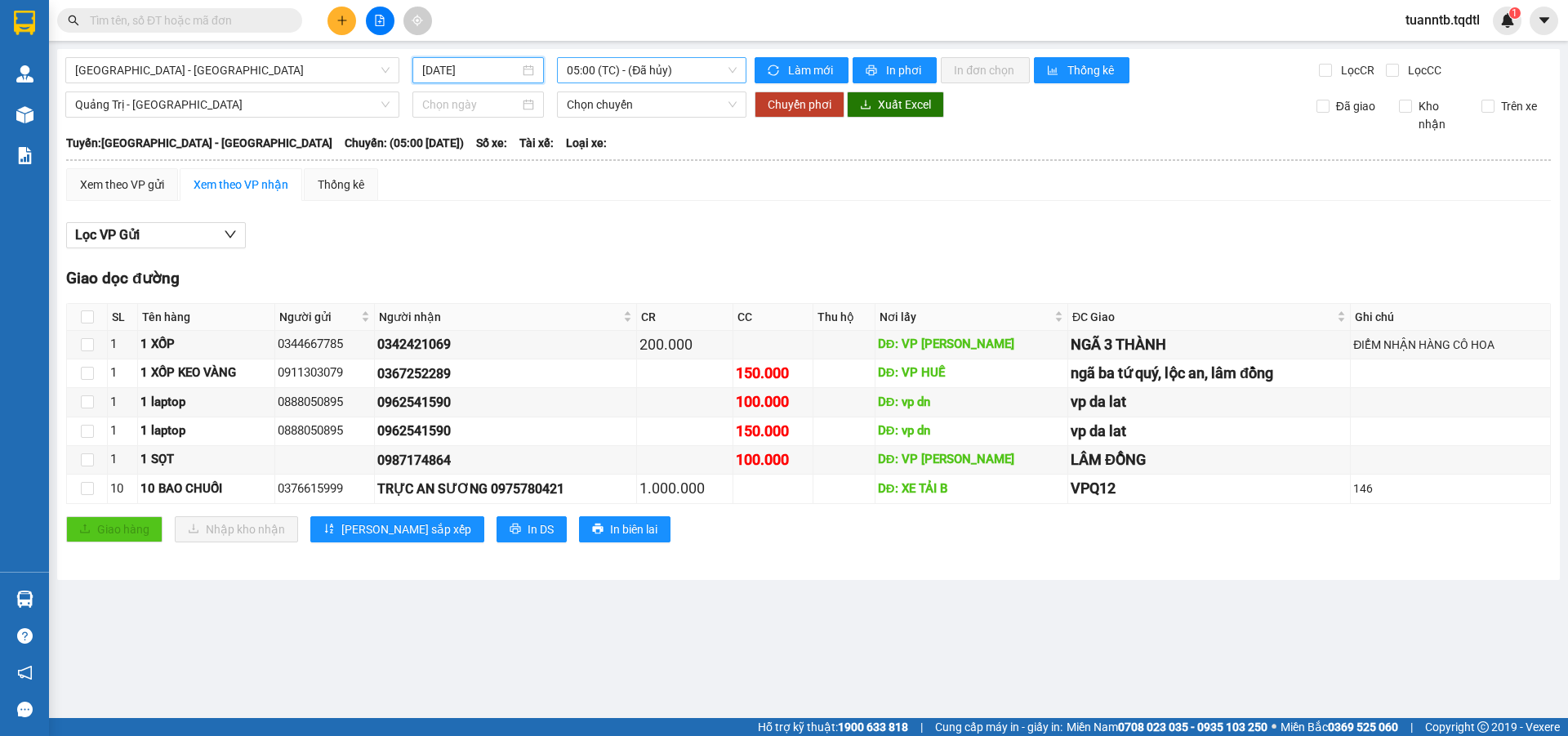
click at [657, 65] on span "05:00 (TC) - (Đã hủy)" at bounding box center [651, 70] width 170 height 24
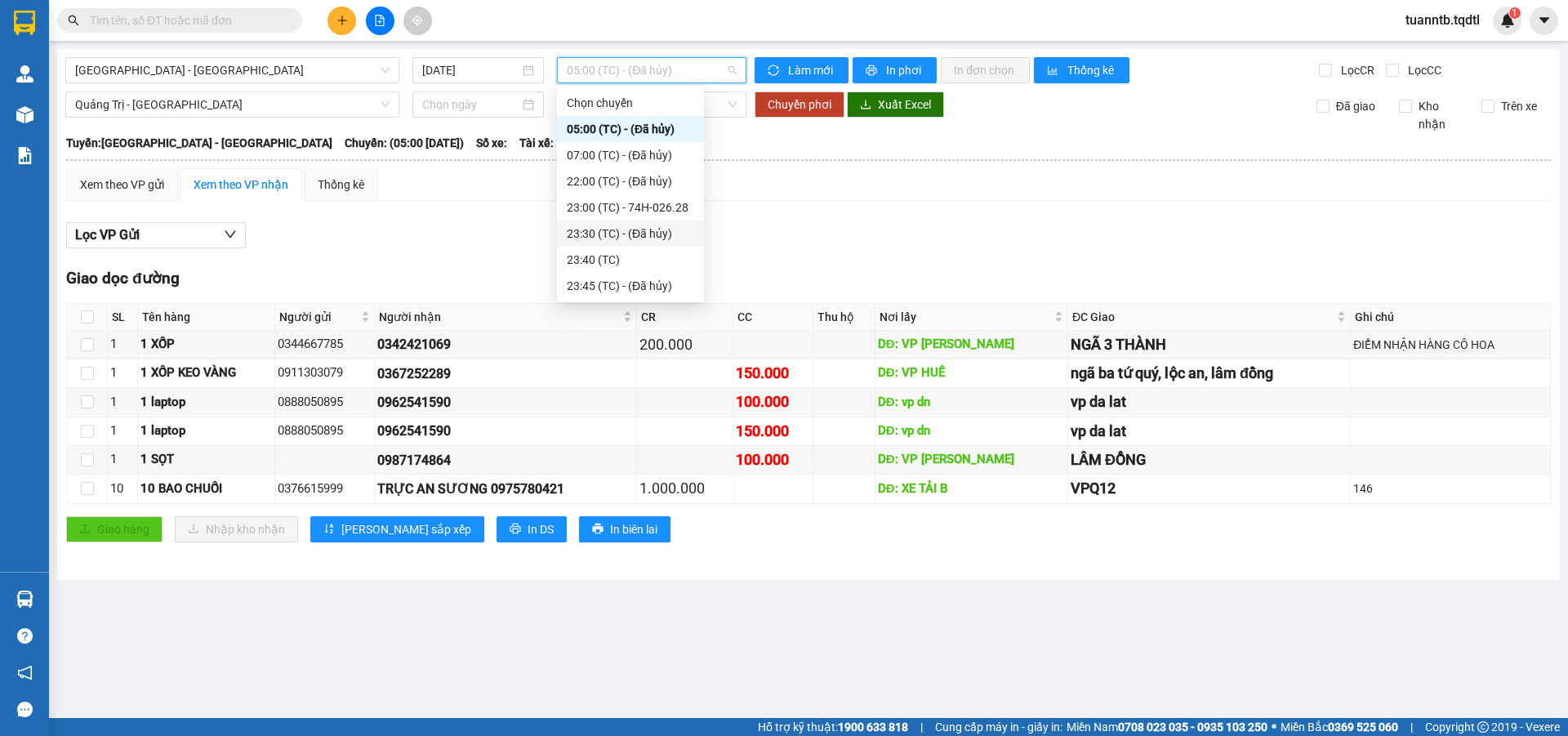
drag, startPoint x: 672, startPoint y: 221, endPoint x: 668, endPoint y: 203, distance: 18.4
click at [668, 203] on div "23:00 (TC) - 74H-026.28" at bounding box center [630, 206] width 128 height 18
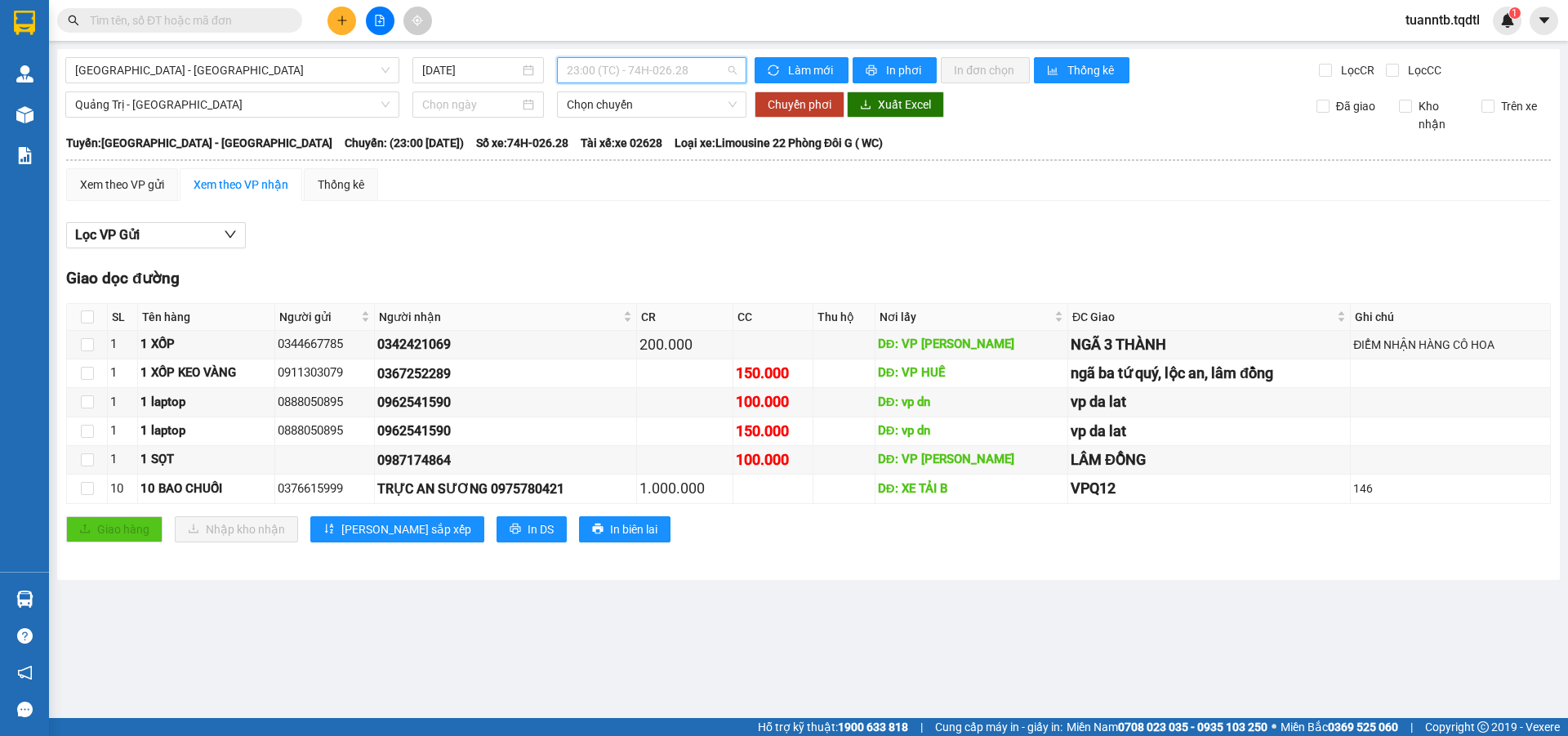
click at [640, 71] on span "23:00 (TC) - 74H-026.28" at bounding box center [651, 70] width 170 height 24
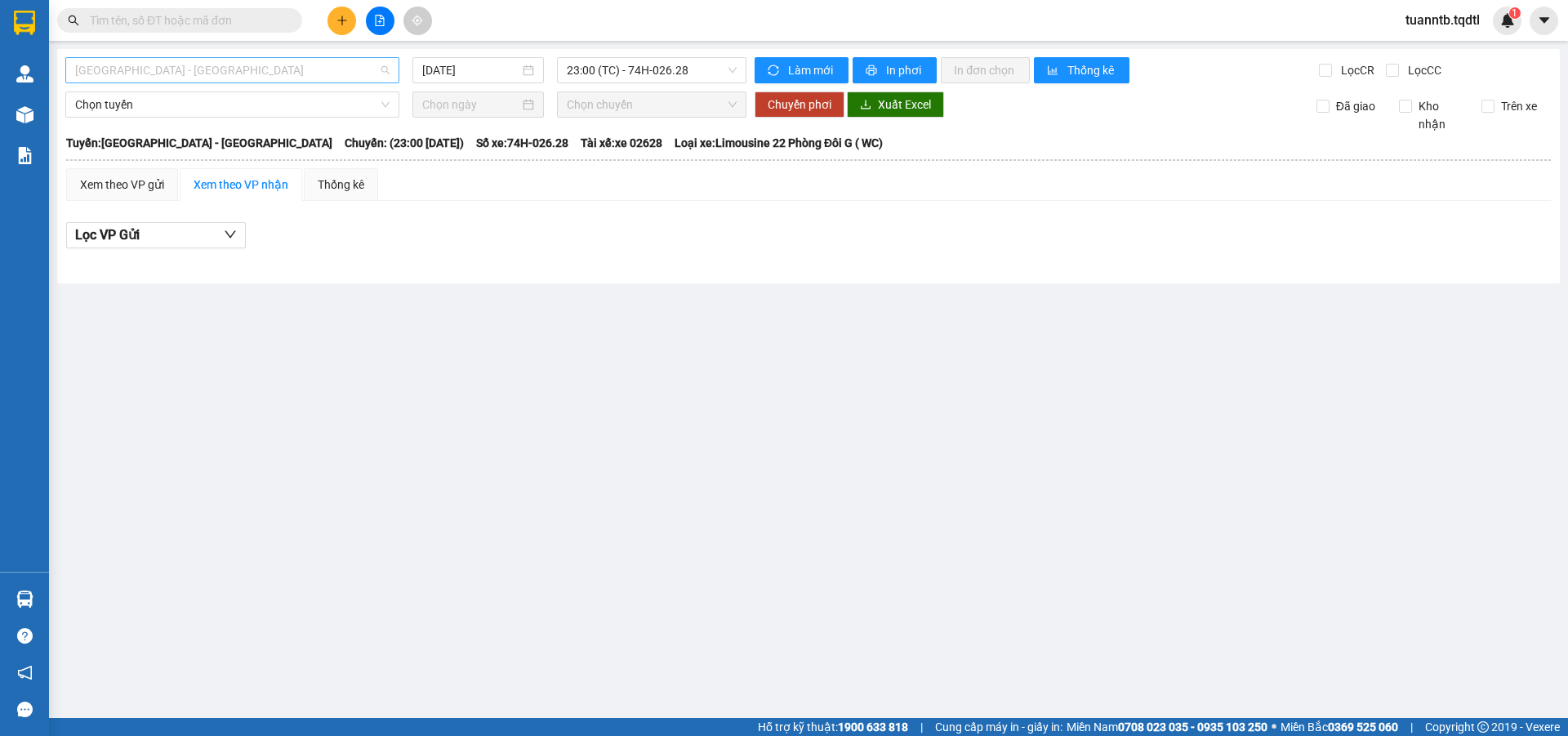
click at [246, 69] on span "Sài Gòn - Đà Lạt" at bounding box center [233, 70] width 315 height 24
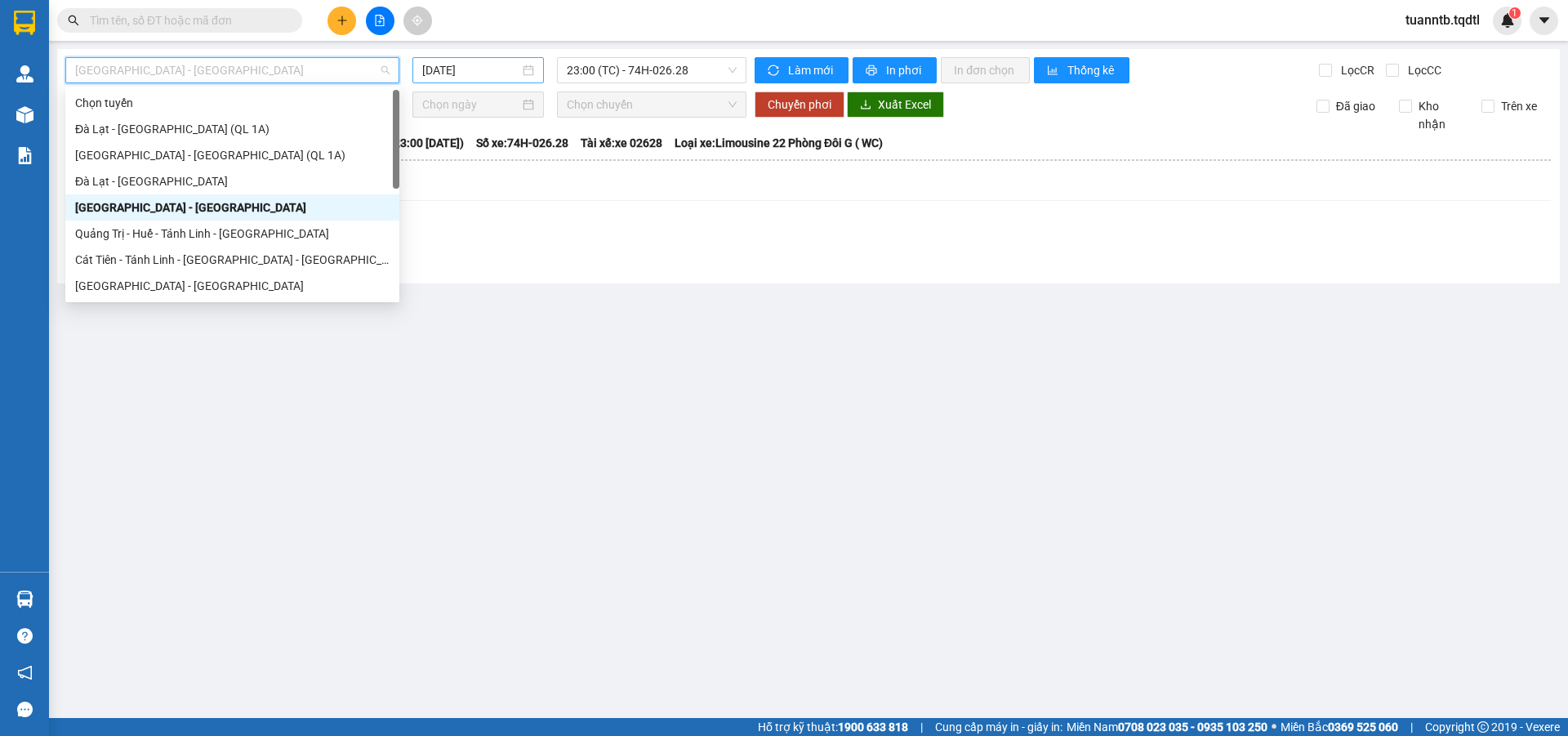
click at [479, 79] on div "[DATE]" at bounding box center [478, 70] width 132 height 26
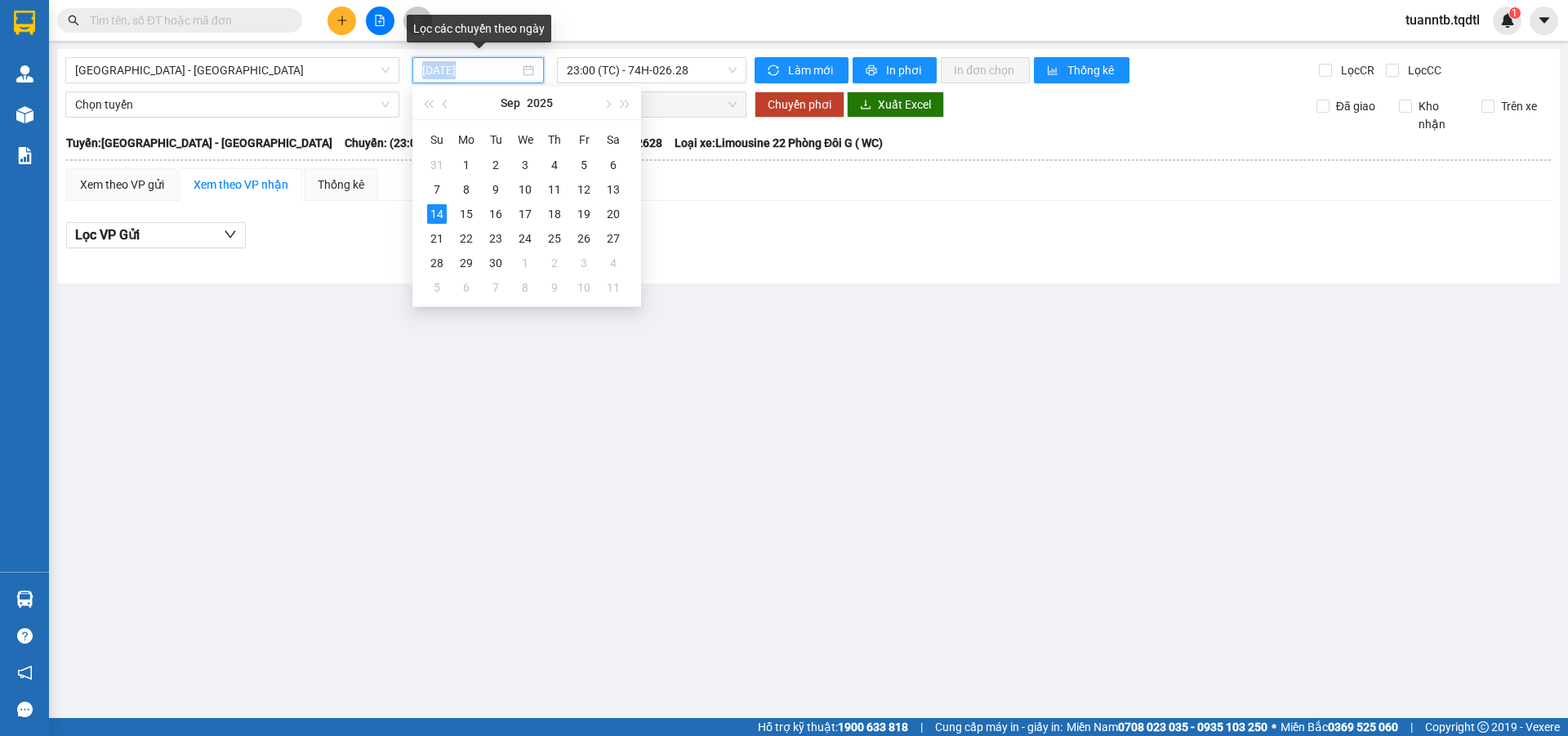
click at [478, 79] on div "[DATE]" at bounding box center [478, 70] width 132 height 26
click at [621, 190] on div "13" at bounding box center [613, 189] width 19 height 19
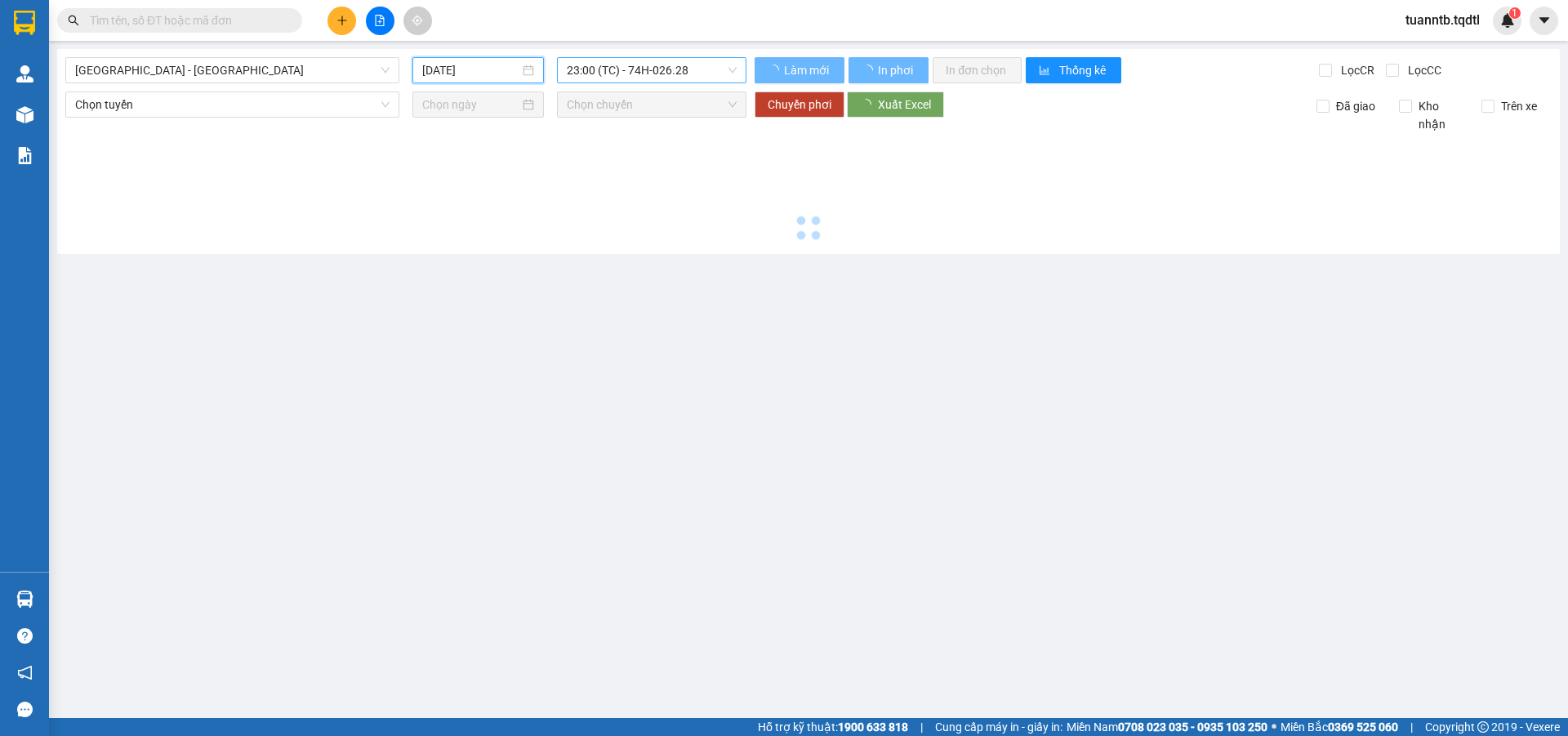
type input "[DATE]"
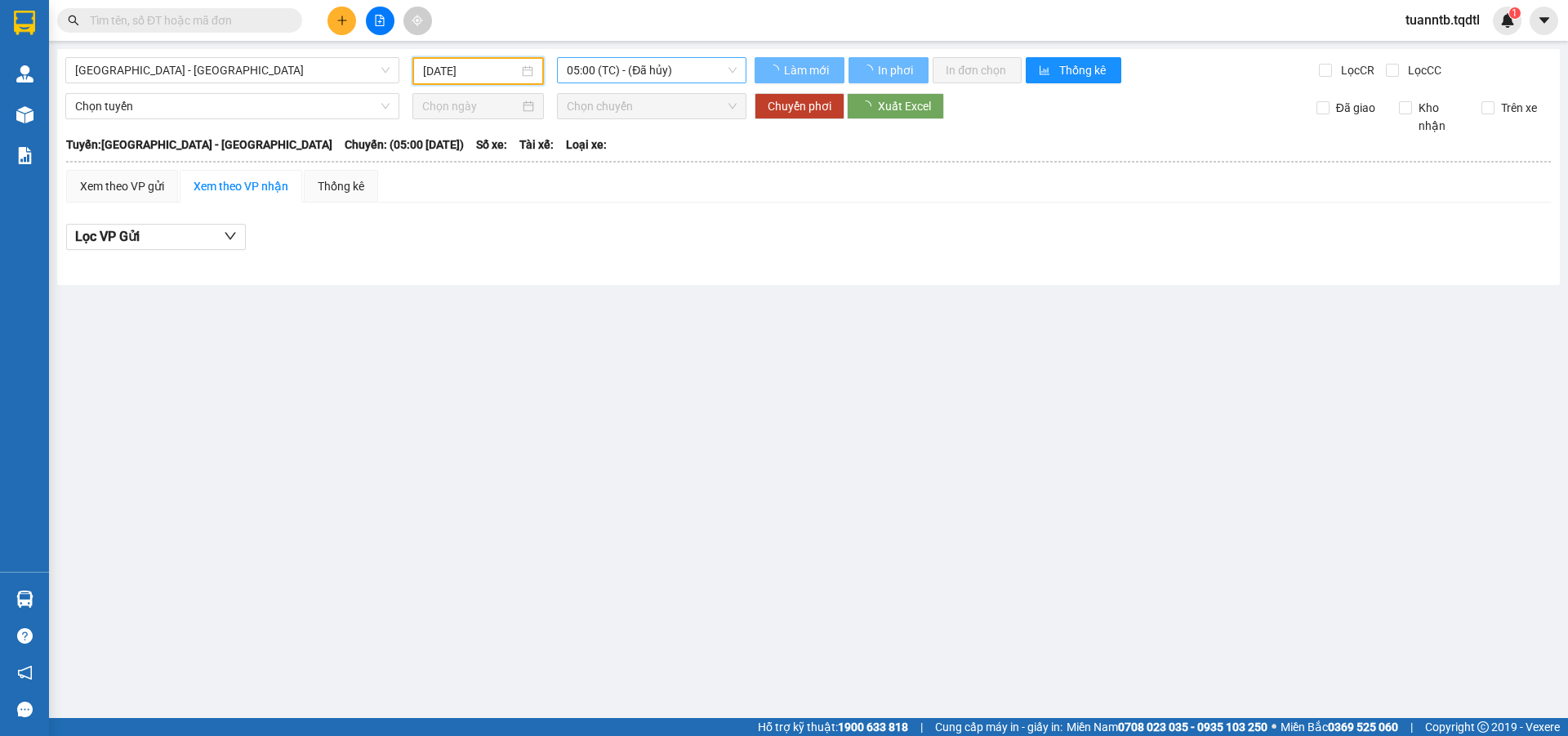
click at [673, 59] on span "05:00 (TC) - (Đã hủy)" at bounding box center [651, 70] width 170 height 24
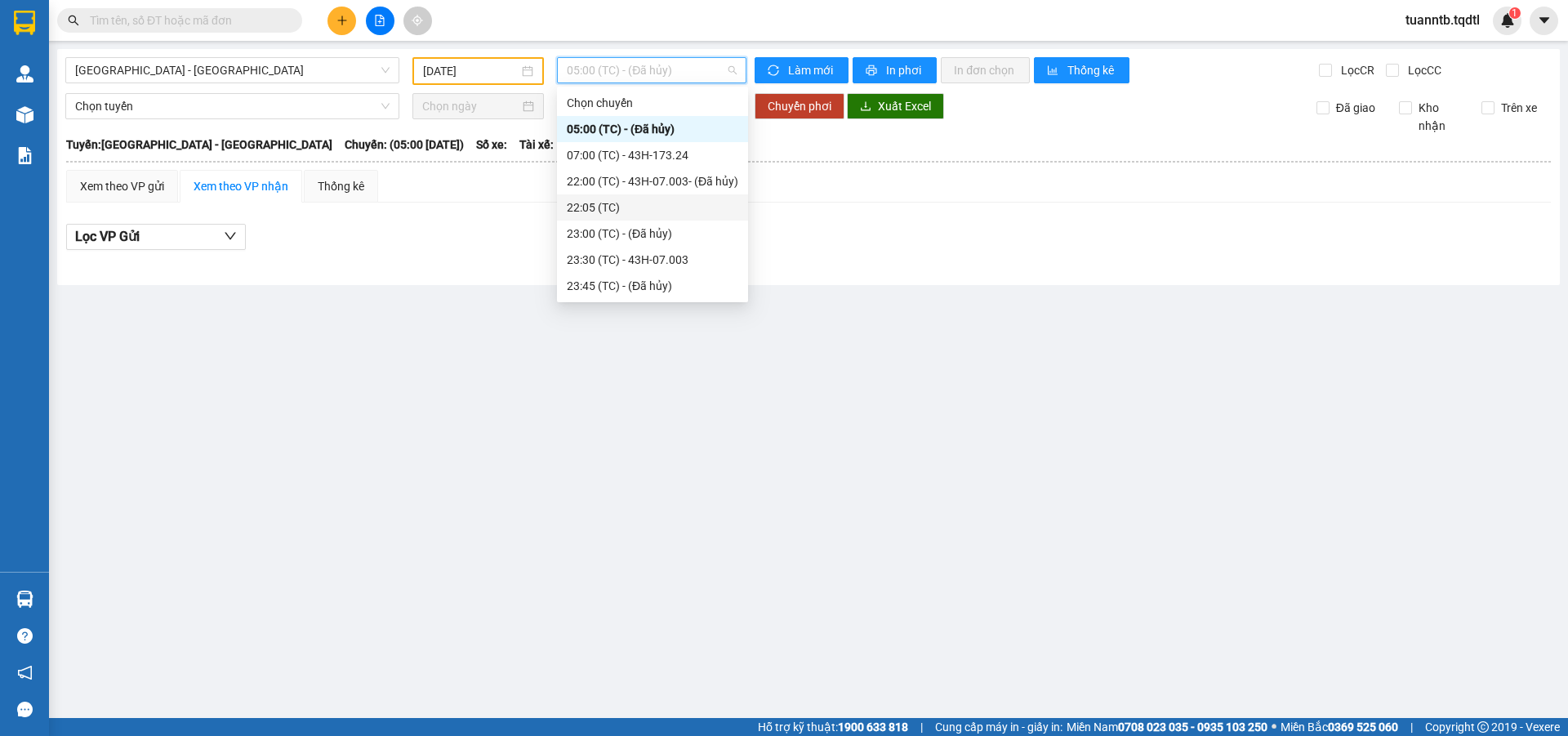
drag, startPoint x: 671, startPoint y: 206, endPoint x: 640, endPoint y: 256, distance: 58.8
click at [639, 256] on div "23:30 (TC) - 43H-07.003" at bounding box center [652, 259] width 171 height 18
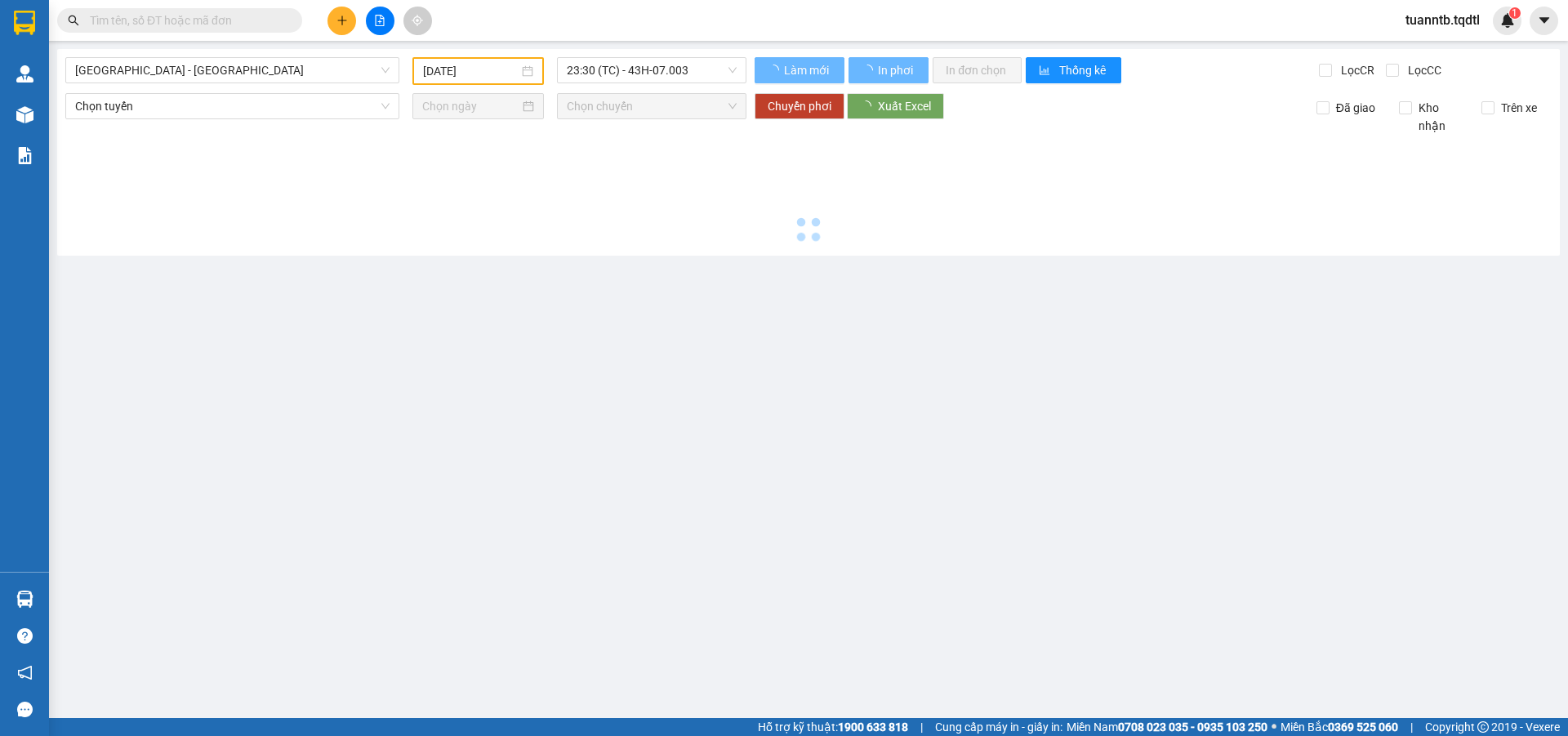
click at [640, 257] on main "Sài Gòn - Đà Lạt 13/09/2025 23:30 (TC) - 43H-07.003 Làm mới In phơi In đơn chọn…" at bounding box center [784, 358] width 1568 height 718
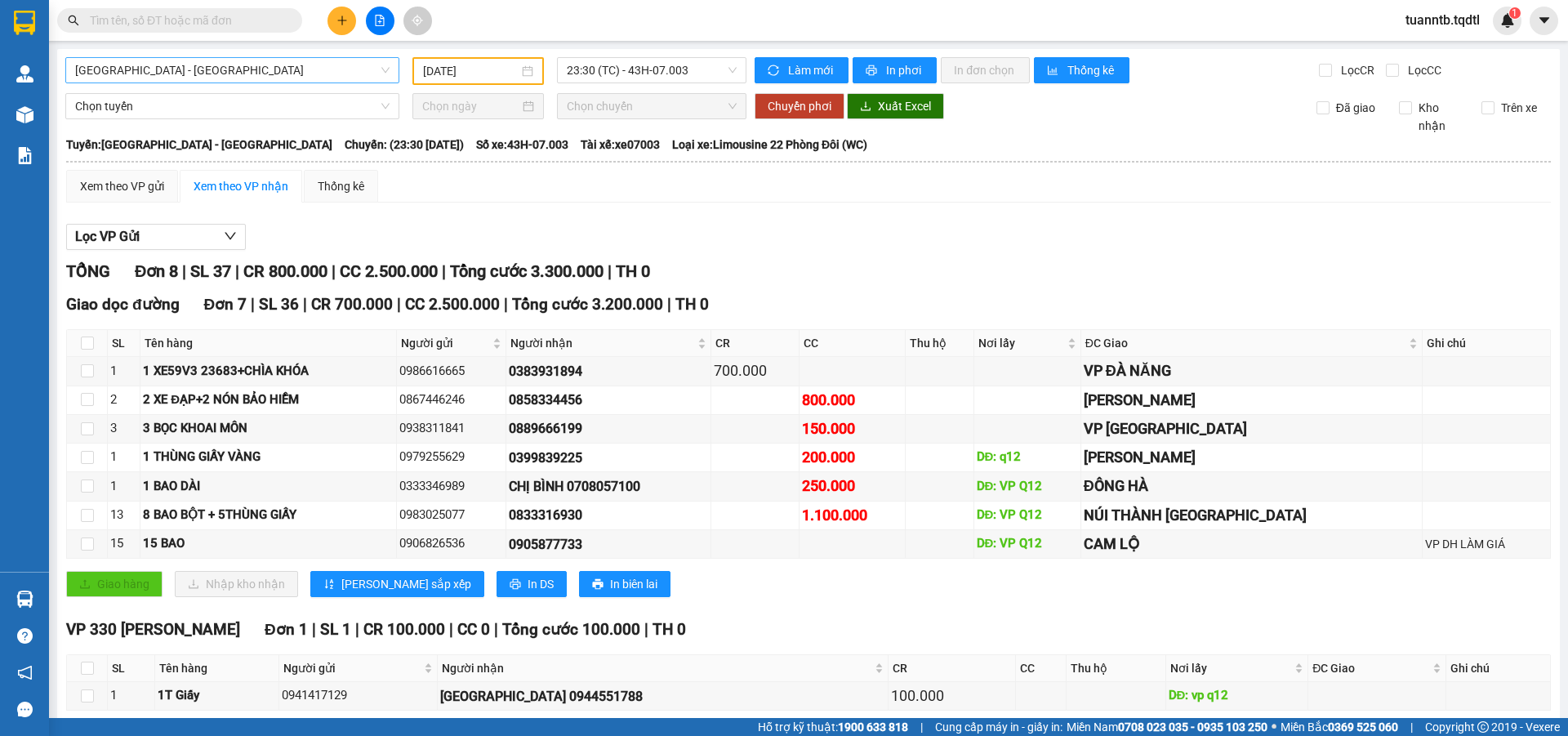
click at [269, 63] on span "[GEOGRAPHIC_DATA] - [GEOGRAPHIC_DATA]" at bounding box center [233, 70] width 315 height 24
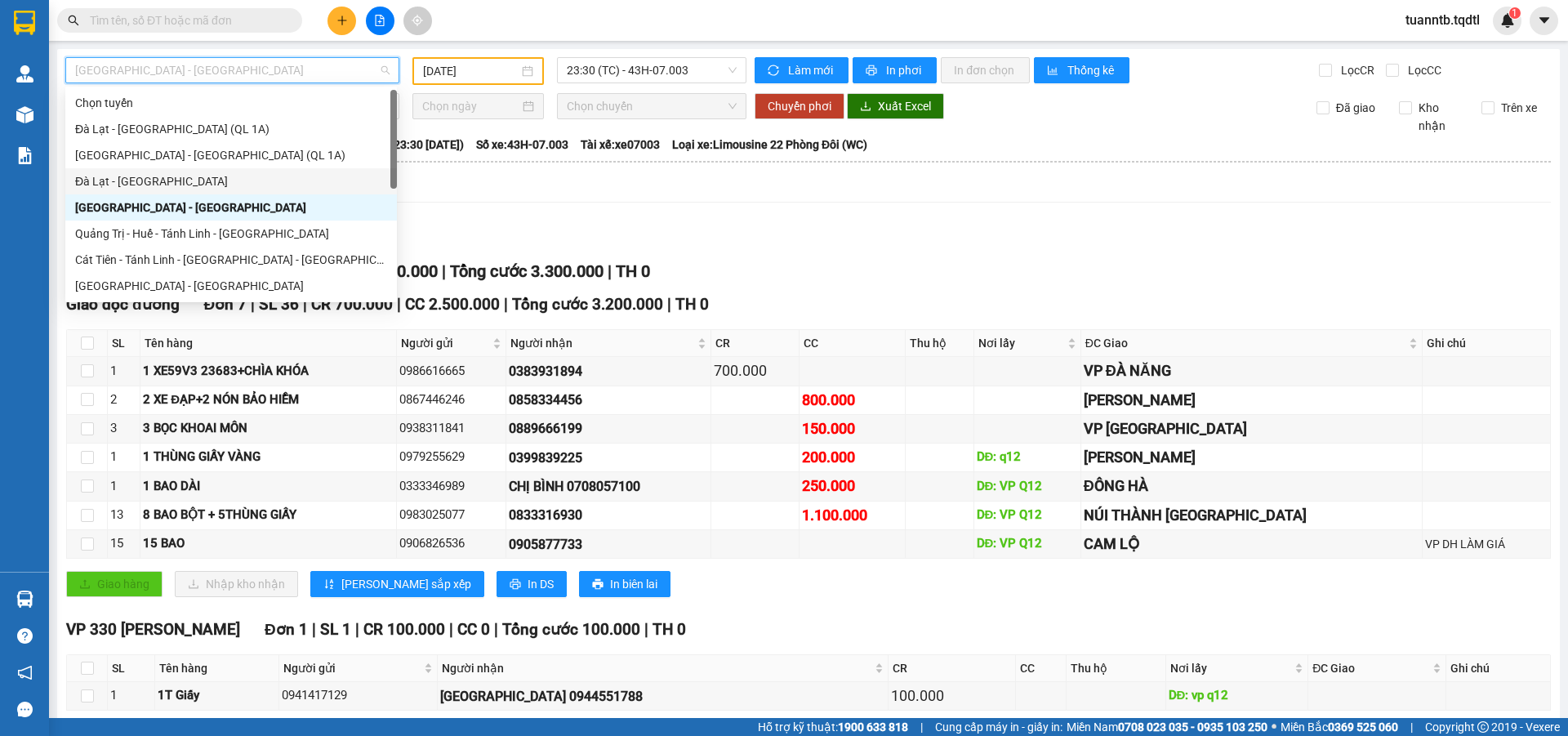
click at [144, 180] on div "Đà Lạt - [GEOGRAPHIC_DATA]" at bounding box center [232, 180] width 312 height 18
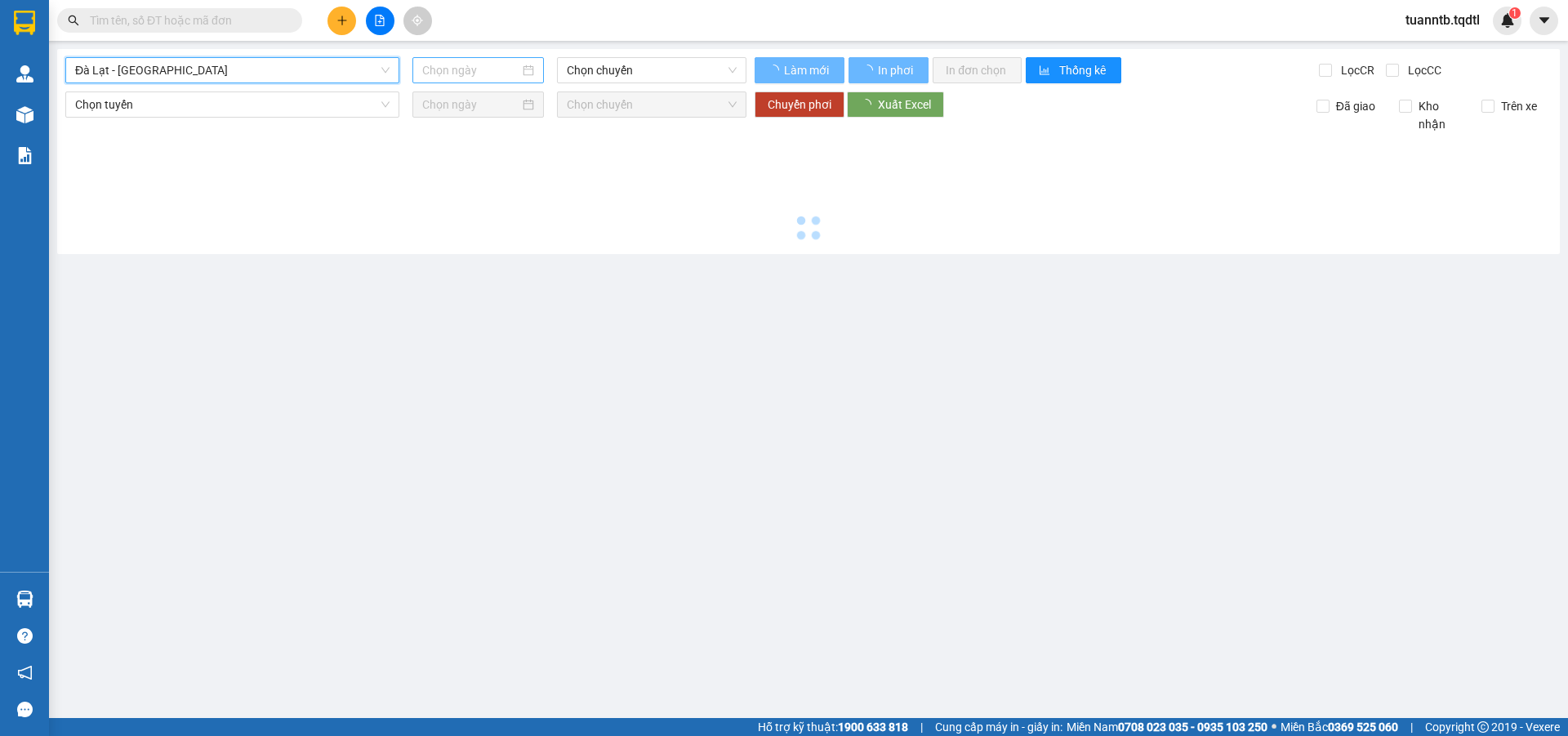
type input "[DATE]"
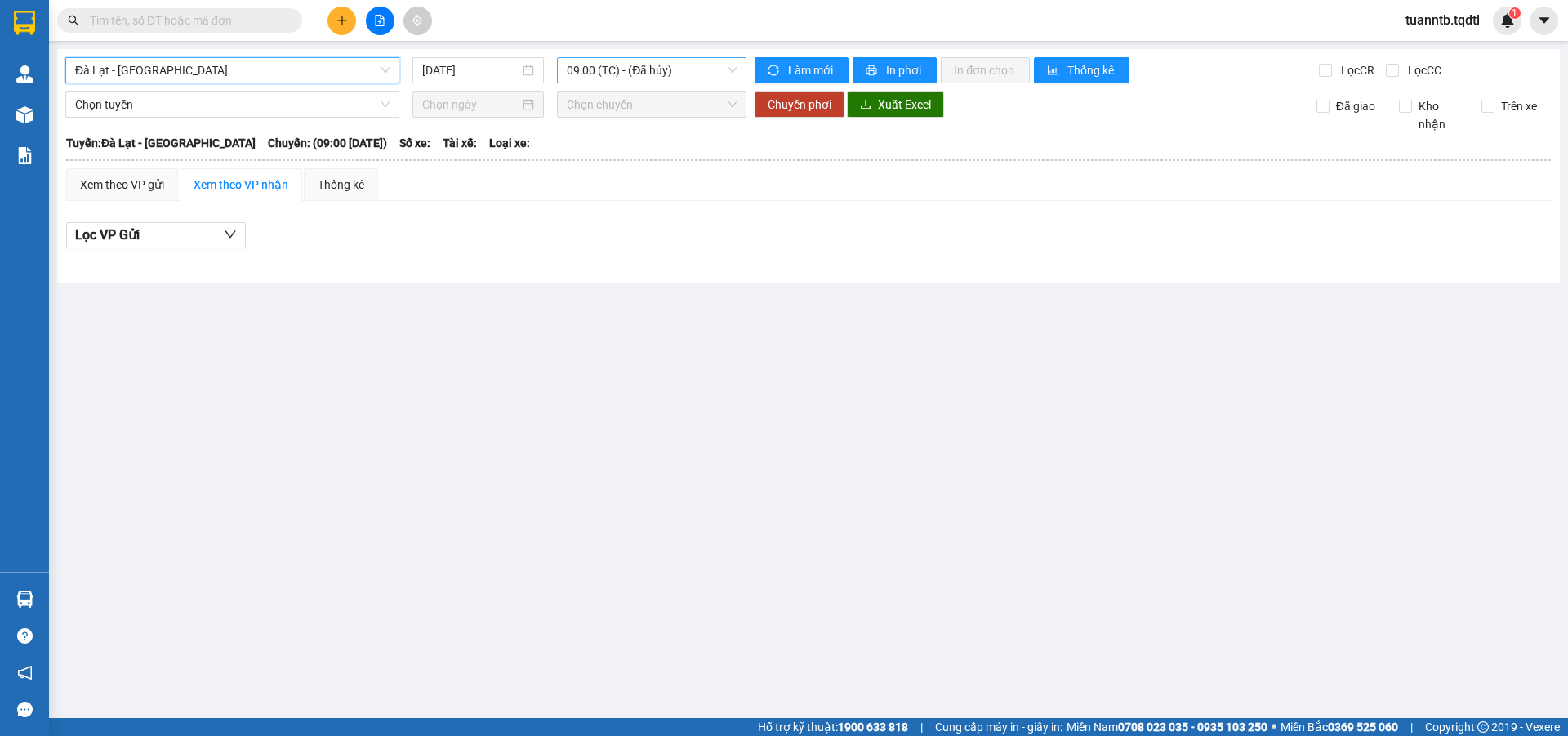
click at [630, 66] on span "09:00 (TC) - (Đã hủy)" at bounding box center [651, 70] width 170 height 24
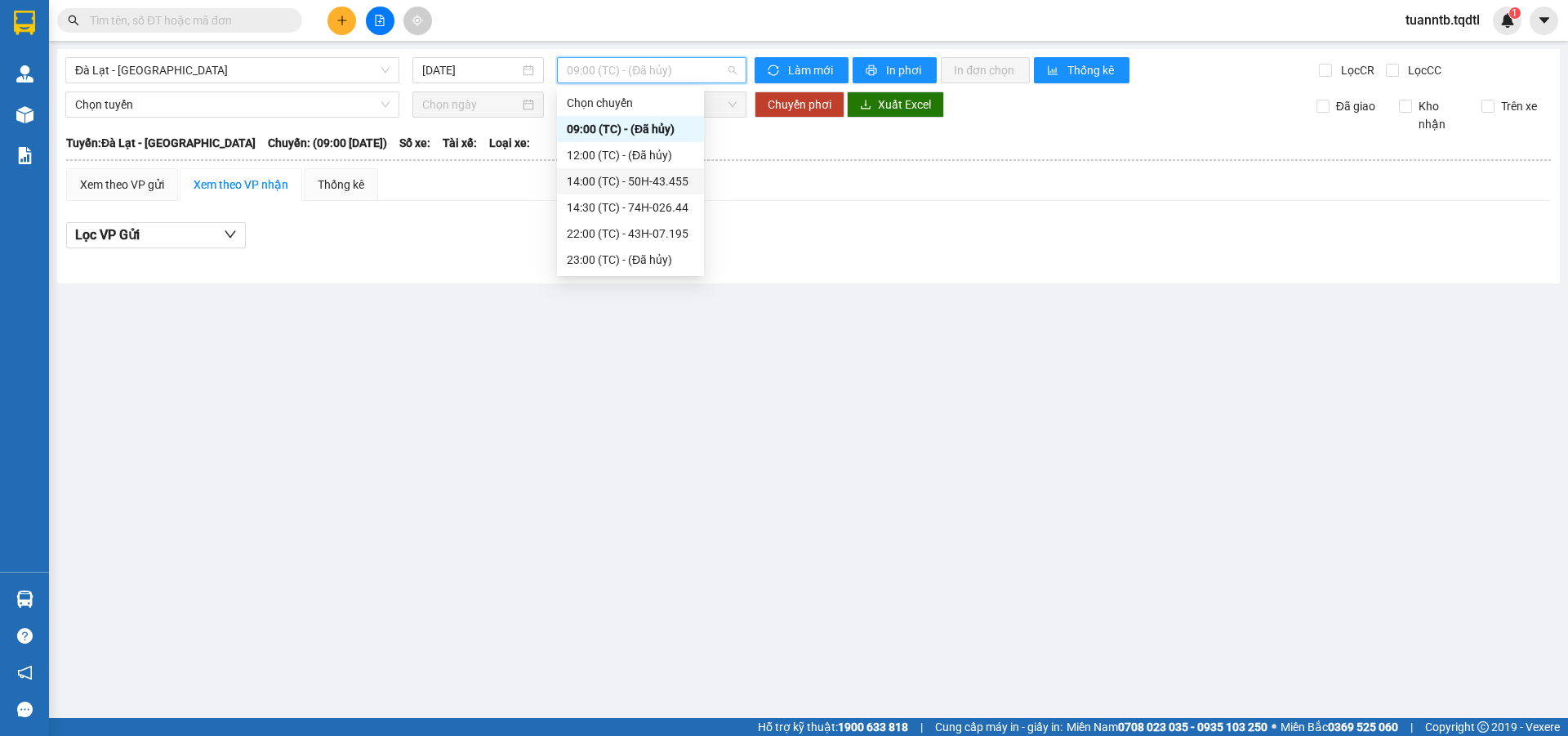
click at [640, 179] on div "14:00 (TC) - 50H-43.455" at bounding box center [630, 180] width 128 height 18
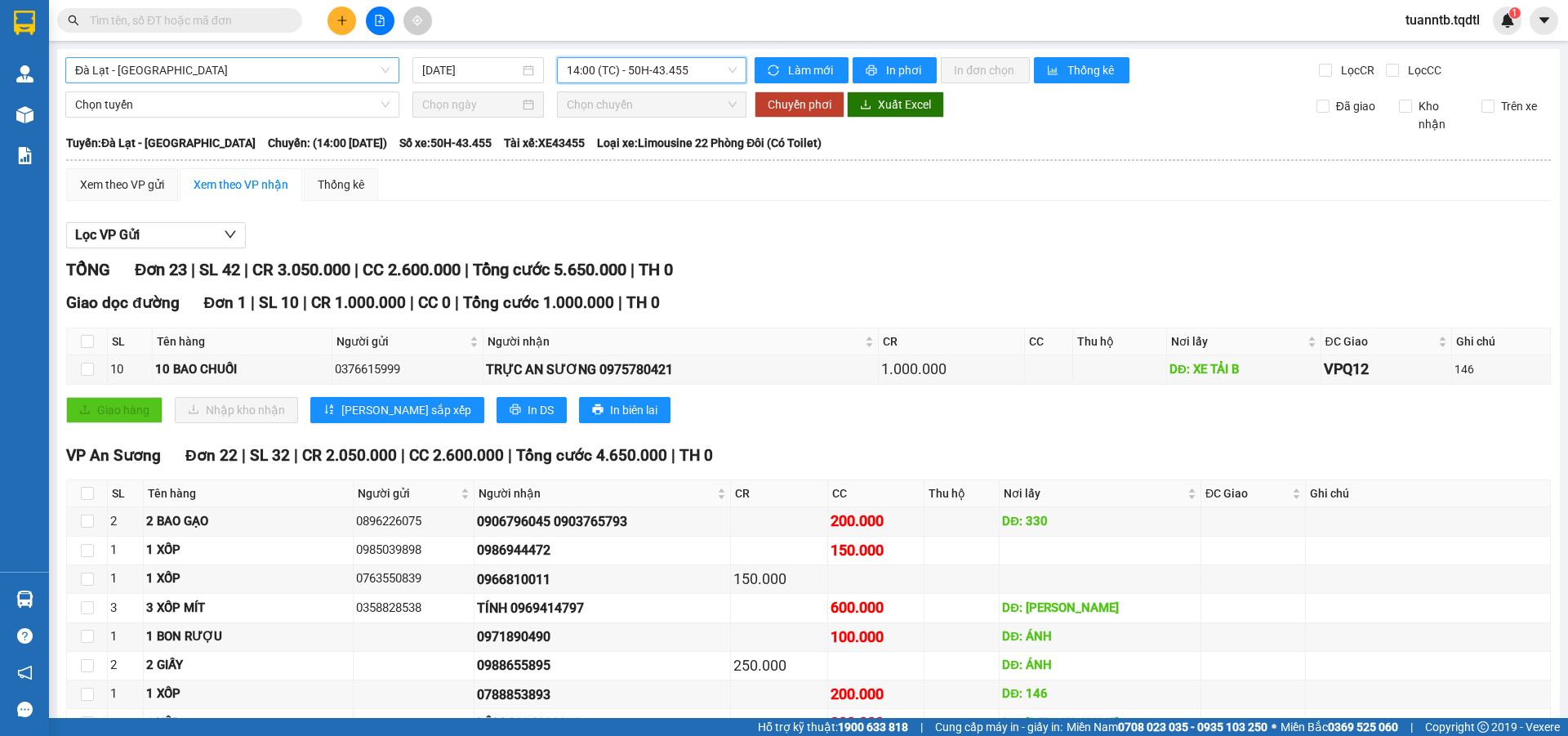
click at [170, 66] on span "Đà Lạt - [GEOGRAPHIC_DATA]" at bounding box center [233, 70] width 315 height 24
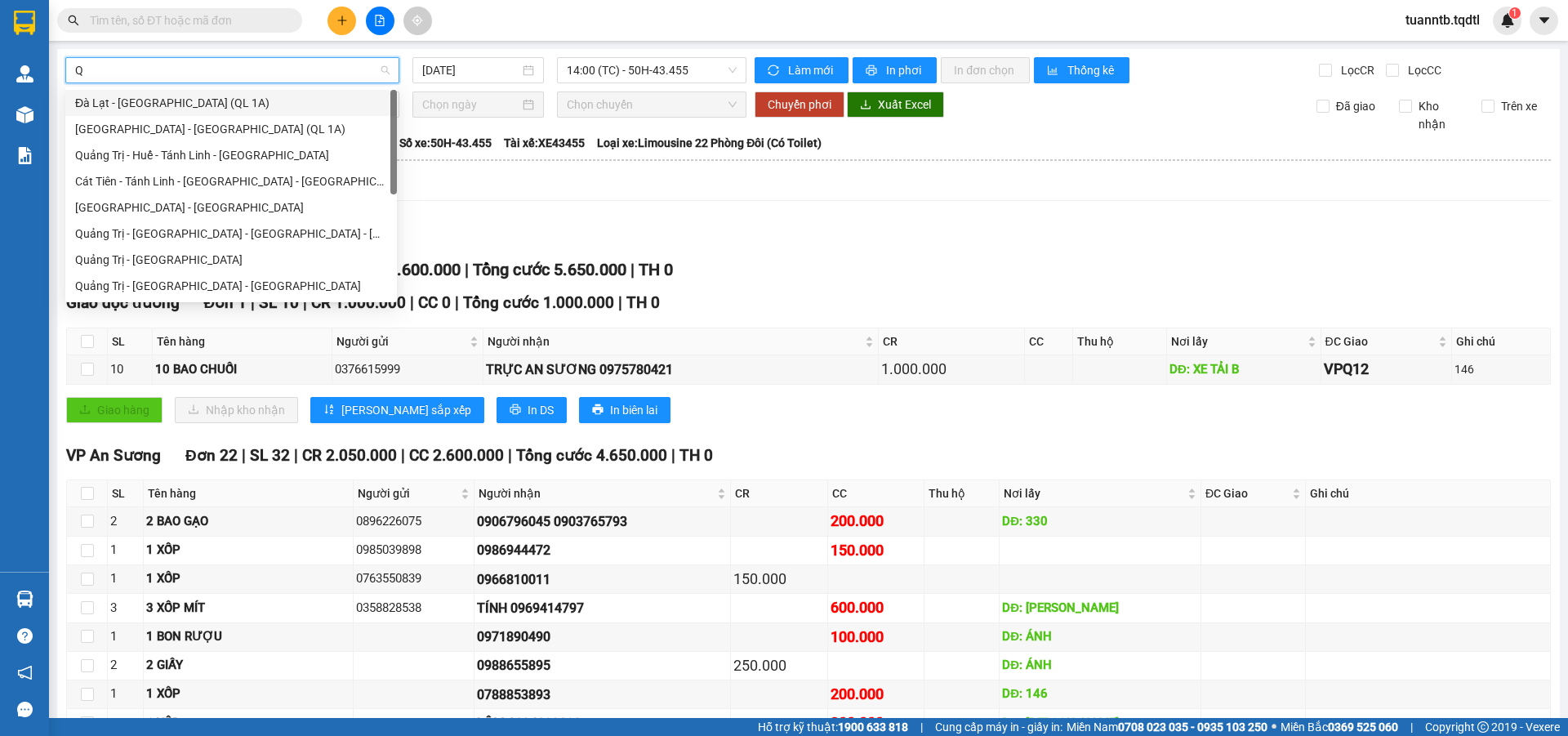
type input "QU"
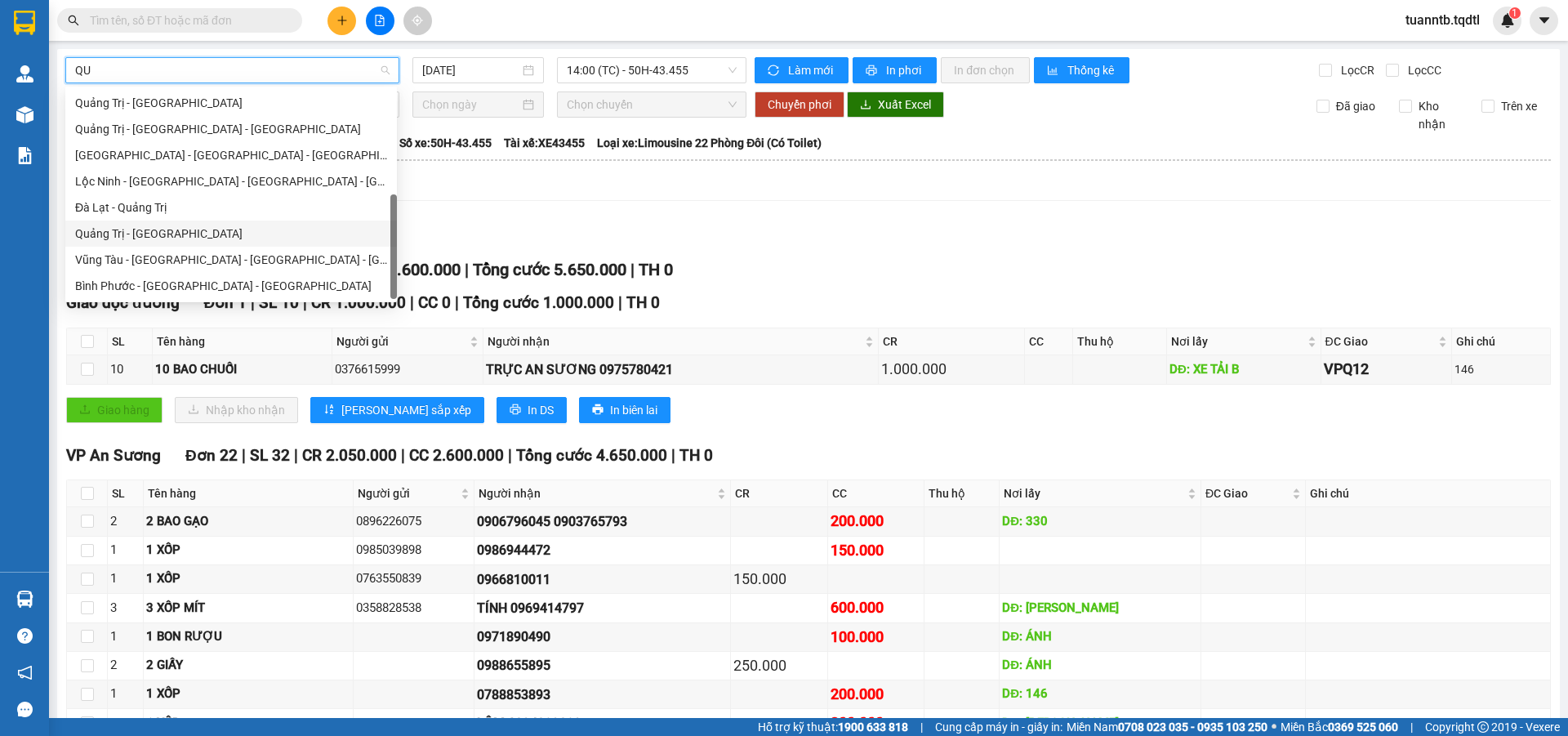
click at [134, 238] on div "Quảng Trị - Đà Lạt" at bounding box center [232, 233] width 312 height 18
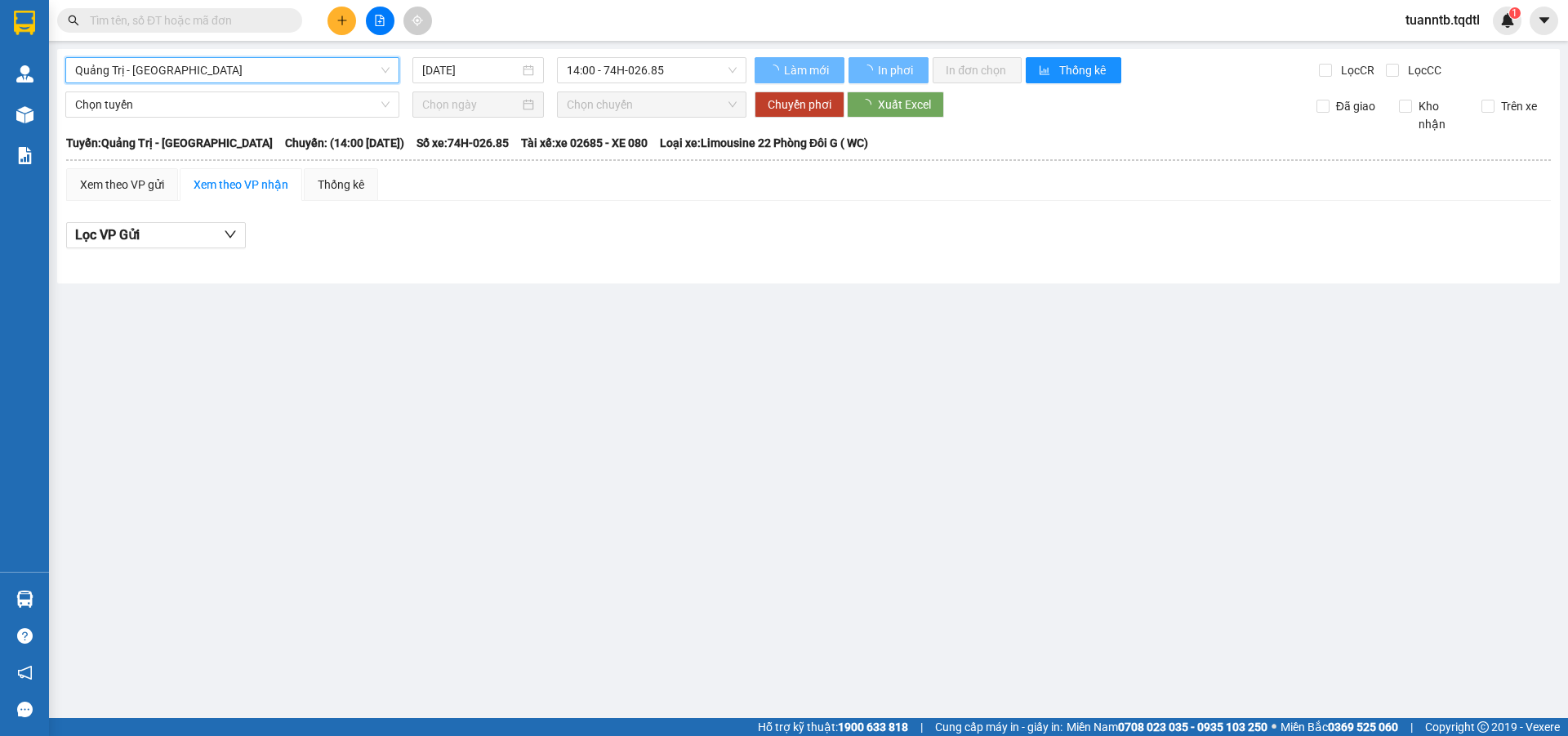
click at [486, 70] on input "[DATE]" at bounding box center [471, 70] width 97 height 18
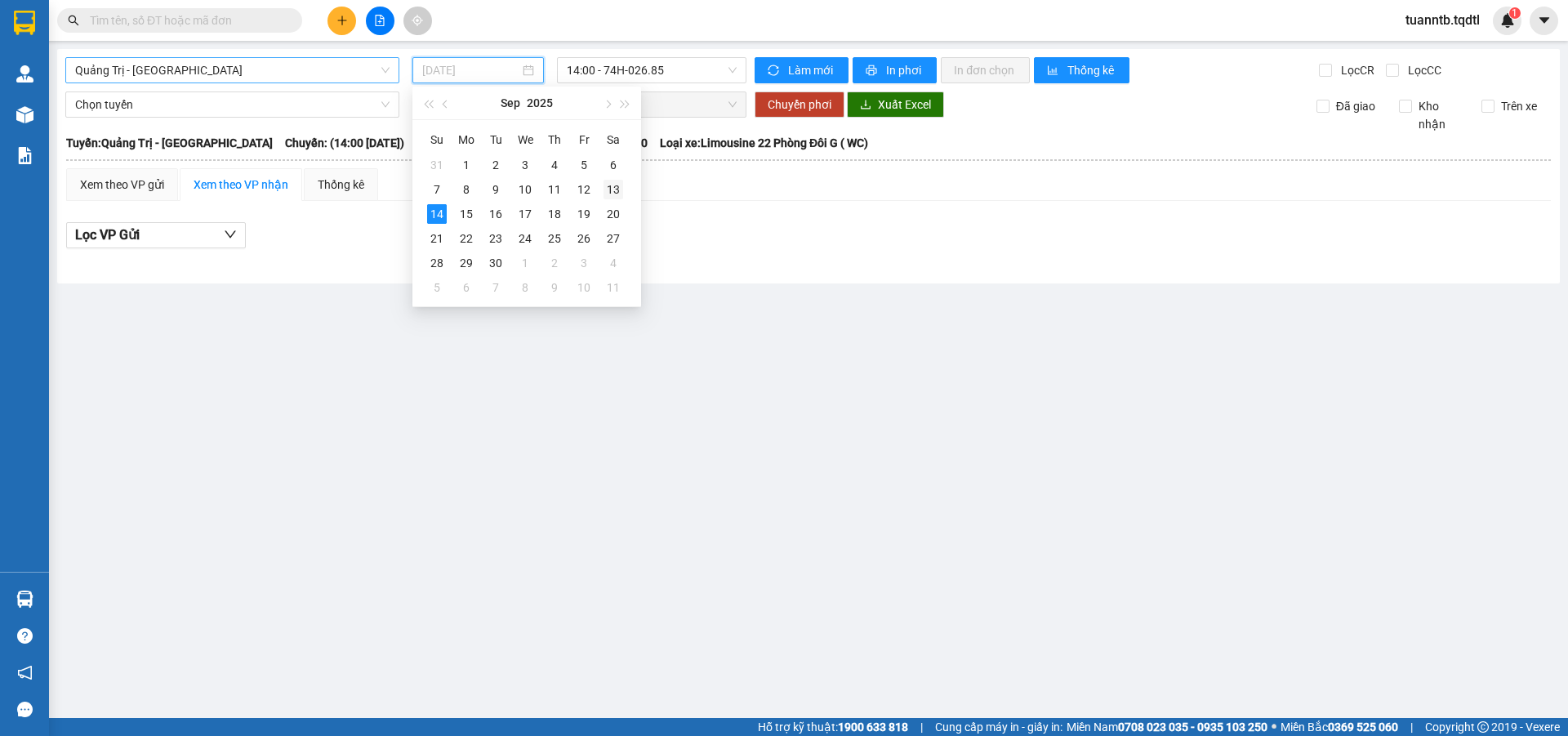
click at [617, 190] on div "13" at bounding box center [613, 189] width 19 height 19
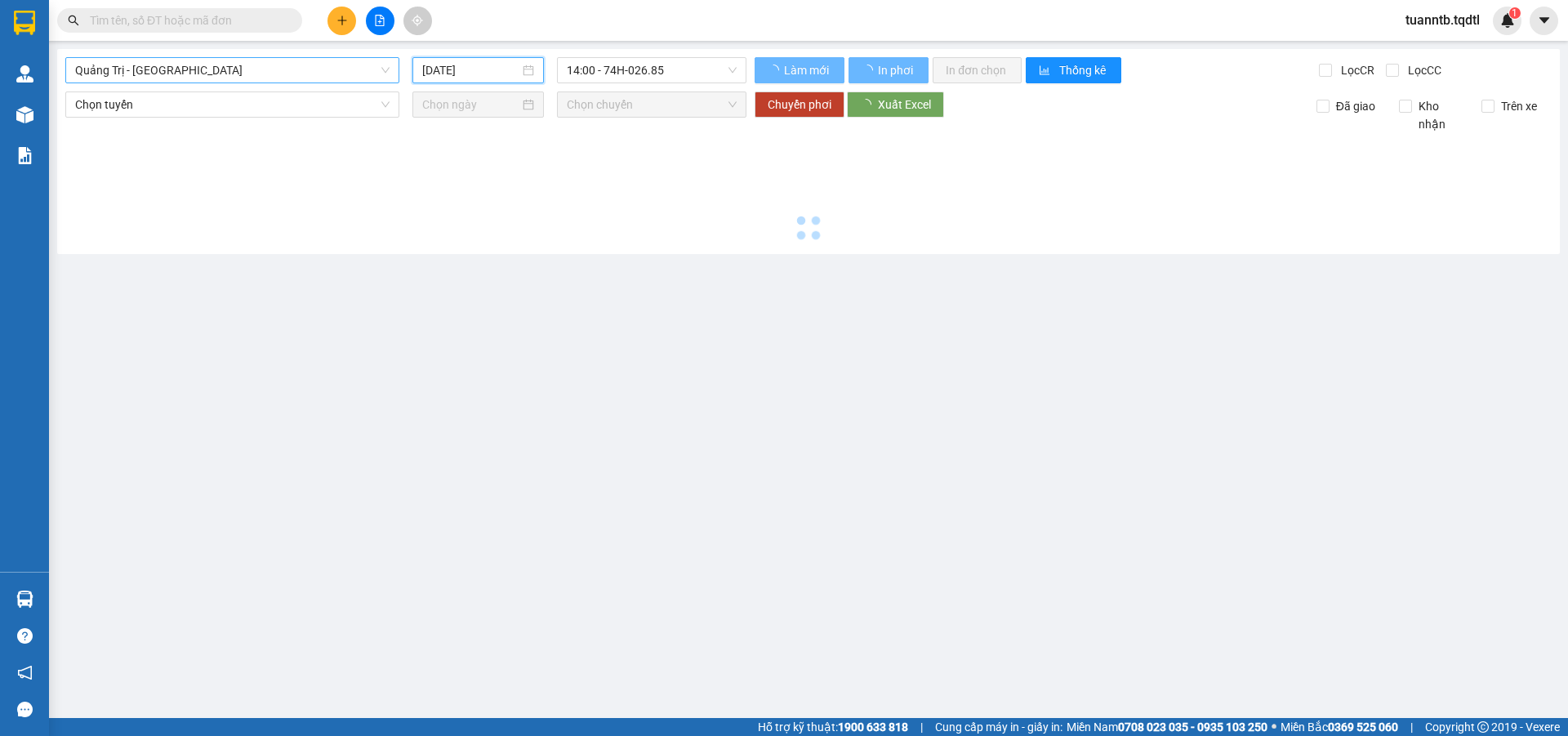
type input "[DATE]"
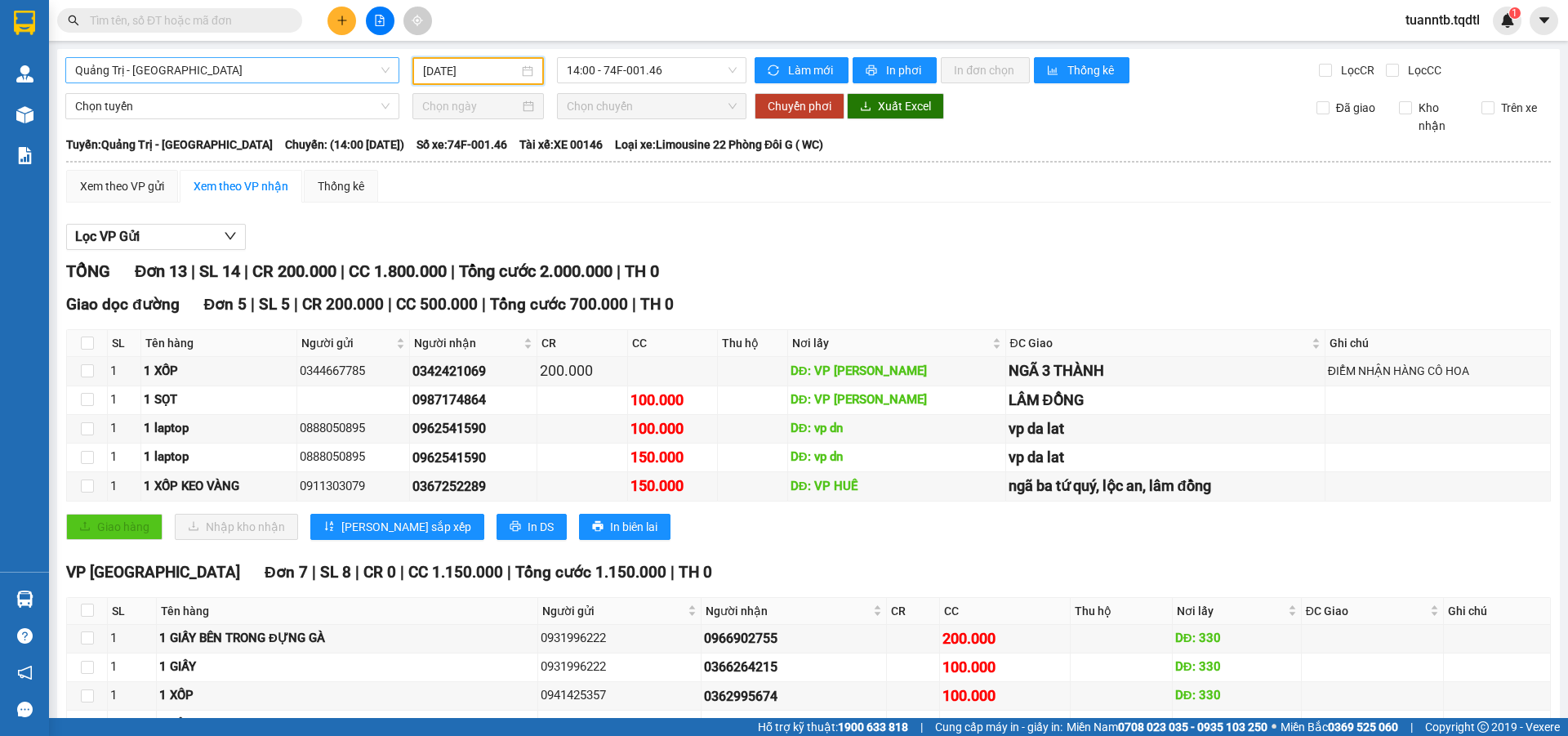
click at [229, 76] on span "Quảng Trị - Đà Lạt" at bounding box center [233, 70] width 315 height 24
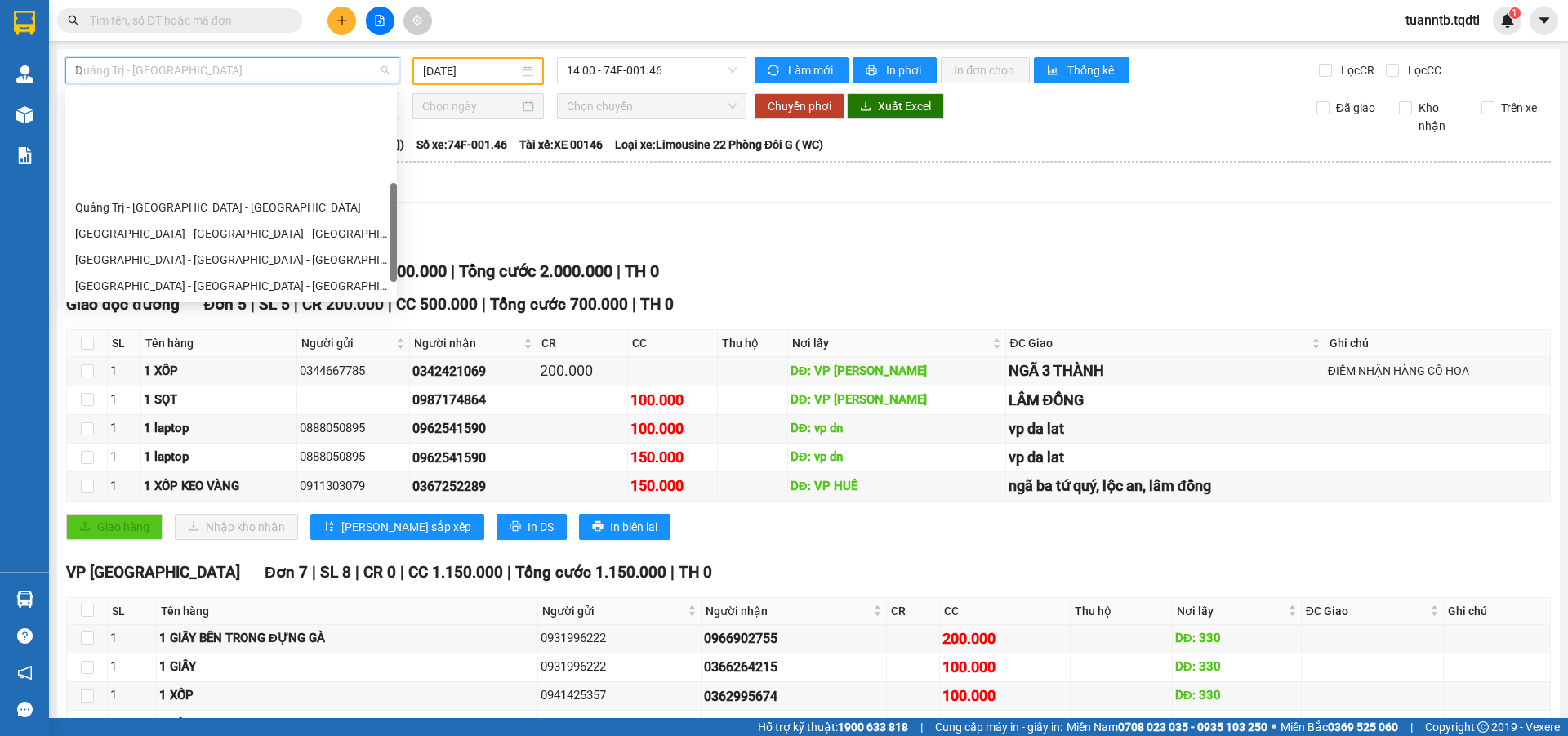
type input "DA"
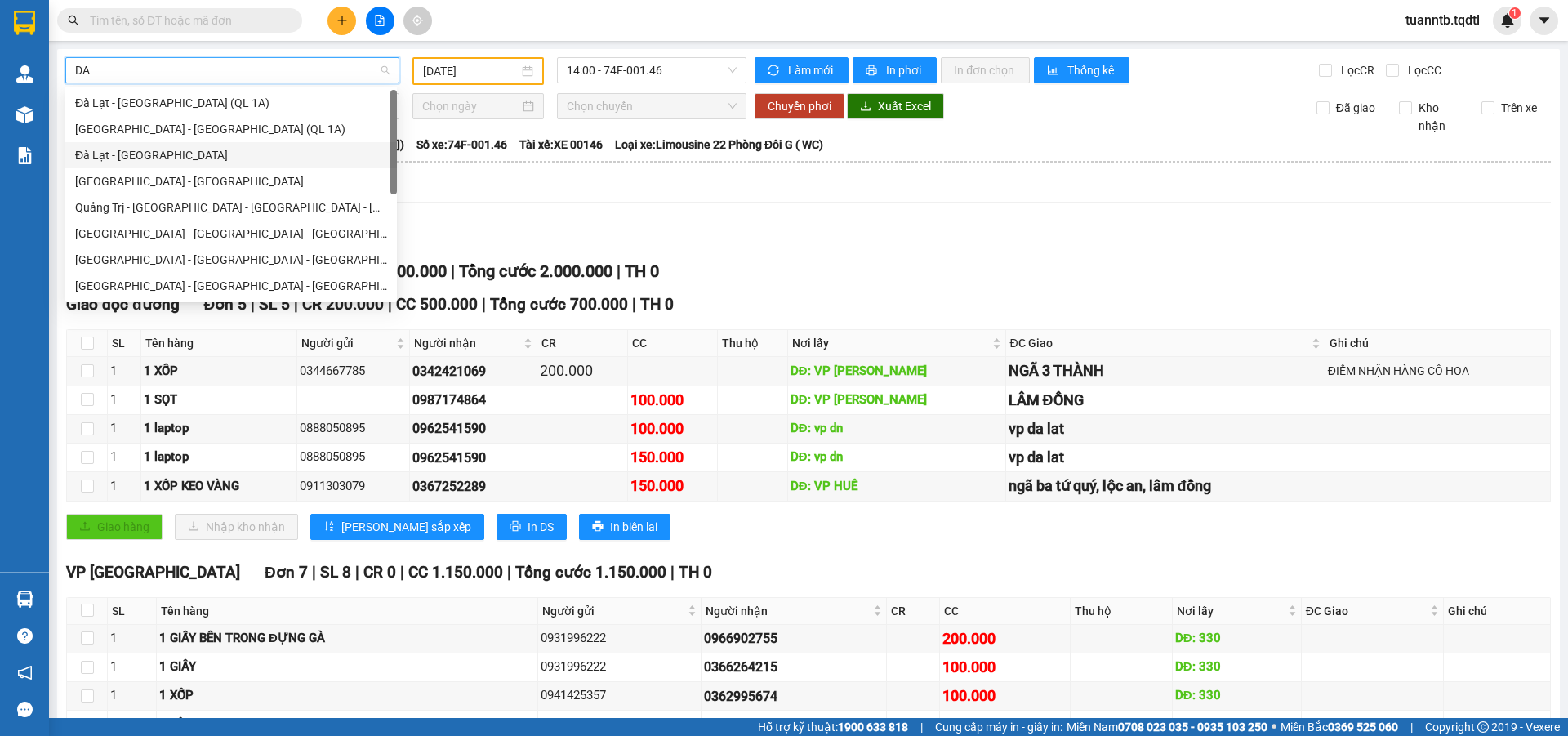
click at [129, 154] on div "Đà Lạt - [GEOGRAPHIC_DATA]" at bounding box center [232, 154] width 312 height 18
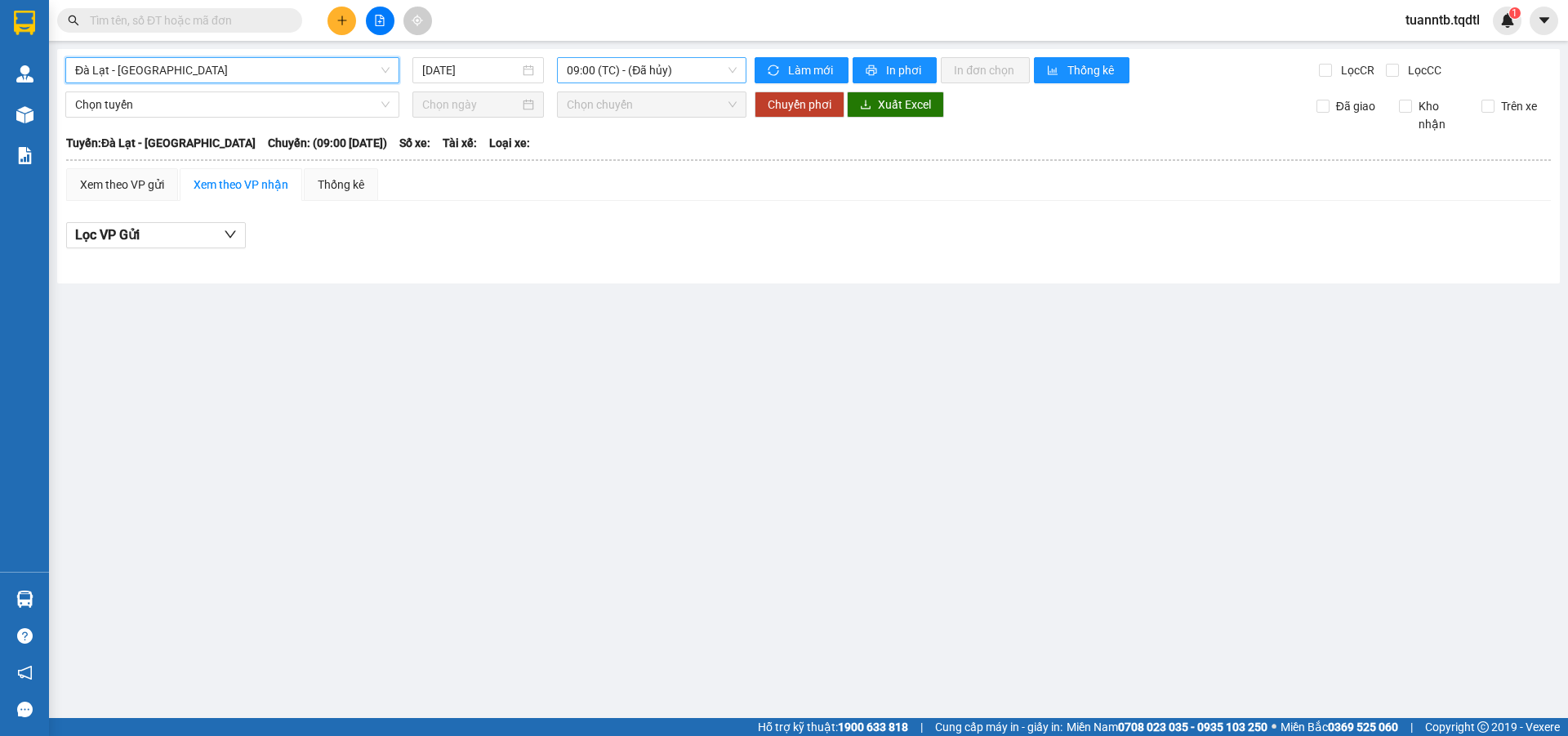
click at [636, 76] on span "09:00 (TC) - (Đã hủy)" at bounding box center [651, 70] width 170 height 24
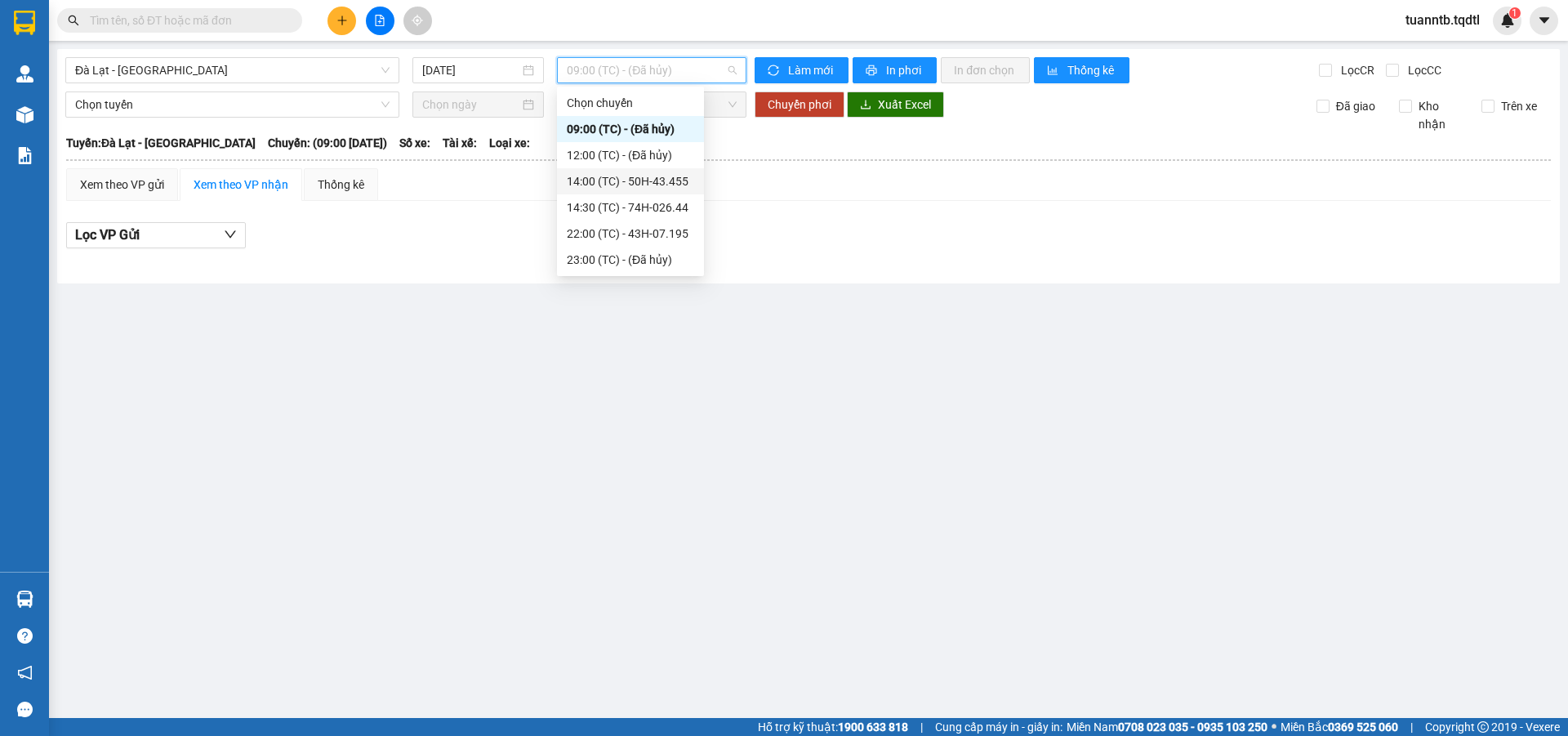
click at [670, 186] on div "14:00 (TC) - 50H-43.455" at bounding box center [630, 180] width 128 height 18
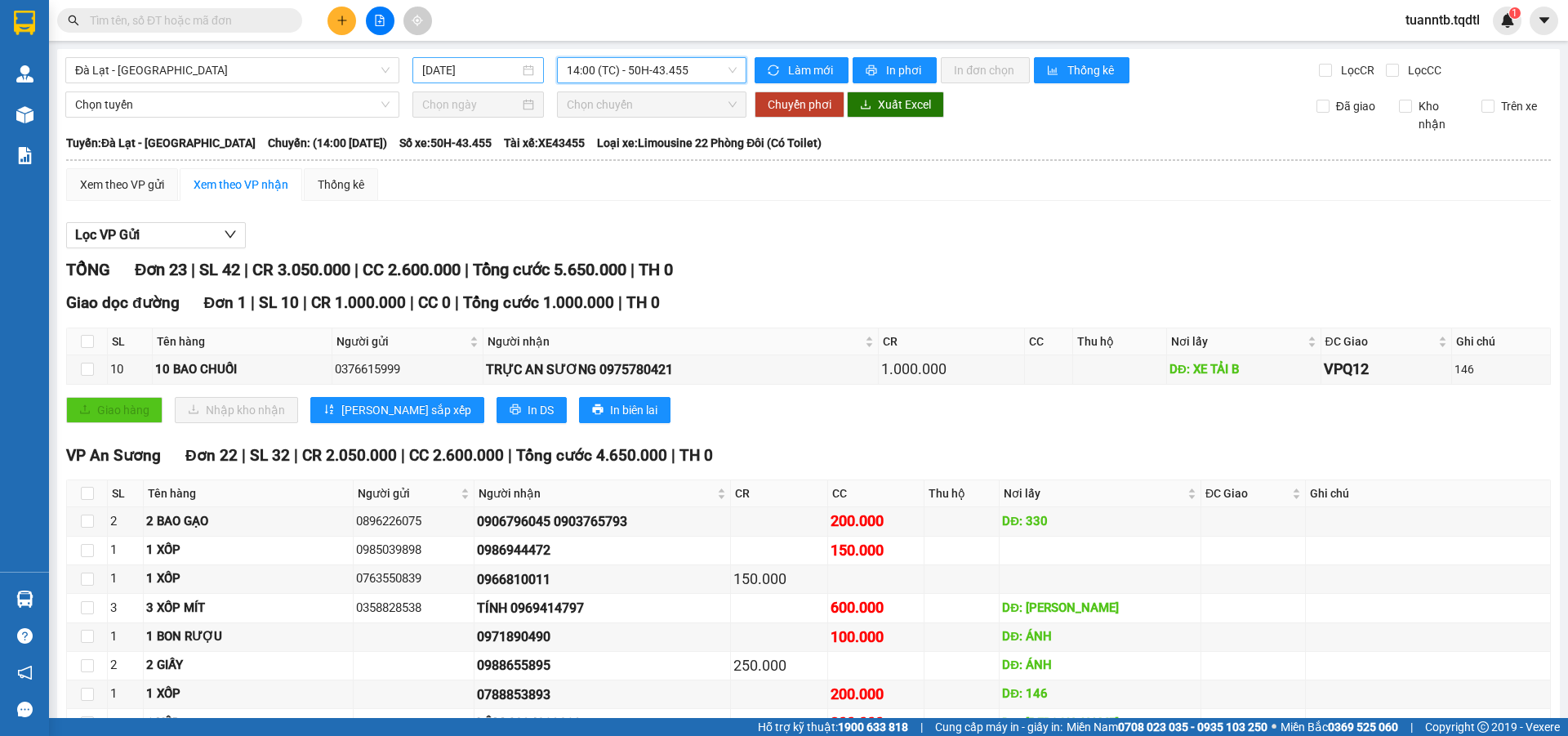
click at [489, 77] on input "[DATE]" at bounding box center [471, 70] width 97 height 18
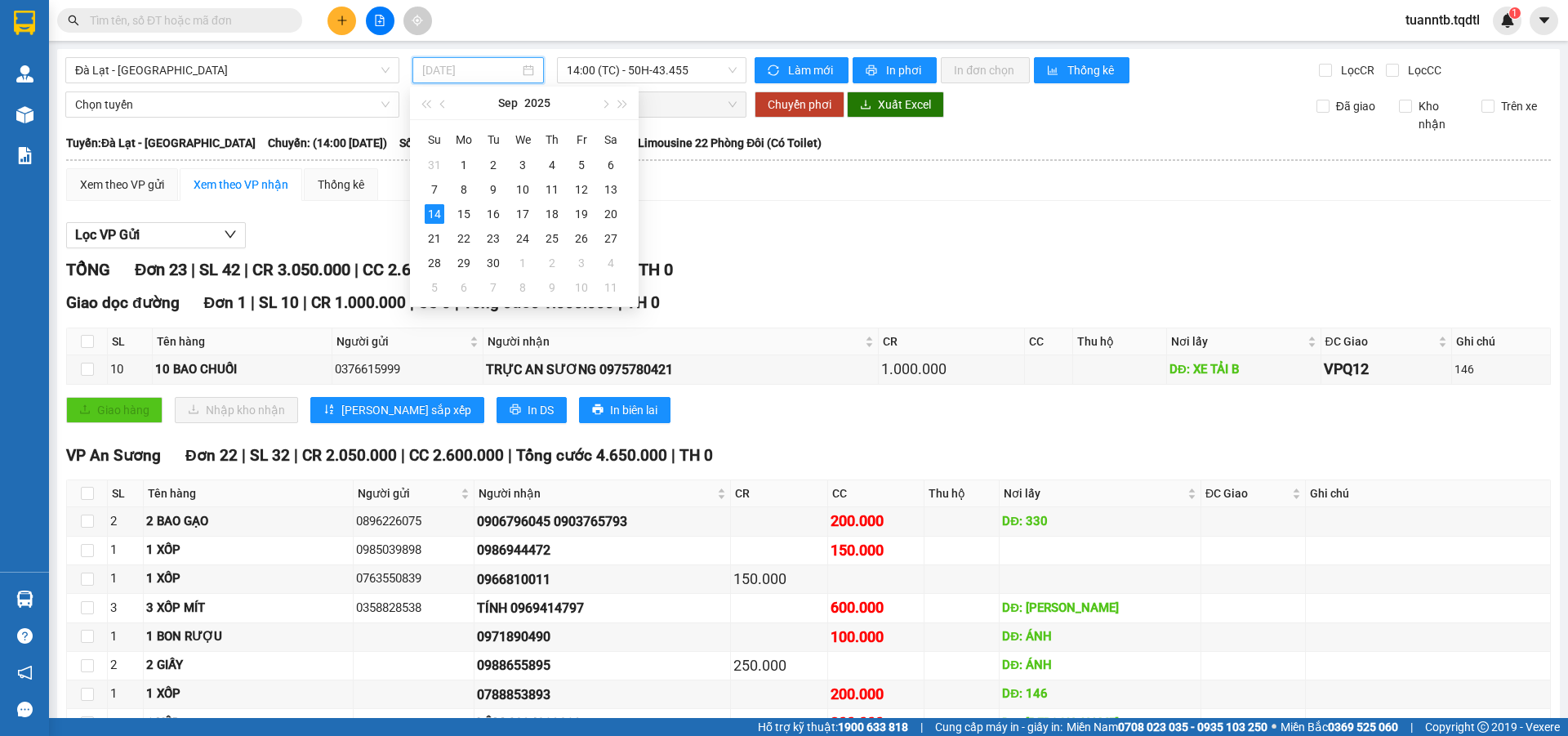
type input "[DATE]"
click at [217, 66] on span "Đà Lạt - [GEOGRAPHIC_DATA]" at bounding box center [233, 70] width 315 height 24
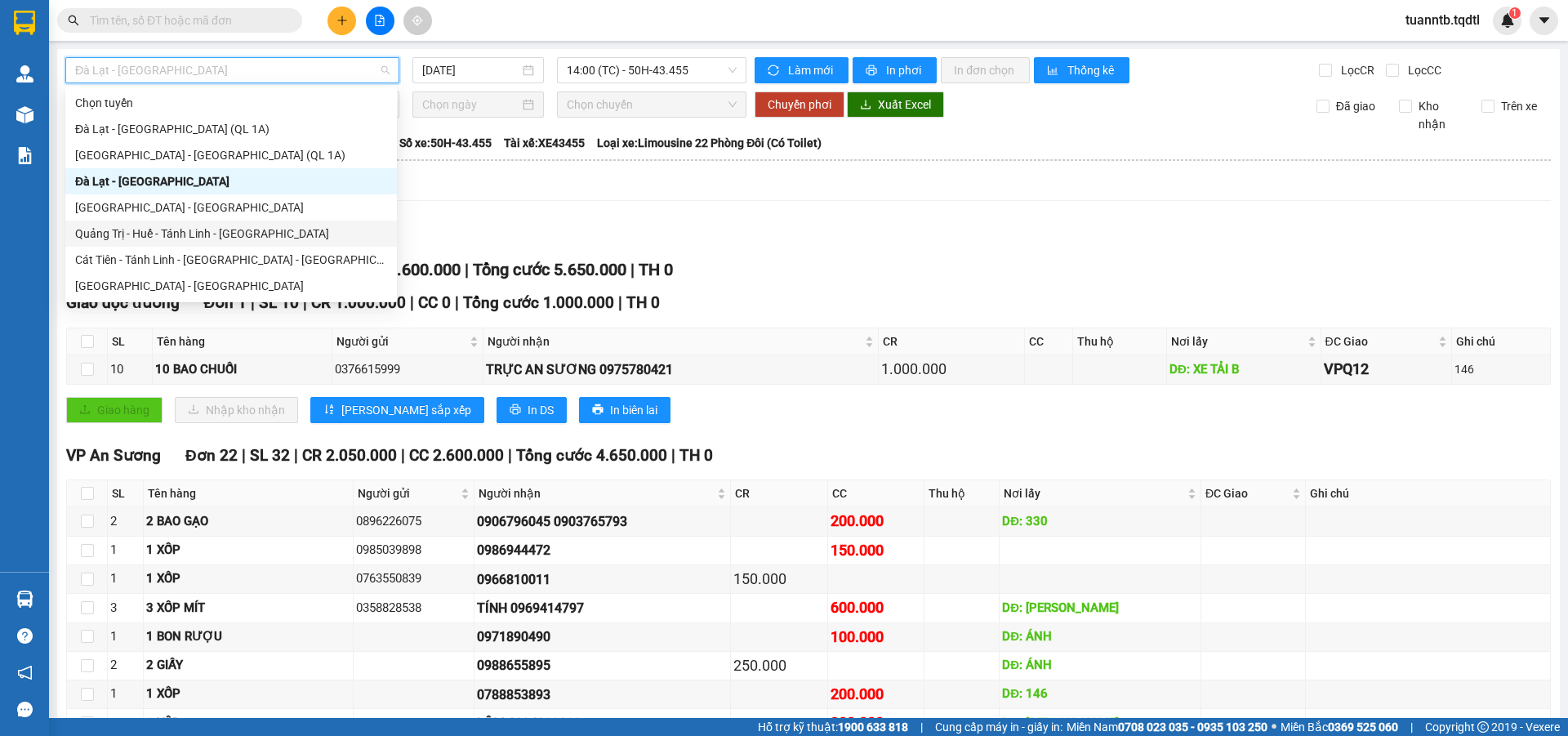
click at [215, 238] on div "Quảng Trị - Huế - Tánh Linh - [GEOGRAPHIC_DATA]" at bounding box center [232, 233] width 312 height 18
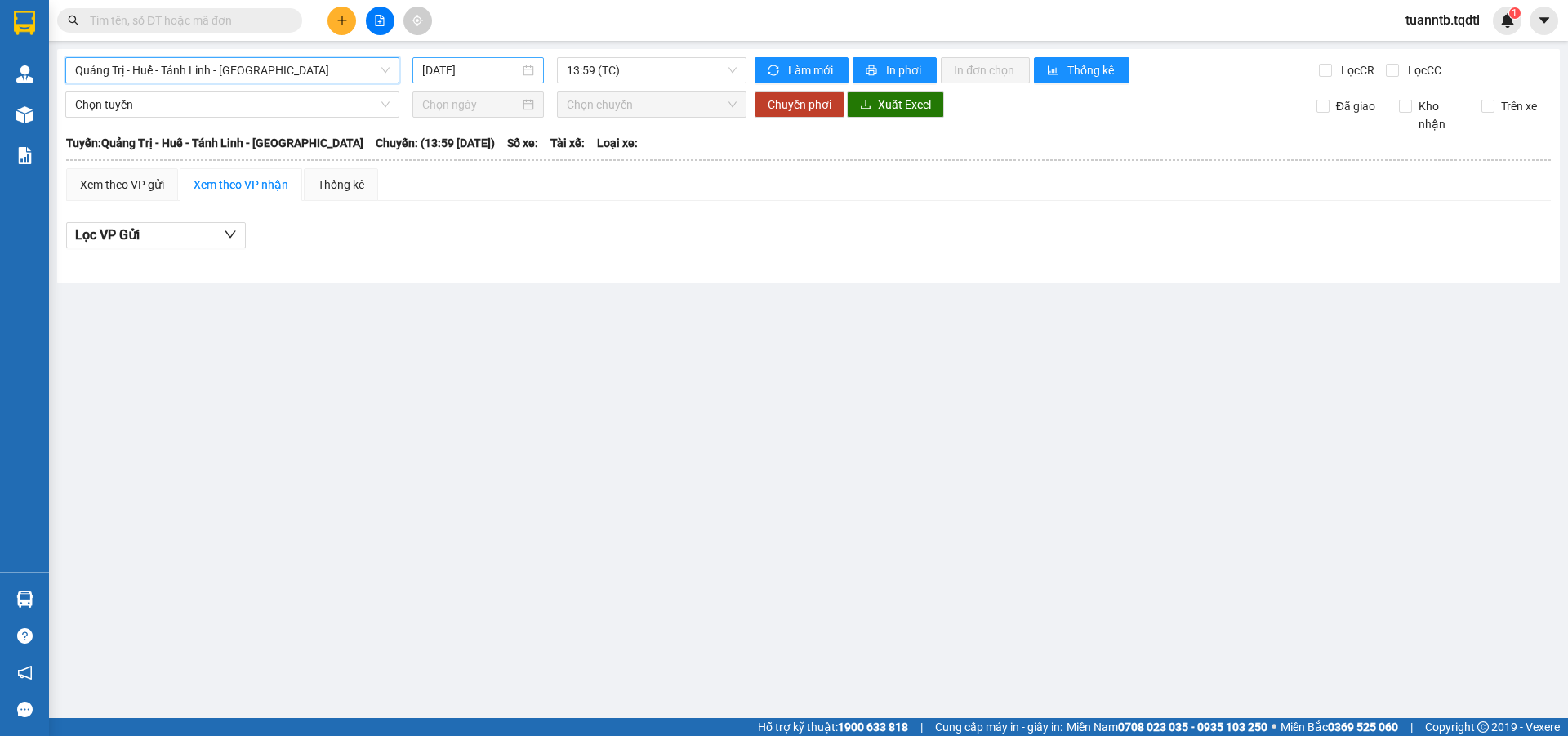
click at [452, 76] on input "[DATE]" at bounding box center [471, 70] width 97 height 18
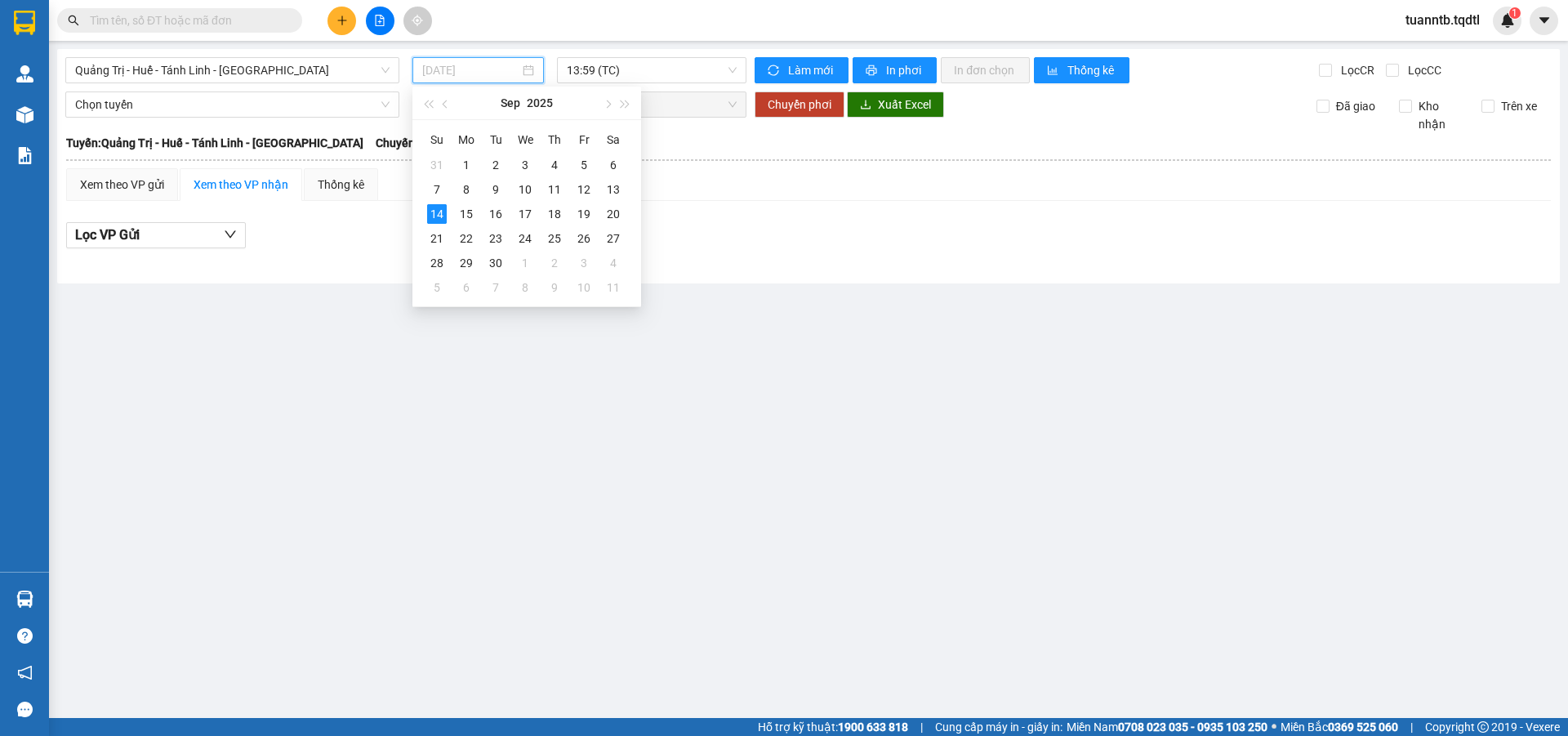
click at [628, 180] on div "Su Mo Tu We Th Fr Sa 31 1 2 3 4 5 6 7 8 9 10 11 12 13 14 15 16 17 18 19 20 21 2…" at bounding box center [526, 213] width 228 height 186
click at [620, 186] on div "13" at bounding box center [613, 189] width 19 height 19
type input "[DATE]"
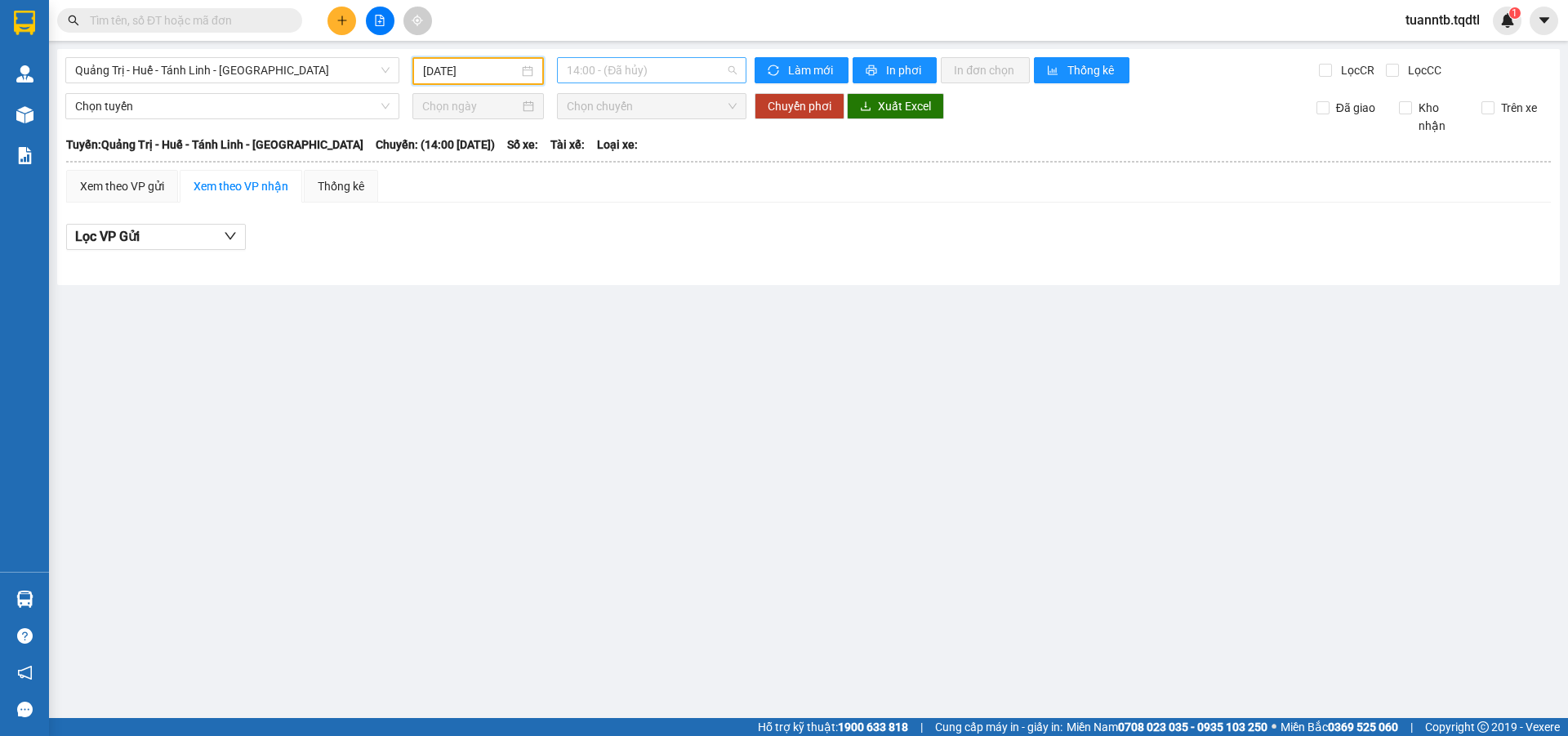
click at [661, 70] on span "14:00 - (Đã hủy)" at bounding box center [651, 70] width 170 height 24
click at [659, 154] on div "14:01 - 74H-025.64" at bounding box center [630, 154] width 128 height 18
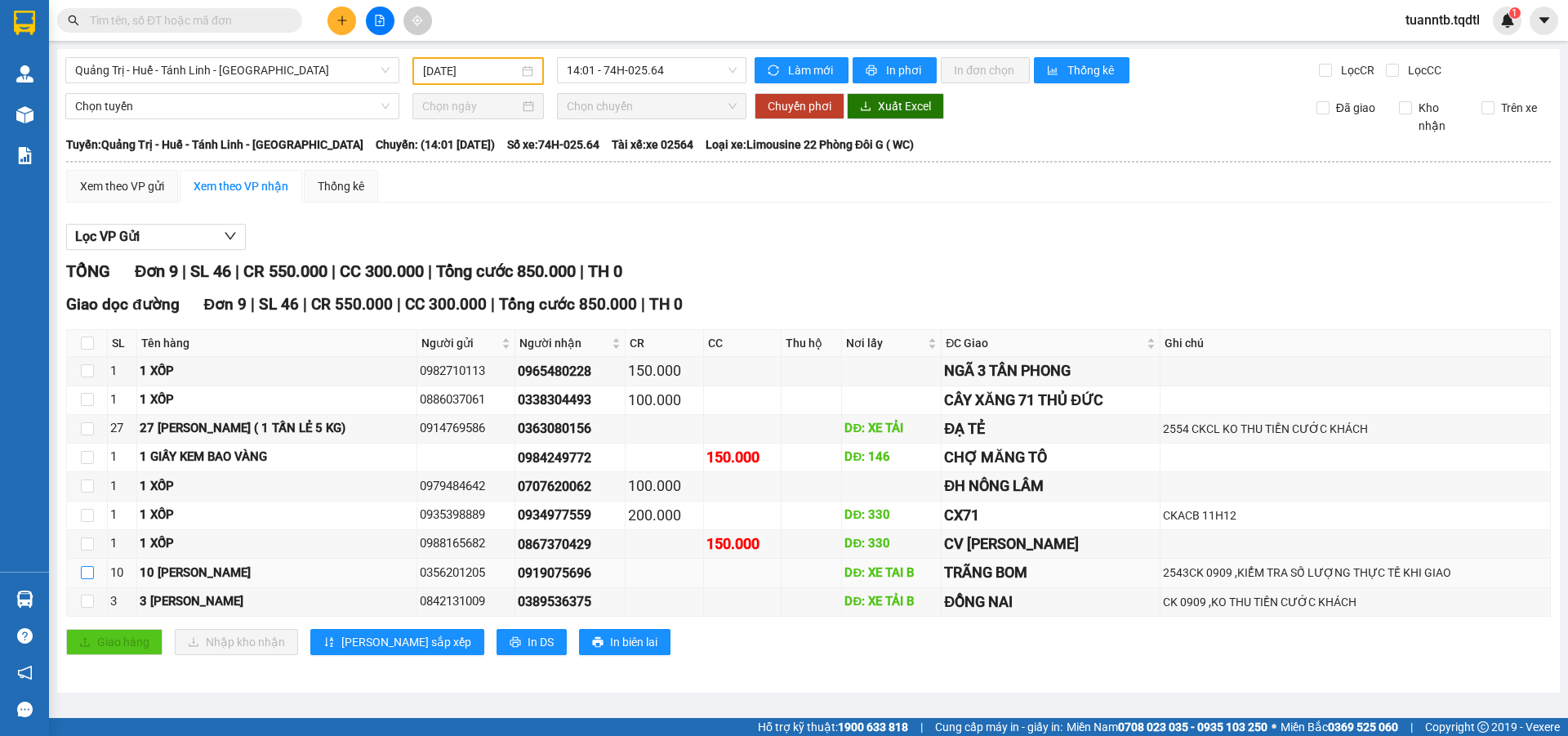
click at [93, 576] on input "checkbox" at bounding box center [87, 572] width 13 height 13
checkbox input "true"
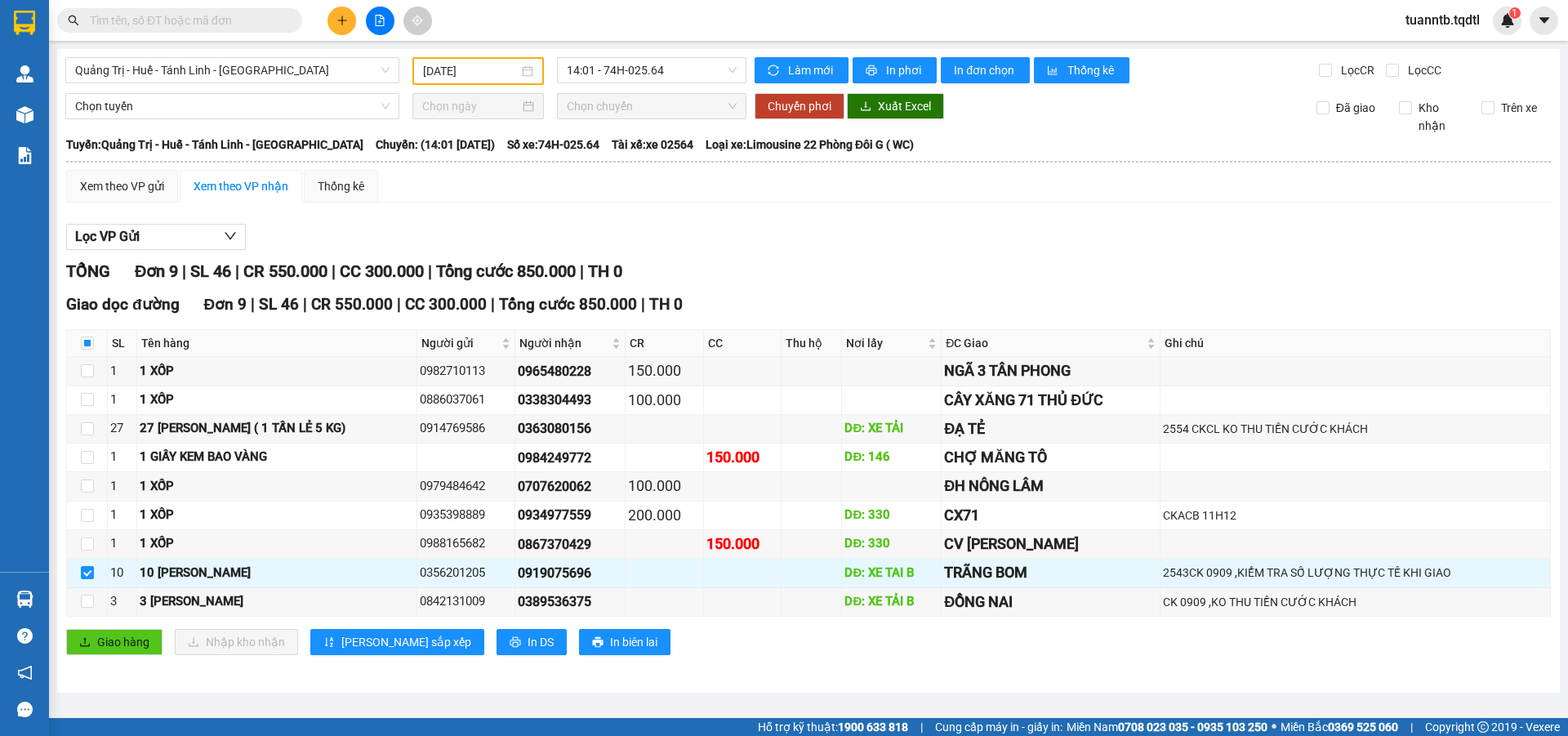
drag, startPoint x: 93, startPoint y: 576, endPoint x: 177, endPoint y: 686, distance: 138.4
click at [176, 686] on div "Quảng Trị - Huế - Tánh Linh - Cát Tiên 13/09/2025 14:01 - 74H-025.64 Làm mới In…" at bounding box center [808, 370] width 1503 height 644
click at [92, 401] on input "checkbox" at bounding box center [87, 399] width 13 height 13
checkbox input "true"
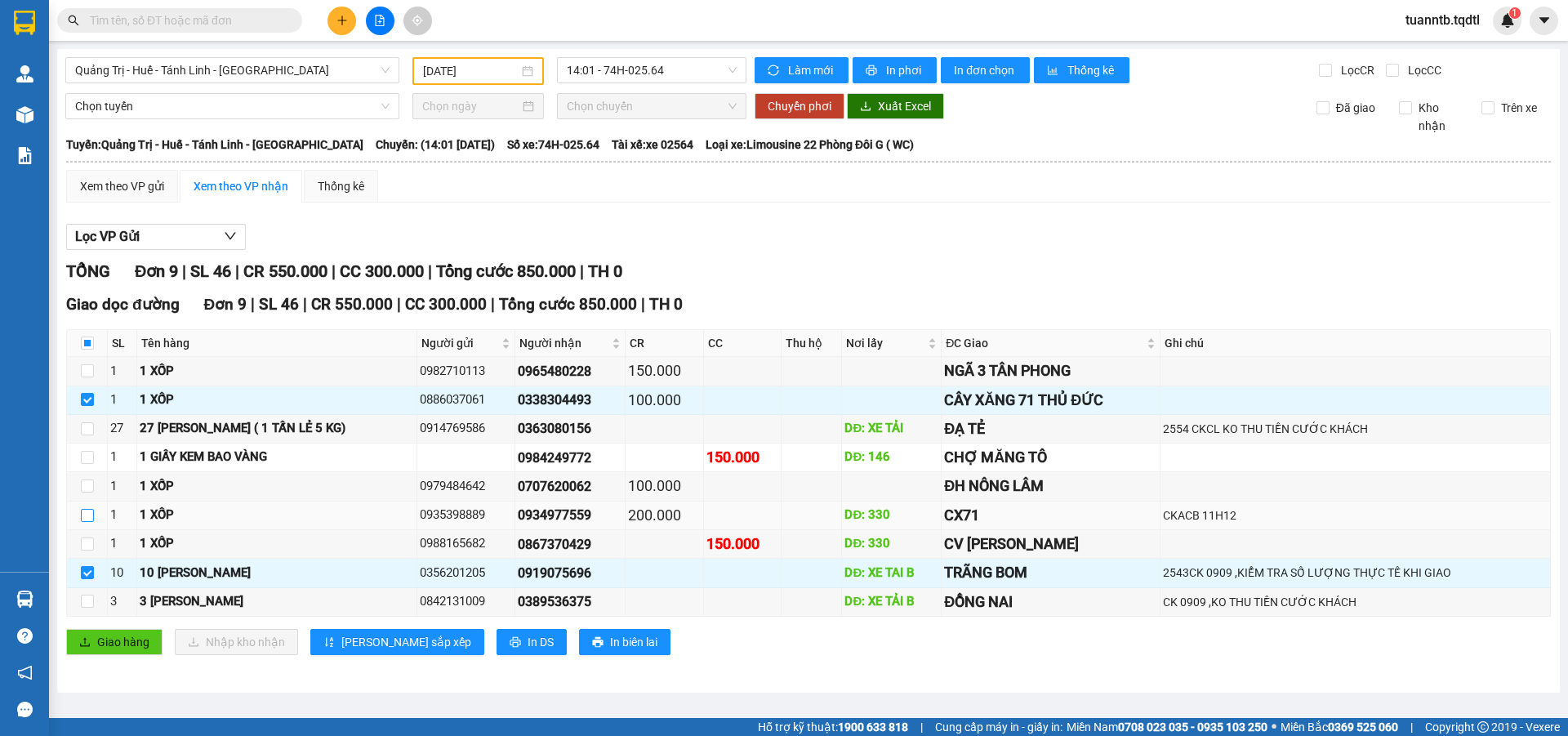
click at [93, 510] on input "checkbox" at bounding box center [87, 515] width 13 height 13
checkbox input "true"
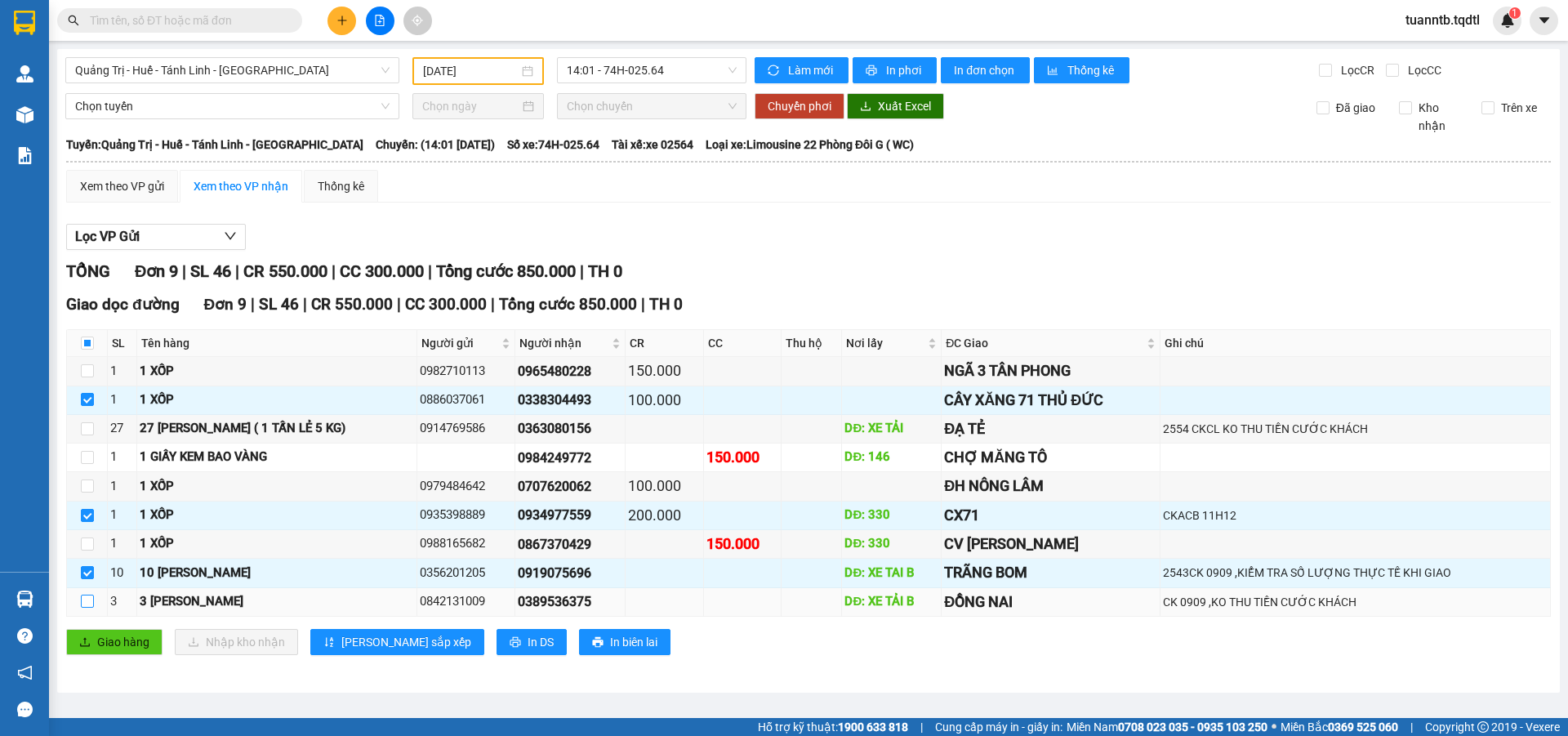
click at [86, 600] on input "checkbox" at bounding box center [87, 601] width 13 height 13
checkbox input "true"
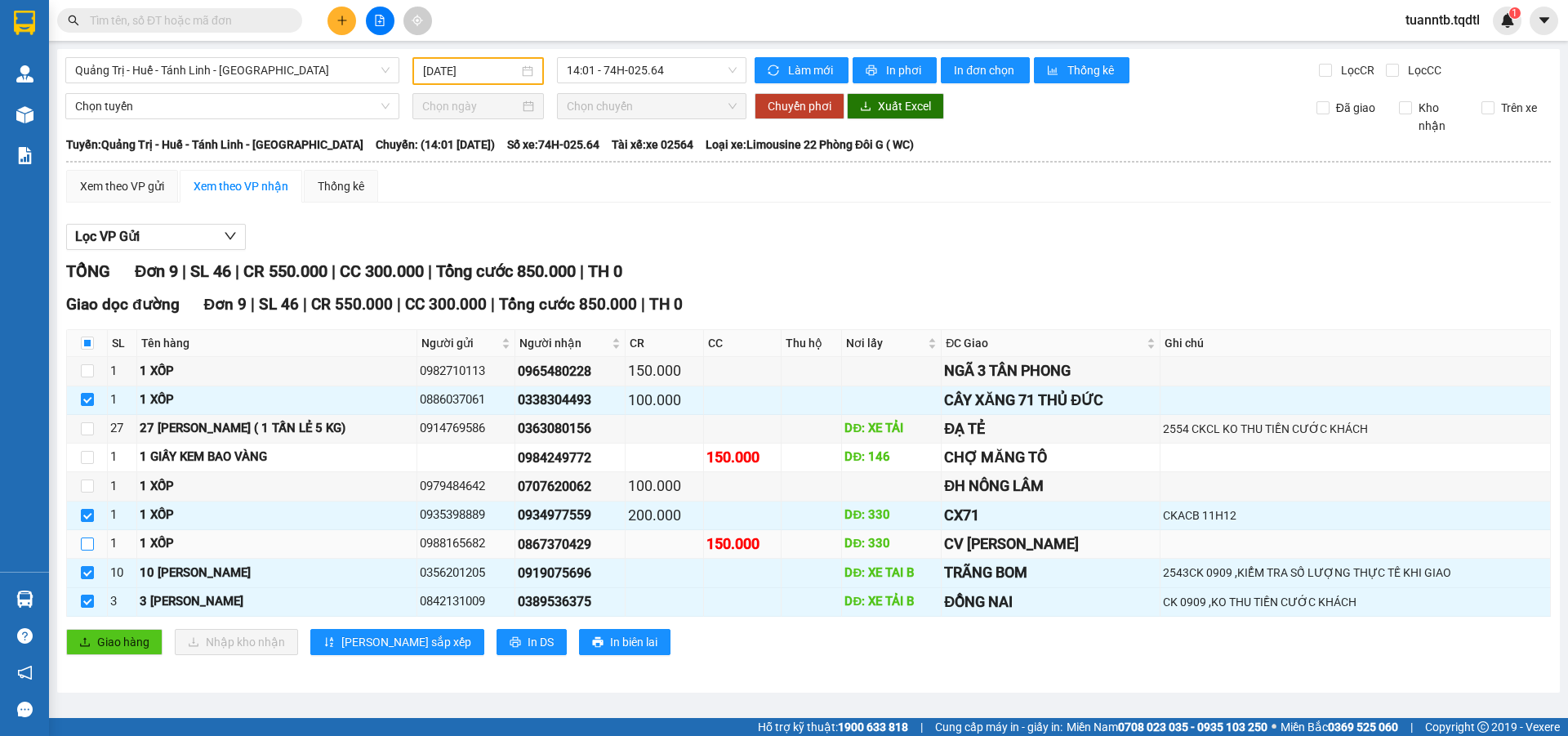
click at [87, 539] on input "checkbox" at bounding box center [87, 544] width 13 height 13
checkbox input "true"
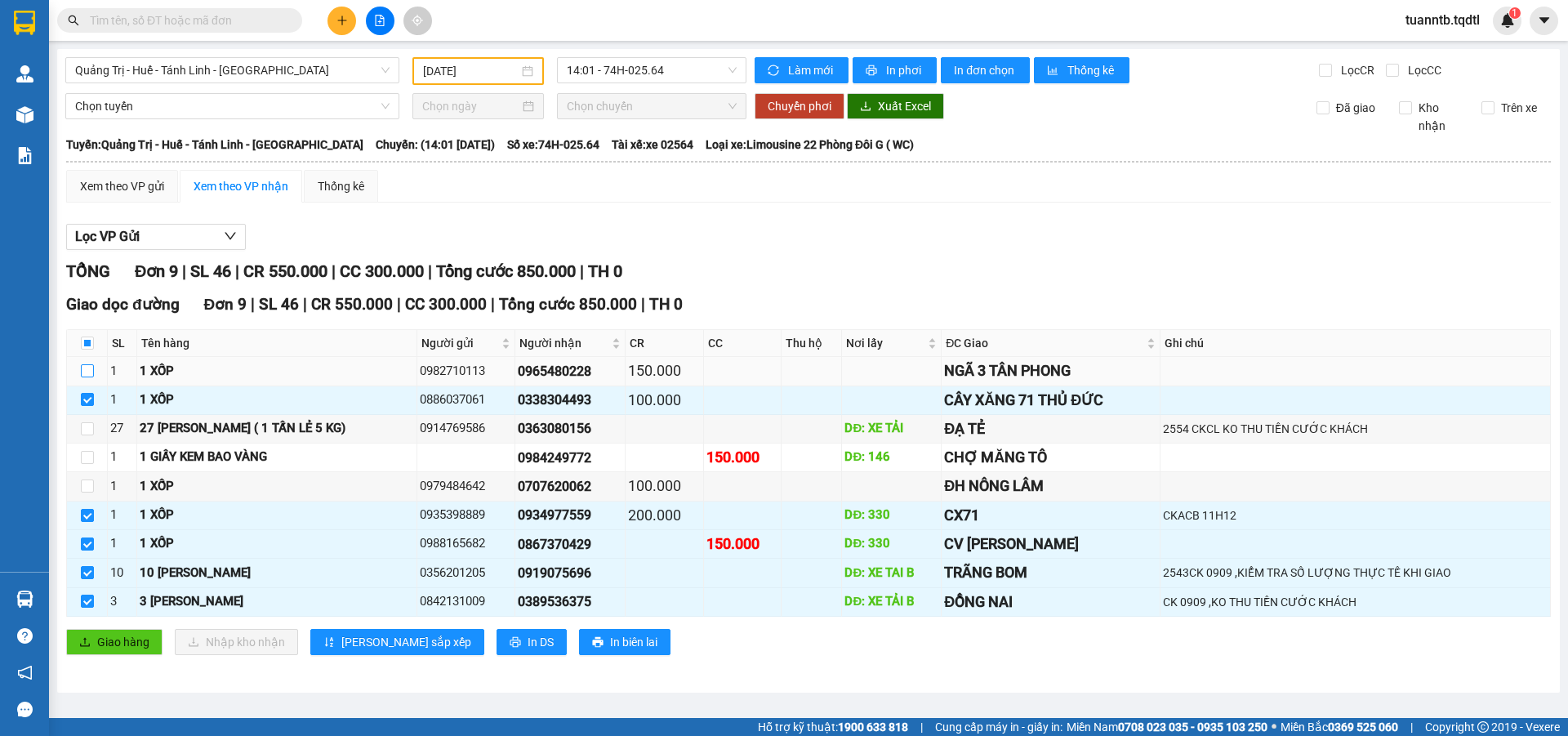
click at [84, 374] on input "checkbox" at bounding box center [87, 371] width 13 height 13
checkbox input "true"
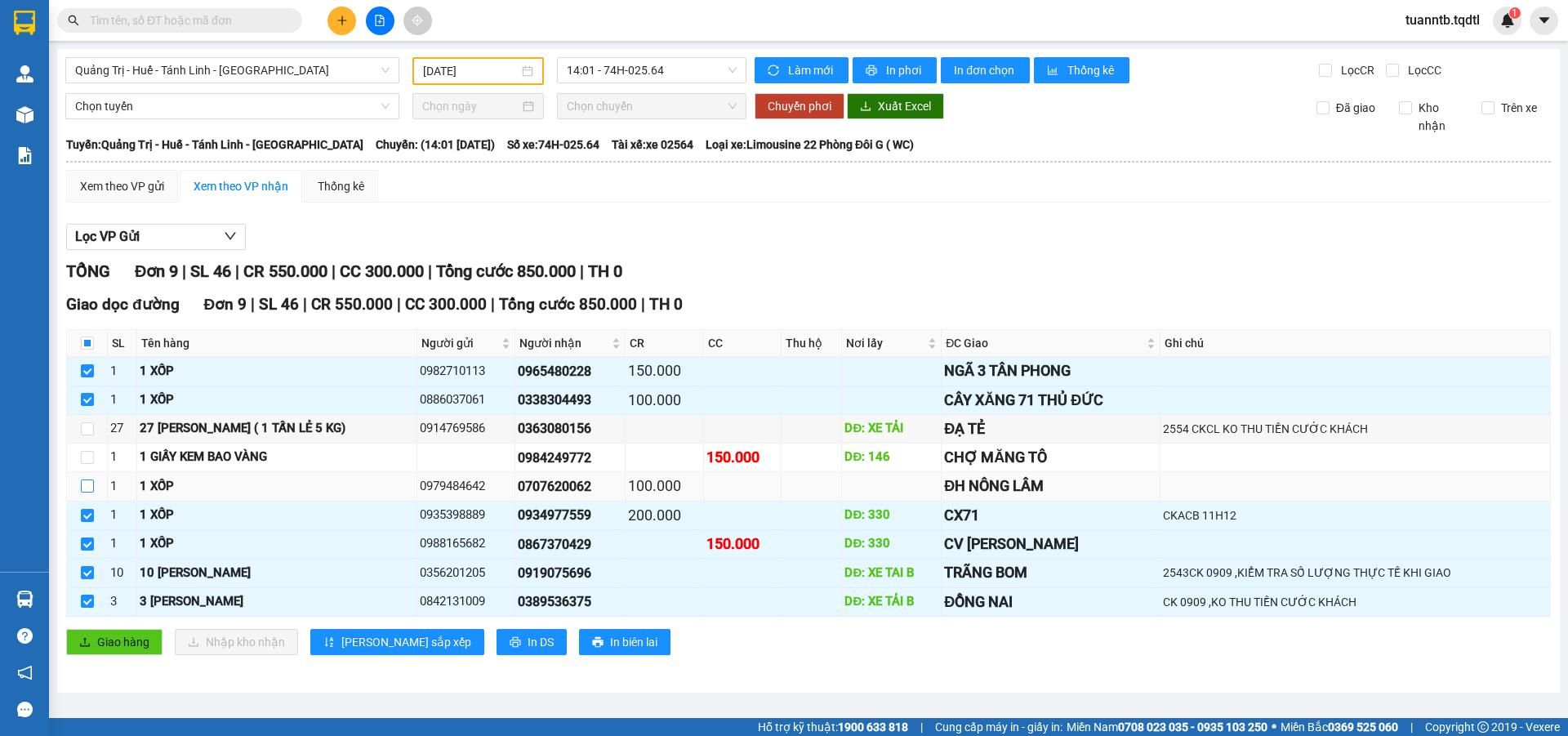
click at [84, 490] on input "checkbox" at bounding box center [87, 486] width 13 height 13
checkbox input "true"
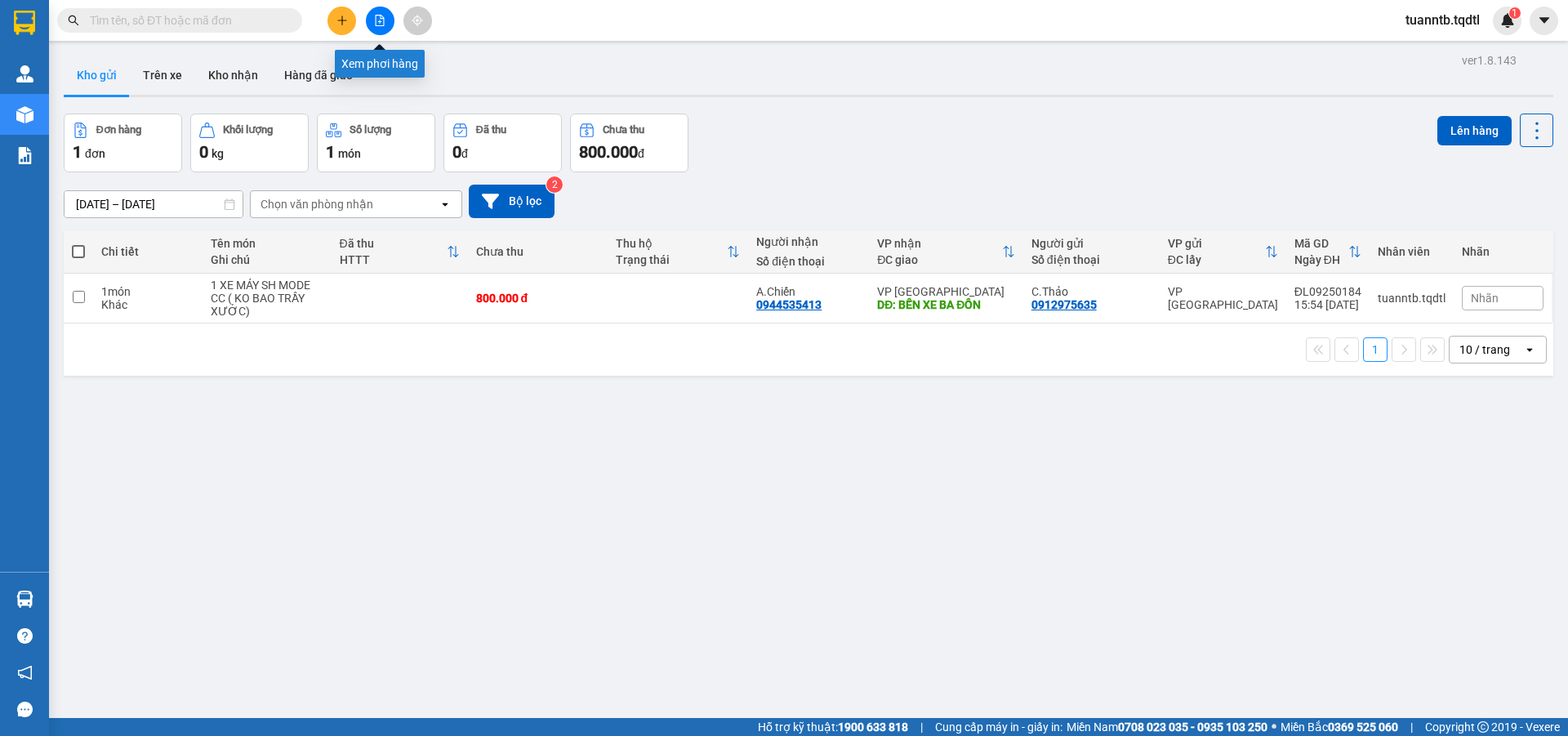
click at [388, 22] on button at bounding box center [380, 21] width 29 height 29
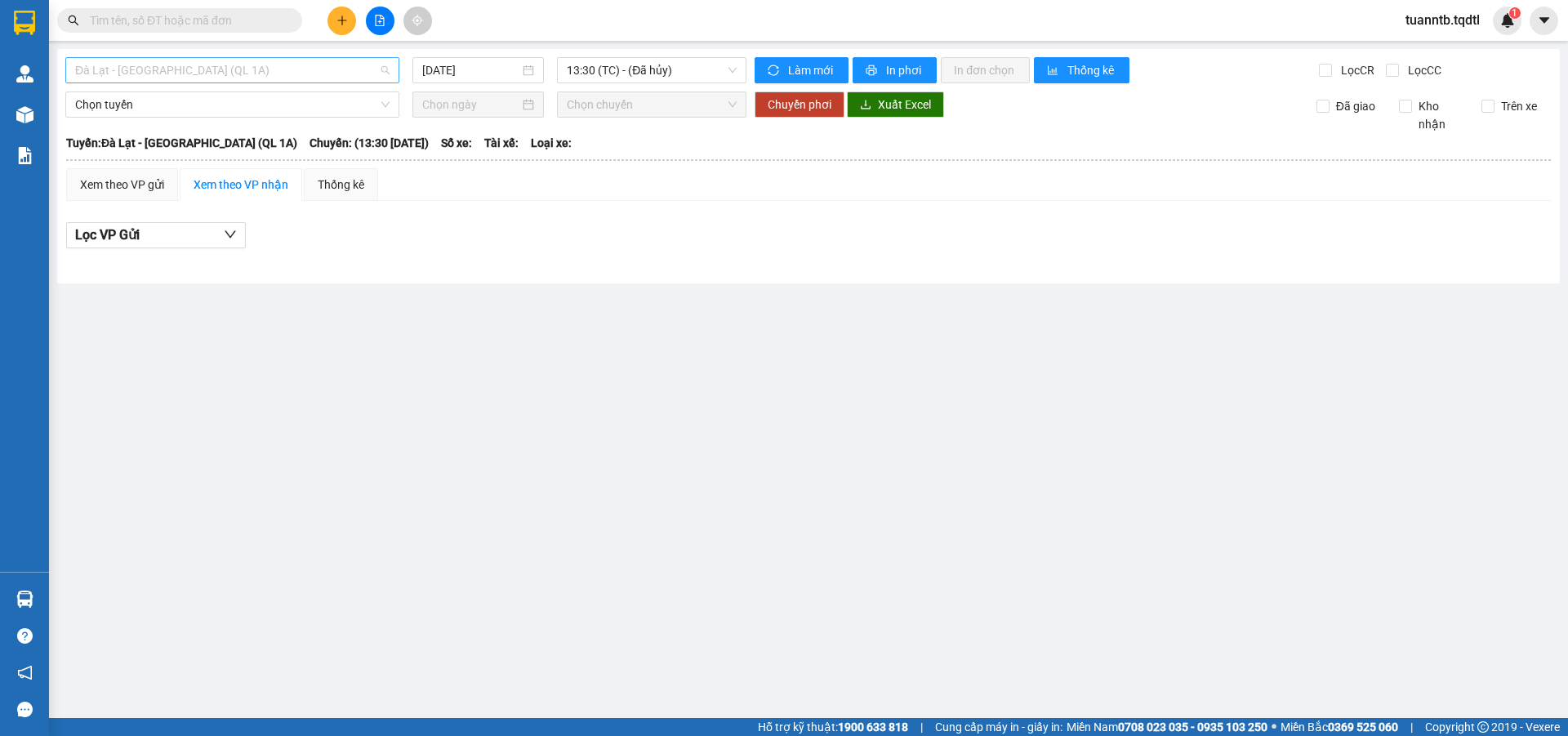
click at [317, 69] on span "Đà Lạt - [GEOGRAPHIC_DATA] (QL 1A)" at bounding box center [233, 70] width 315 height 24
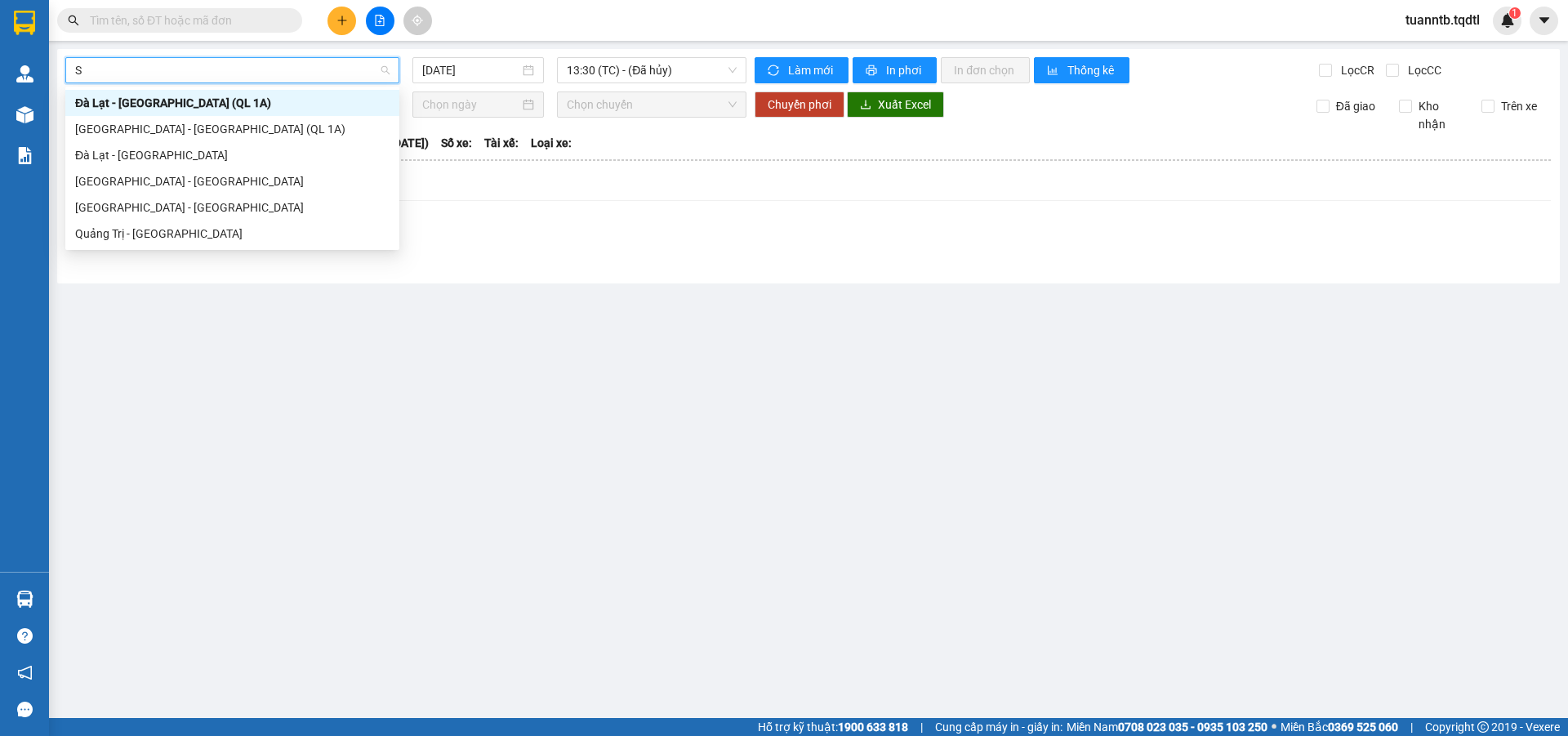
type input "SA"
click at [140, 182] on div "[GEOGRAPHIC_DATA] - [GEOGRAPHIC_DATA]" at bounding box center [233, 180] width 315 height 18
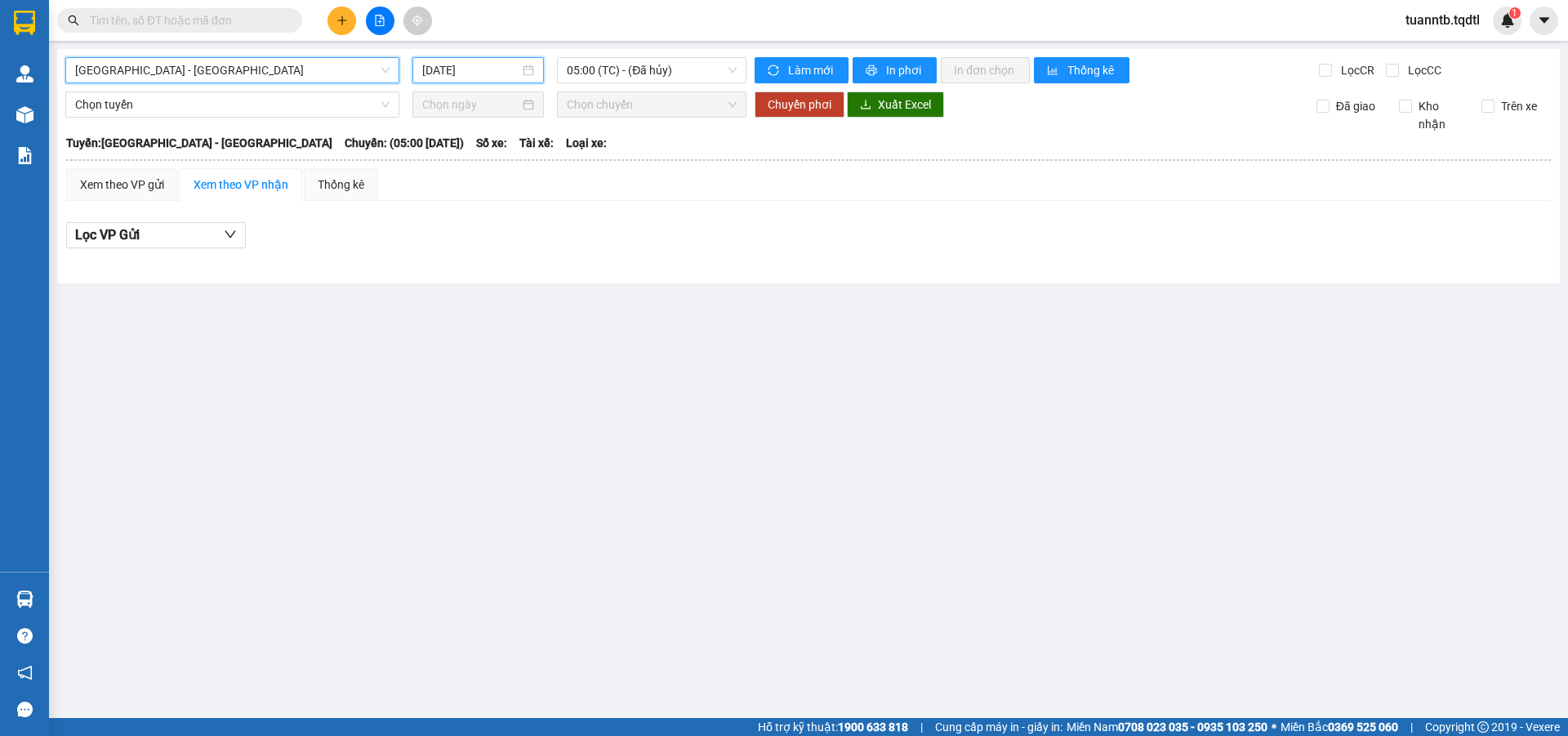
click at [442, 73] on input "[DATE]" at bounding box center [471, 70] width 97 height 18
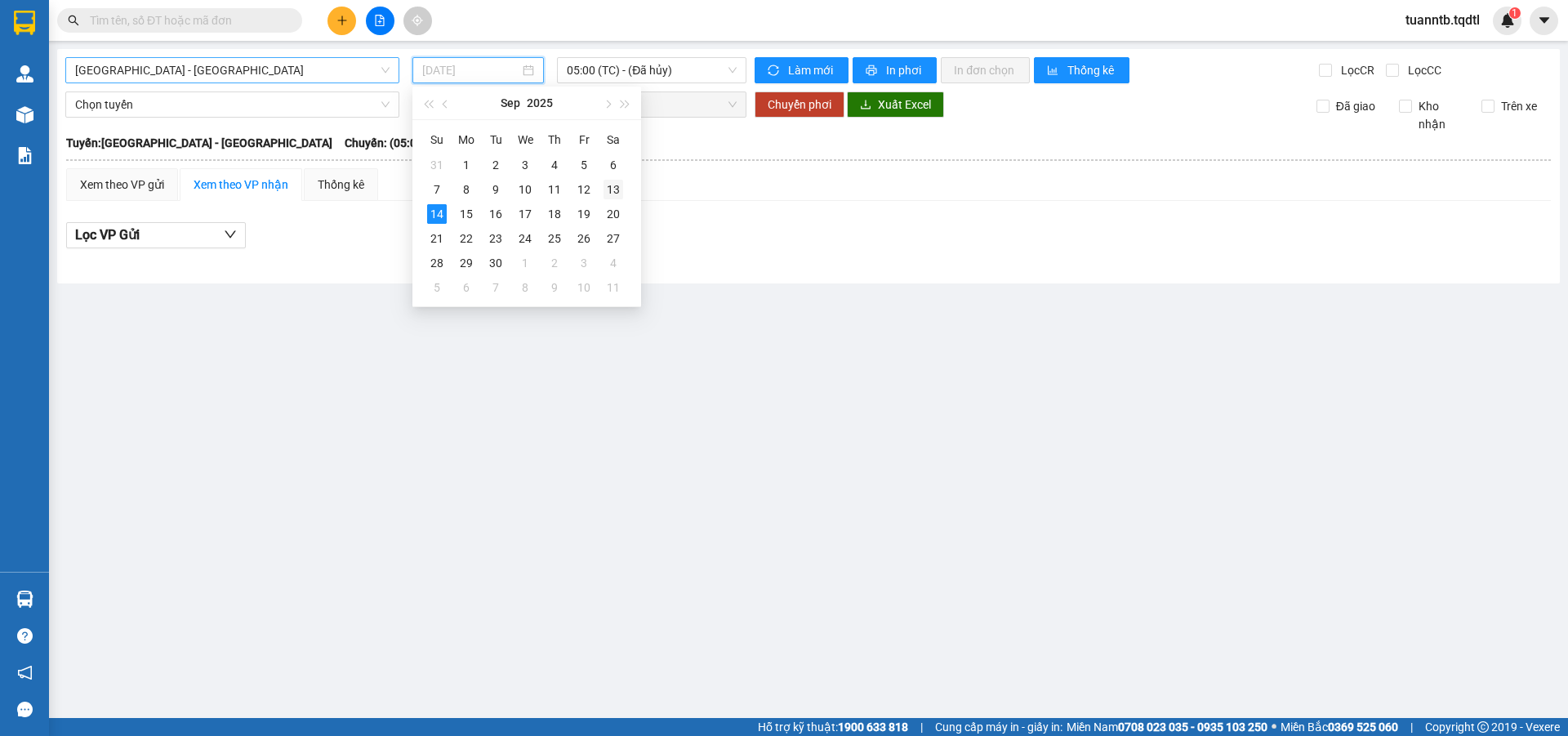
click at [623, 186] on td "13" at bounding box center [613, 189] width 29 height 24
type input "[DATE]"
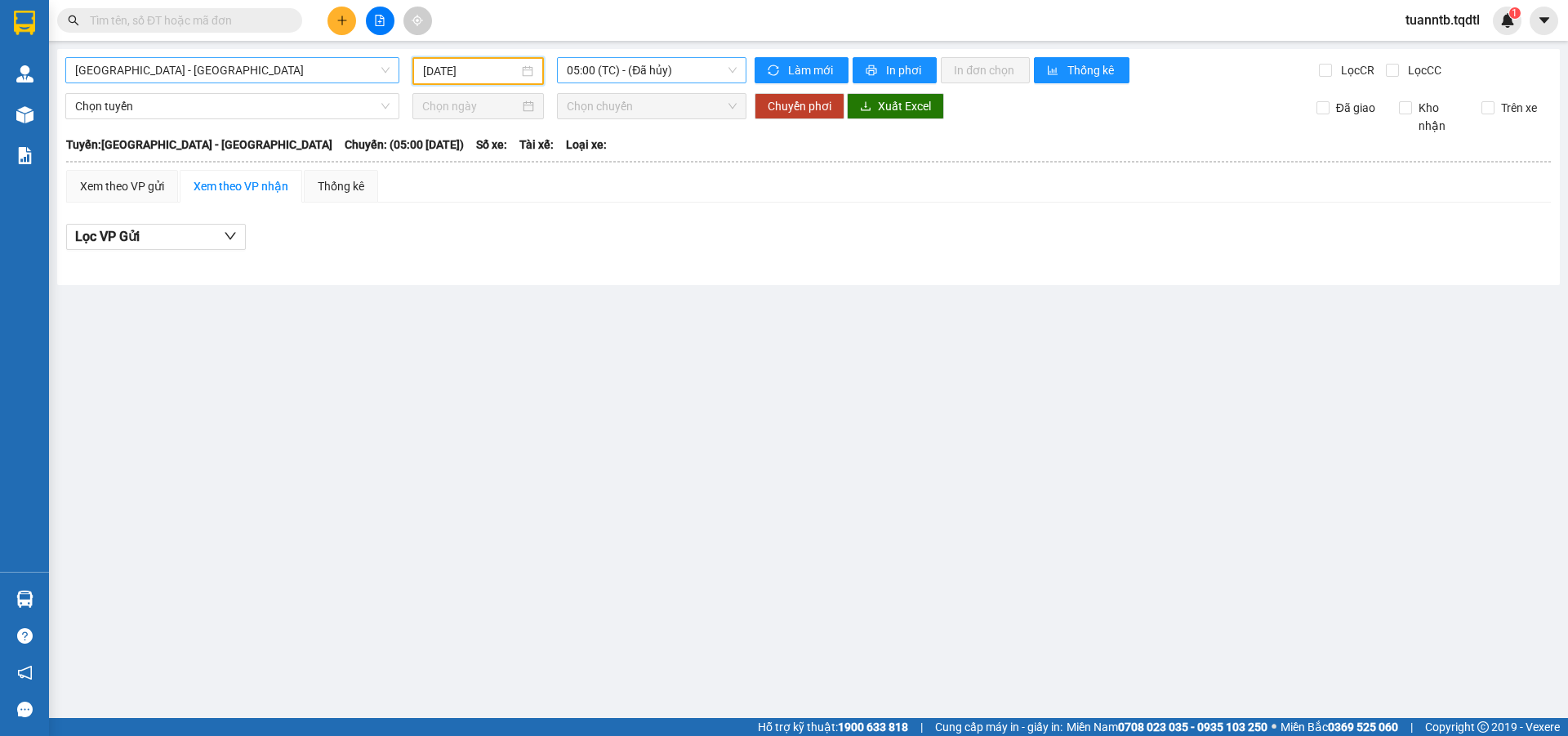
click at [689, 72] on span "05:00 (TC) - (Đã hủy)" at bounding box center [651, 70] width 170 height 24
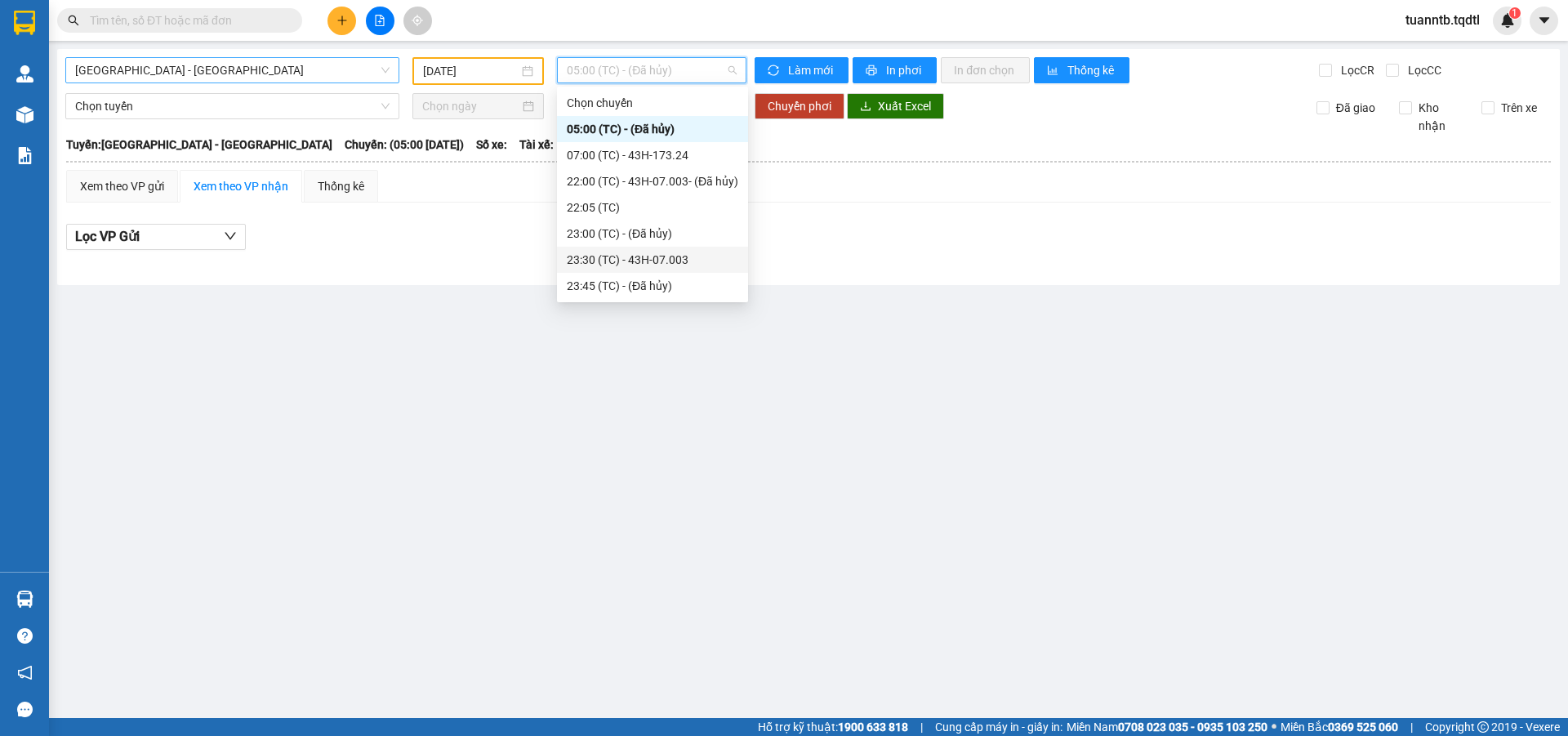
drag, startPoint x: 682, startPoint y: 264, endPoint x: 661, endPoint y: 262, distance: 21.1
click at [682, 262] on div "23:30 (TC) - 43H-07.003" at bounding box center [652, 259] width 171 height 18
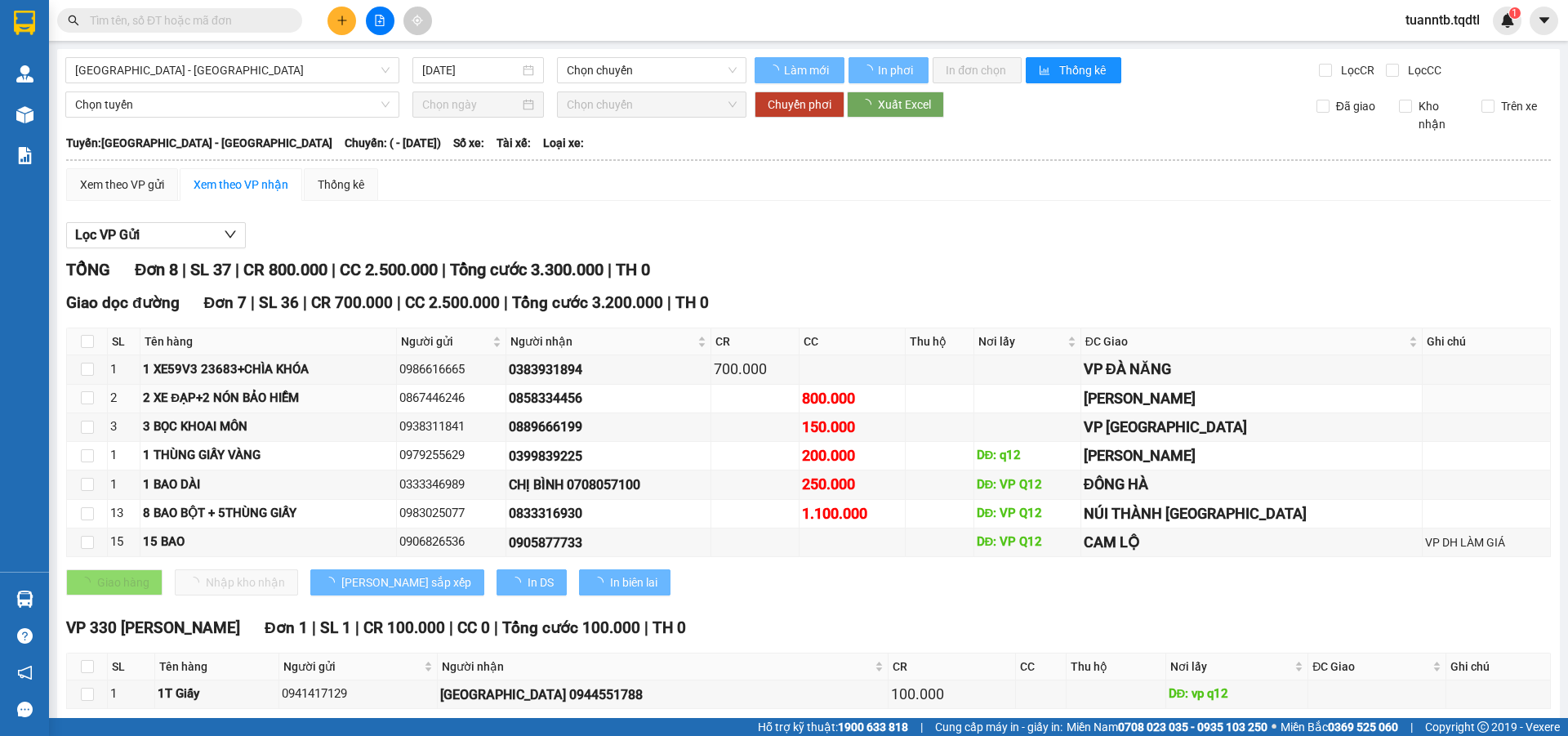
type input "[DATE]"
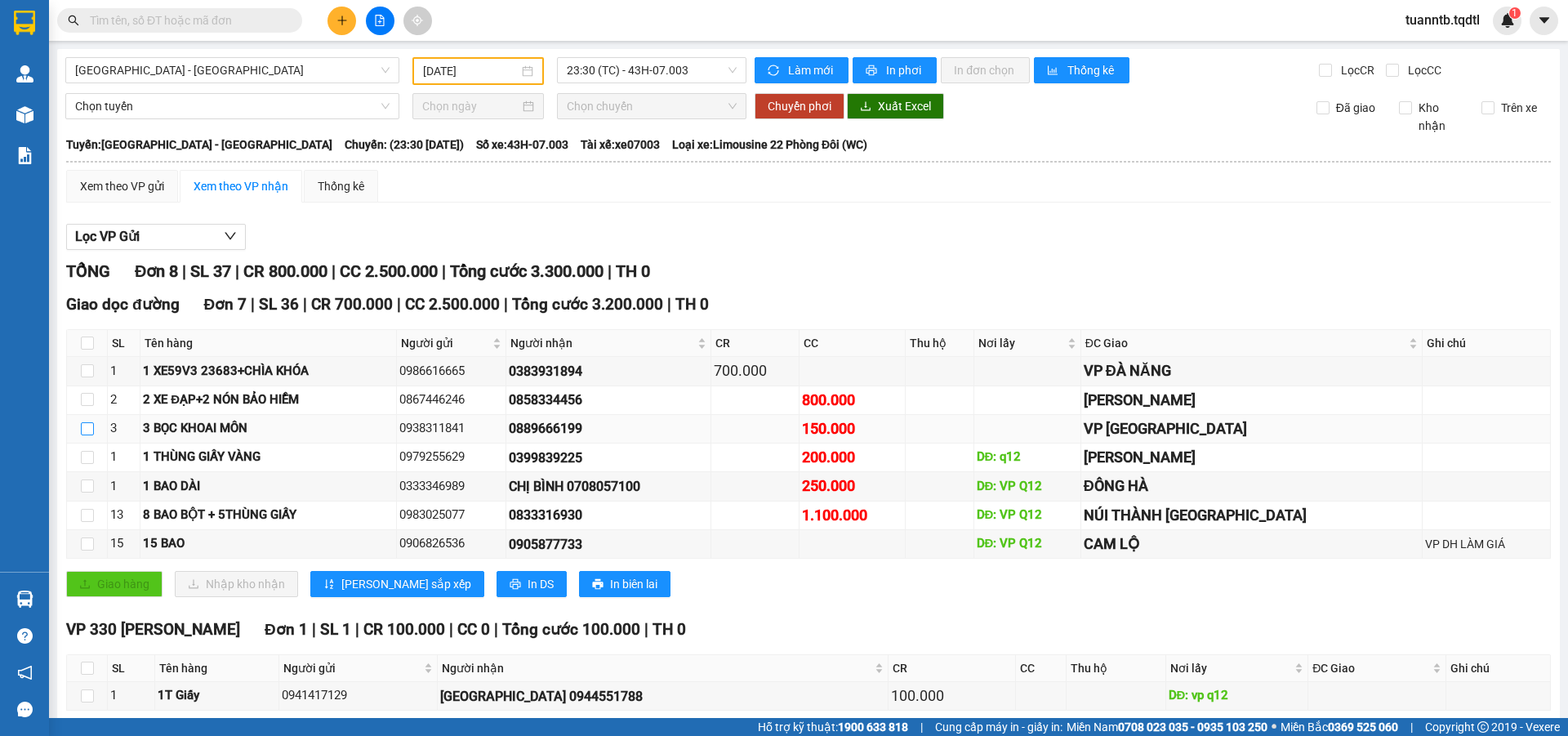
click at [83, 428] on input "checkbox" at bounding box center [87, 429] width 13 height 13
checkbox input "true"
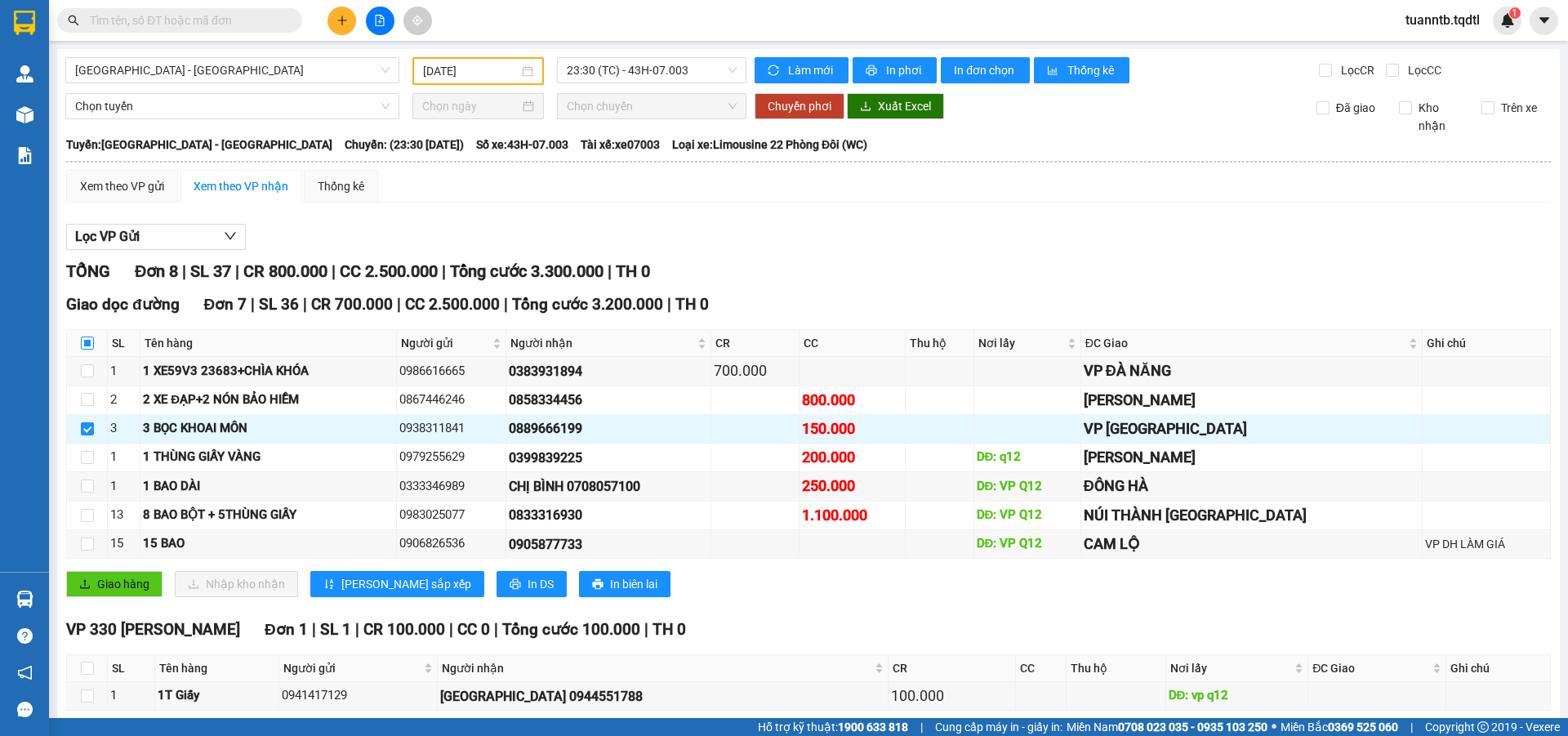
click at [88, 349] on input "checkbox" at bounding box center [87, 343] width 13 height 13
checkbox input "true"
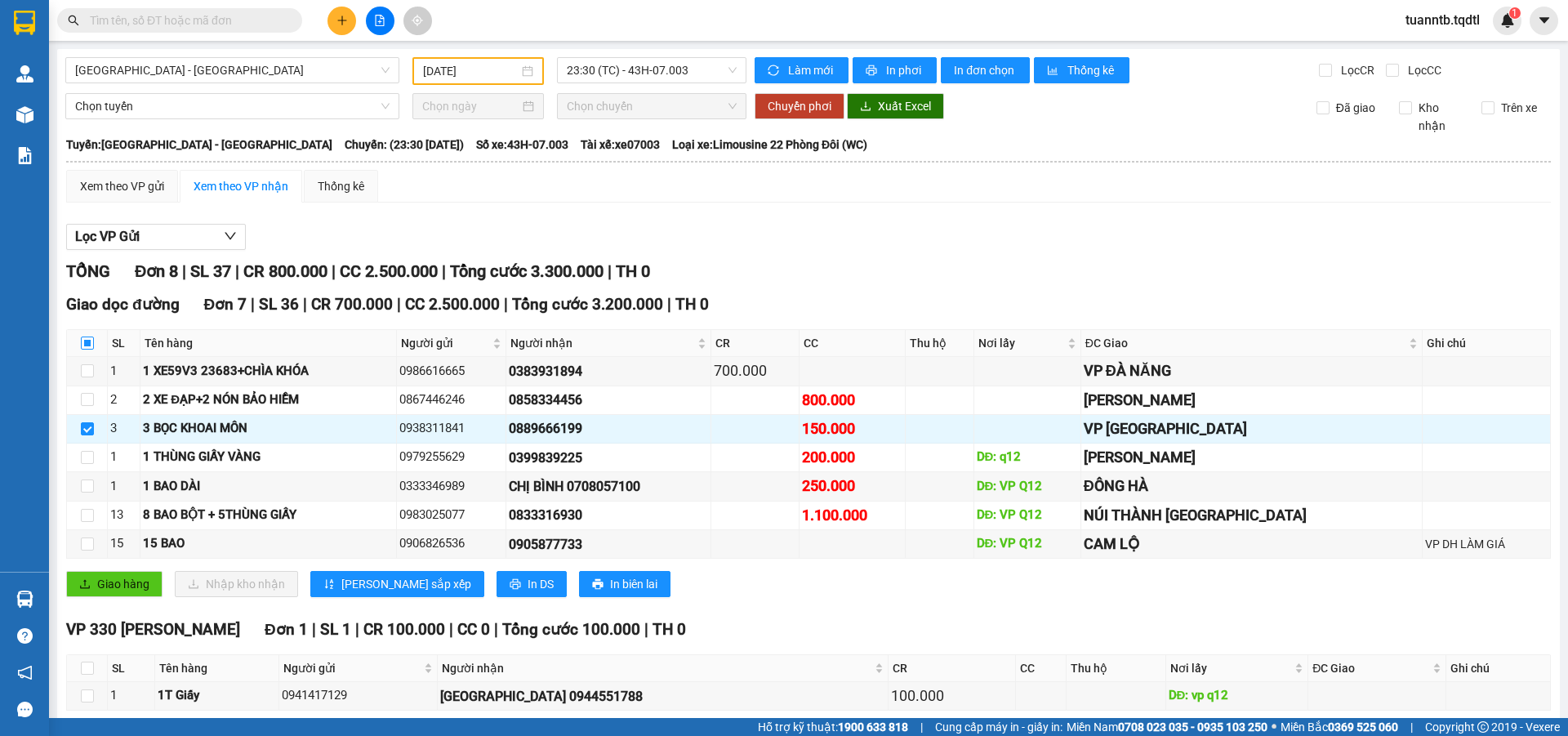
checkbox input "true"
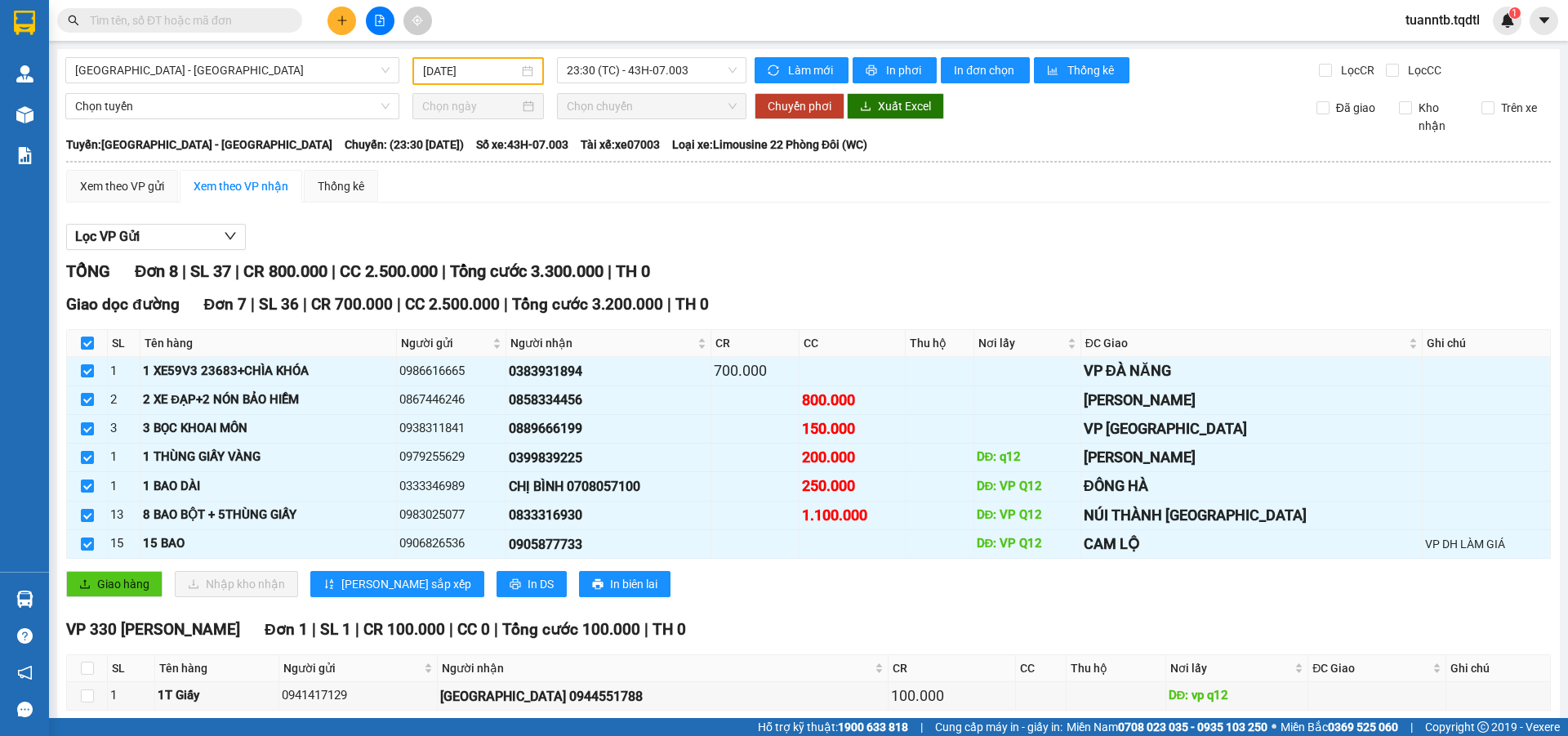
scroll to position [76, 0]
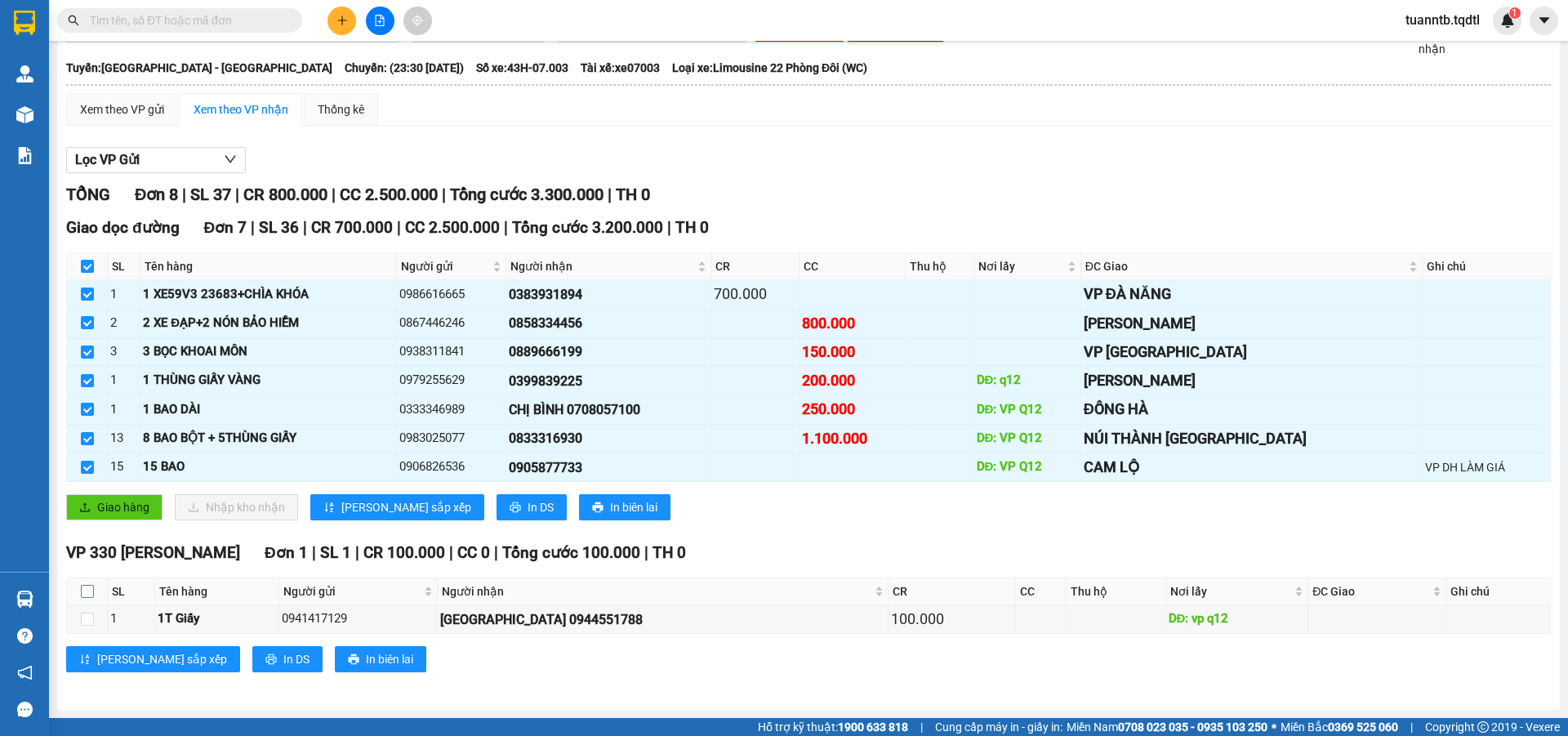
click at [89, 592] on input "checkbox" at bounding box center [87, 592] width 13 height 13
checkbox input "true"
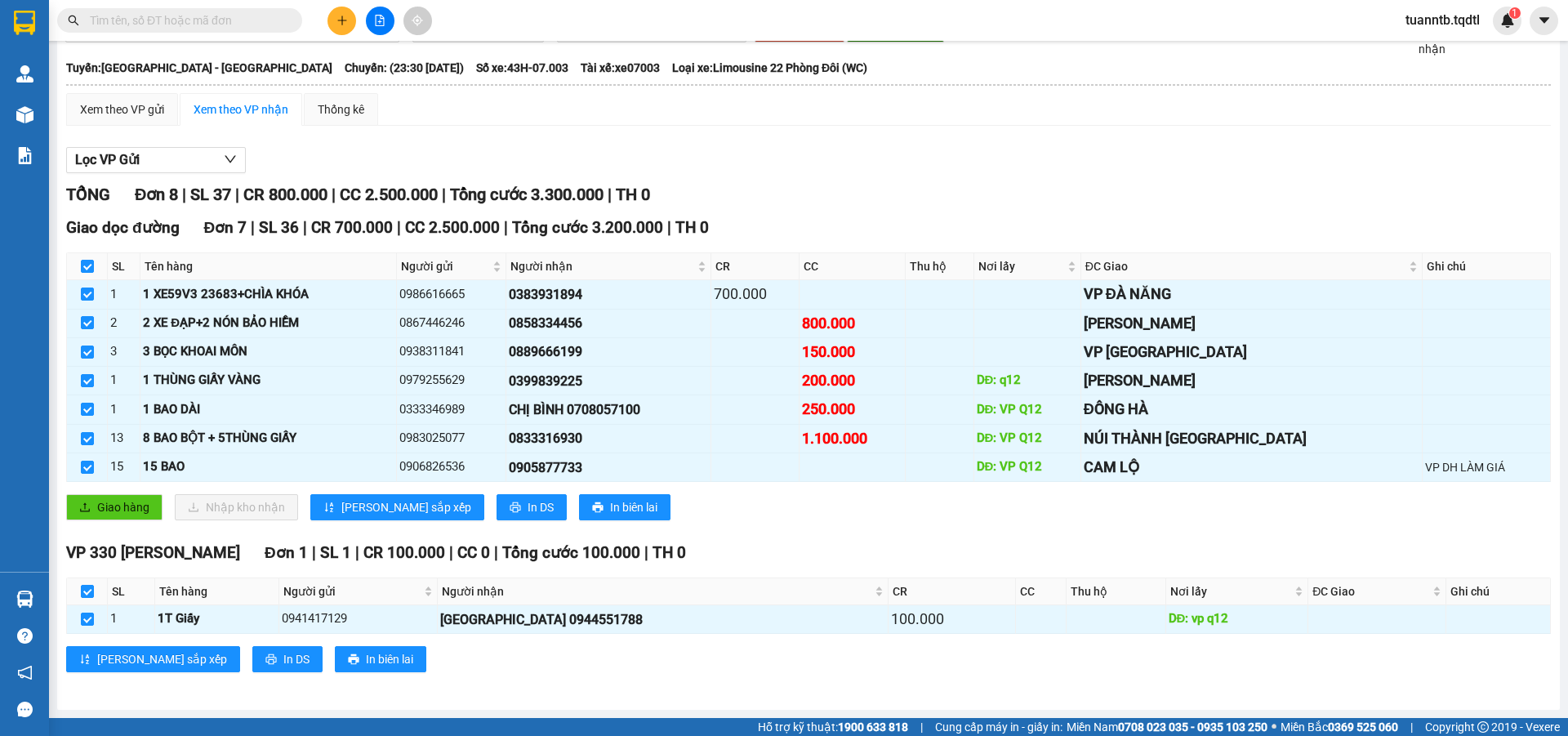
scroll to position [0, 0]
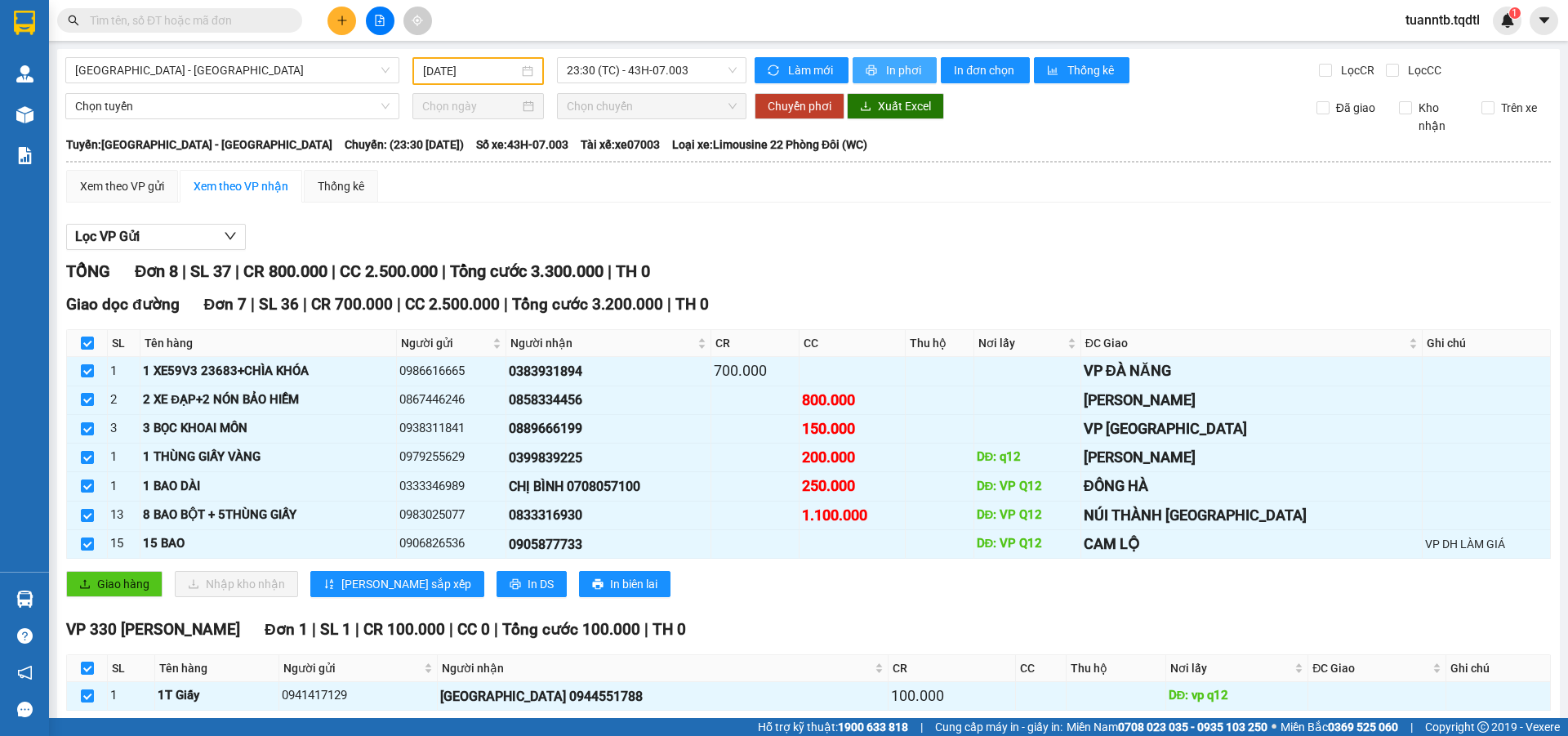
click at [891, 71] on span "In phơi" at bounding box center [905, 70] width 38 height 18
